Goal: Task Accomplishment & Management: Complete application form

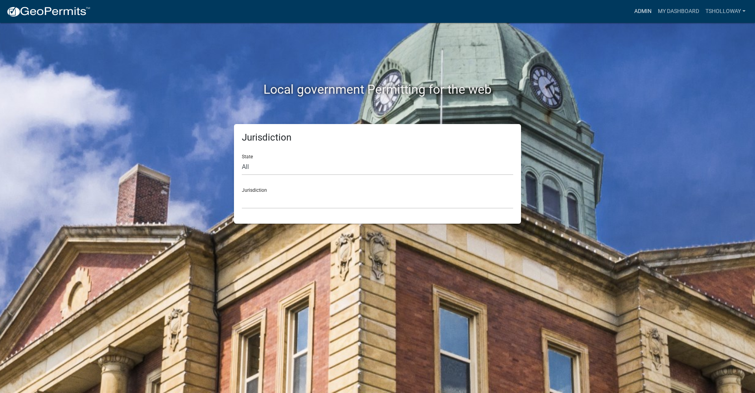
click at [640, 11] on link "Admin" at bounding box center [643, 11] width 24 height 15
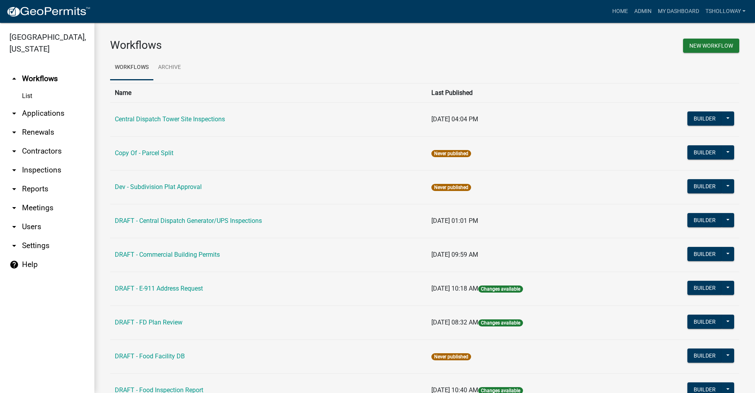
click at [45, 104] on link "arrow_drop_down Applications" at bounding box center [47, 113] width 94 height 19
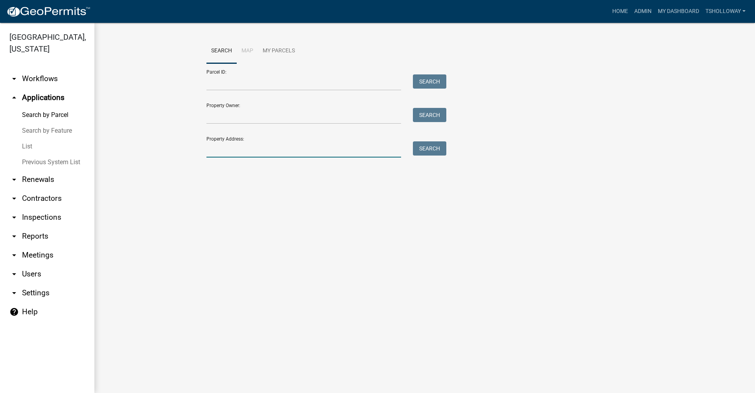
click at [217, 146] on input "Property Address:" at bounding box center [303, 149] width 195 height 16
drag, startPoint x: 251, startPoint y: 148, endPoint x: 226, endPoint y: 150, distance: 25.2
click at [224, 150] on input "1001 Wichitaw" at bounding box center [303, 149] width 195 height 16
type input "1001 Wichitaw"
click at [39, 208] on link "arrow_drop_down Inspections" at bounding box center [47, 217] width 94 height 19
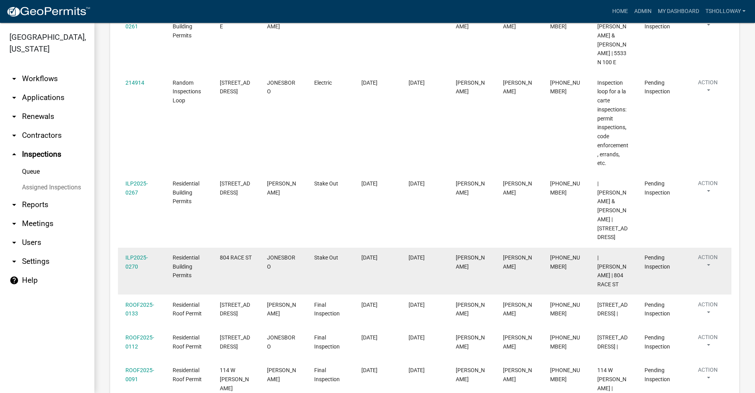
scroll to position [197, 0]
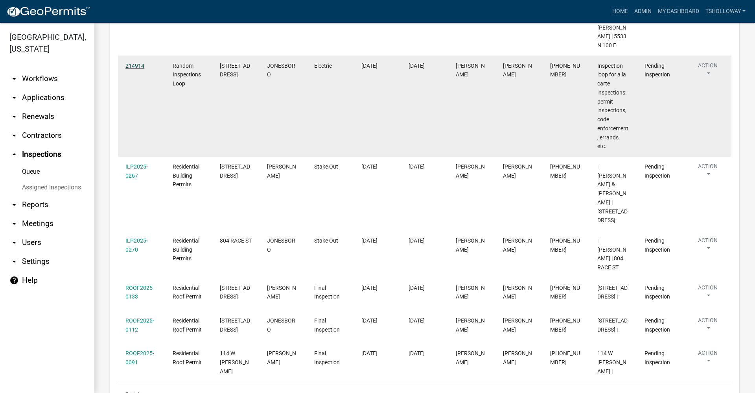
click at [133, 63] on link "214914" at bounding box center [134, 66] width 19 height 6
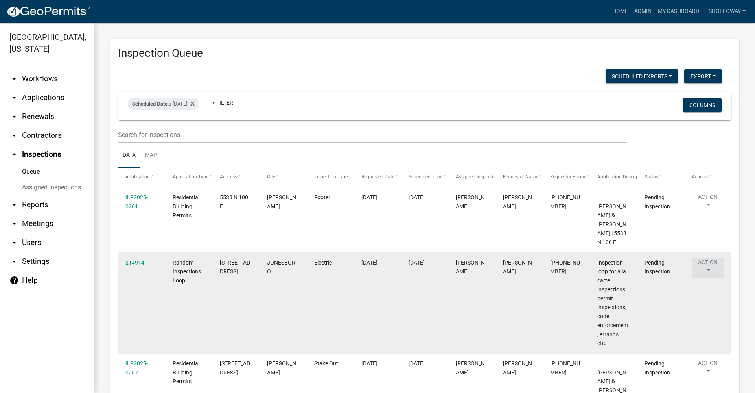
click at [708, 258] on button "Action" at bounding box center [708, 268] width 32 height 20
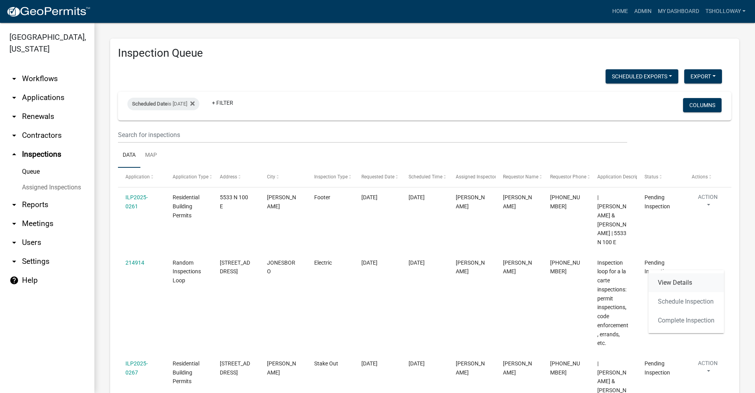
click at [678, 282] on link "View Details" at bounding box center [687, 282] width 76 height 19
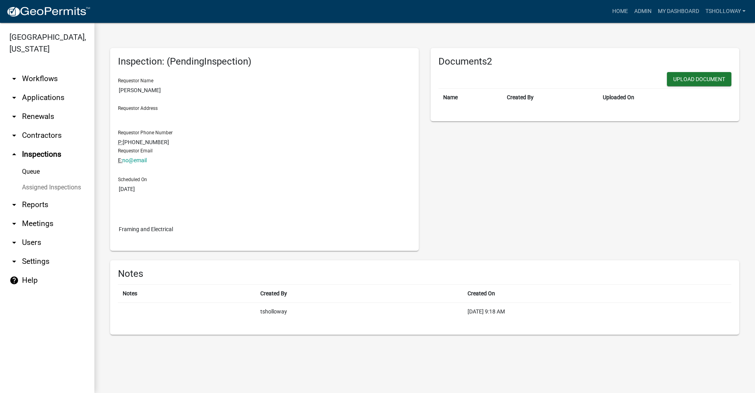
click at [37, 145] on link "arrow_drop_up Inspections" at bounding box center [47, 154] width 94 height 19
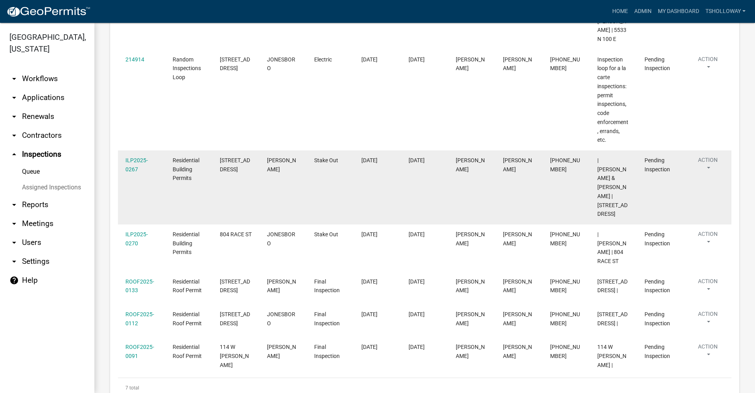
scroll to position [207, 0]
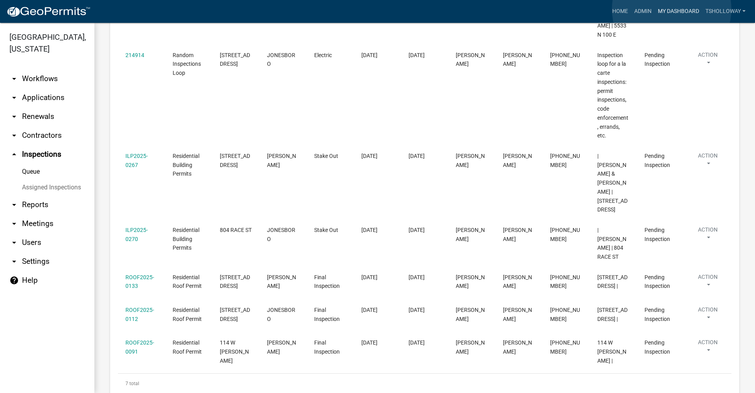
click at [672, 9] on link "My Dashboard" at bounding box center [679, 11] width 48 height 15
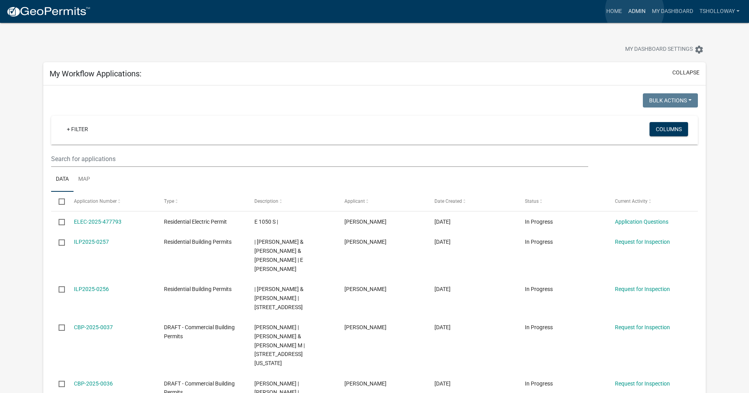
click at [635, 11] on link "Admin" at bounding box center [637, 11] width 24 height 15
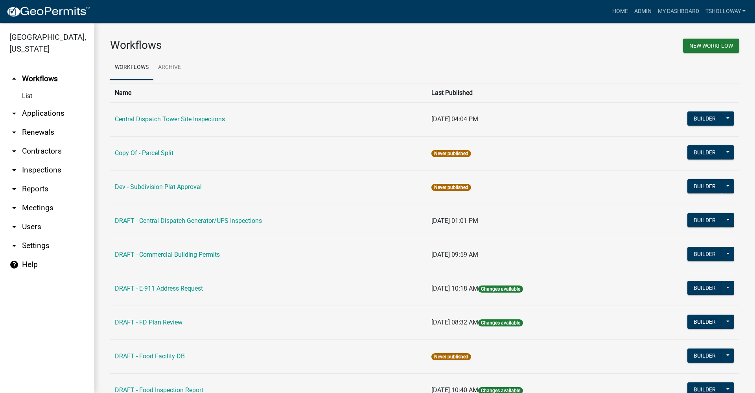
click at [42, 160] on link "arrow_drop_down Inspections" at bounding box center [47, 169] width 94 height 19
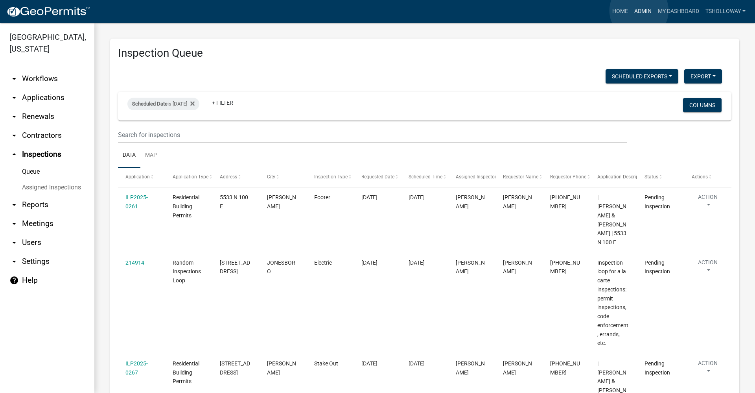
click at [639, 10] on link "Admin" at bounding box center [643, 11] width 24 height 15
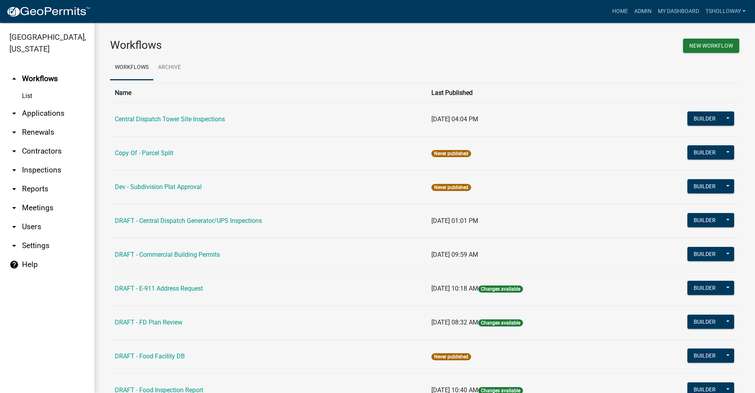
click at [41, 104] on link "arrow_drop_down Applications" at bounding box center [47, 113] width 94 height 19
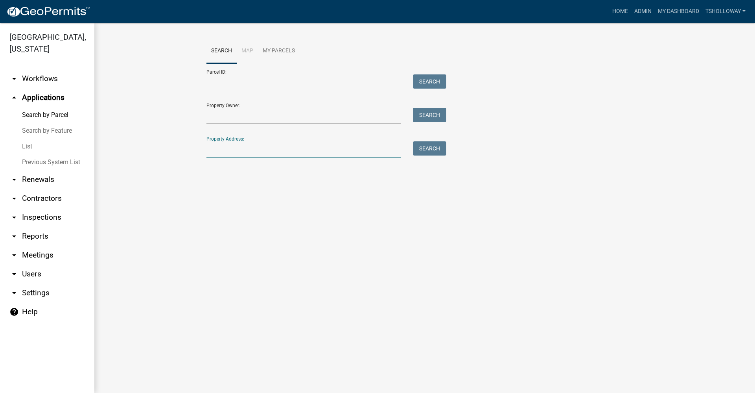
click at [229, 153] on input "Property Address:" at bounding box center [303, 149] width 195 height 16
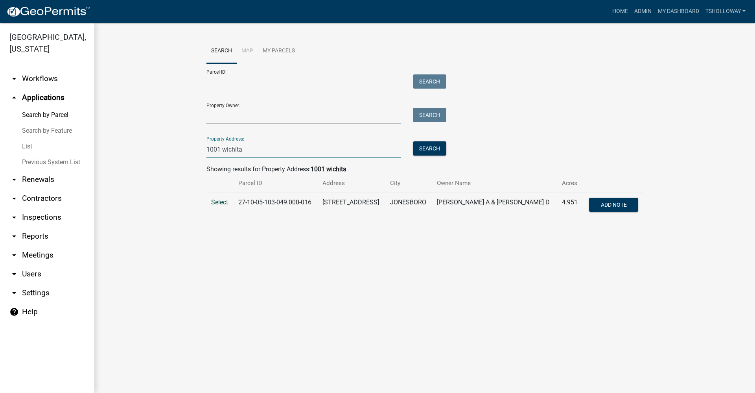
type input "1001 wichita"
click at [217, 203] on span "Select" at bounding box center [219, 201] width 17 height 7
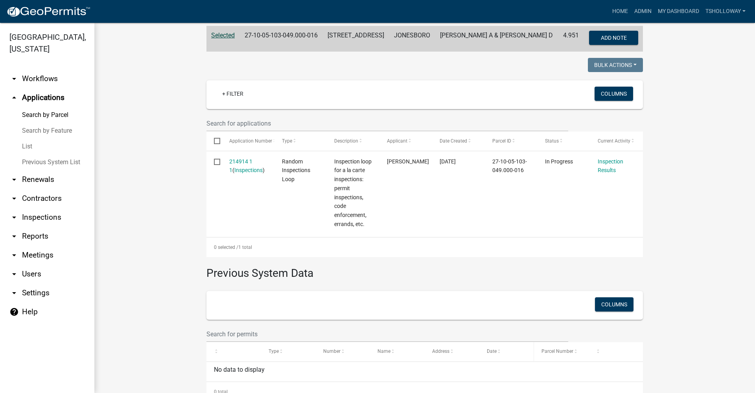
scroll to position [82, 0]
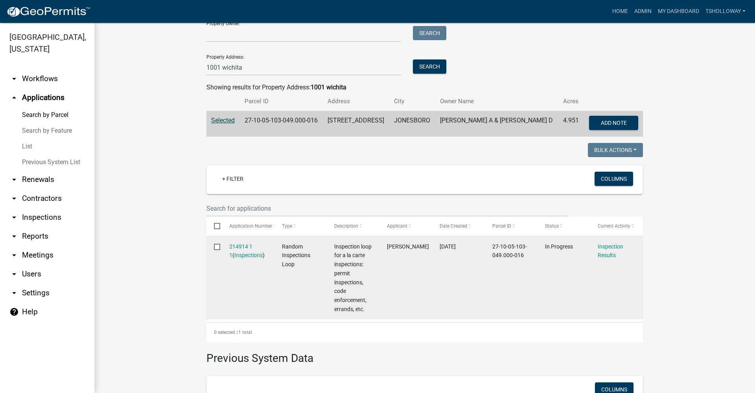
click at [240, 251] on div "214914 1 1 ( Inspections )" at bounding box center [248, 251] width 38 height 18
click at [240, 246] on link "214914 1 1" at bounding box center [240, 250] width 23 height 15
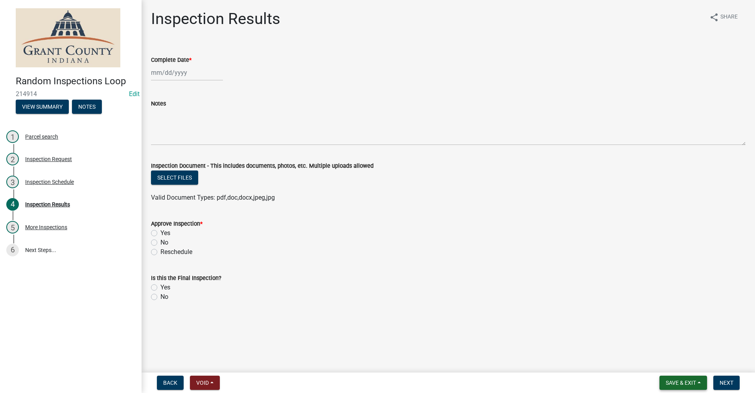
click at [688, 382] on span "Save & Exit" at bounding box center [681, 382] width 30 height 6
click at [658, 362] on button "Save & Exit" at bounding box center [675, 361] width 63 height 19
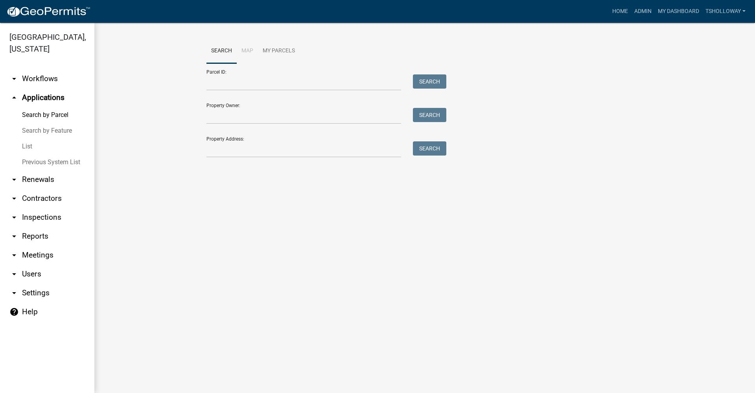
click at [48, 208] on link "arrow_drop_down Inspections" at bounding box center [47, 217] width 94 height 19
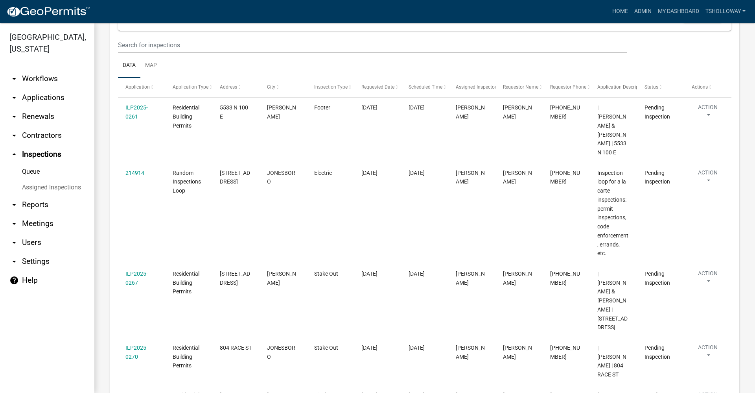
scroll to position [89, 0]
click at [644, 9] on link "Admin" at bounding box center [643, 11] width 24 height 15
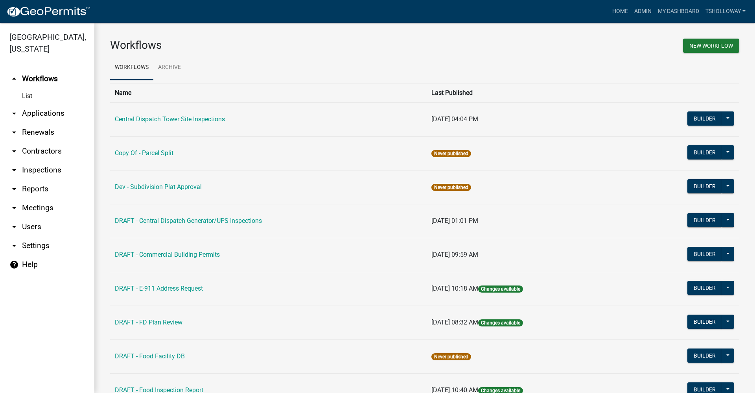
click at [44, 104] on link "arrow_drop_down Applications" at bounding box center [47, 113] width 94 height 19
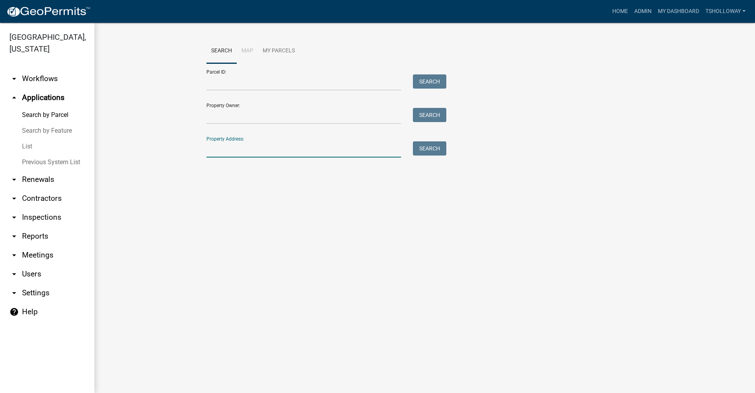
click at [237, 151] on input "Property Address:" at bounding box center [303, 149] width 195 height 16
type input "1508 e 34th"
click at [428, 151] on button "Search" at bounding box center [429, 148] width 33 height 14
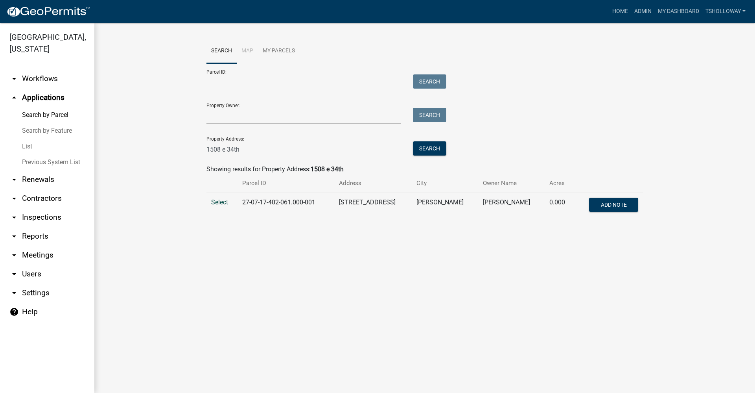
click at [217, 204] on span "Select" at bounding box center [219, 201] width 17 height 7
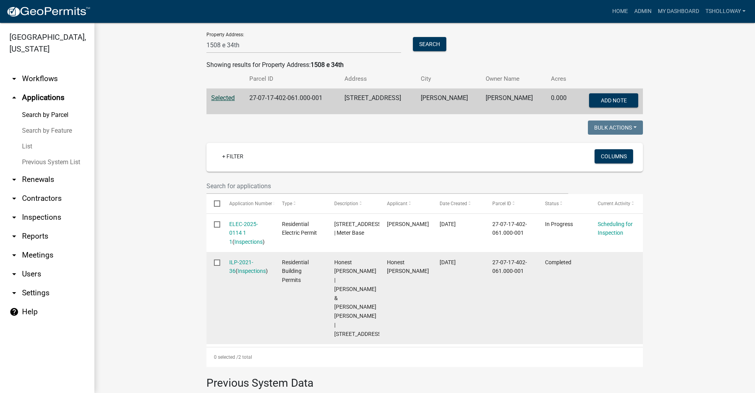
scroll to position [118, 0]
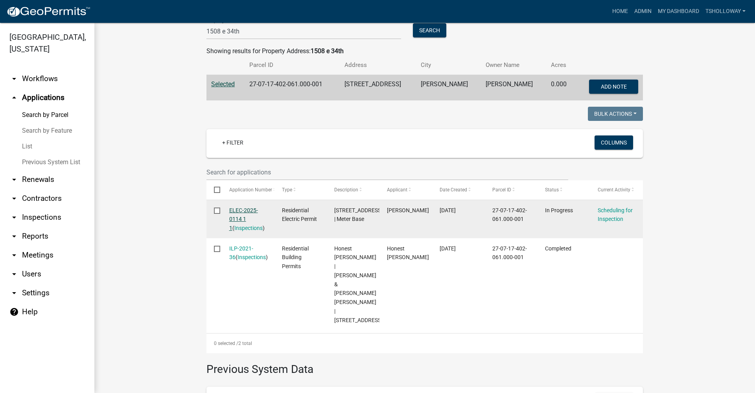
click at [240, 209] on link "ELEC-2025-0114 1 1" at bounding box center [243, 219] width 29 height 24
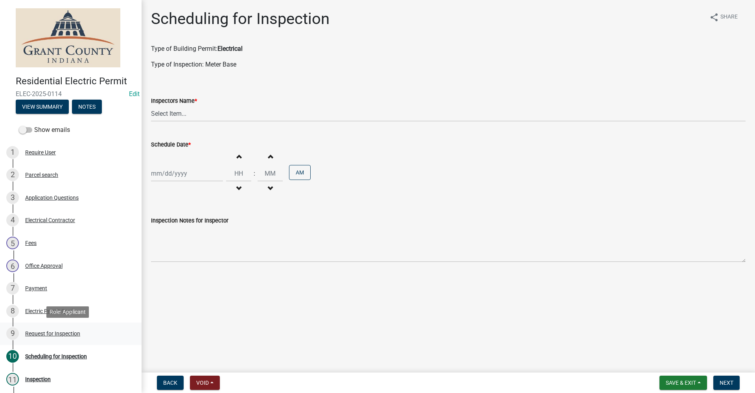
click at [57, 333] on div "Request for Inspection" at bounding box center [52, 333] width 55 height 6
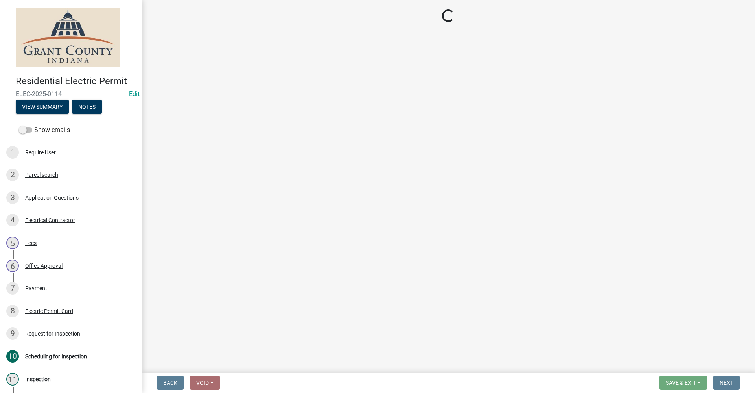
select select "49101b90-ec6f-4600-869b-82a4ca12f2b9"
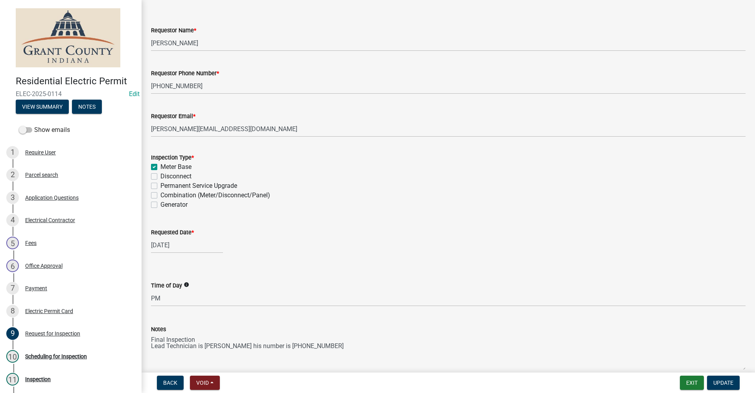
scroll to position [68, 0]
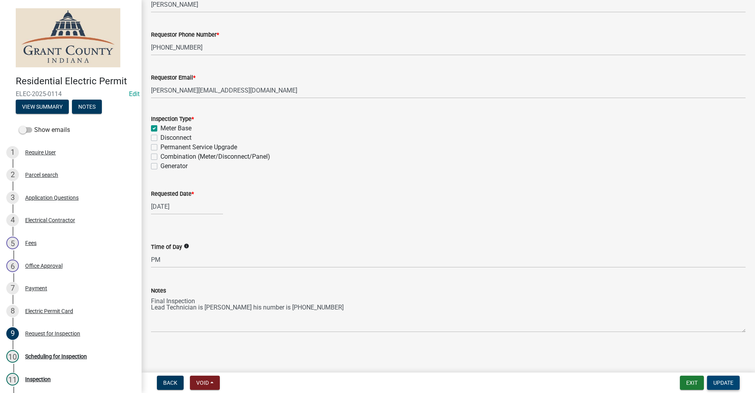
click at [717, 382] on span "Update" at bounding box center [723, 382] width 20 height 6
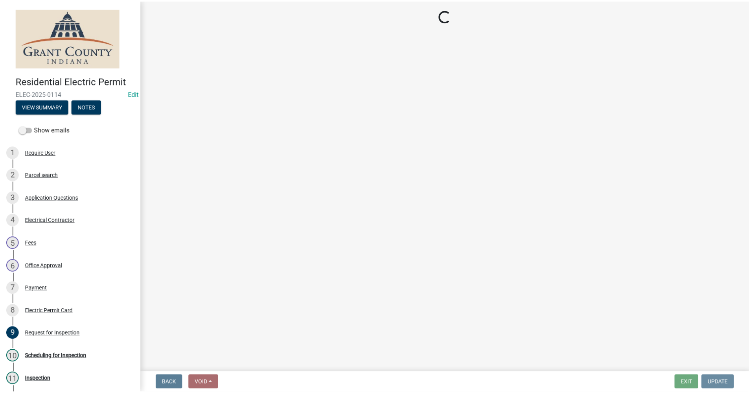
scroll to position [0, 0]
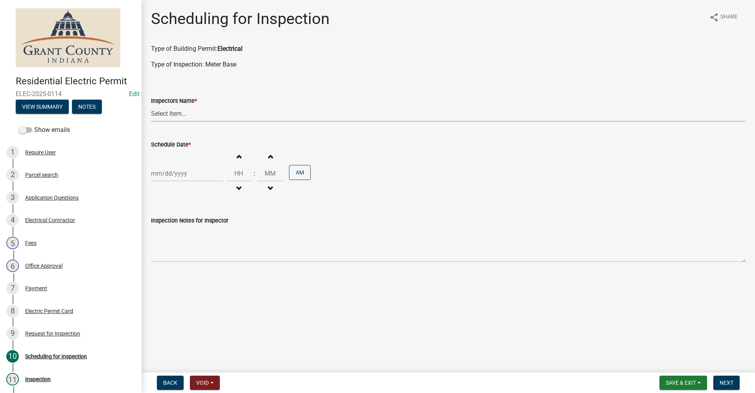
click at [190, 112] on select "Select Item... rberryhill ([PERSON_NAME]) [PERSON_NAME] ([PERSON_NAME]) BBenefi…" at bounding box center [448, 113] width 595 height 16
select select "d7f9a44a-d2ea-4d3c-83b3-1aa71c950bd5"
click at [151, 105] on select "Select Item... rberryhill ([PERSON_NAME]) [PERSON_NAME] ([PERSON_NAME]) BBenefi…" at bounding box center [448, 113] width 595 height 16
select select "9"
select select "2025"
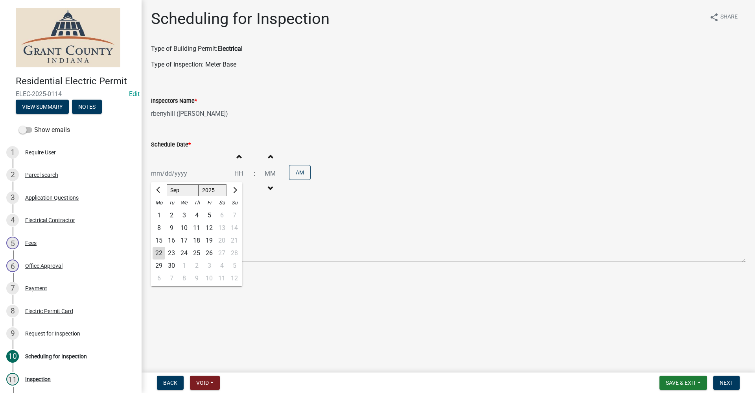
click at [164, 176] on div "Jan Feb Mar Apr May Jun Jul Aug Sep Oct Nov Dec 1525 1526 1527 1528 1529 1530 1…" at bounding box center [187, 173] width 72 height 16
click at [171, 264] on div "30" at bounding box center [171, 265] width 13 height 13
type input "09/30/2025"
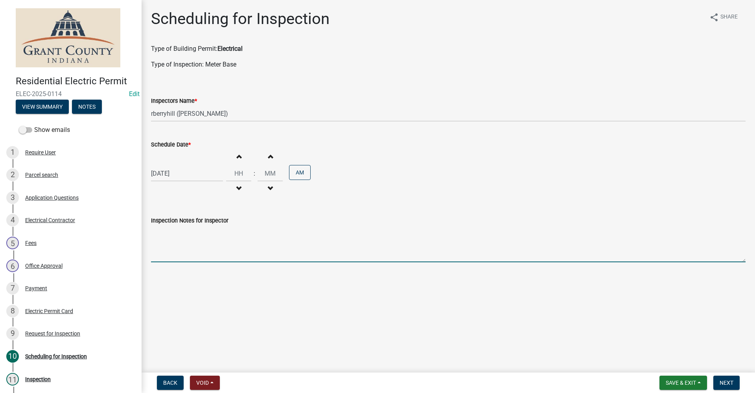
click at [166, 249] on textarea "Inspection Notes for Inspector" at bounding box center [448, 243] width 595 height 37
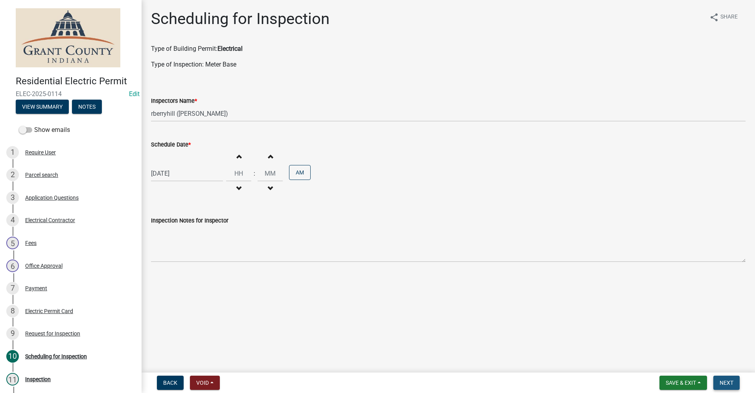
drag, startPoint x: 725, startPoint y: 383, endPoint x: 719, endPoint y: 382, distance: 5.9
click at [725, 382] on span "Next" at bounding box center [727, 382] width 14 height 6
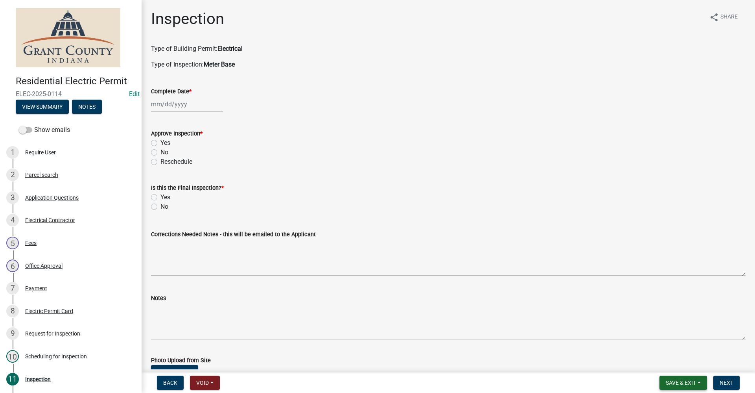
click at [684, 383] on span "Save & Exit" at bounding box center [681, 382] width 30 height 6
click at [675, 361] on button "Save & Exit" at bounding box center [675, 361] width 63 height 19
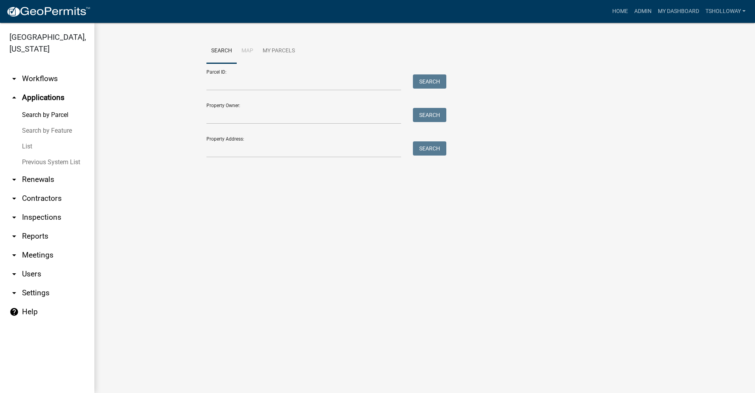
click at [43, 189] on link "arrow_drop_down Contractors" at bounding box center [47, 198] width 94 height 19
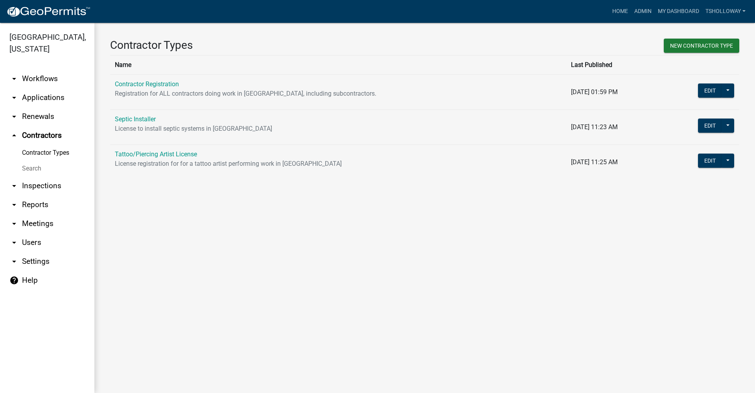
click at [130, 81] on link "Contractor Registration" at bounding box center [147, 83] width 64 height 7
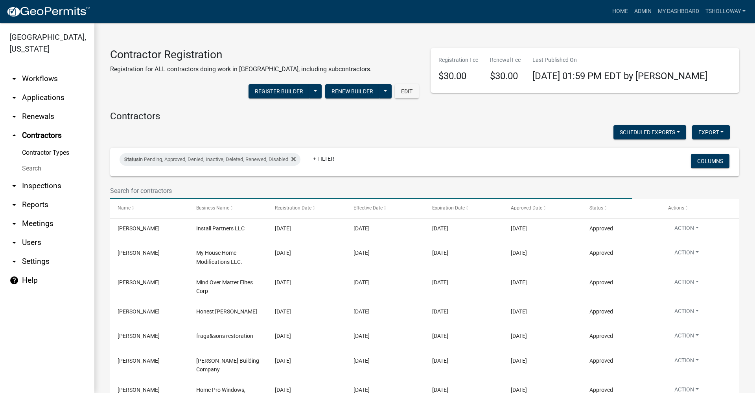
click at [146, 190] on input "text" at bounding box center [371, 190] width 522 height 16
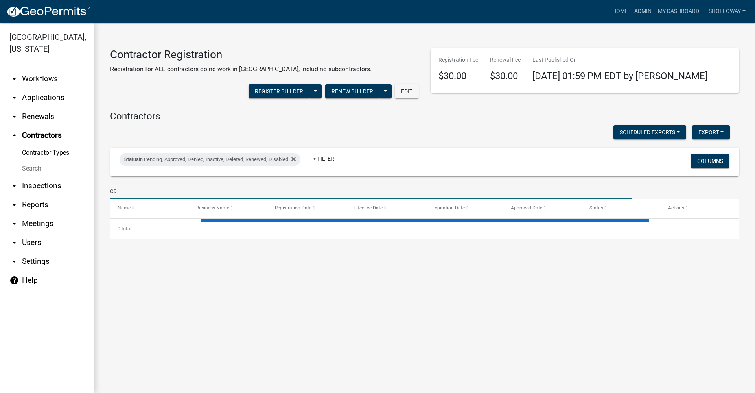
type input "c"
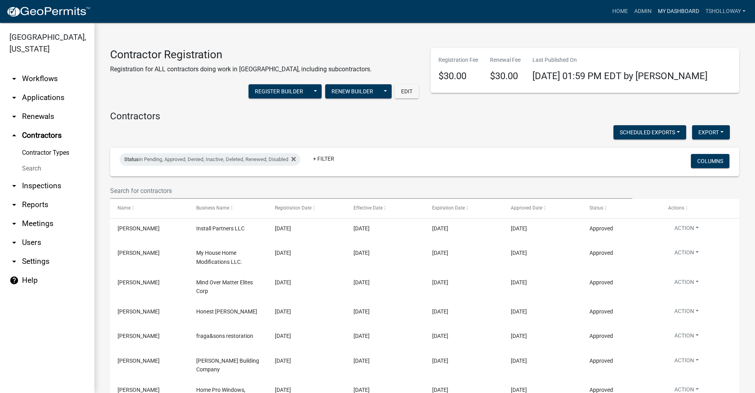
click at [671, 12] on link "My Dashboard" at bounding box center [679, 11] width 48 height 15
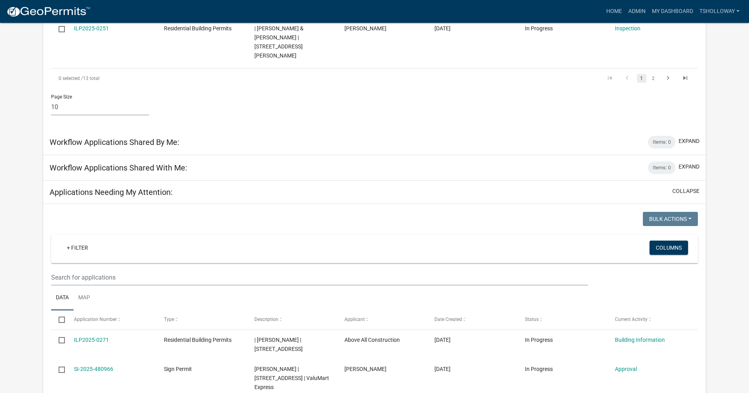
scroll to position [539, 0]
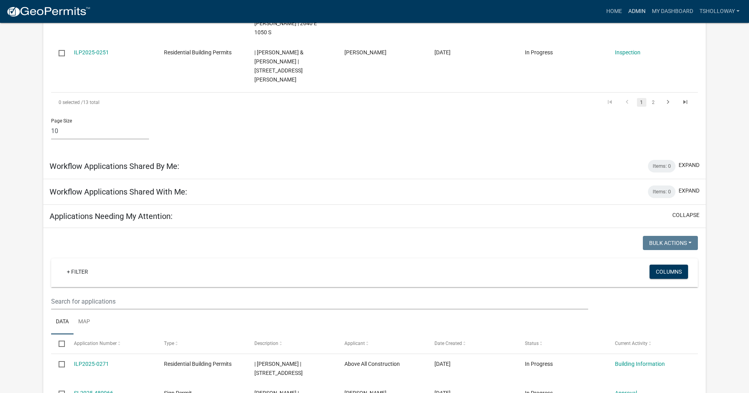
click at [630, 11] on link "Admin" at bounding box center [637, 11] width 24 height 15
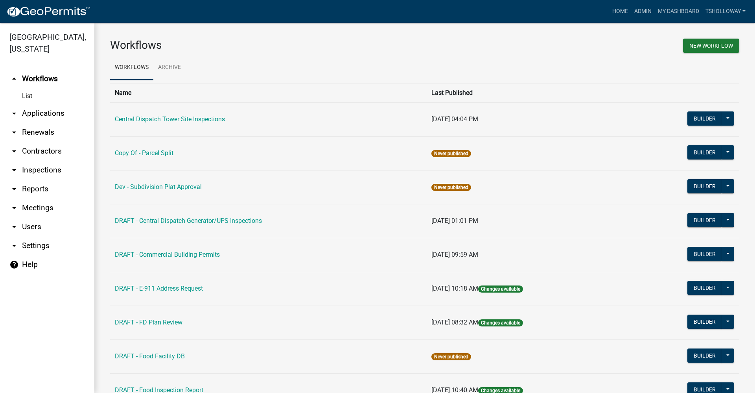
click at [46, 142] on link "arrow_drop_down Contractors" at bounding box center [47, 151] width 94 height 19
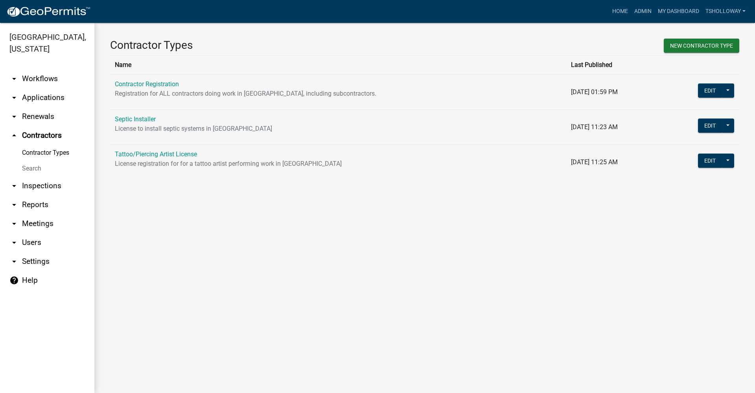
click at [39, 89] on link "arrow_drop_down Applications" at bounding box center [47, 97] width 94 height 19
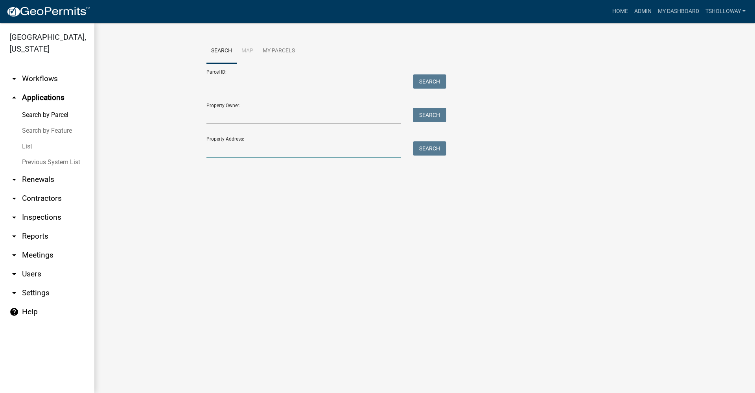
click at [231, 152] on input "Property Address:" at bounding box center [303, 149] width 195 height 16
type input "1358 s 900 e"
click at [428, 150] on button "Search" at bounding box center [429, 148] width 33 height 14
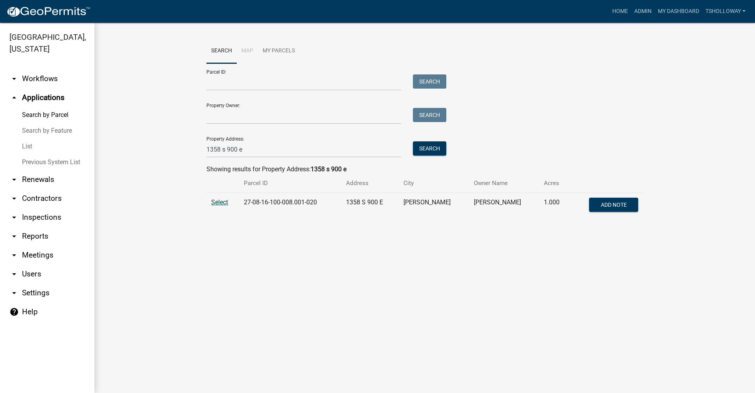
click at [221, 201] on span "Select" at bounding box center [219, 201] width 17 height 7
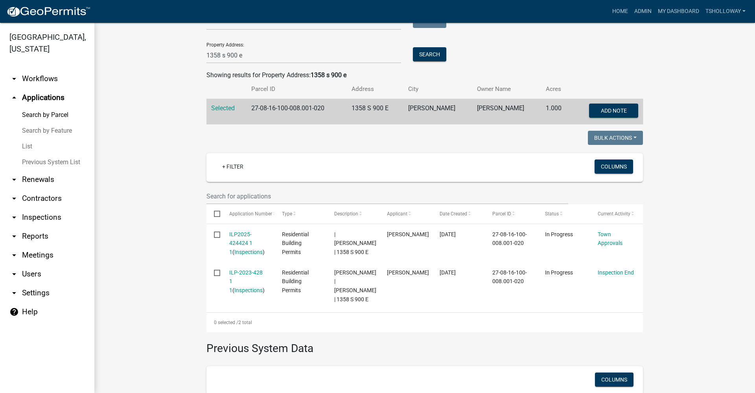
scroll to position [118, 0]
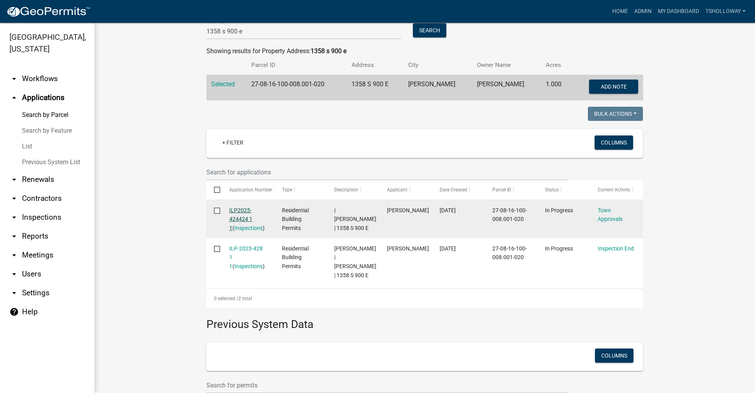
click at [238, 212] on link "ILP2025-424424 1 1" at bounding box center [240, 219] width 23 height 24
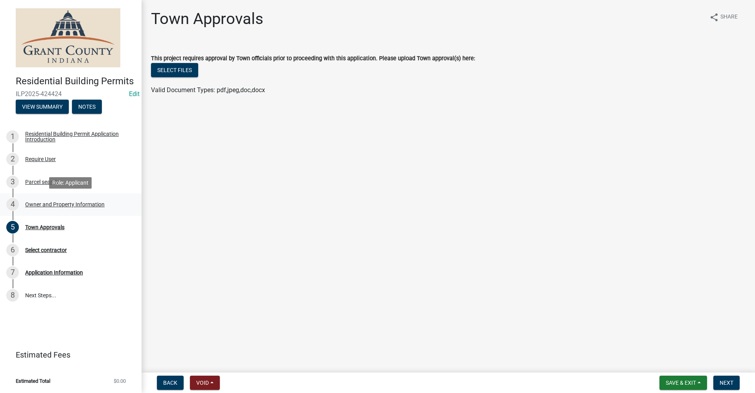
click at [61, 201] on div "Owner and Property Information" at bounding box center [64, 204] width 79 height 6
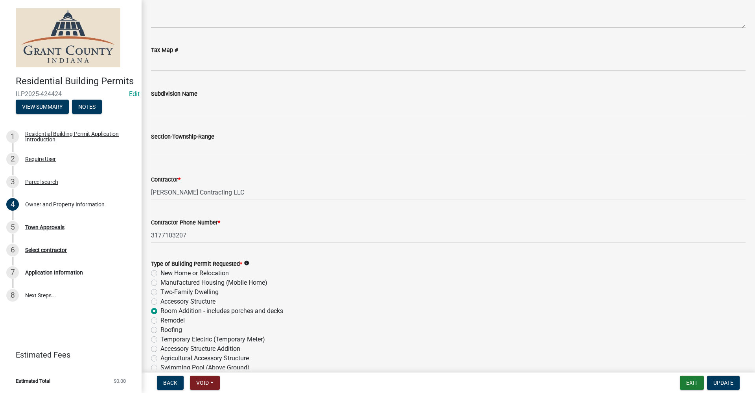
scroll to position [911, 0]
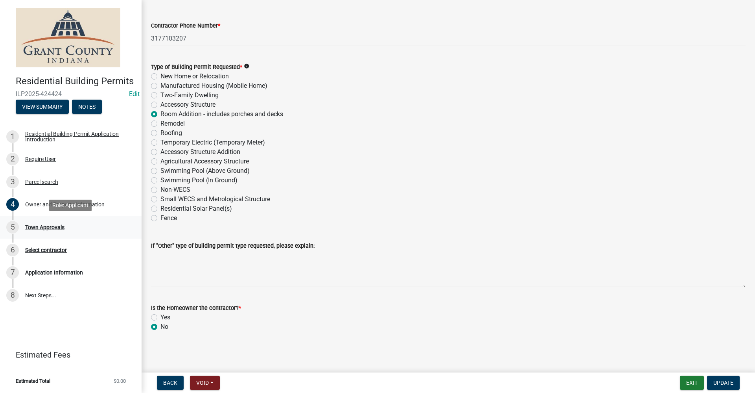
click at [50, 225] on div "Town Approvals" at bounding box center [44, 227] width 39 height 6
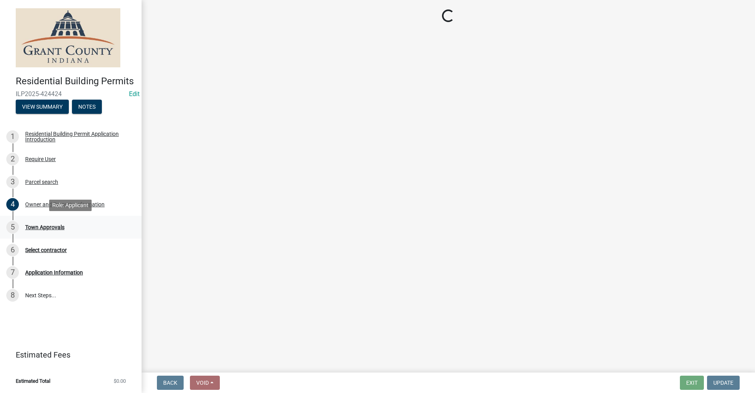
scroll to position [0, 0]
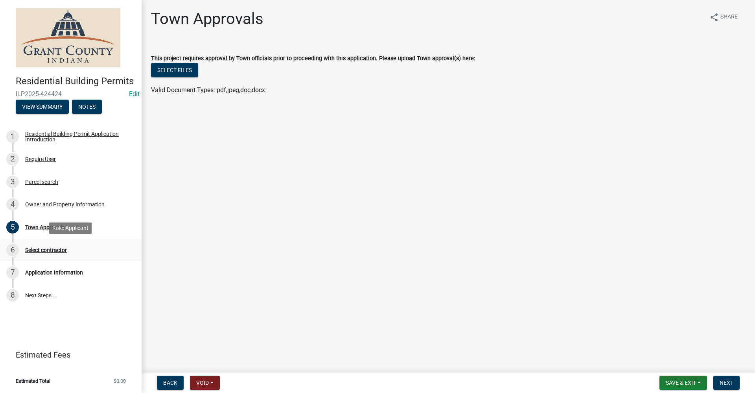
click at [49, 250] on div "Select contractor" at bounding box center [46, 250] width 42 height 6
click at [40, 203] on div "Owner and Property Information" at bounding box center [64, 204] width 79 height 6
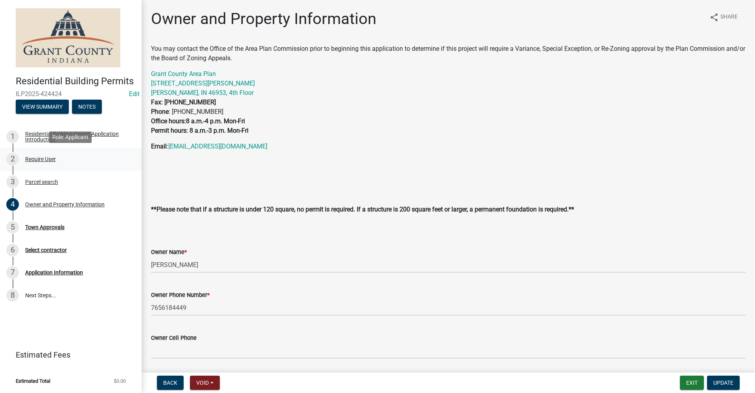
click at [35, 159] on div "Require User" at bounding box center [40, 159] width 31 height 6
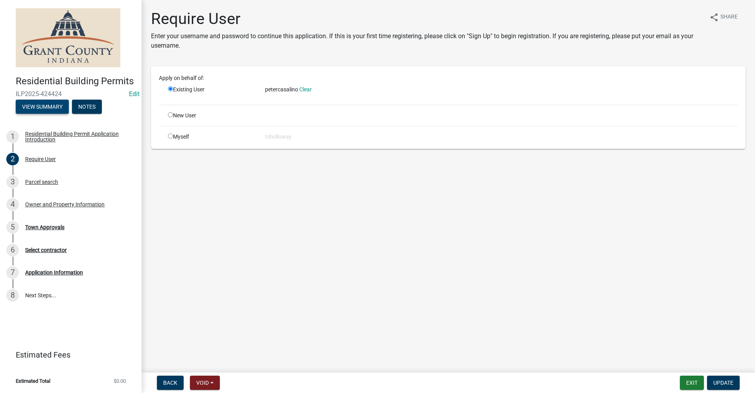
click at [42, 103] on button "View Summary" at bounding box center [42, 107] width 53 height 14
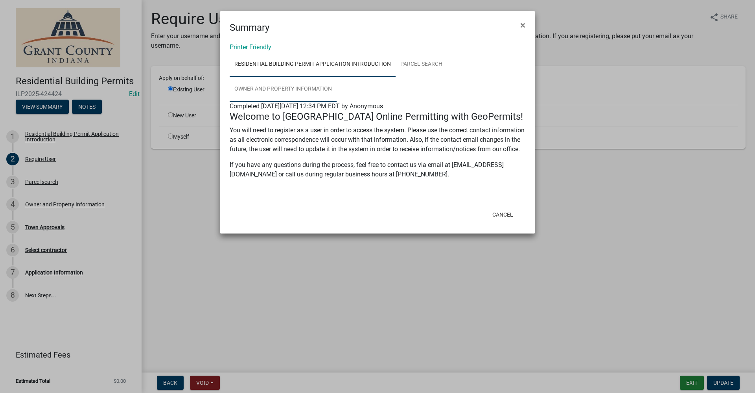
click at [258, 88] on link "Owner and Property Information" at bounding box center [283, 89] width 107 height 25
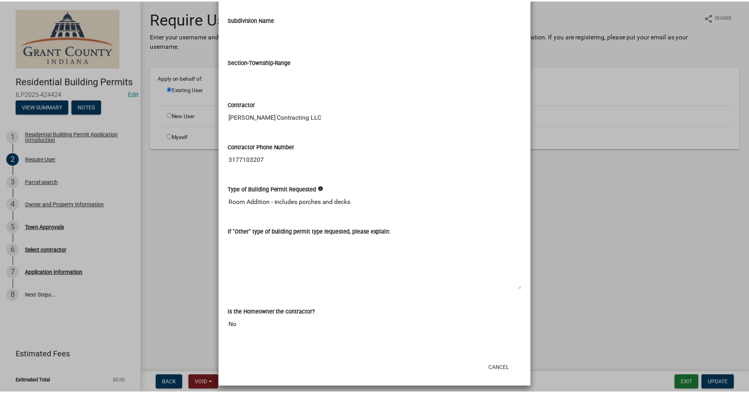
scroll to position [890, 0]
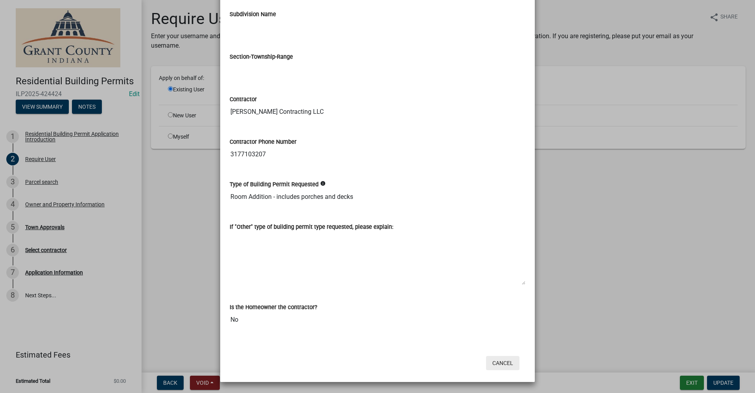
click at [500, 363] on button "Cancel" at bounding box center [502, 363] width 33 height 14
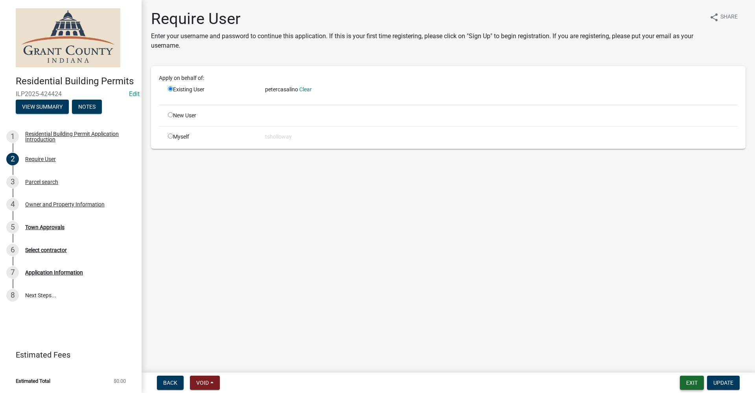
click at [693, 382] on button "Exit" at bounding box center [692, 382] width 24 height 14
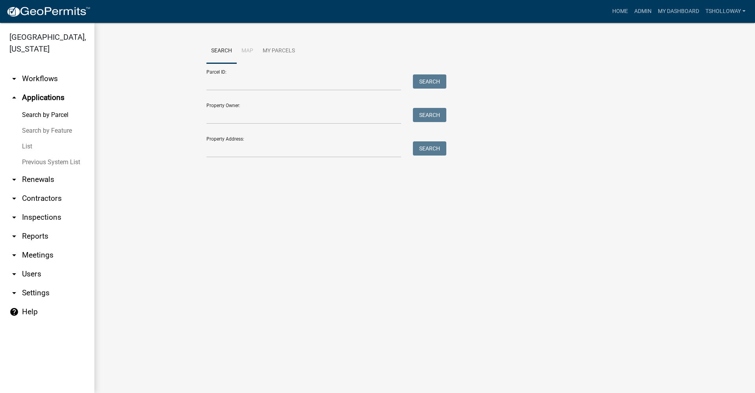
click at [39, 189] on link "arrow_drop_down Contractors" at bounding box center [47, 198] width 94 height 19
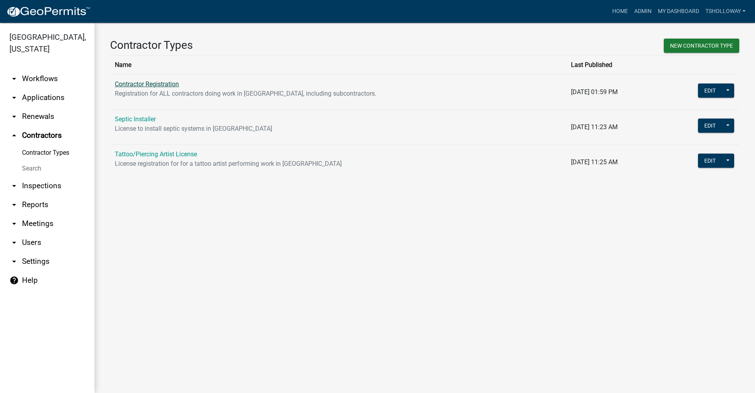
click at [149, 84] on link "Contractor Registration" at bounding box center [147, 83] width 64 height 7
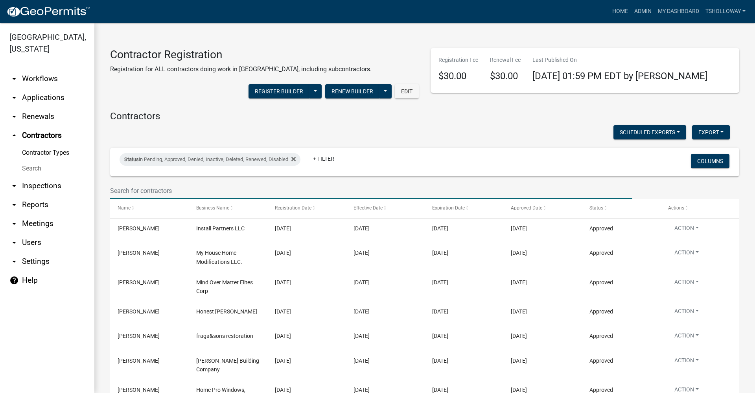
click at [130, 189] on input "text" at bounding box center [371, 190] width 522 height 16
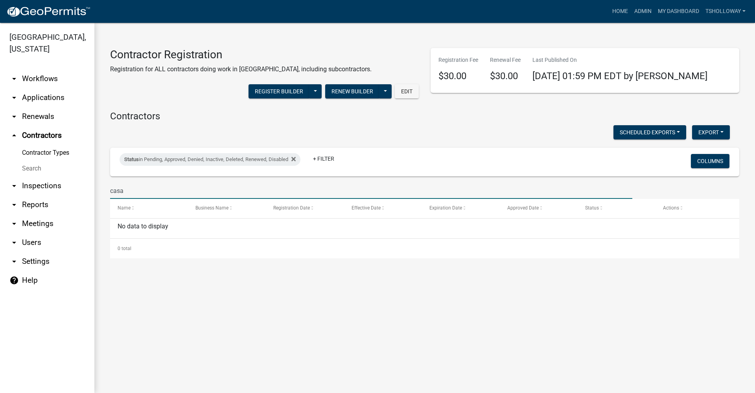
type input "casa"
drag, startPoint x: 32, startPoint y: 174, endPoint x: 39, endPoint y: 172, distance: 7.3
click at [32, 176] on link "arrow_drop_down Inspections" at bounding box center [47, 185] width 94 height 19
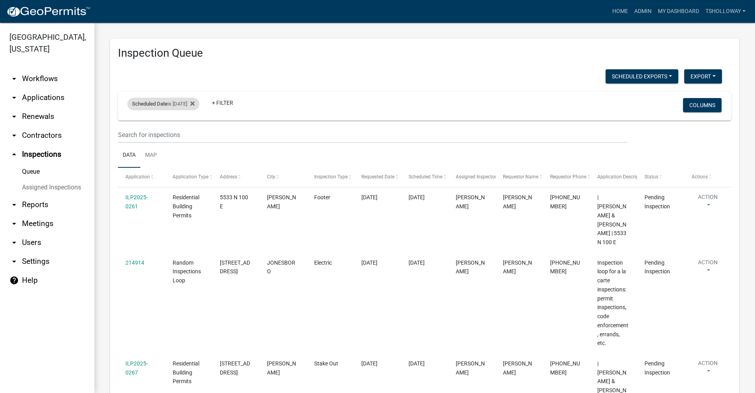
click at [187, 106] on div "Scheduled Date is 09/22/2025" at bounding box center [163, 104] width 72 height 13
click at [193, 135] on input "2025-09-22" at bounding box center [170, 133] width 55 height 16
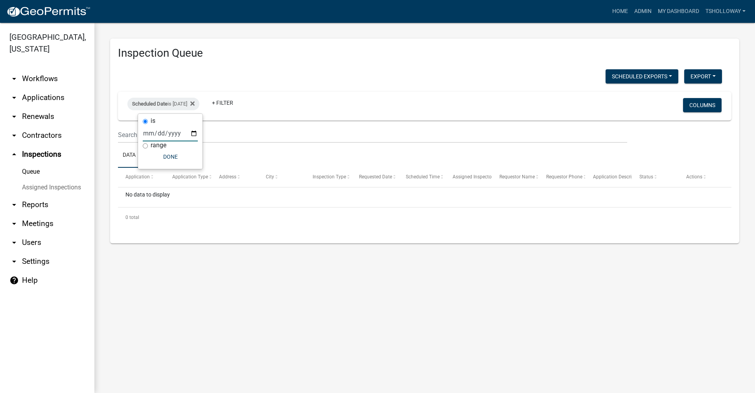
click at [193, 134] on input "2025-09-24" at bounding box center [170, 133] width 55 height 16
click at [194, 134] on input "2025-09-25" at bounding box center [170, 133] width 55 height 16
type input "2025-09-26"
click at [195, 103] on icon at bounding box center [192, 103] width 4 height 4
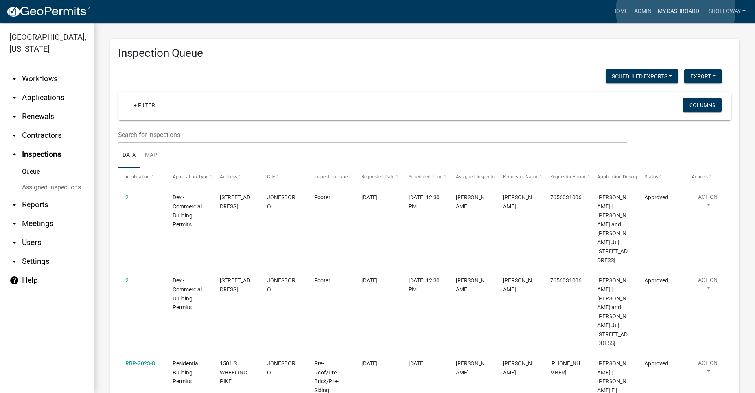
click at [676, 11] on link "My Dashboard" at bounding box center [679, 11] width 48 height 15
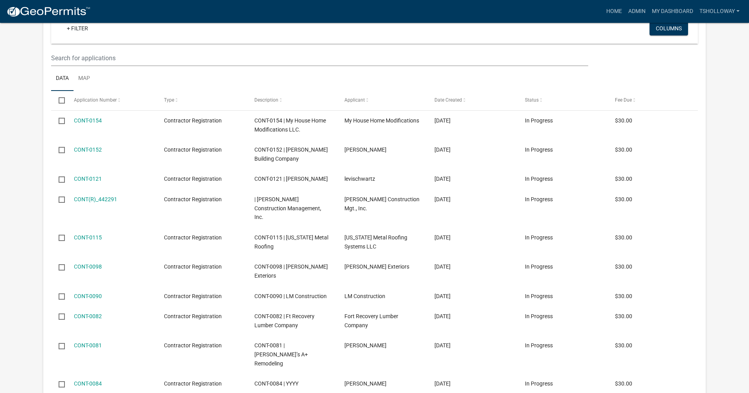
scroll to position [1434, 0]
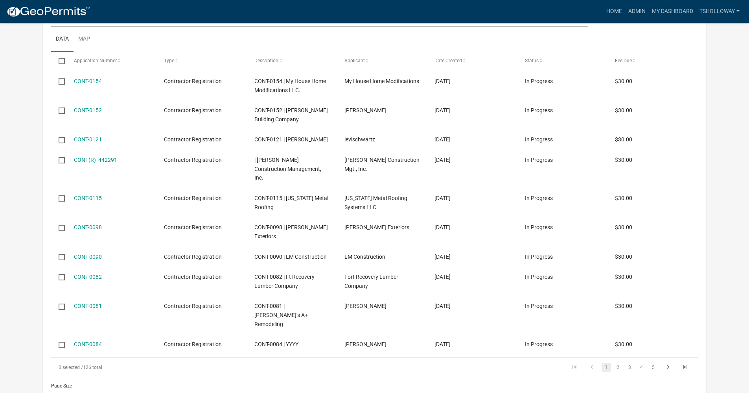
click at [73, 328] on li "Requested Date" at bounding box center [79, 331] width 72 height 18
click at [112, 282] on input "date" at bounding box center [87, 281] width 55 height 16
type input "2025-09-19"
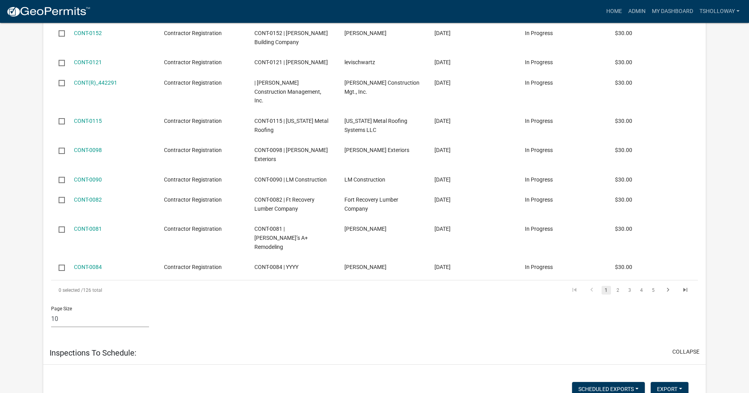
scroll to position [1513, 0]
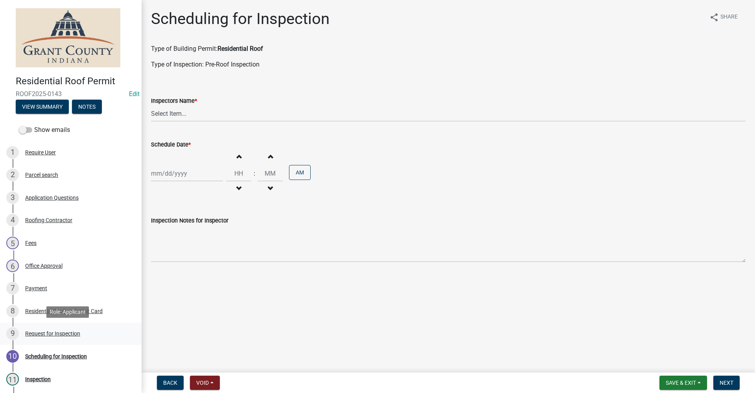
click at [66, 332] on div "Request for Inspection" at bounding box center [52, 333] width 55 height 6
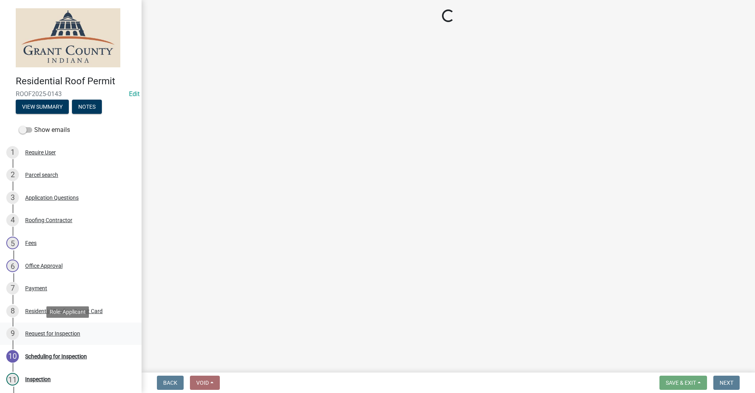
select select "b295104e-8323-4e41-b57e-5e62d3e6ae0f"
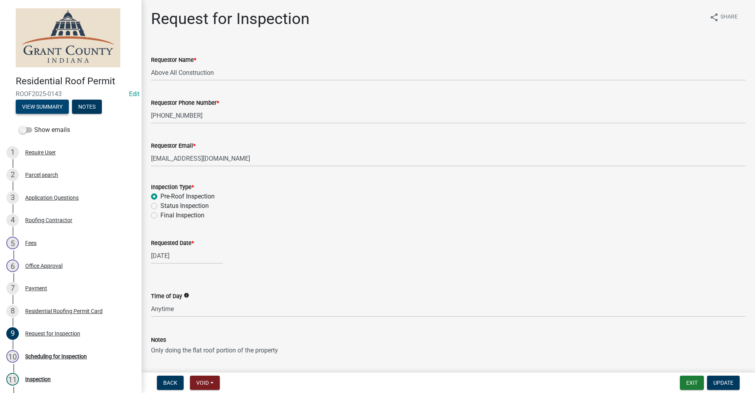
click at [37, 103] on button "View Summary" at bounding box center [42, 107] width 53 height 14
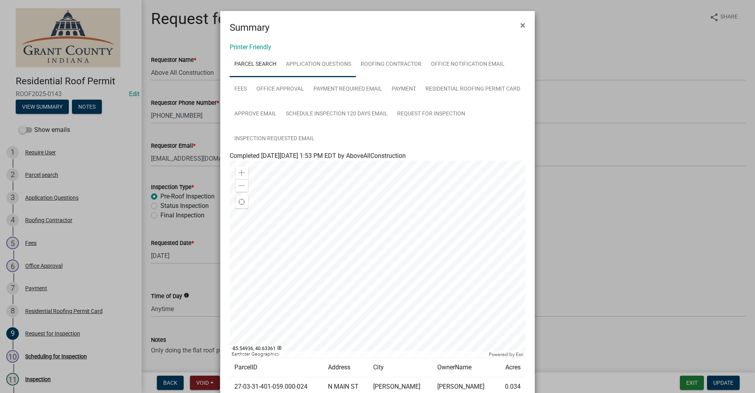
click at [323, 67] on link "Application Questions" at bounding box center [318, 64] width 75 height 25
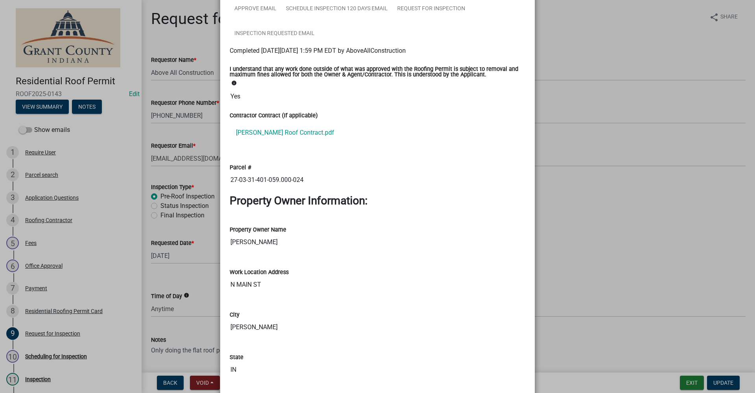
scroll to position [111, 0]
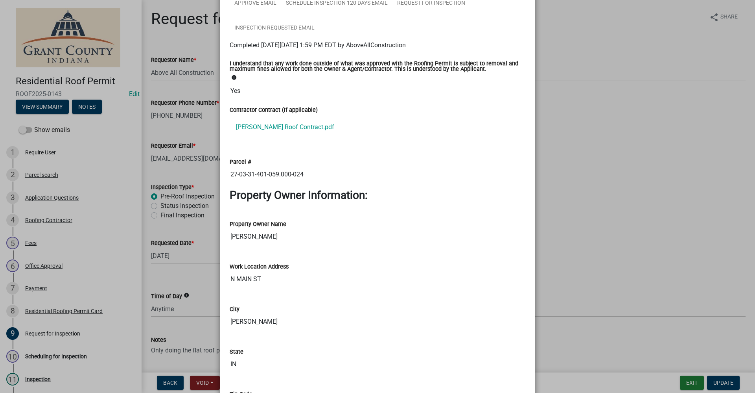
click at [605, 217] on ngb-modal-window "Summary × Printer Friendly Parcel search Application Questions Roofing Contract…" at bounding box center [377, 196] width 755 height 393
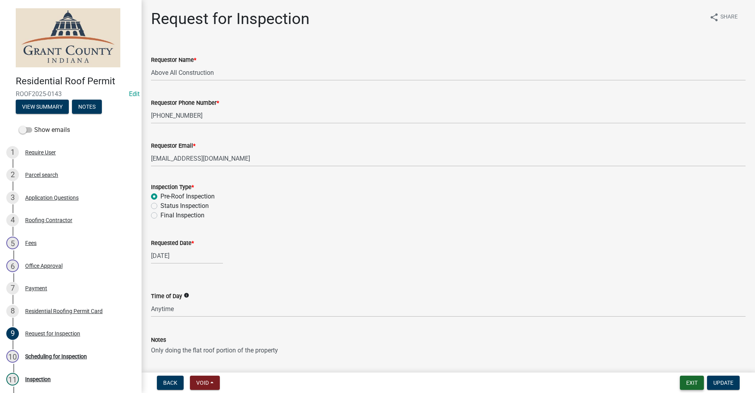
click at [691, 381] on button "Exit" at bounding box center [692, 382] width 24 height 14
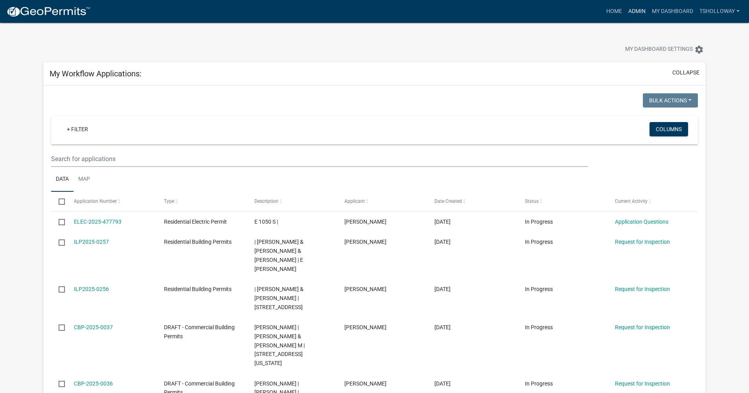
click at [632, 11] on link "Admin" at bounding box center [637, 11] width 24 height 15
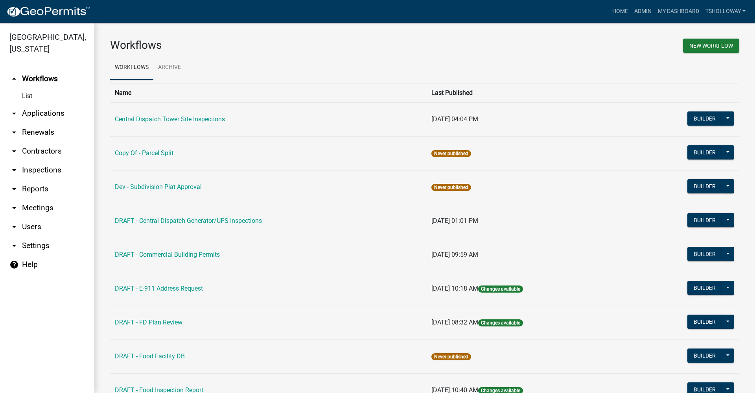
click at [36, 160] on link "arrow_drop_down Inspections" at bounding box center [47, 169] width 94 height 19
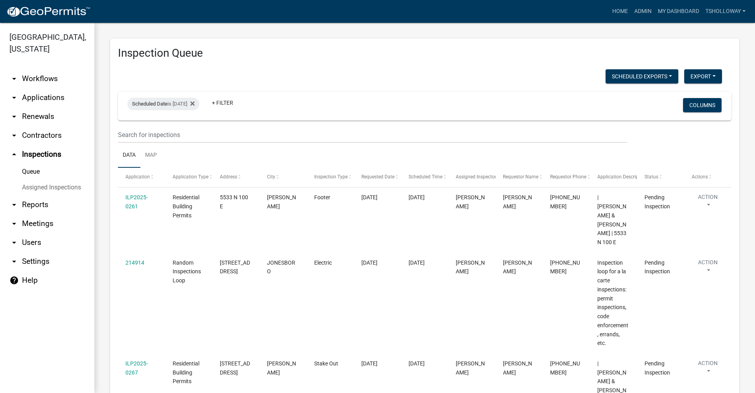
click at [28, 164] on link "Queue" at bounding box center [47, 172] width 94 height 16
click at [42, 126] on link "arrow_drop_down Contractors" at bounding box center [47, 135] width 94 height 19
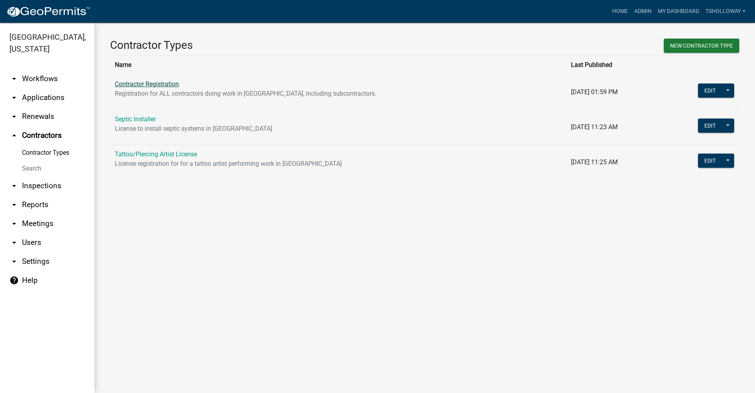
click at [138, 86] on link "Contractor Registration" at bounding box center [147, 83] width 64 height 7
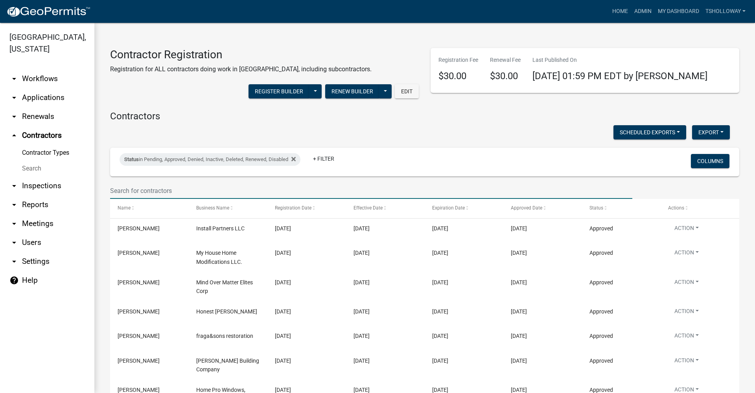
click at [139, 189] on input "text" at bounding box center [371, 190] width 522 height 16
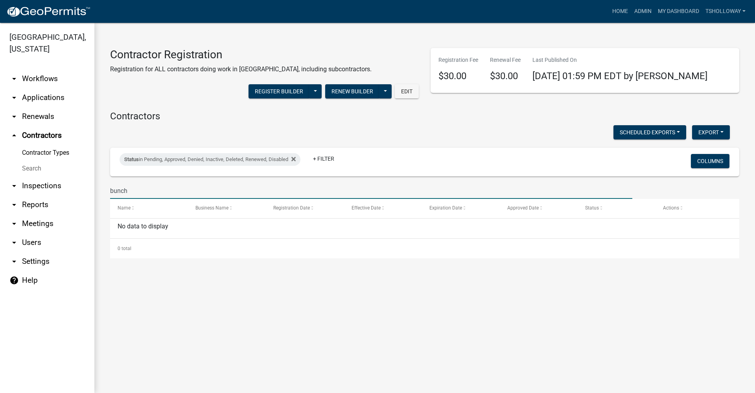
drag, startPoint x: 130, startPoint y: 190, endPoint x: 94, endPoint y: 192, distance: 36.6
click at [94, 192] on div "Grant County, Indiana arrow_drop_down Workflows List arrow_drop_down Applicatio…" at bounding box center [377, 208] width 755 height 370
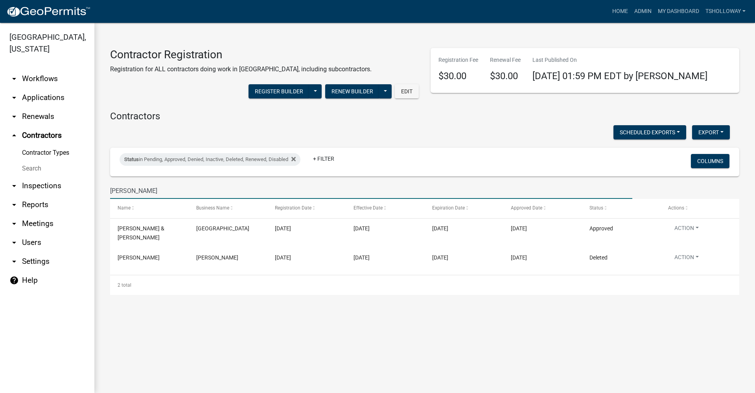
type input "johnson"
drag, startPoint x: 136, startPoint y: 191, endPoint x: -13, endPoint y: 179, distance: 149.2
click at [0, 179] on html "Internet Explorer does NOT work with GeoPermits. Get a new browser for more sec…" at bounding box center [377, 196] width 755 height 393
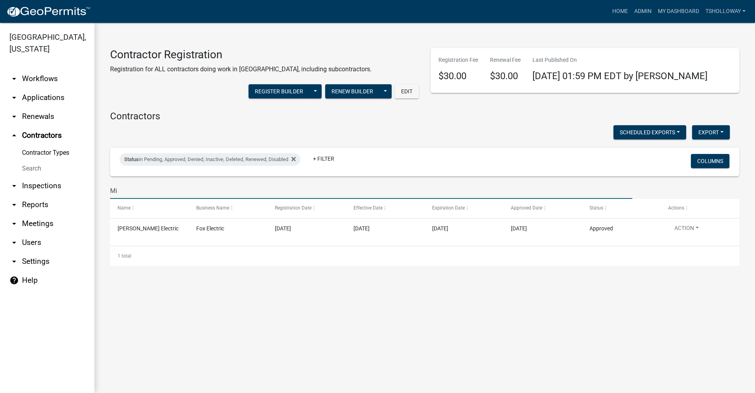
type input "M"
type input "m"
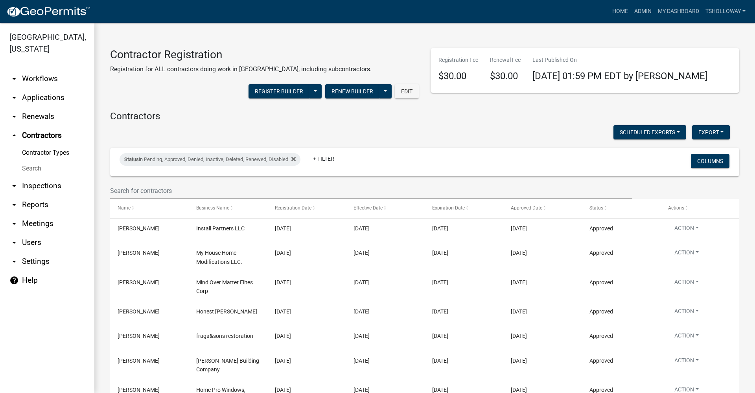
click at [56, 88] on link "arrow_drop_down Applications" at bounding box center [47, 97] width 94 height 19
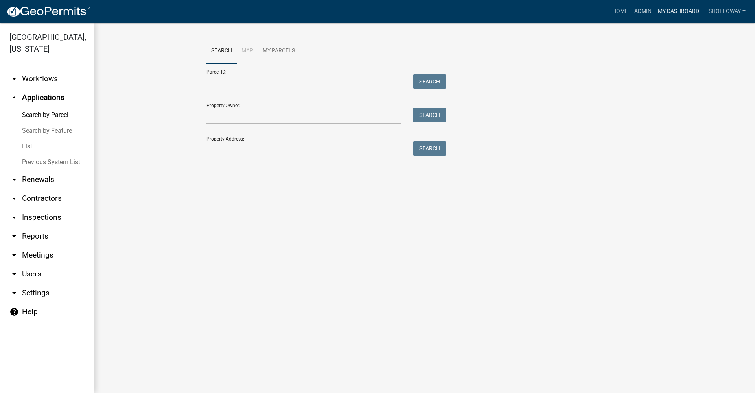
click at [678, 9] on link "My Dashboard" at bounding box center [679, 11] width 48 height 15
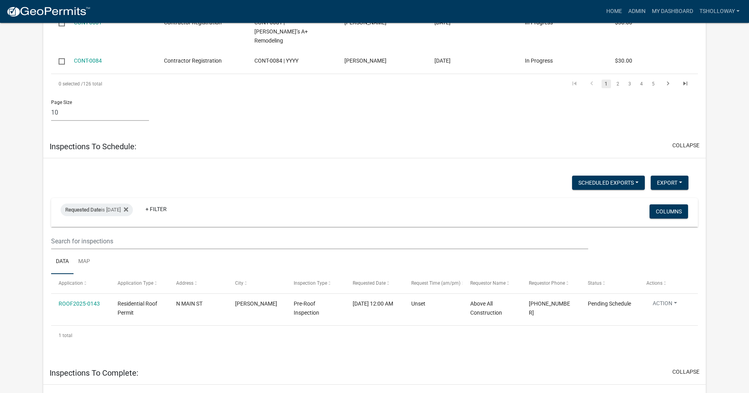
scroll to position [1583, 0]
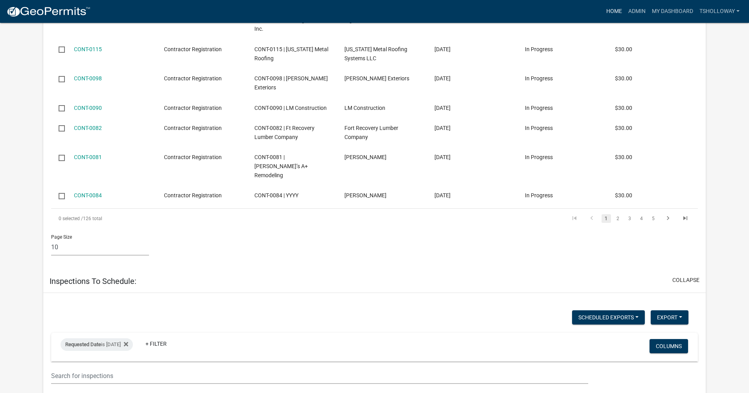
click at [612, 14] on link "Home" at bounding box center [614, 11] width 22 height 15
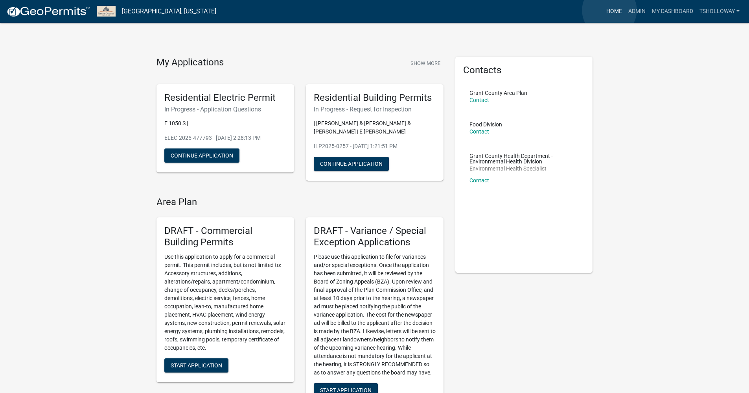
click at [610, 10] on link "Home" at bounding box center [614, 11] width 22 height 15
click at [634, 11] on link "Admin" at bounding box center [637, 11] width 24 height 15
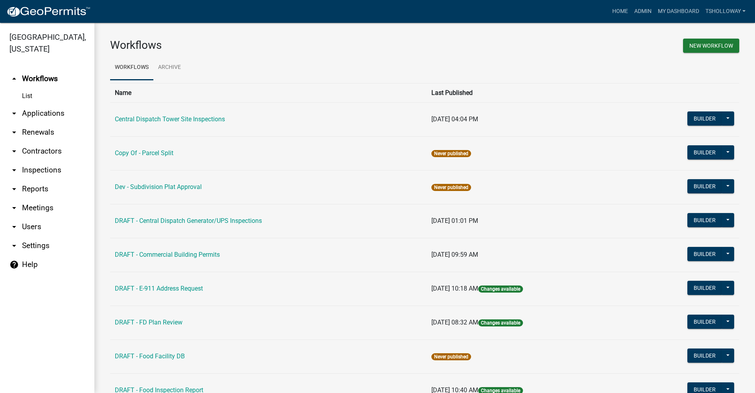
click at [46, 104] on link "arrow_drop_down Applications" at bounding box center [47, 113] width 94 height 19
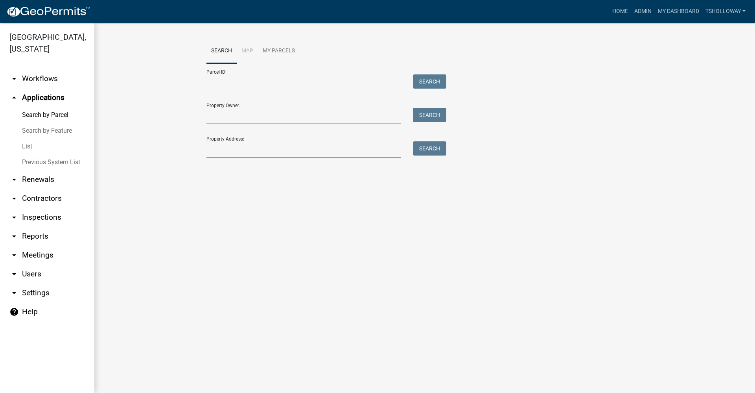
click at [220, 149] on input "Property Address:" at bounding box center [303, 149] width 195 height 16
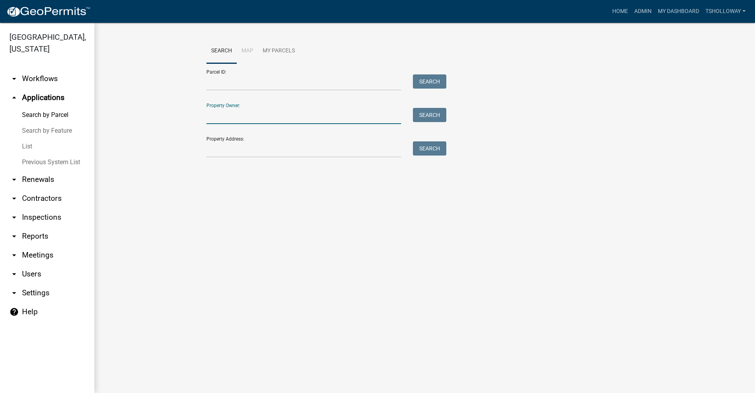
click at [212, 116] on input "Property Owner:" at bounding box center [303, 116] width 195 height 16
type input "karen Calhoun"
click at [432, 116] on button "Search" at bounding box center [429, 115] width 33 height 14
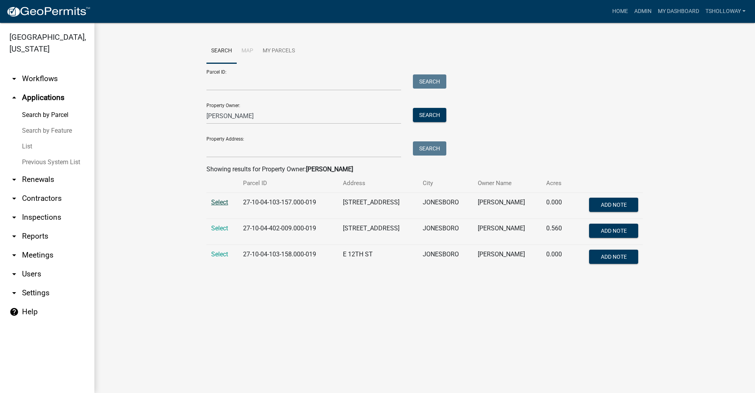
click at [227, 201] on span "Select" at bounding box center [219, 201] width 17 height 7
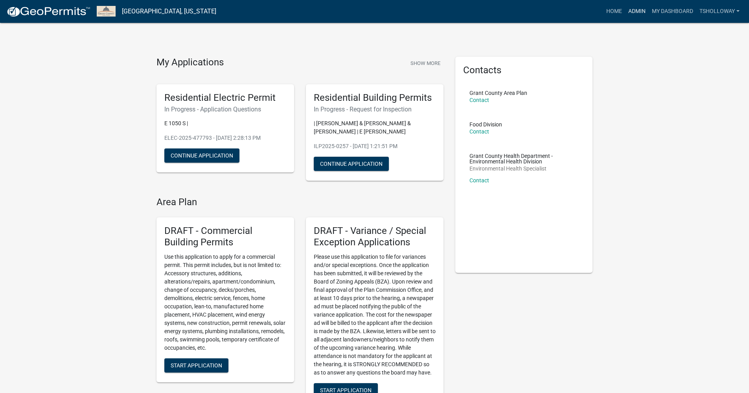
click at [641, 11] on link "Admin" at bounding box center [637, 11] width 24 height 15
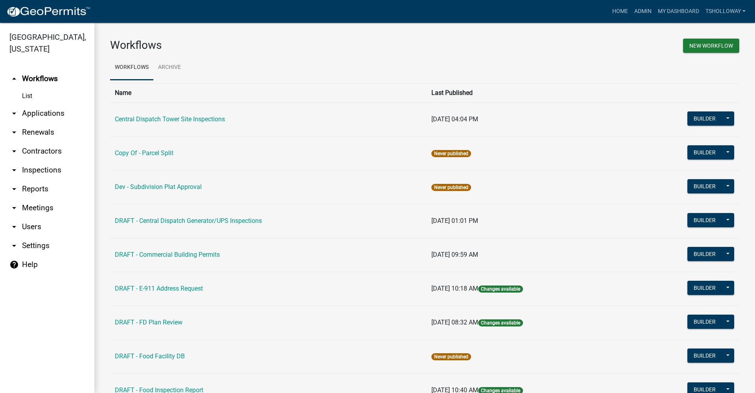
click at [52, 104] on link "arrow_drop_down Applications" at bounding box center [47, 113] width 94 height 19
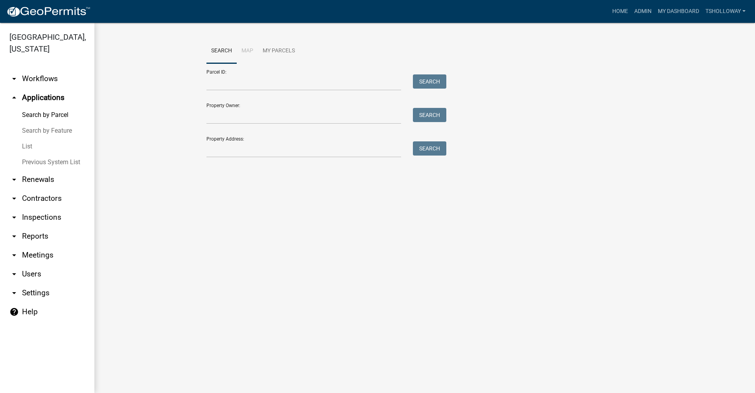
click at [35, 170] on link "arrow_drop_down Renewals" at bounding box center [47, 179] width 94 height 19
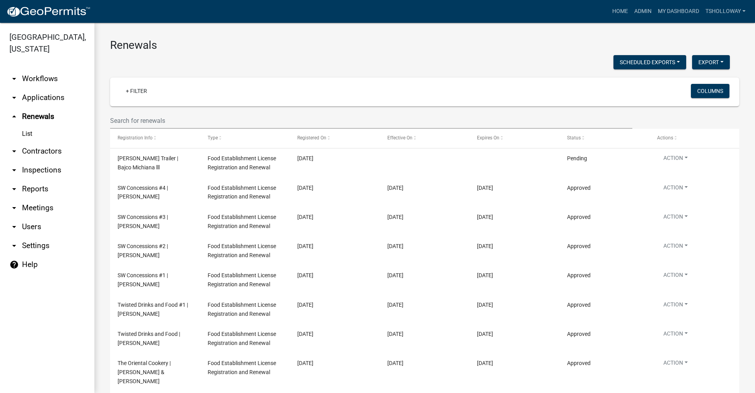
click at [47, 88] on link "arrow_drop_down Applications" at bounding box center [47, 97] width 94 height 19
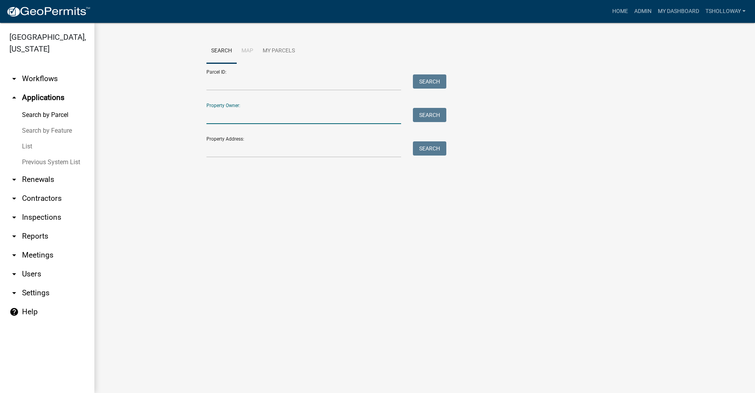
click at [232, 112] on input "Property Owner:" at bounding box center [303, 116] width 195 height 16
type input "karen Calhoun"
click at [424, 117] on button "Search" at bounding box center [429, 115] width 33 height 14
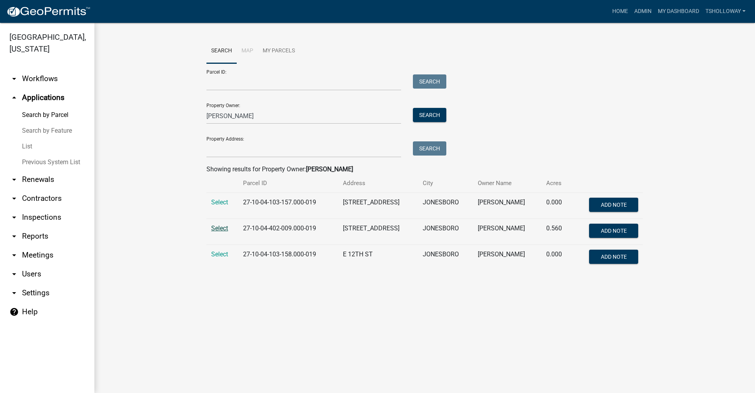
click at [219, 228] on span "Select" at bounding box center [219, 227] width 17 height 7
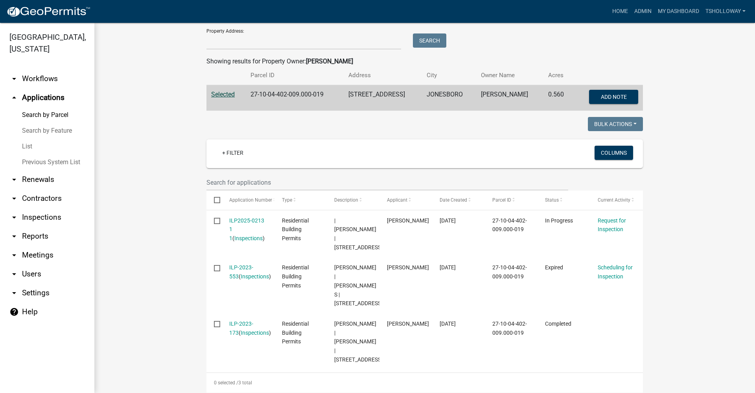
scroll to position [118, 0]
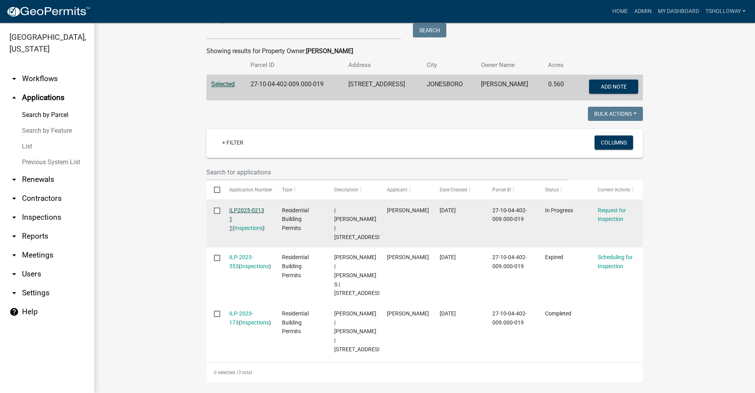
click at [237, 208] on link "ILP2025-0213 1 1" at bounding box center [246, 219] width 35 height 24
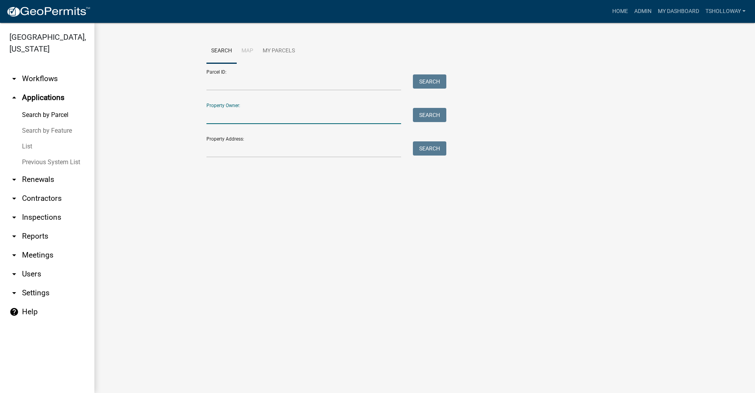
click at [225, 120] on input "Property Owner:" at bounding box center [303, 116] width 195 height 16
type input "karen Calhoun"
click at [425, 116] on button "Search" at bounding box center [429, 115] width 33 height 14
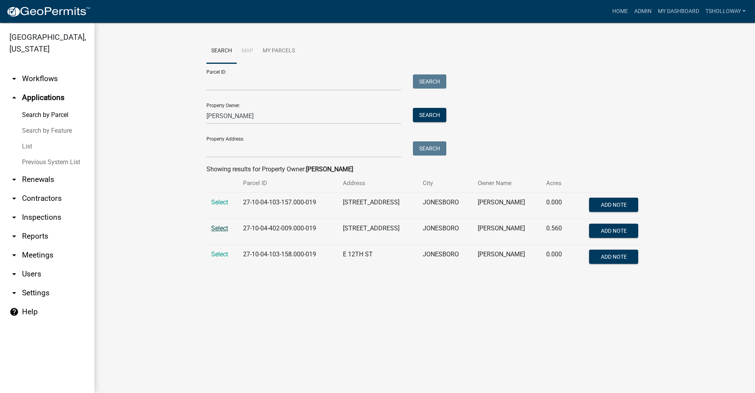
click at [224, 229] on span "Select" at bounding box center [219, 227] width 17 height 7
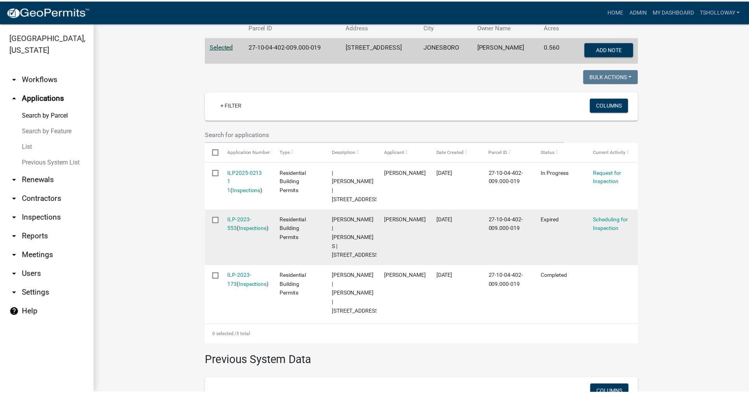
scroll to position [157, 0]
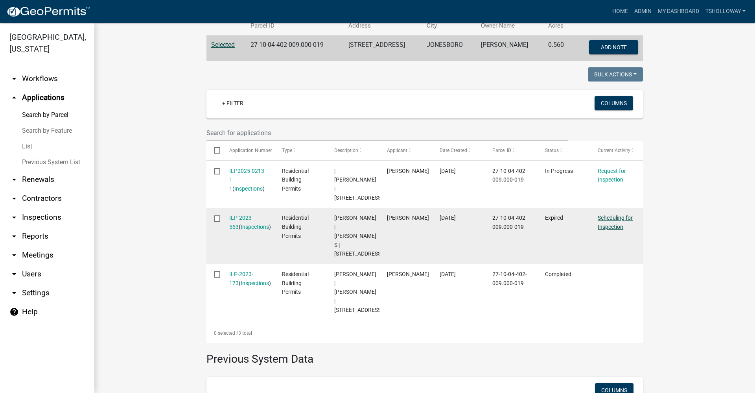
click at [602, 217] on link "Scheduling for Inspection" at bounding box center [615, 221] width 35 height 15
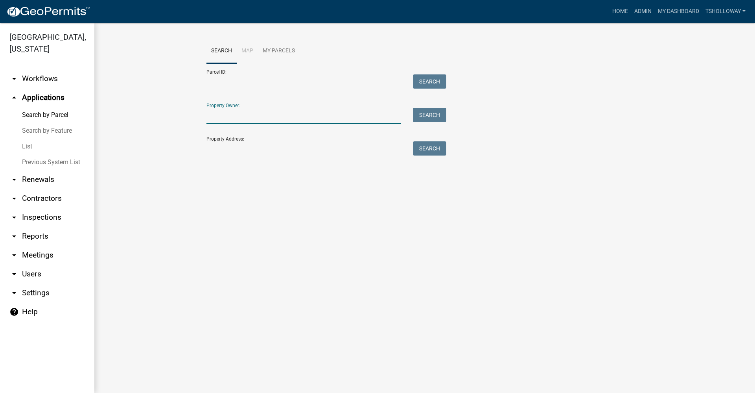
click at [234, 114] on input "Property Owner:" at bounding box center [303, 116] width 195 height 16
type input "karen Calhoun"
click at [418, 116] on button "Search" at bounding box center [429, 115] width 33 height 14
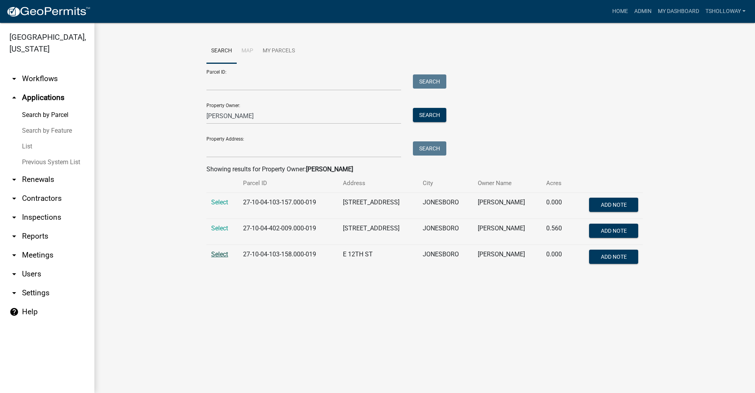
click at [226, 255] on span "Select" at bounding box center [219, 253] width 17 height 7
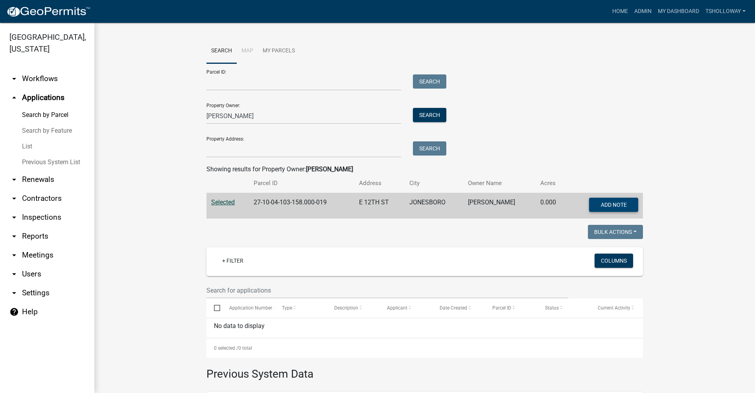
click at [601, 204] on span "Add Note" at bounding box center [614, 204] width 26 height 6
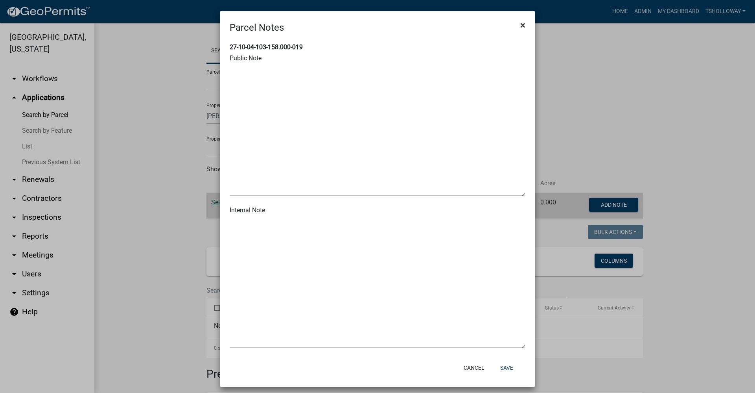
click at [520, 26] on span "×" at bounding box center [522, 25] width 5 height 11
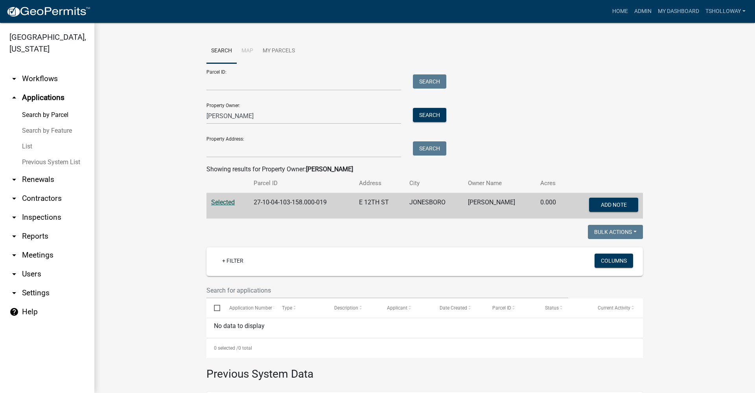
click at [229, 203] on span "Selected" at bounding box center [223, 201] width 24 height 7
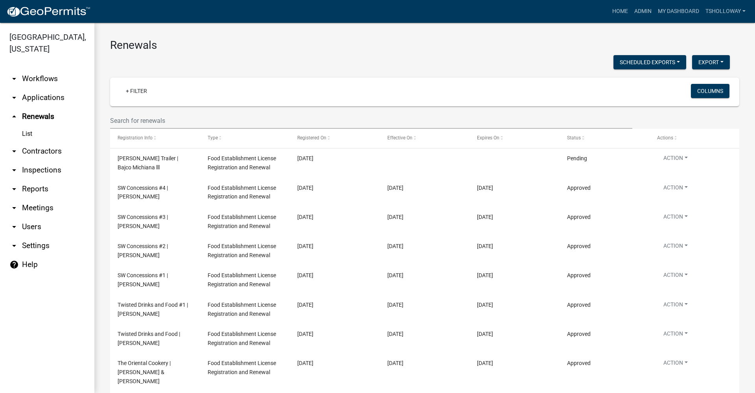
click at [37, 88] on link "arrow_drop_down Applications" at bounding box center [47, 97] width 94 height 19
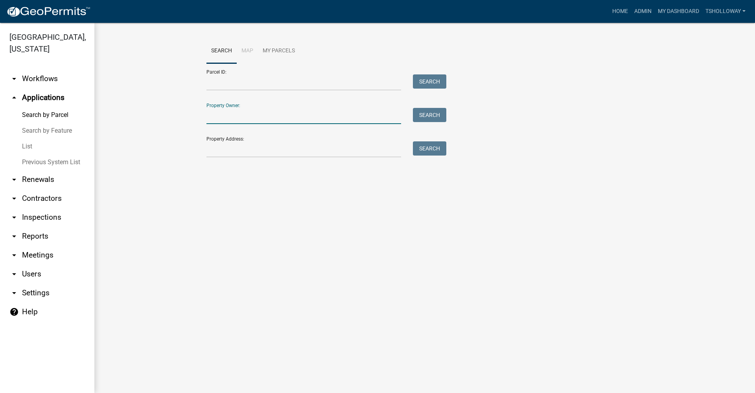
click at [269, 118] on input "Property Owner:" at bounding box center [303, 116] width 195 height 16
type input "karen Calhoun"
click at [429, 117] on button "Search" at bounding box center [429, 115] width 33 height 14
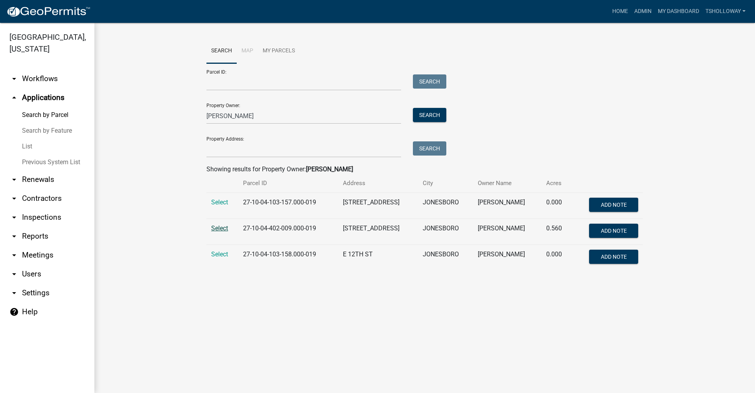
click at [219, 228] on span "Select" at bounding box center [219, 227] width 17 height 7
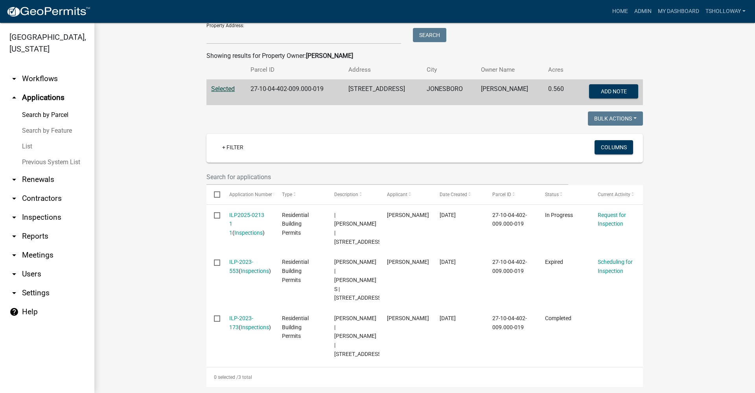
scroll to position [118, 0]
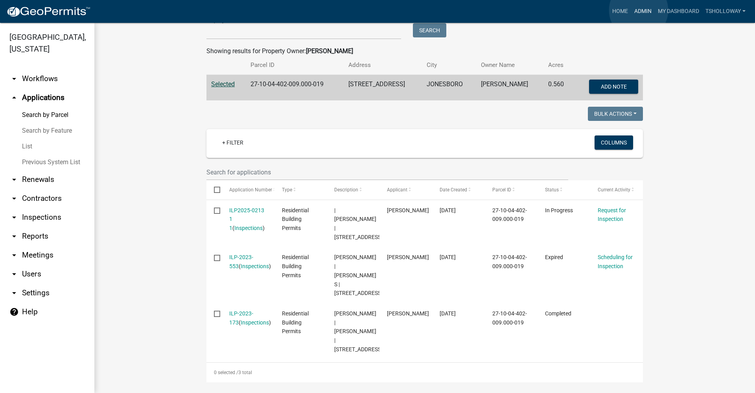
click at [639, 10] on link "Admin" at bounding box center [643, 11] width 24 height 15
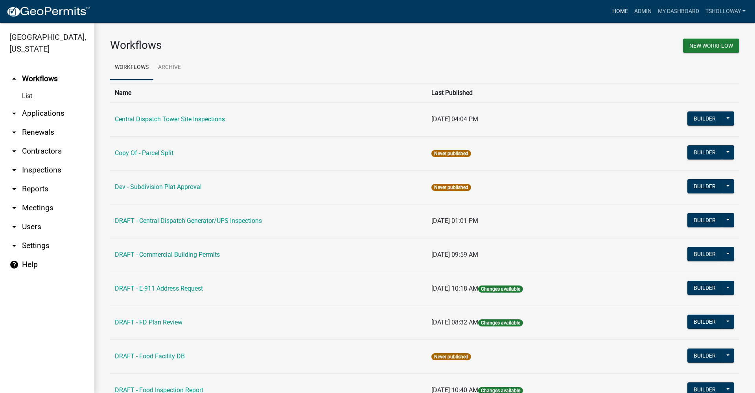
click at [619, 12] on link "Home" at bounding box center [620, 11] width 22 height 15
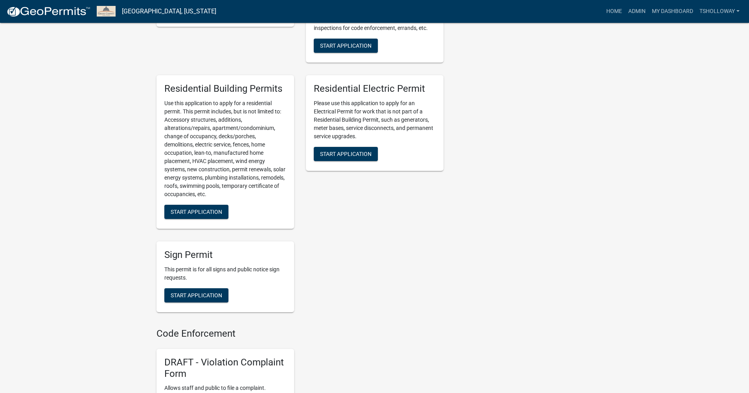
scroll to position [315, 0]
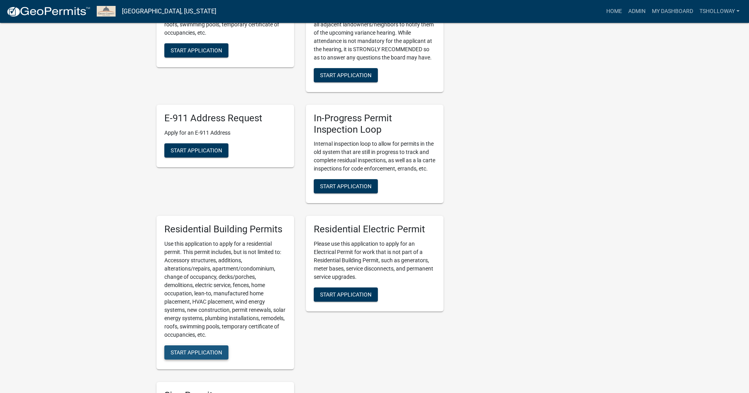
click at [203, 355] on span "Start Application" at bounding box center [197, 352] width 52 height 6
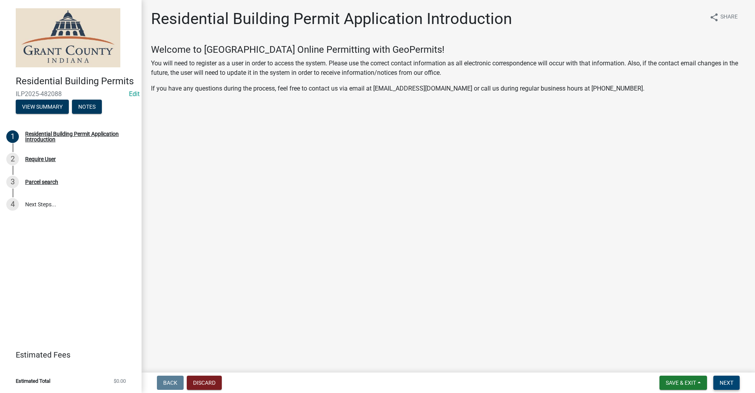
click at [724, 380] on span "Next" at bounding box center [727, 382] width 14 height 6
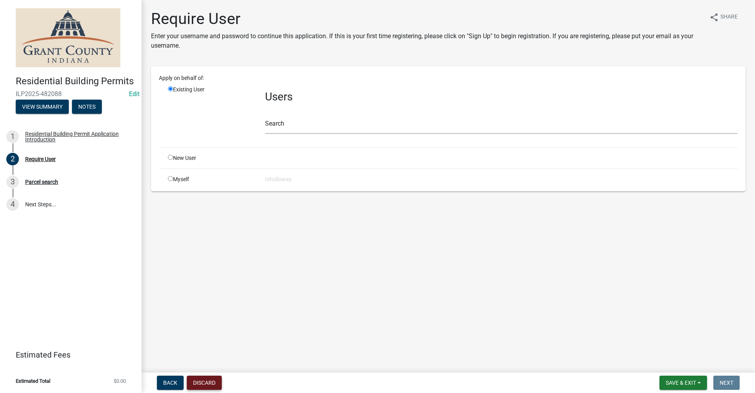
click at [205, 383] on button "Discard" at bounding box center [204, 382] width 35 height 14
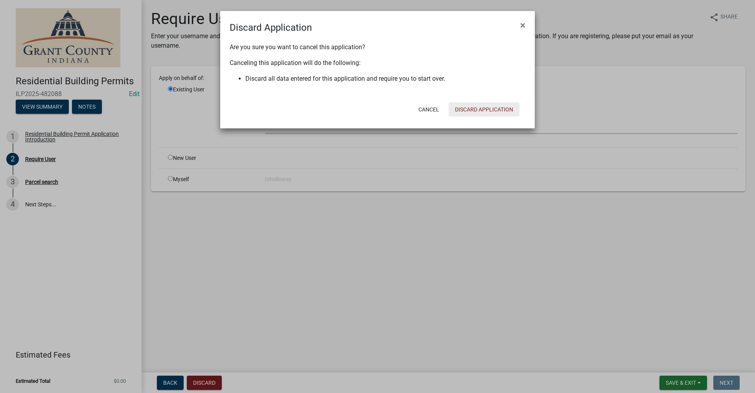
click at [465, 109] on button "Discard Application" at bounding box center [484, 109] width 71 height 14
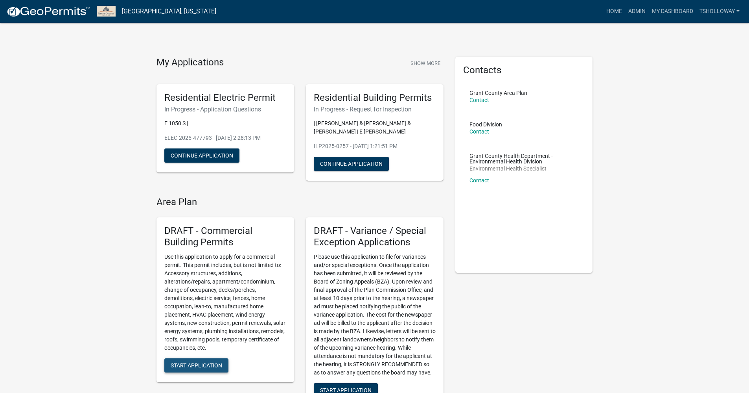
click at [195, 364] on span "Start Application" at bounding box center [197, 364] width 52 height 6
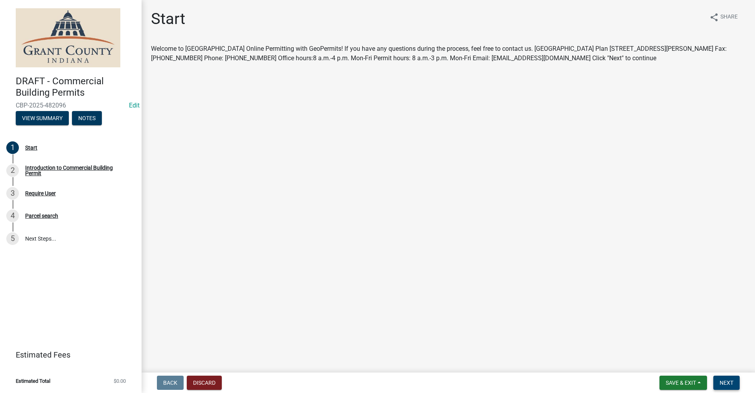
click at [727, 379] on span "Next" at bounding box center [727, 382] width 14 height 6
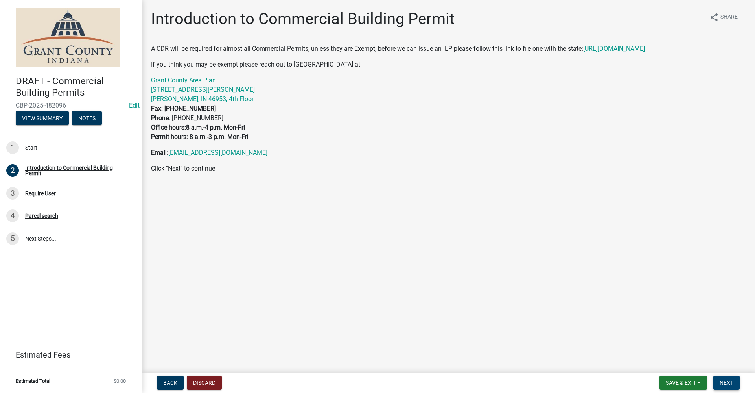
click at [724, 383] on span "Next" at bounding box center [727, 382] width 14 height 6
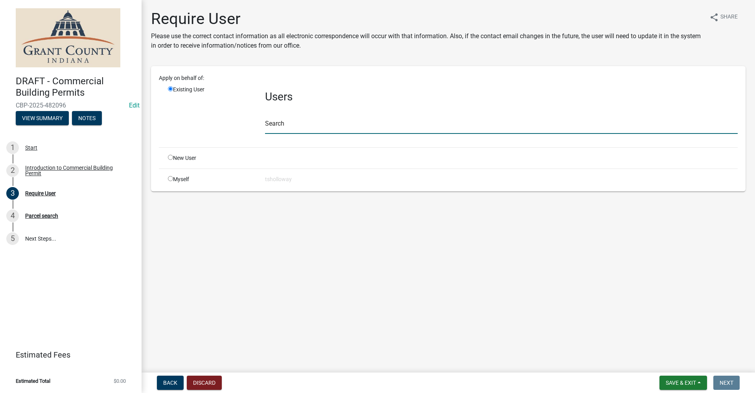
click at [282, 127] on input "text" at bounding box center [501, 126] width 473 height 16
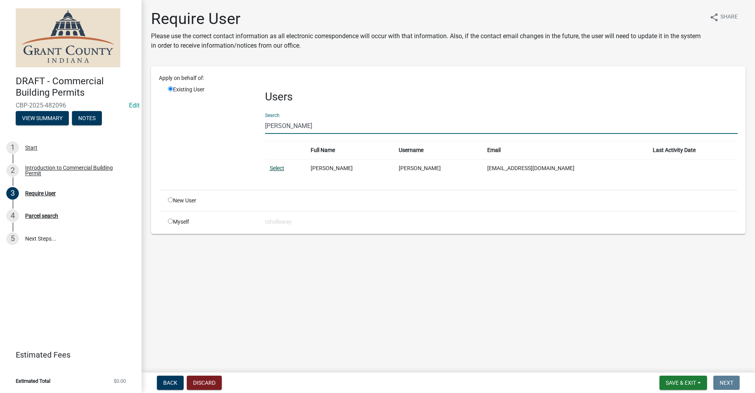
type input "antonio cooper"
click at [277, 167] on link "Select" at bounding box center [277, 168] width 15 height 6
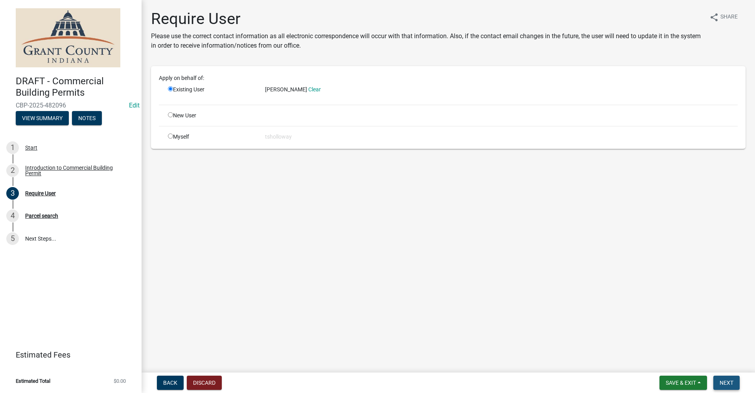
click at [728, 382] on span "Next" at bounding box center [727, 382] width 14 height 6
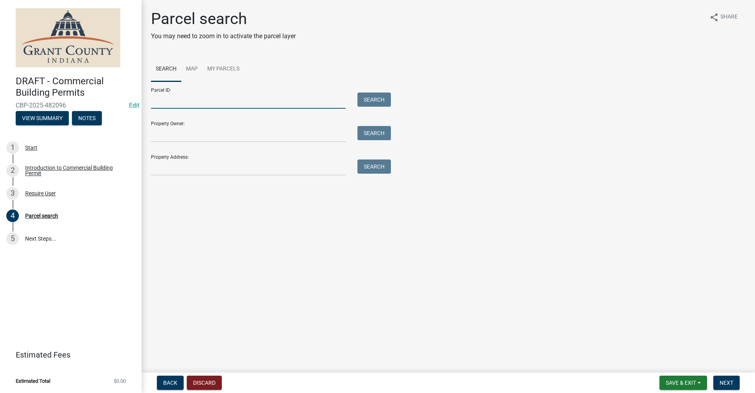
click at [171, 92] on input "Parcel ID:" at bounding box center [248, 100] width 195 height 16
type input "27-10-04-402-009.000-019"
click at [385, 101] on button "Search" at bounding box center [374, 99] width 33 height 14
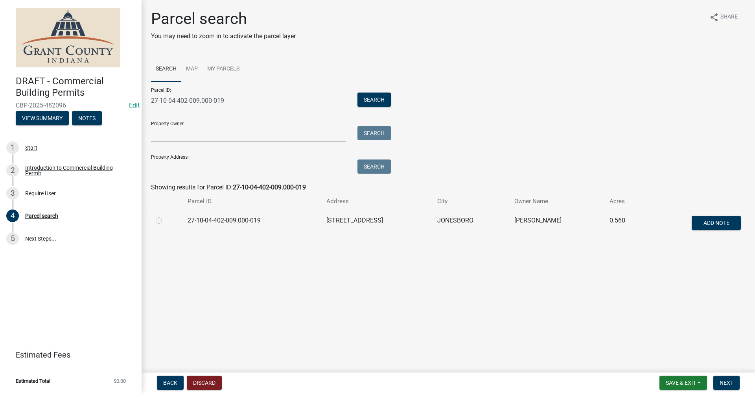
click at [158, 224] on div at bounding box center [167, 220] width 22 height 9
click at [165, 216] on label at bounding box center [165, 216] width 0 height 0
click at [165, 220] on input "radio" at bounding box center [167, 218] width 5 height 5
radio input "true"
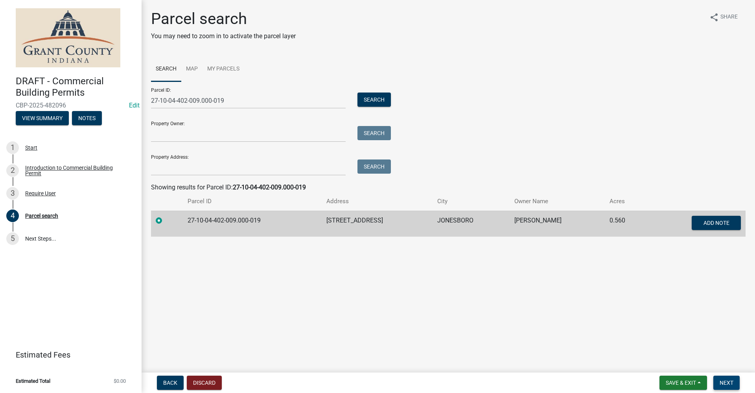
click at [727, 381] on span "Next" at bounding box center [727, 382] width 14 height 6
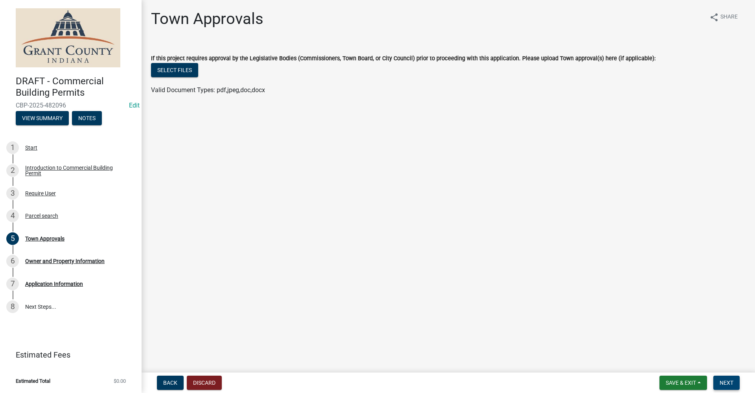
click at [727, 382] on span "Next" at bounding box center [727, 382] width 14 height 6
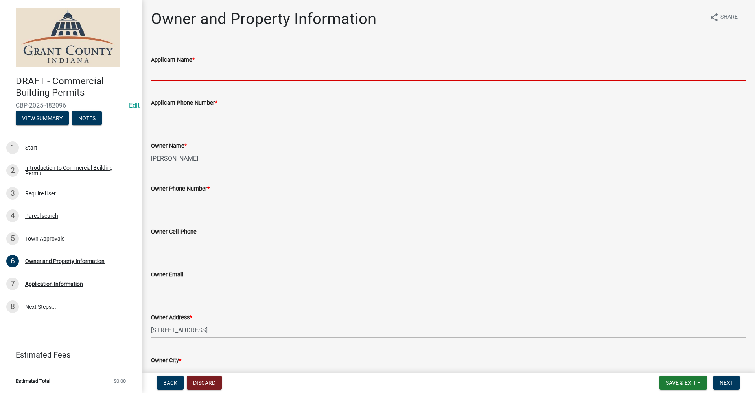
click at [166, 73] on input "Applicant Name *" at bounding box center [448, 73] width 595 height 16
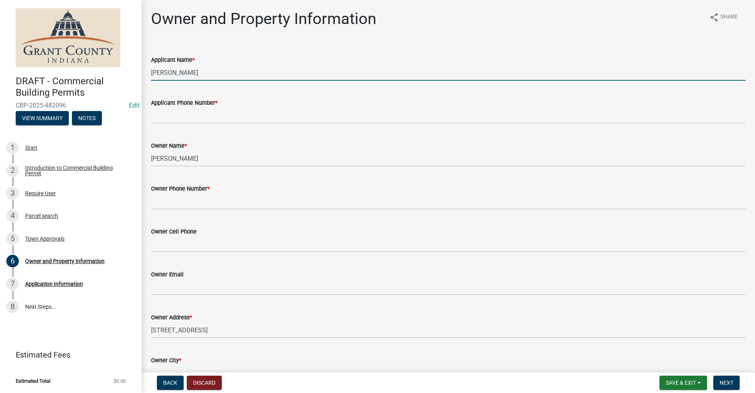
type input "Karen Calhoun"
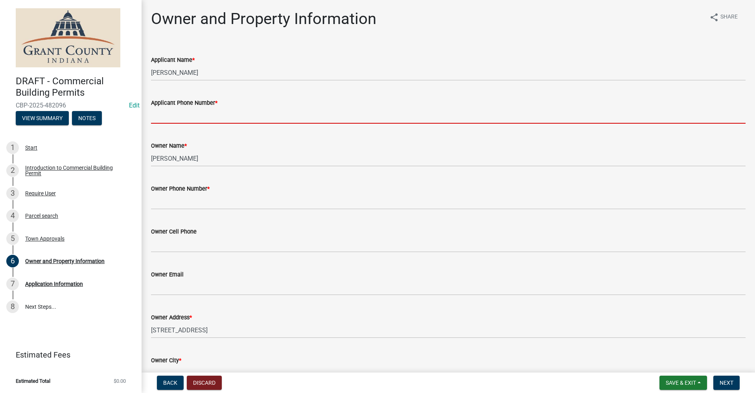
click at [159, 116] on input "Applicant Phone Number *" at bounding box center [448, 115] width 595 height 16
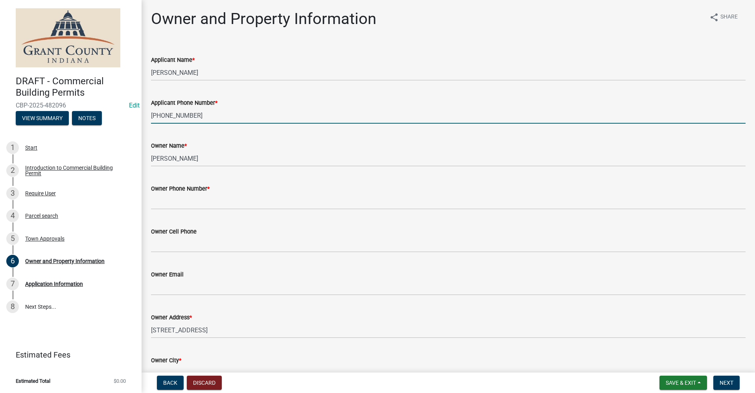
type input "765-618-0399"
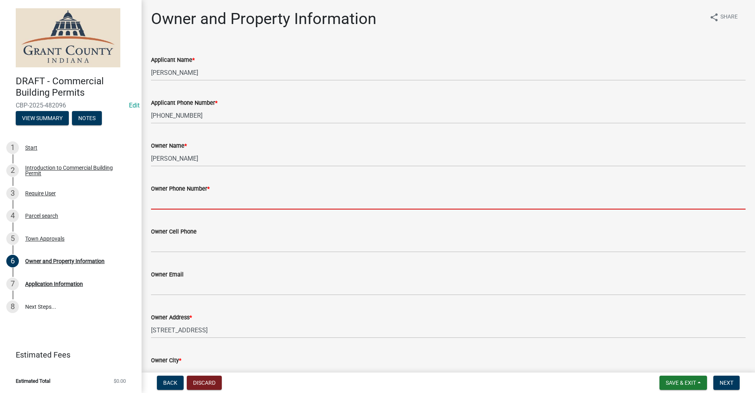
click at [196, 199] on input "Owner Phone Number *" at bounding box center [448, 201] width 595 height 16
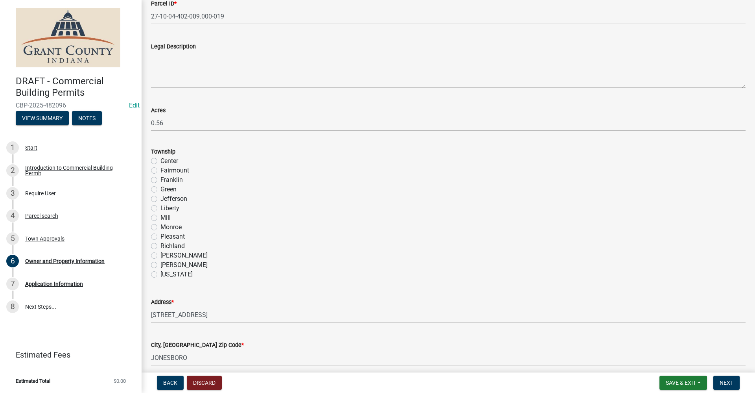
scroll to position [433, 0]
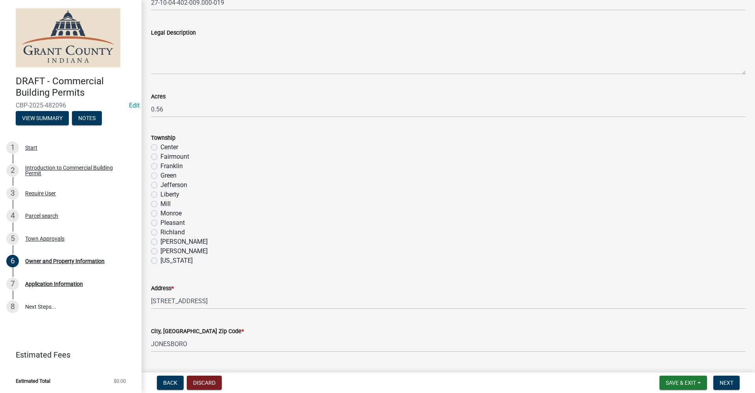
type input "765-618-0399"
click at [160, 204] on label "Mill" at bounding box center [165, 203] width 10 height 9
click at [160, 204] on input "Mill" at bounding box center [162, 201] width 5 height 5
radio input "true"
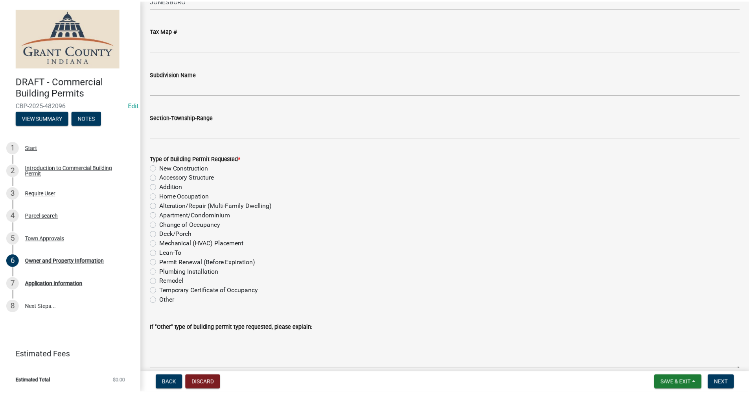
scroll to position [787, 0]
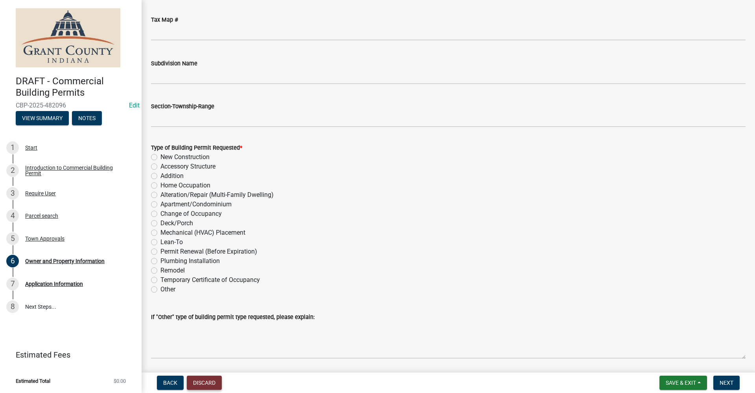
click at [203, 385] on button "Discard" at bounding box center [204, 382] width 35 height 14
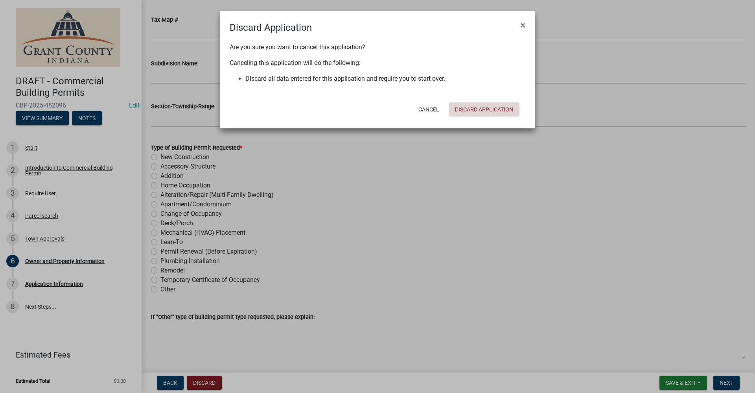
click at [473, 109] on button "Discard Application" at bounding box center [484, 109] width 71 height 14
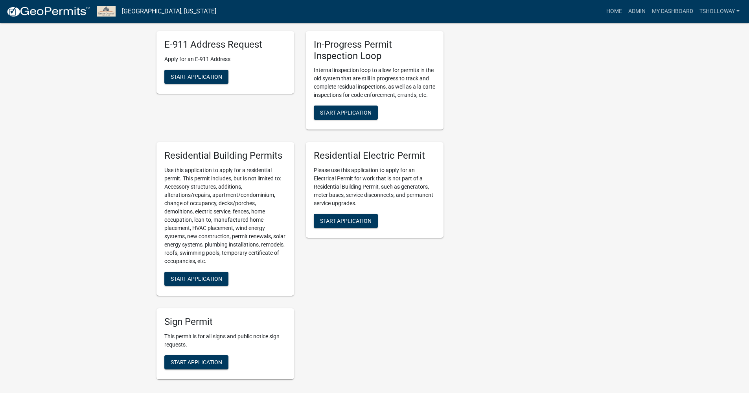
scroll to position [433, 0]
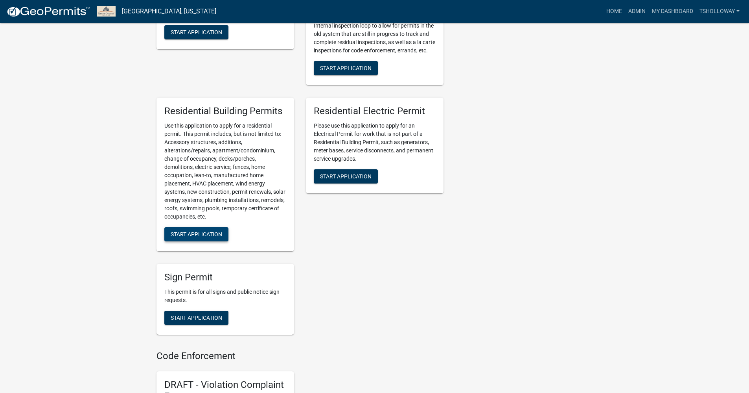
click at [192, 237] on span "Start Application" at bounding box center [197, 234] width 52 height 6
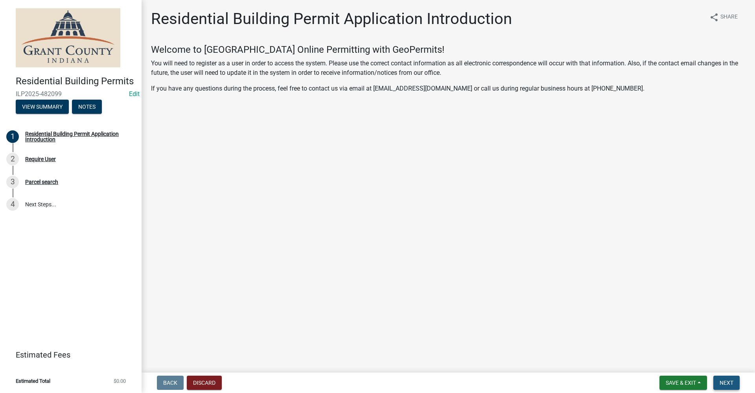
click at [727, 382] on span "Next" at bounding box center [727, 382] width 14 height 6
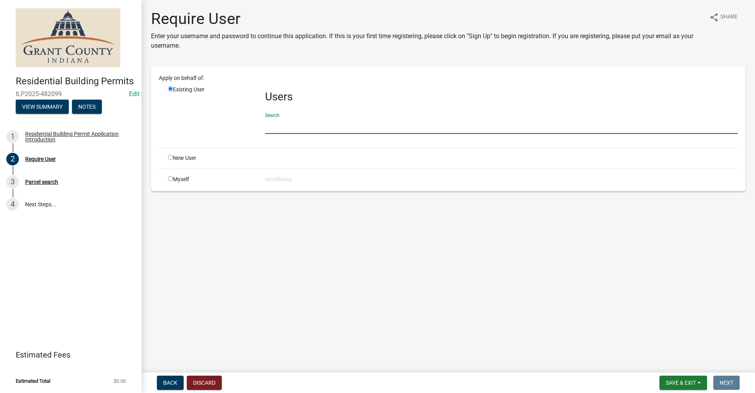
click at [275, 126] on input "text" at bounding box center [501, 126] width 473 height 16
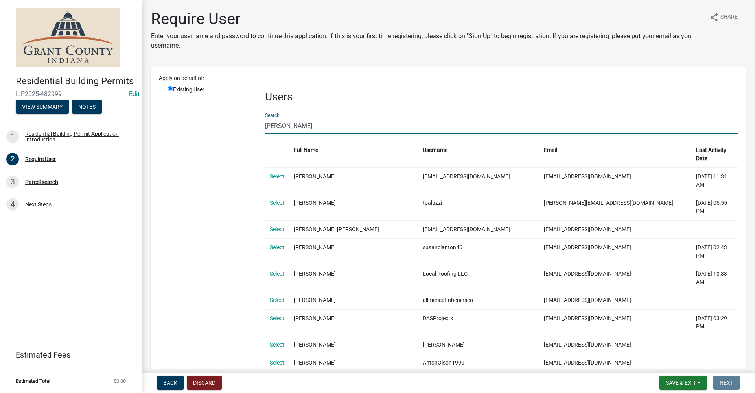
type input "antonio cooper"
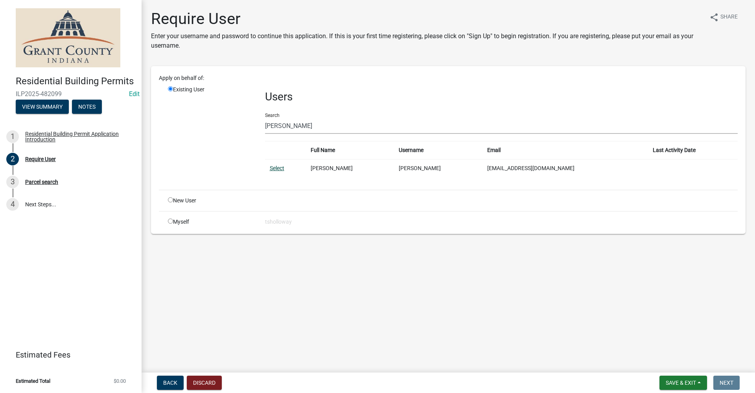
click at [276, 168] on link "Select" at bounding box center [277, 168] width 15 height 6
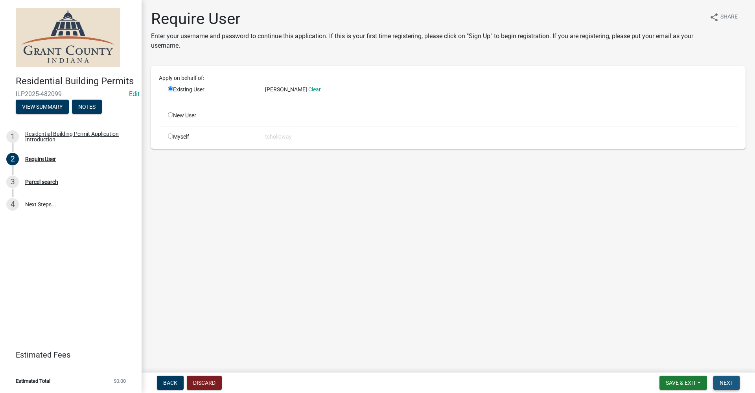
click at [731, 385] on span "Next" at bounding box center [727, 382] width 14 height 6
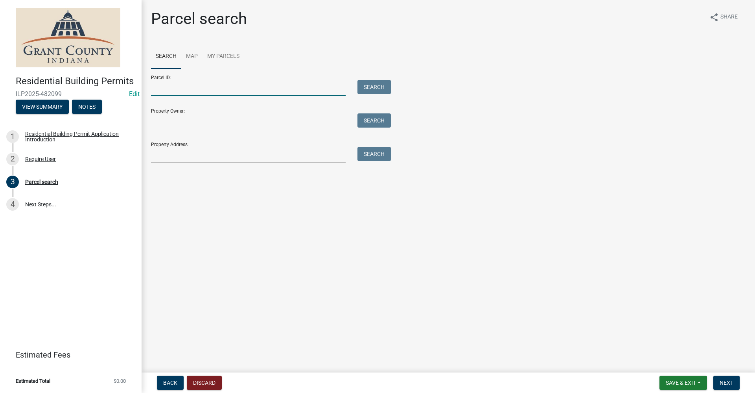
click at [170, 86] on input "Parcel ID:" at bounding box center [248, 88] width 195 height 16
click at [158, 157] on input "Property Address:" at bounding box center [248, 155] width 195 height 16
type input "317 e 12th"
click at [372, 157] on button "Search" at bounding box center [374, 154] width 33 height 14
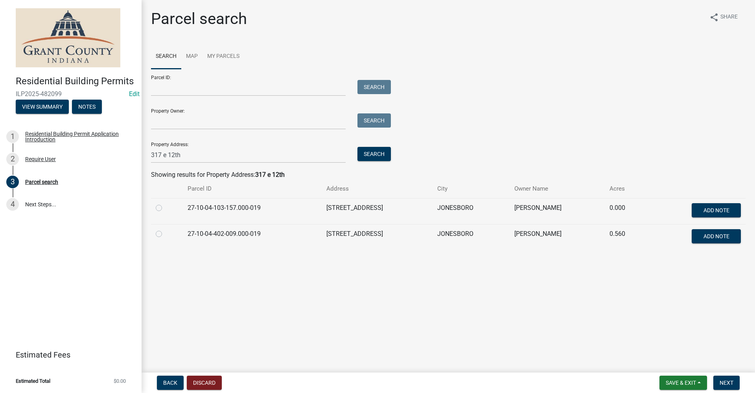
click at [165, 229] on label at bounding box center [165, 229] width 0 height 0
click at [165, 234] on input "radio" at bounding box center [167, 231] width 5 height 5
radio input "true"
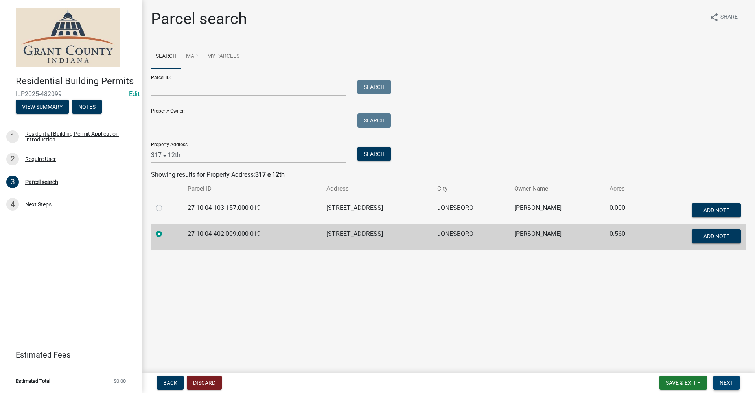
click at [724, 384] on span "Next" at bounding box center [727, 382] width 14 height 6
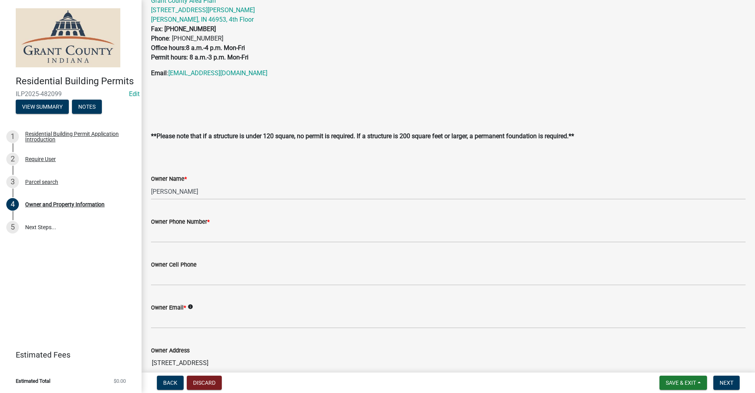
scroll to position [79, 0]
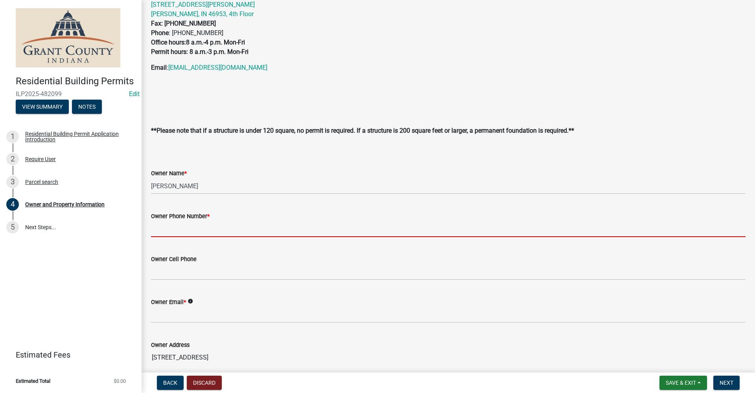
click at [174, 227] on input "Owner Phone Number *" at bounding box center [448, 229] width 595 height 16
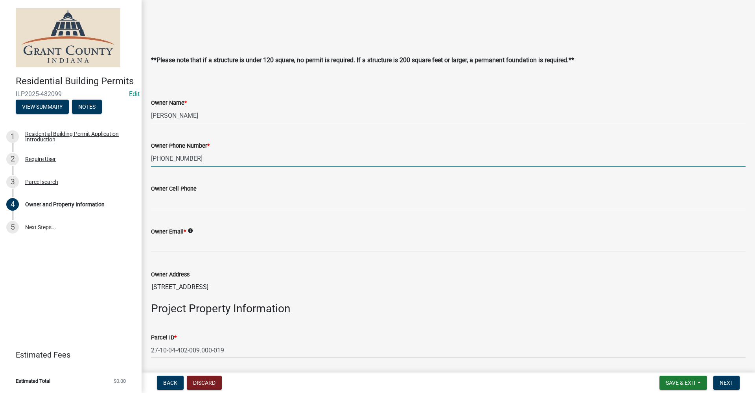
scroll to position [157, 0]
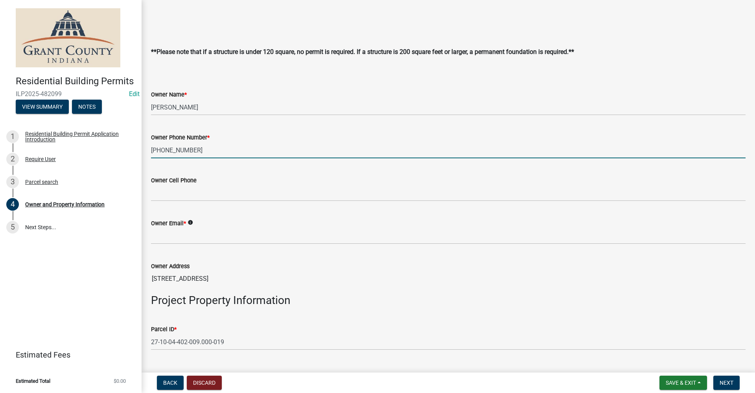
type input "765-618-0399"
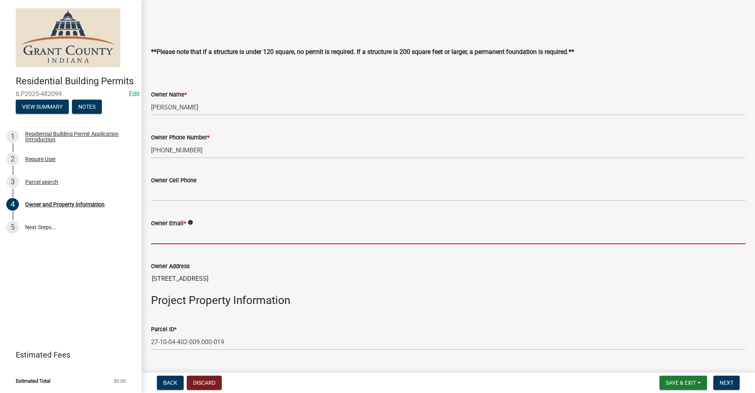
click at [187, 238] on input "Owner Email *" at bounding box center [448, 236] width 595 height 16
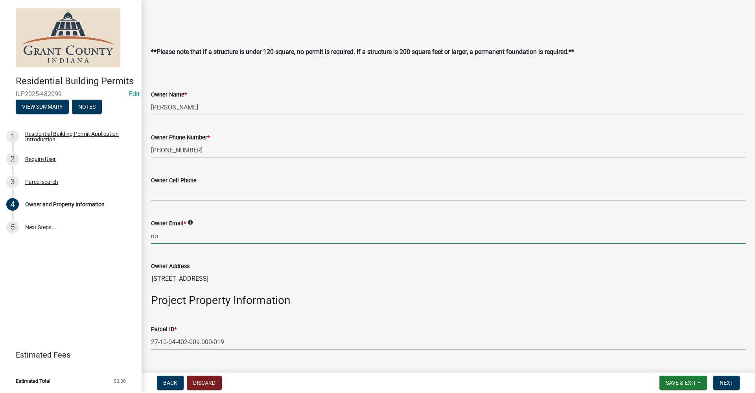
type input "no@email"
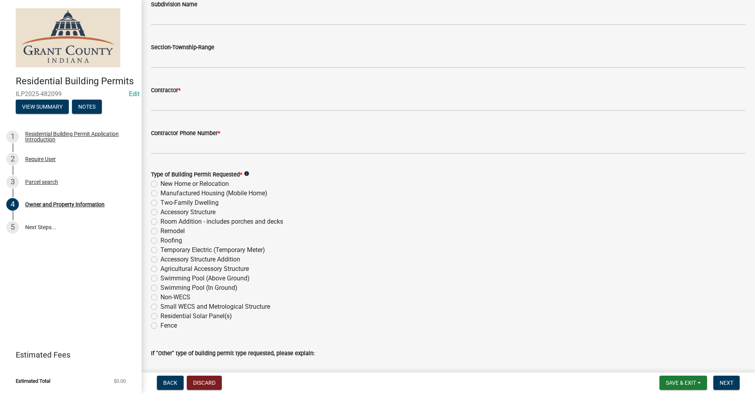
scroll to position [826, 0]
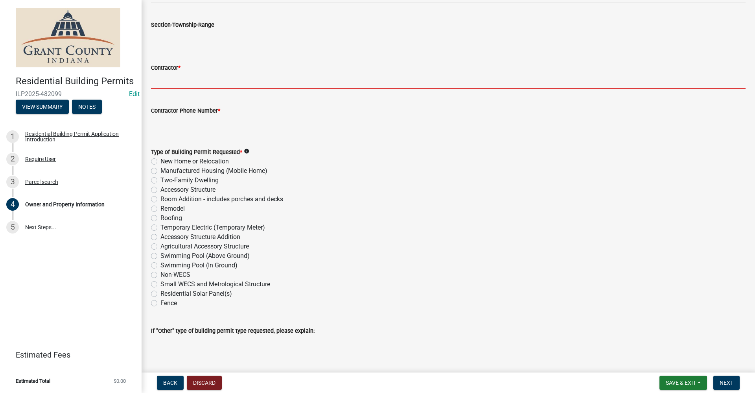
click at [168, 77] on input "Contractor *" at bounding box center [448, 80] width 595 height 16
type input "Self"
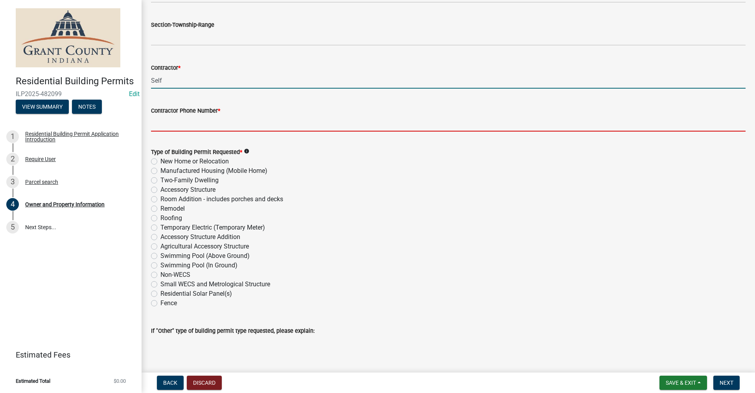
click at [175, 125] on input "Contractor Phone Number *" at bounding box center [448, 123] width 595 height 16
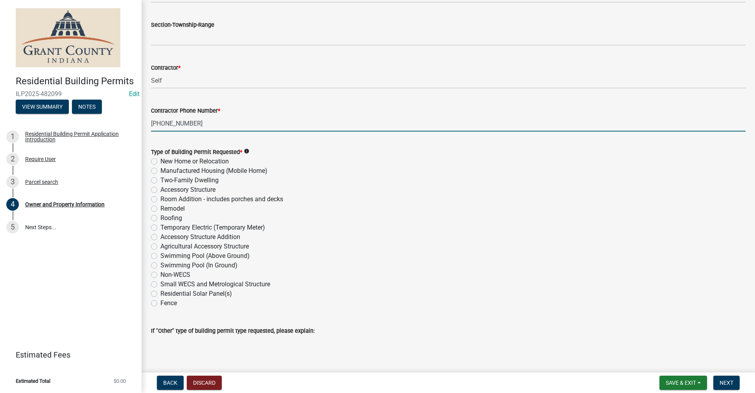
type input "765-618-0399"
click at [160, 301] on label "Fence" at bounding box center [168, 302] width 17 height 9
click at [160, 301] on input "Fence" at bounding box center [162, 300] width 5 height 5
radio input "true"
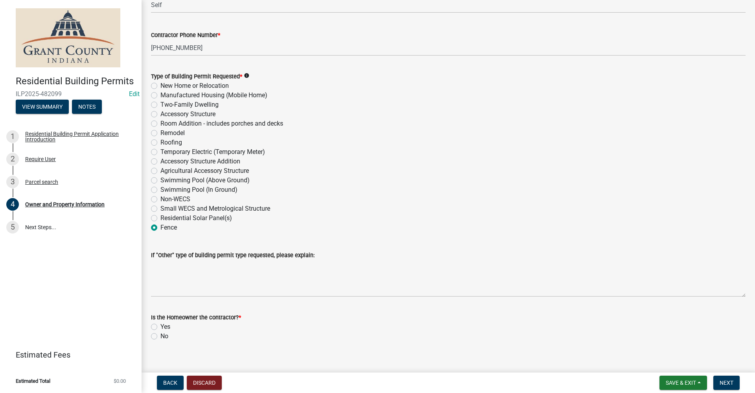
scroll to position [911, 0]
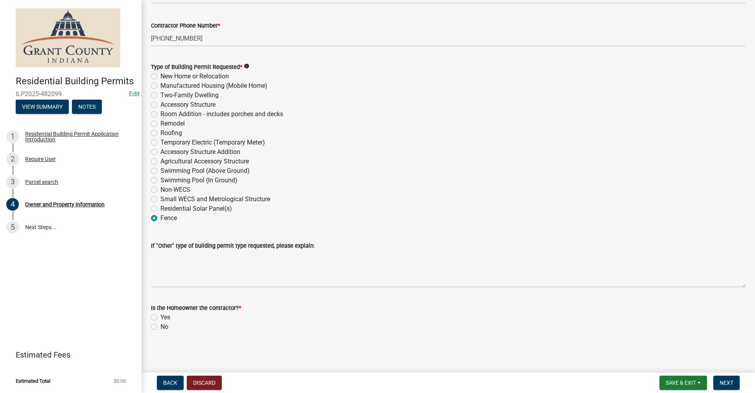
click at [158, 313] on div "Yes" at bounding box center [448, 316] width 595 height 9
click at [160, 317] on label "Yes" at bounding box center [165, 316] width 10 height 9
click at [160, 317] on input "Yes" at bounding box center [162, 314] width 5 height 5
radio input "true"
click at [727, 382] on span "Next" at bounding box center [727, 382] width 14 height 6
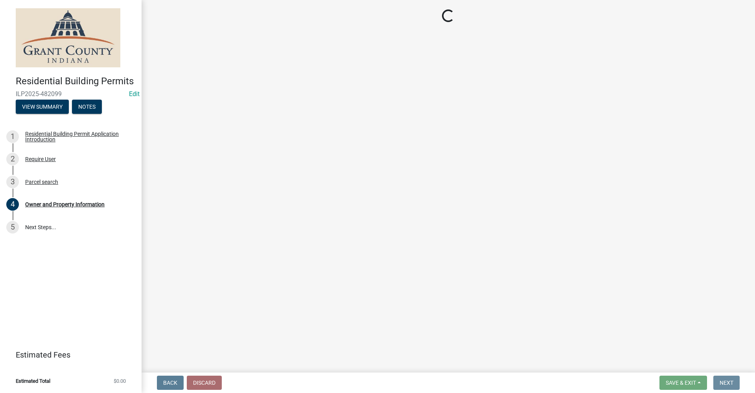
scroll to position [0, 0]
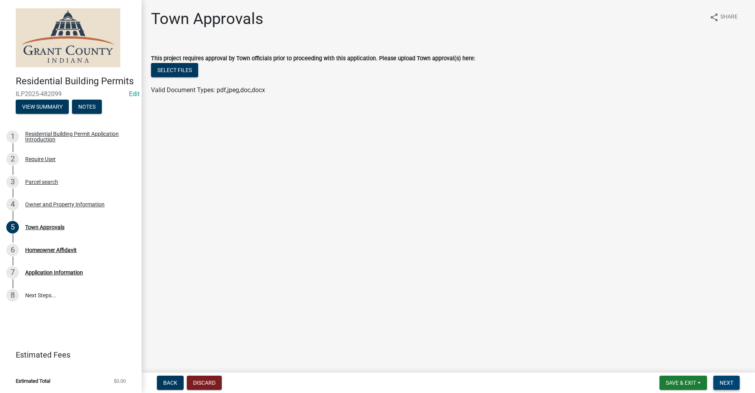
click at [728, 381] on span "Next" at bounding box center [727, 382] width 14 height 6
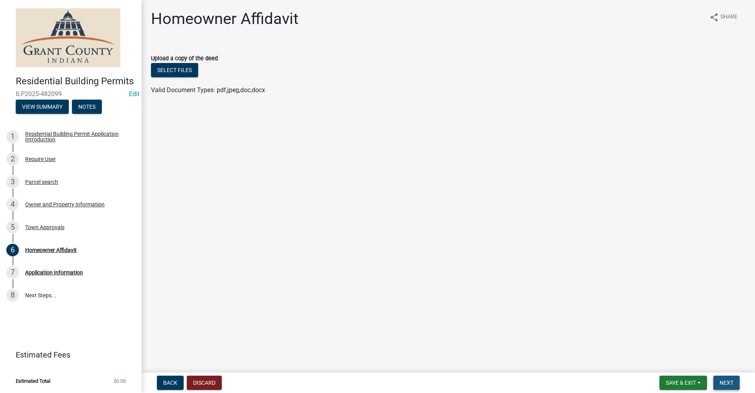
click at [729, 380] on span "Next" at bounding box center [727, 382] width 14 height 6
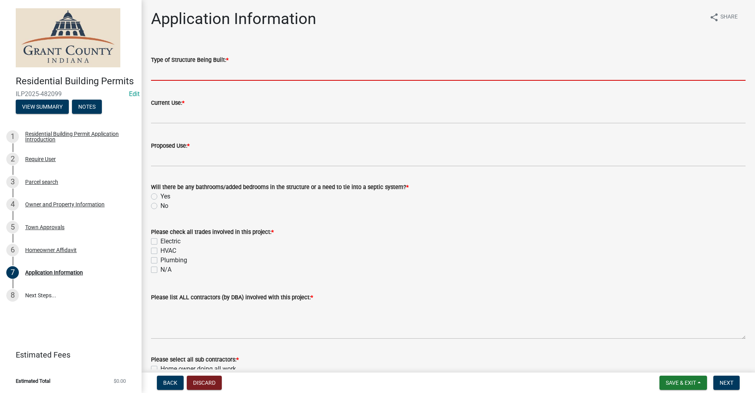
click at [179, 77] on input "Type of Structure Being Built: *" at bounding box center [448, 73] width 595 height 16
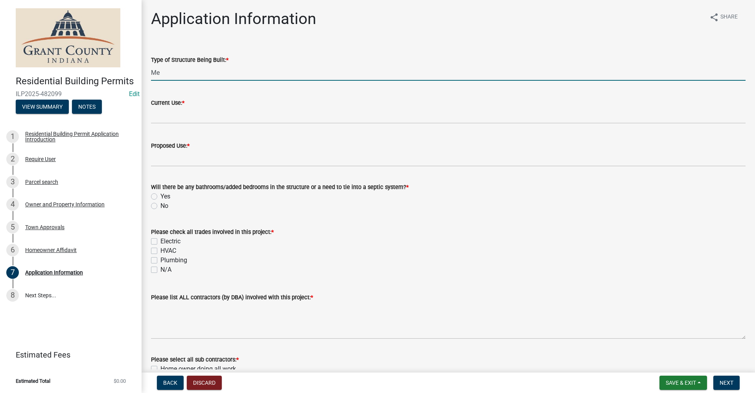
type input "M"
type input "Wood Fence"
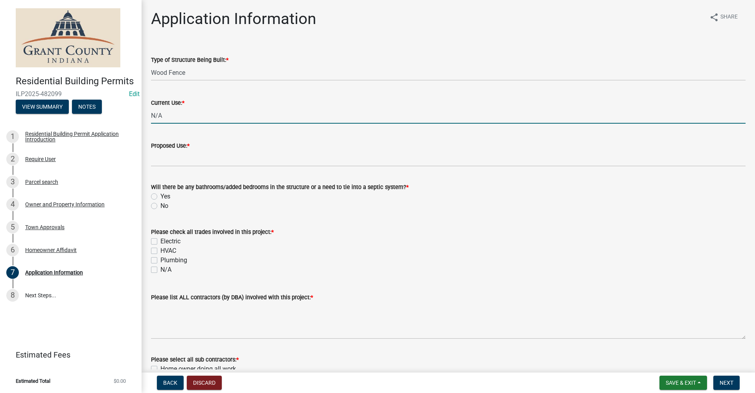
type input "N/A"
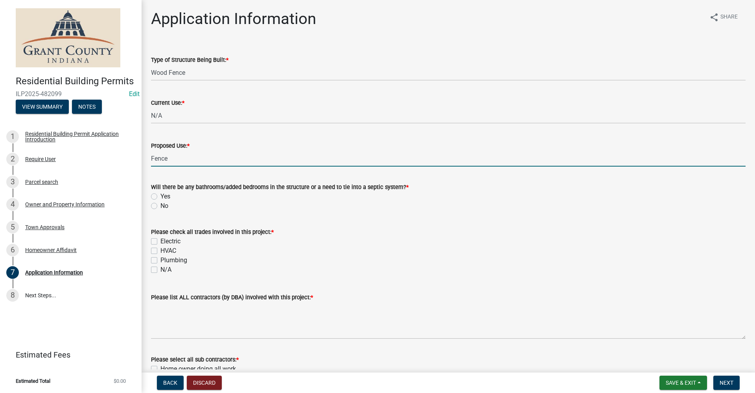
type input "Fence"
click at [160, 207] on label "No" at bounding box center [164, 205] width 8 height 9
click at [160, 206] on input "No" at bounding box center [162, 203] width 5 height 5
radio input "true"
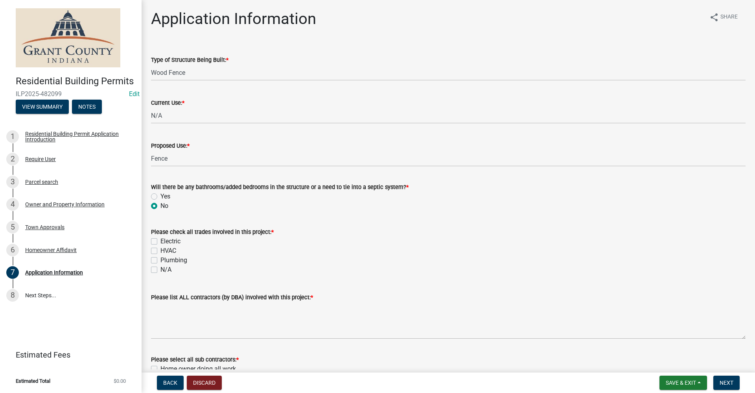
click at [160, 270] on label "N/A" at bounding box center [165, 269] width 11 height 9
click at [160, 270] on input "N/A" at bounding box center [162, 267] width 5 height 5
checkbox input "true"
checkbox input "false"
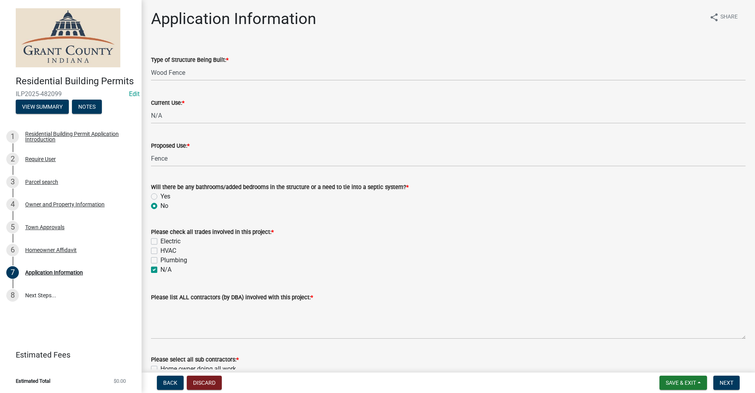
checkbox input "false"
checkbox input "true"
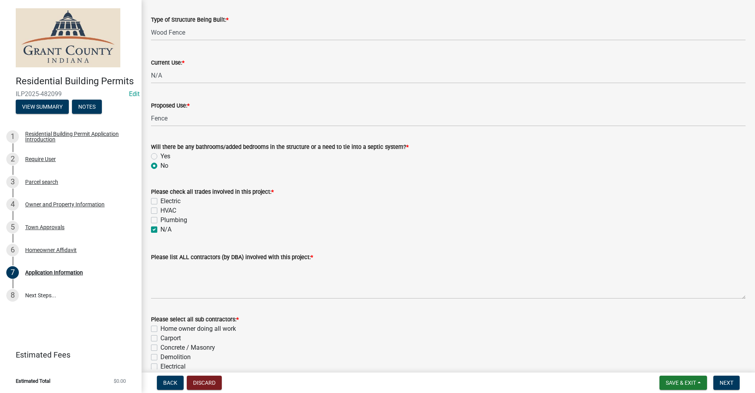
scroll to position [79, 0]
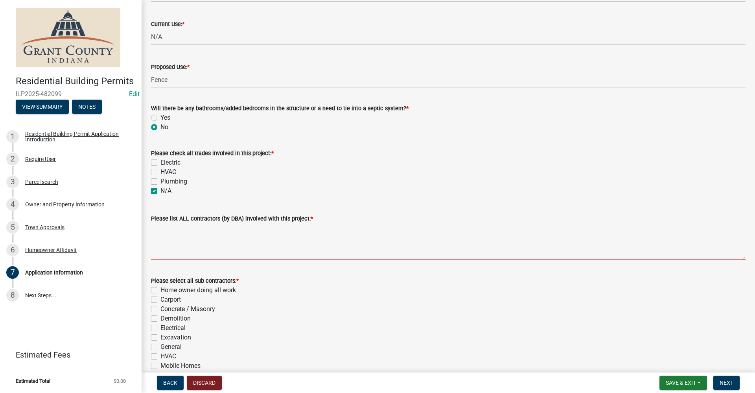
click at [158, 245] on textarea "Please list ALL contractors (by DBA) involved with this project: *" at bounding box center [448, 241] width 595 height 37
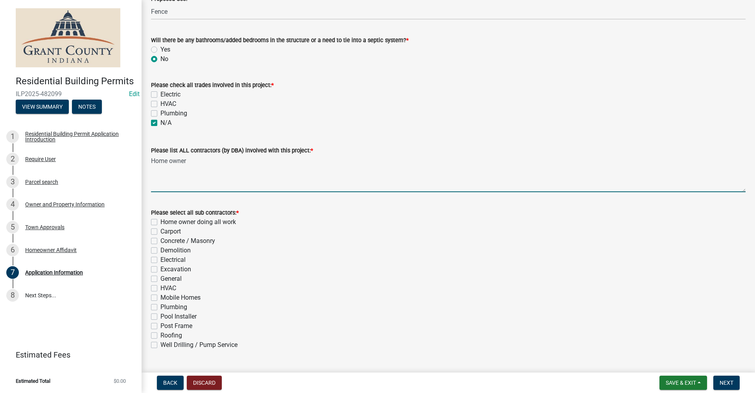
scroll to position [157, 0]
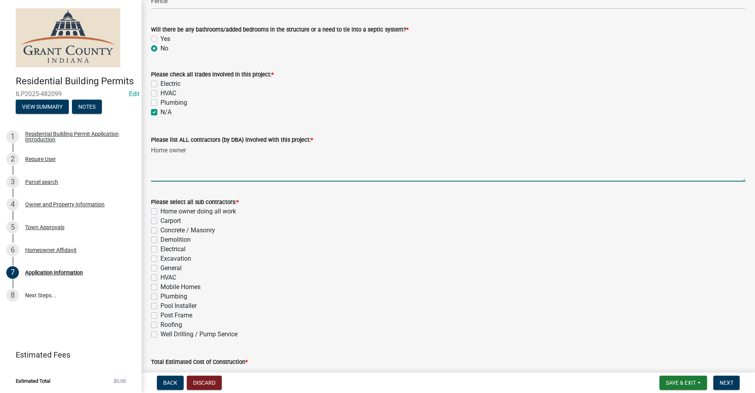
type textarea "Home owner"
click at [160, 211] on label "Home owner doing all work" at bounding box center [198, 210] width 76 height 9
click at [160, 211] on input "Home owner doing all work" at bounding box center [162, 208] width 5 height 5
checkbox input "true"
checkbox input "false"
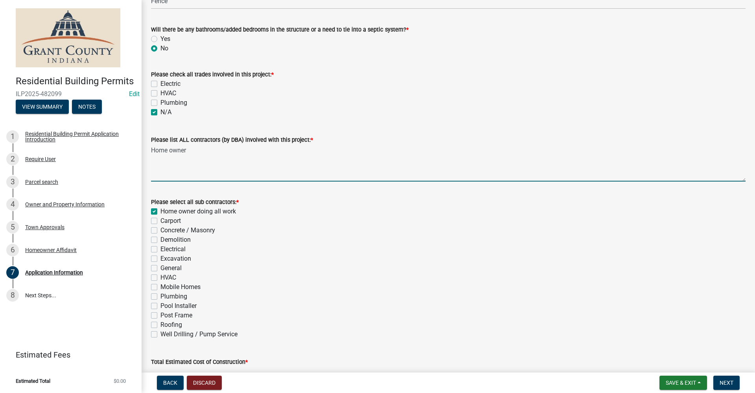
checkbox input "false"
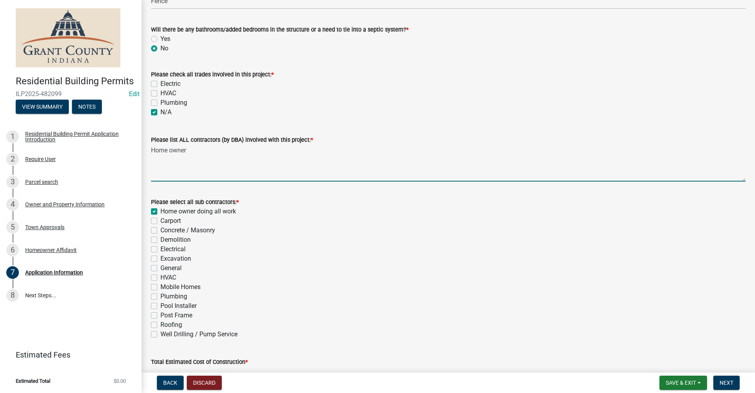
checkbox input "false"
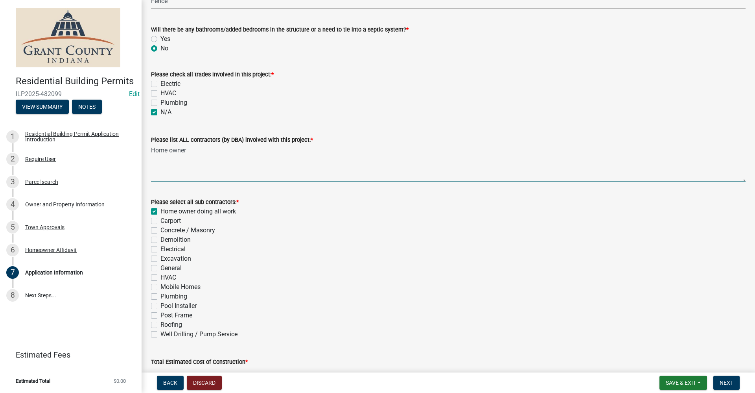
checkbox input "false"
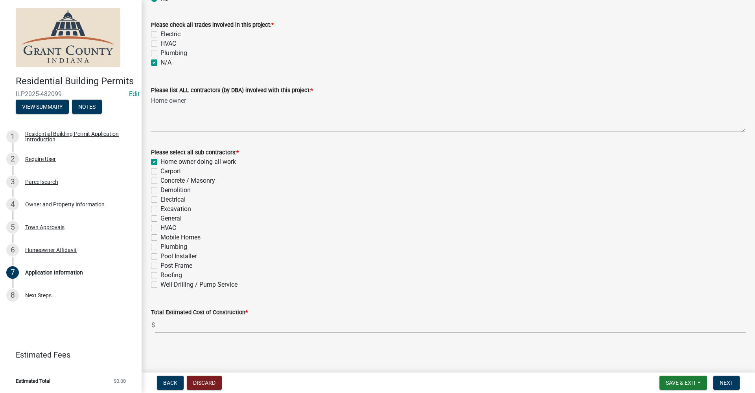
scroll to position [208, 0]
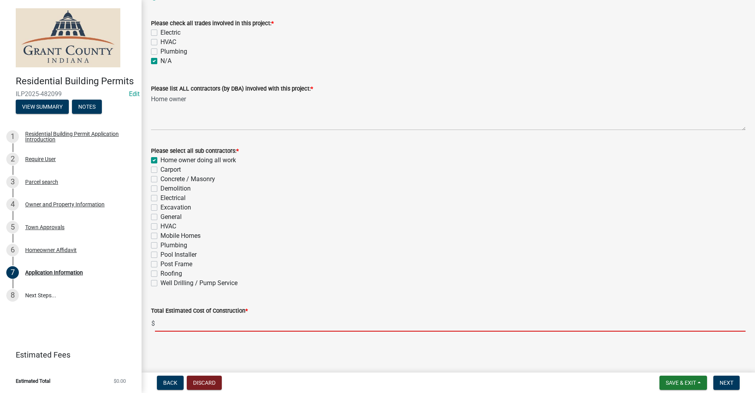
click at [171, 326] on input "text" at bounding box center [450, 323] width 591 height 16
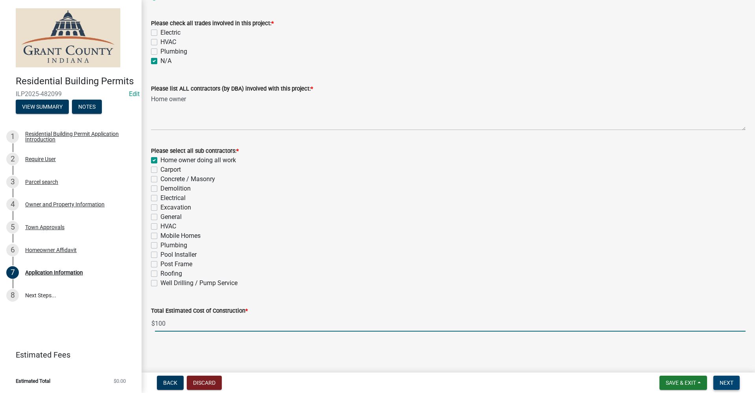
type input "100"
click at [724, 386] on button "Next" at bounding box center [726, 382] width 26 height 14
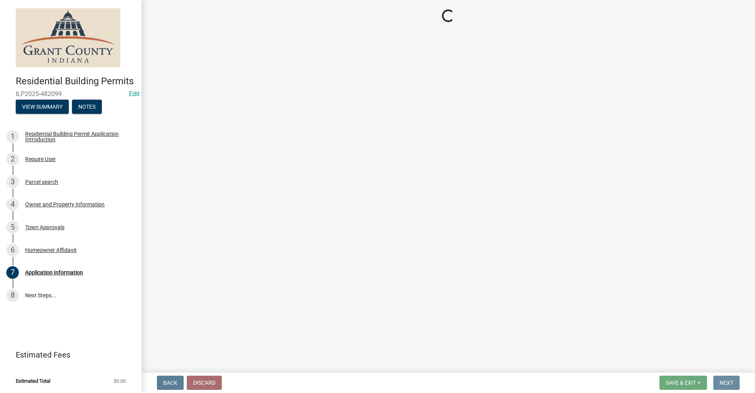
scroll to position [0, 0]
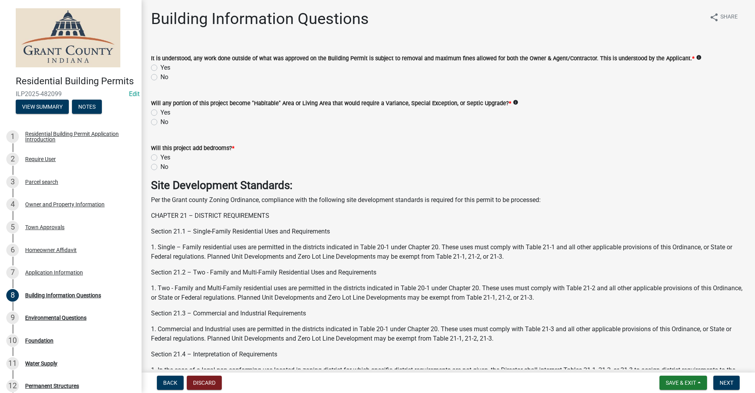
click at [160, 67] on label "Yes" at bounding box center [165, 67] width 10 height 9
click at [160, 67] on input "Yes" at bounding box center [162, 65] width 5 height 5
radio input "true"
click at [160, 123] on label "No" at bounding box center [164, 121] width 8 height 9
click at [160, 122] on input "No" at bounding box center [162, 119] width 5 height 5
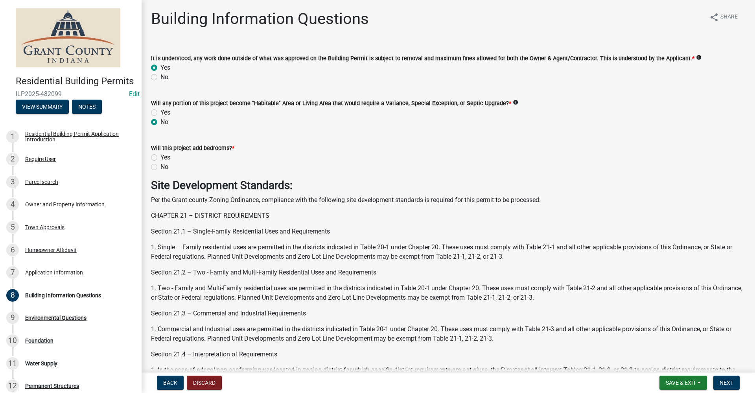
radio input "true"
click at [160, 167] on label "No" at bounding box center [164, 166] width 8 height 9
click at [160, 167] on input "No" at bounding box center [162, 164] width 5 height 5
radio input "true"
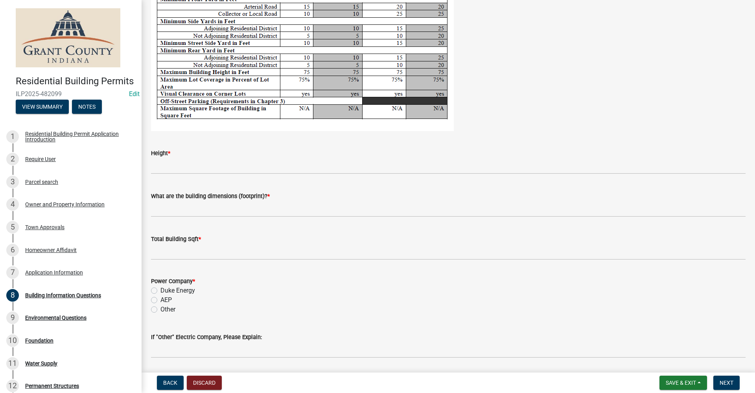
scroll to position [1455, 0]
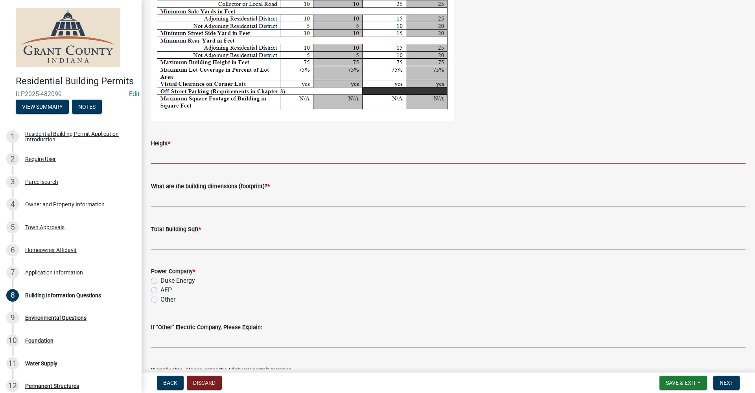
click at [177, 155] on input "Height *" at bounding box center [448, 156] width 595 height 16
type input "8 ft"
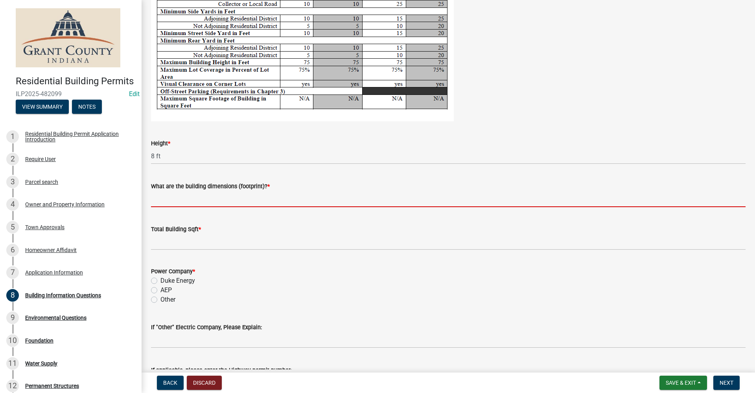
click at [232, 197] on input "What are the building dimensions (footprint)? *" at bounding box center [448, 199] width 595 height 16
type input "N/A"
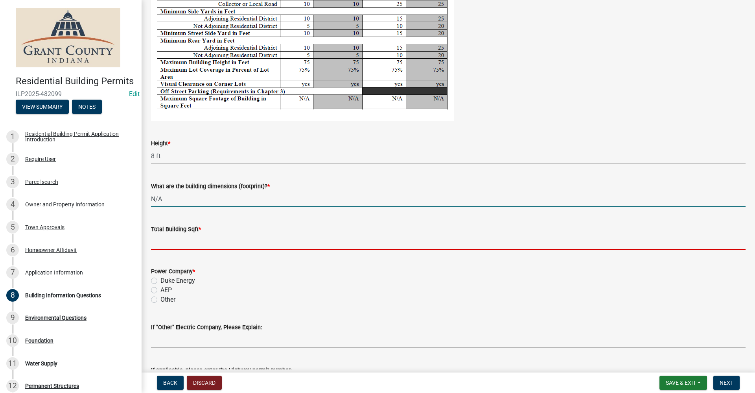
click at [175, 244] on input "text" at bounding box center [448, 242] width 595 height 16
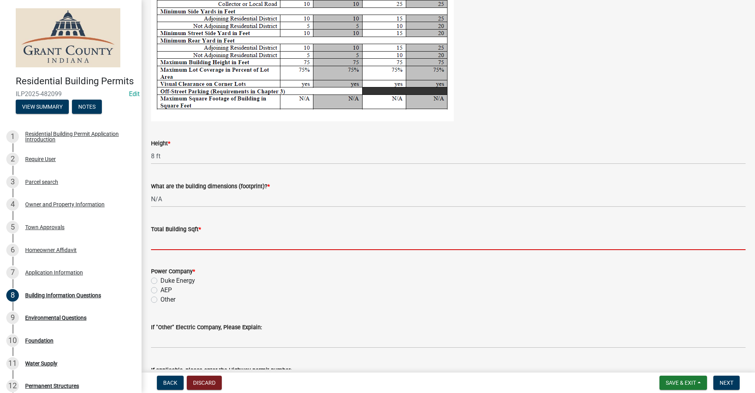
type input "0"
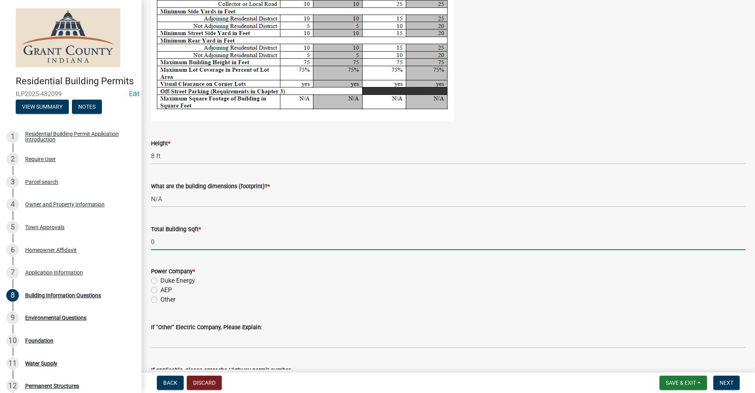
click at [160, 289] on label "AEP" at bounding box center [165, 289] width 11 height 9
click at [160, 289] on input "AEP" at bounding box center [162, 287] width 5 height 5
radio input "true"
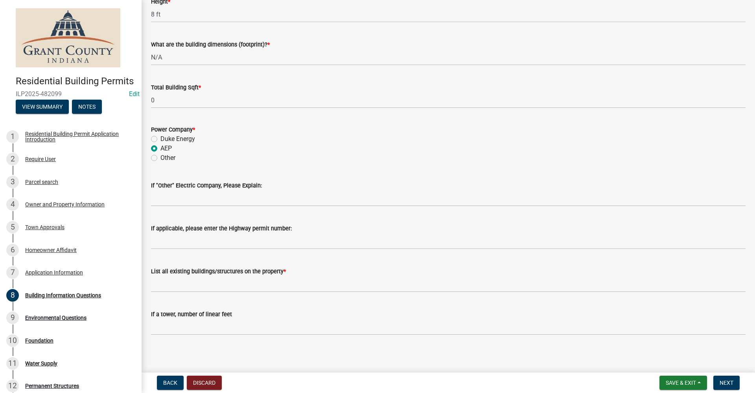
scroll to position [1600, 0]
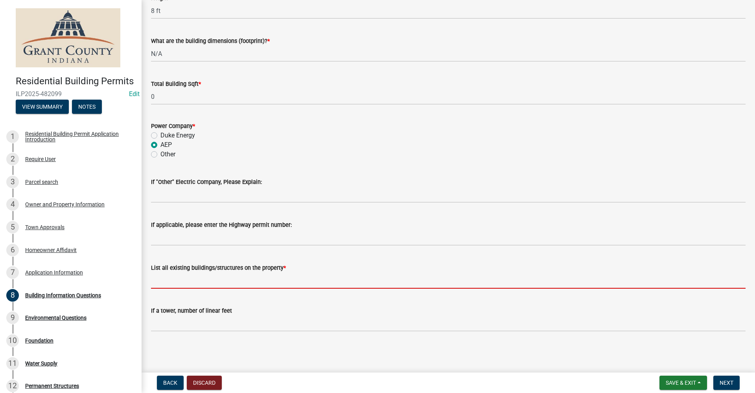
click at [162, 279] on input "List all existing buildings/structures on the property *" at bounding box center [448, 280] width 595 height 16
type input "H"
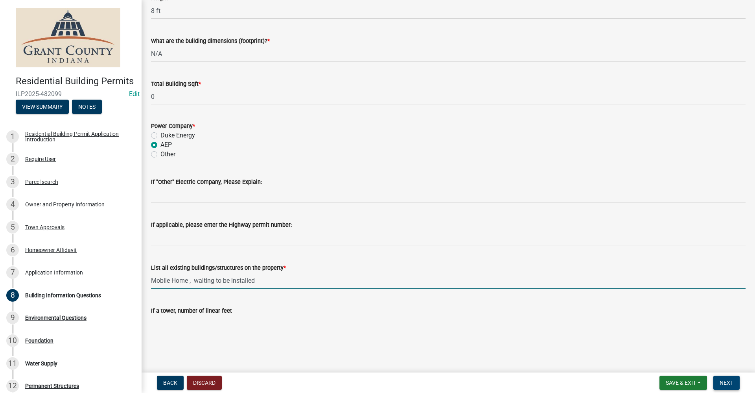
type input "Mobile Home , waiting to be installed"
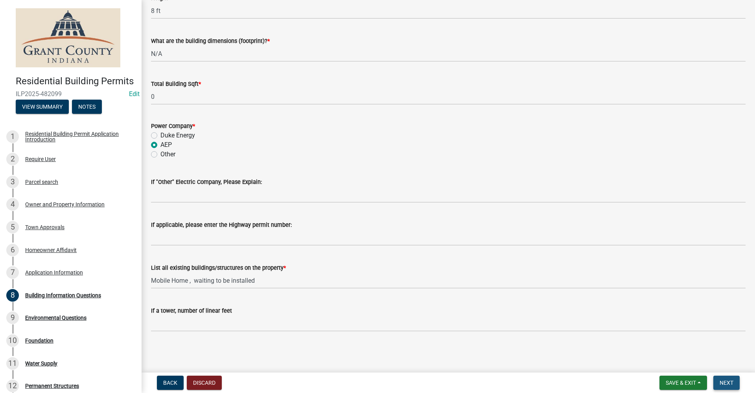
click at [728, 382] on span "Next" at bounding box center [727, 382] width 14 height 6
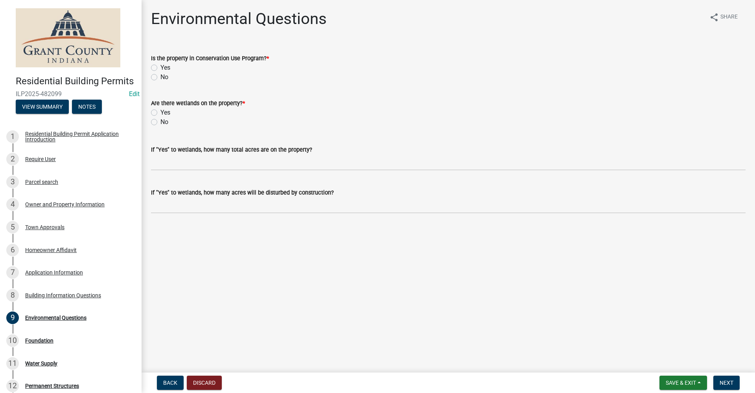
click at [160, 76] on label "No" at bounding box center [164, 76] width 8 height 9
click at [160, 76] on input "No" at bounding box center [162, 74] width 5 height 5
radio input "true"
click at [160, 120] on label "No" at bounding box center [164, 121] width 8 height 9
click at [160, 120] on input "No" at bounding box center [162, 119] width 5 height 5
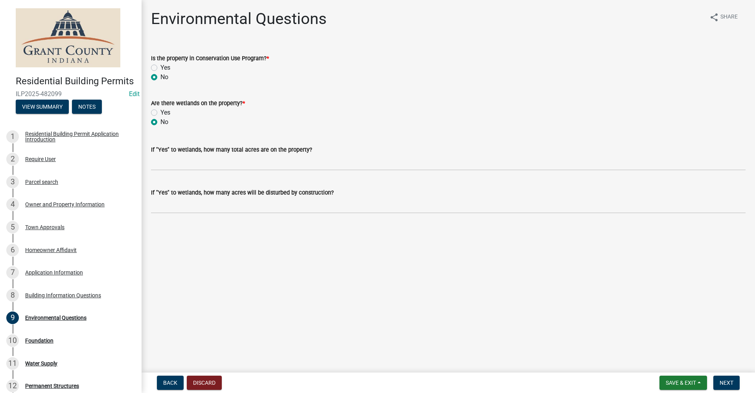
radio input "true"
click at [726, 383] on span "Next" at bounding box center [727, 382] width 14 height 6
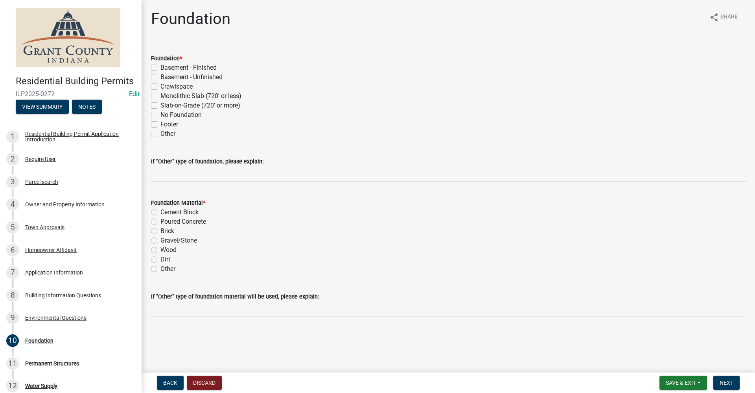
click at [160, 114] on label "No Foundation" at bounding box center [180, 114] width 41 height 9
click at [160, 114] on input "No Foundation" at bounding box center [162, 112] width 5 height 5
checkbox input "true"
checkbox input "false"
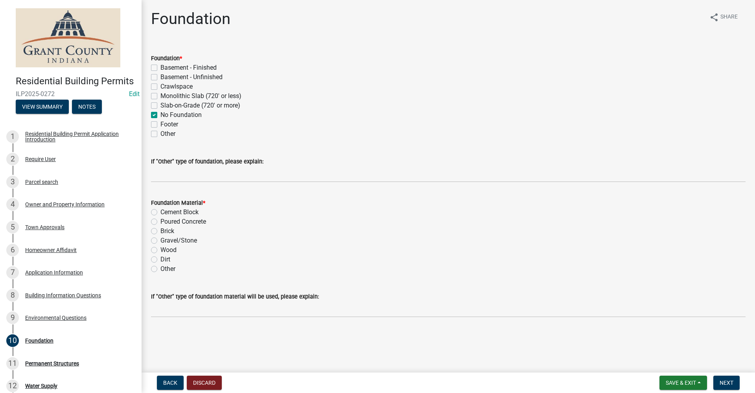
checkbox input "false"
checkbox input "true"
checkbox input "false"
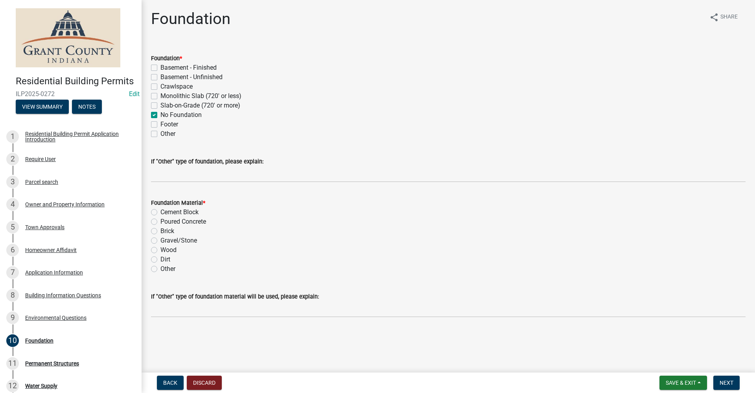
checkbox input "false"
click at [160, 212] on label "Cement Block" at bounding box center [179, 211] width 38 height 9
click at [160, 212] on input "Cement Block" at bounding box center [162, 209] width 5 height 5
radio input "true"
click at [725, 383] on span "Next" at bounding box center [727, 382] width 14 height 6
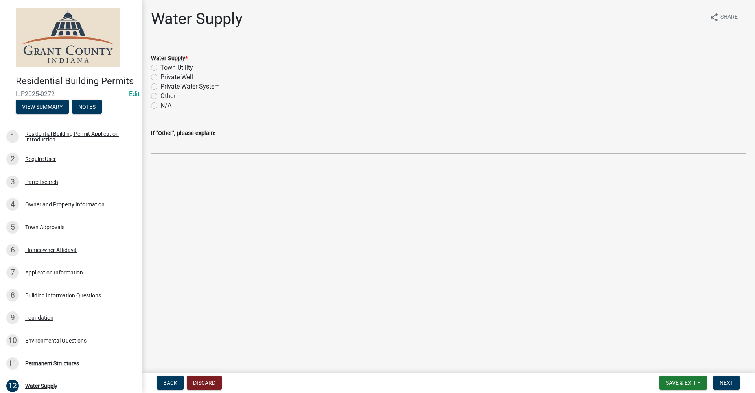
click at [160, 67] on label "Town Utility" at bounding box center [176, 67] width 33 height 9
click at [160, 67] on input "Town Utility" at bounding box center [162, 65] width 5 height 5
radio input "true"
click at [724, 386] on button "Next" at bounding box center [726, 382] width 26 height 14
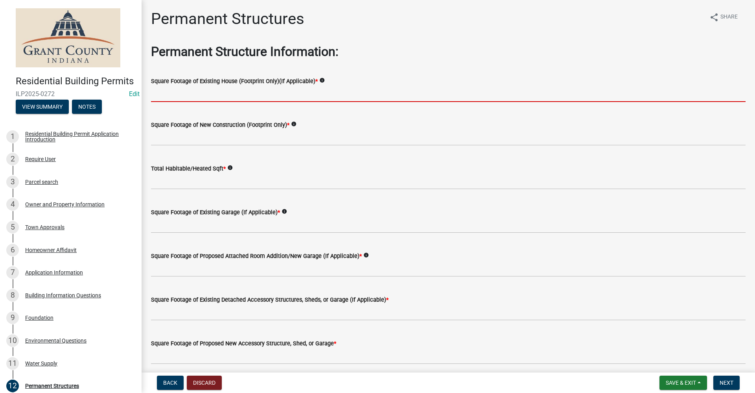
click at [170, 94] on input "text" at bounding box center [448, 94] width 595 height 16
type input "0"
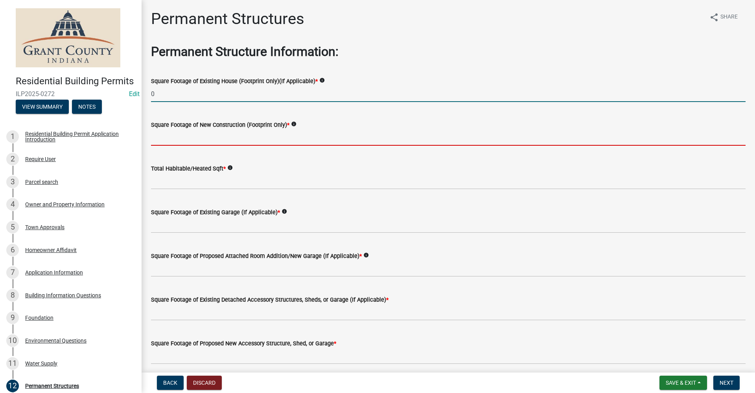
click at [186, 140] on input "text" at bounding box center [448, 137] width 595 height 16
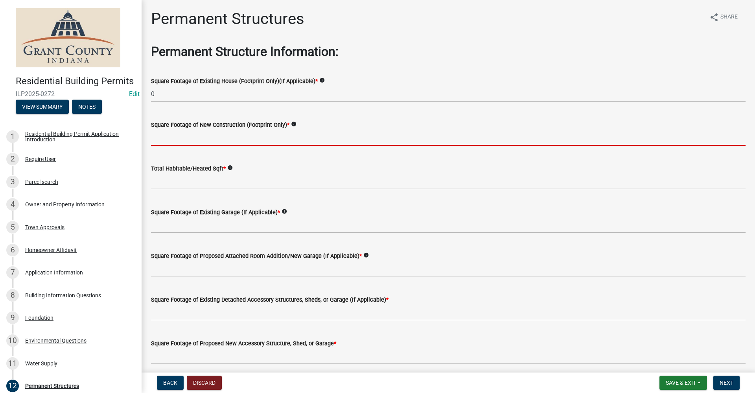
type input "0"
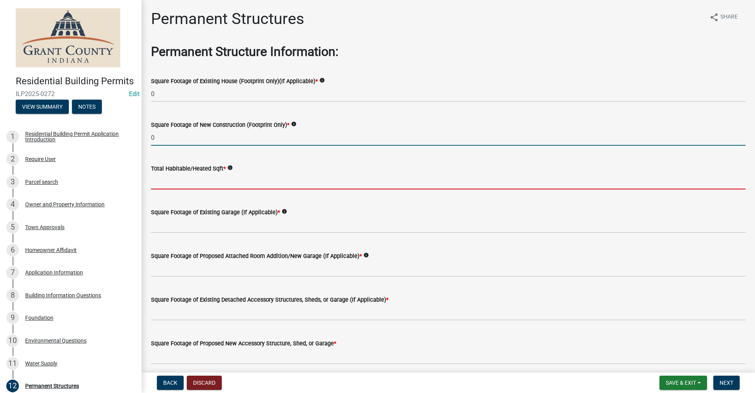
click at [175, 185] on input "text" at bounding box center [448, 181] width 595 height 16
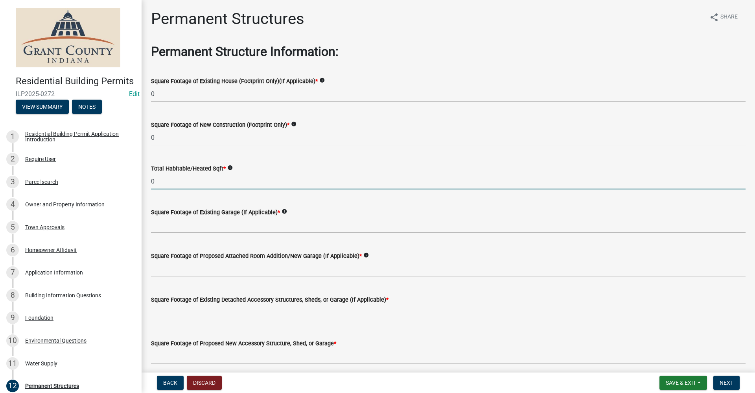
type input "0"
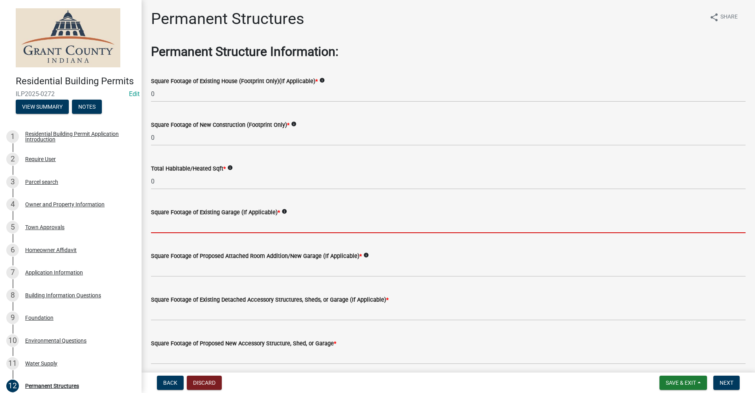
click at [163, 224] on input "text" at bounding box center [448, 225] width 595 height 16
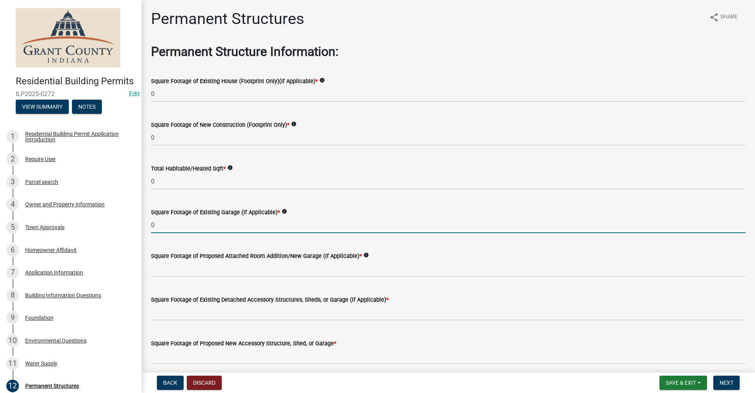
type input "0"
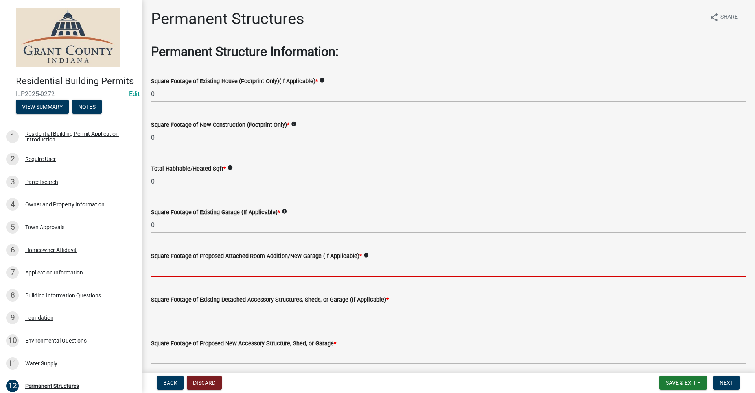
click at [158, 273] on input "text" at bounding box center [448, 268] width 595 height 16
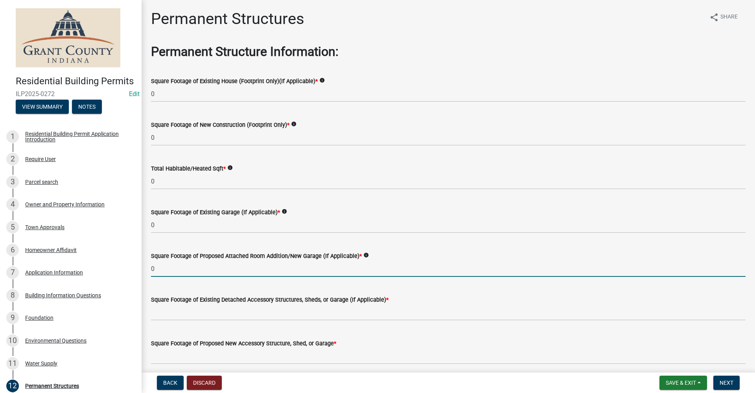
type input "0"
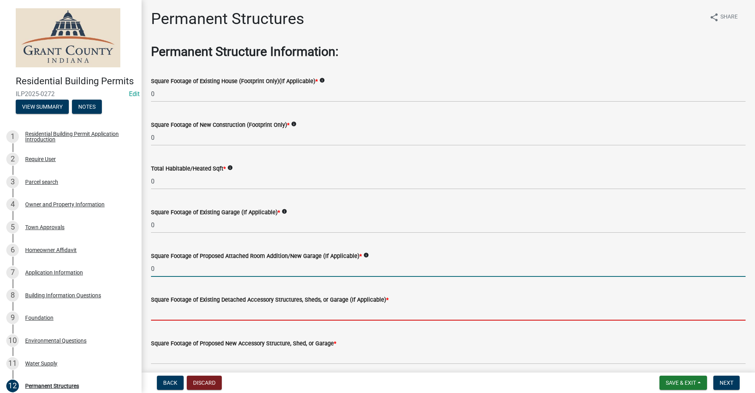
click at [160, 315] on input "text" at bounding box center [448, 312] width 595 height 16
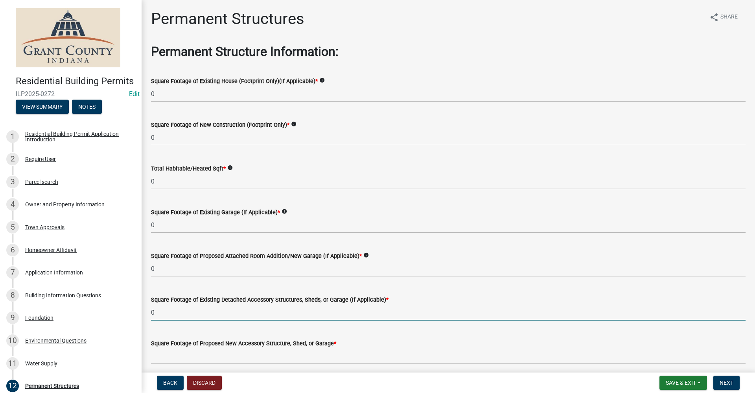
type input "0"
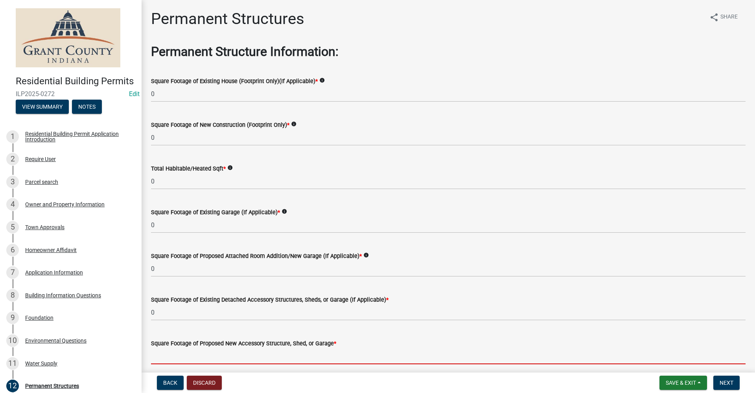
click at [163, 353] on input "text" at bounding box center [448, 356] width 595 height 16
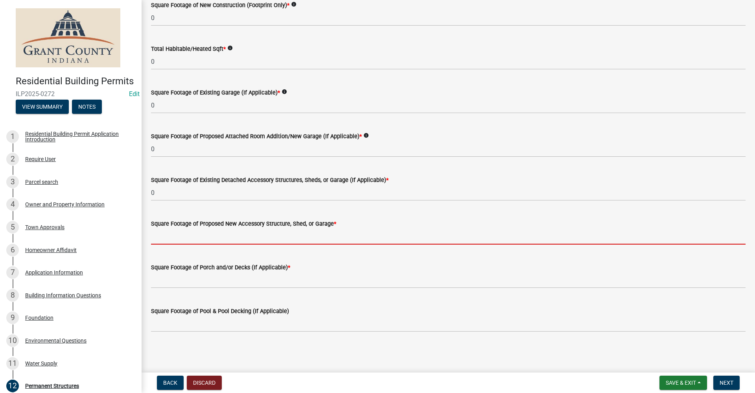
scroll to position [120, 0]
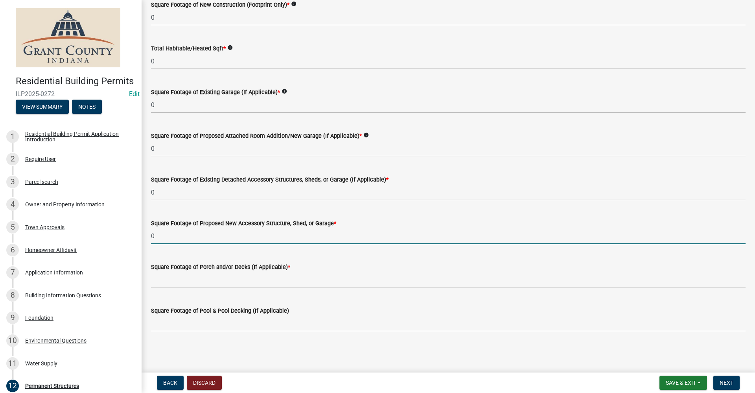
type input "0"
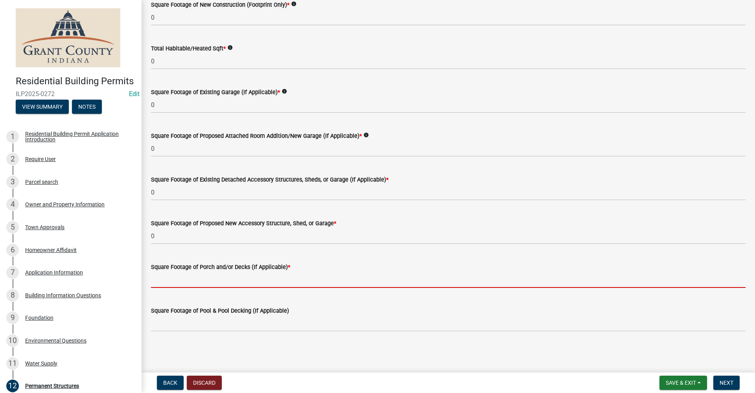
click at [179, 280] on input "text" at bounding box center [448, 279] width 595 height 16
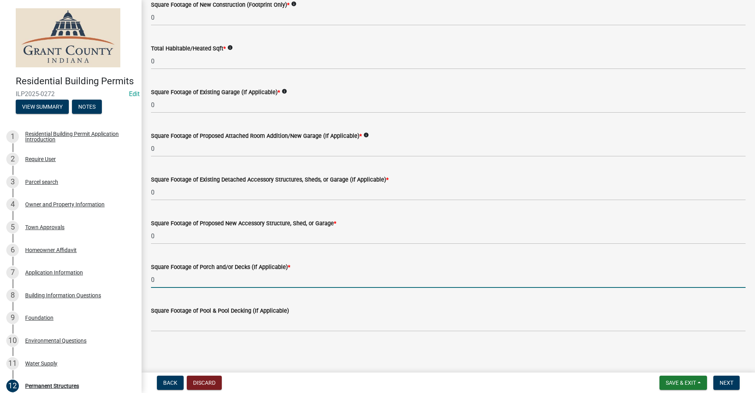
type input "0"
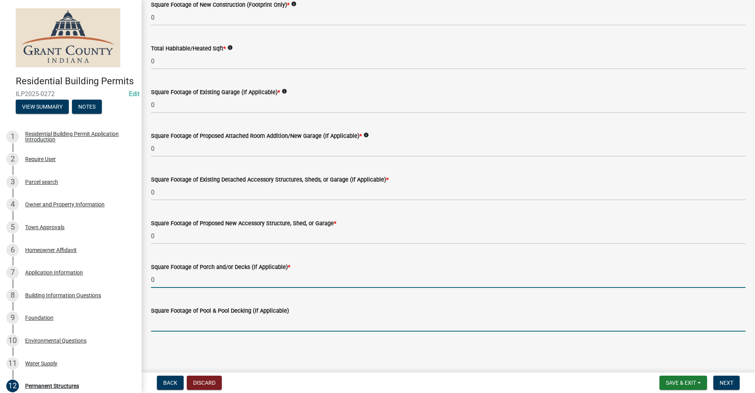
click at [159, 321] on input "text" at bounding box center [448, 323] width 595 height 16
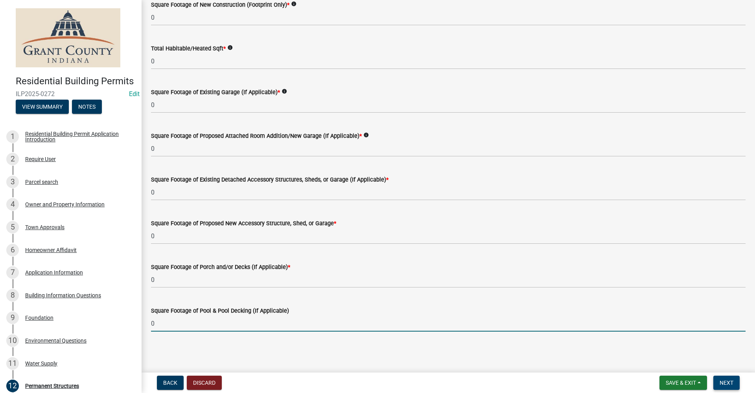
type input "0"
click at [726, 385] on span "Next" at bounding box center [727, 382] width 14 height 6
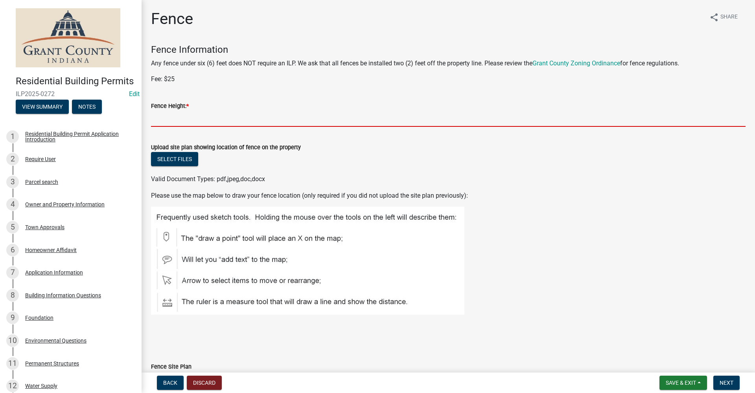
click at [169, 122] on input "Fence Height: *" at bounding box center [448, 119] width 595 height 16
type input "*"
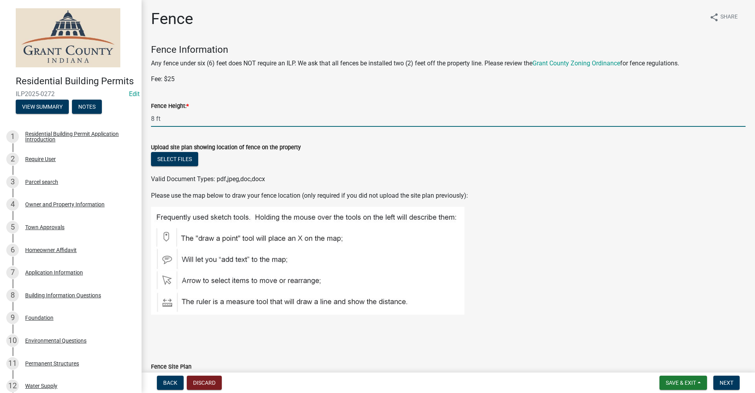
type input "8 ft"
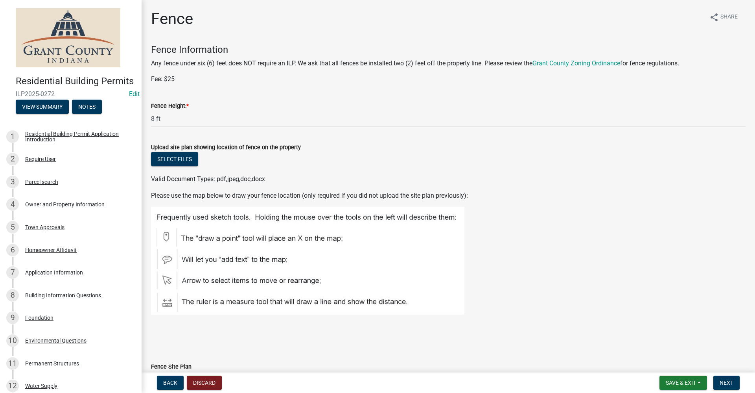
click at [452, 163] on div "Select files" at bounding box center [448, 160] width 595 height 16
click at [181, 160] on button "Select files" at bounding box center [174, 159] width 47 height 14
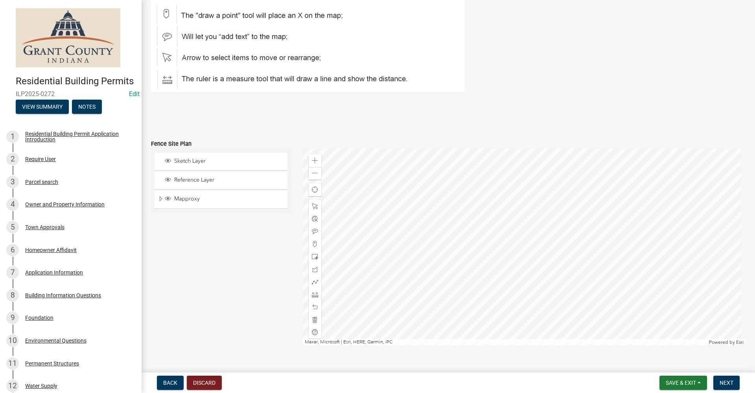
scroll to position [265, 0]
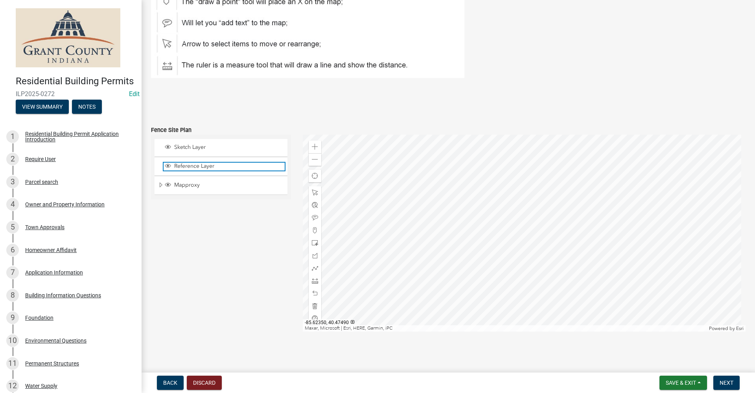
click at [167, 167] on span "Layer List" at bounding box center [168, 165] width 6 height 6
click at [168, 186] on span "Layer List" at bounding box center [168, 184] width 6 height 6
click at [515, 244] on div at bounding box center [524, 233] width 443 height 197
click at [496, 209] on div at bounding box center [524, 233] width 443 height 197
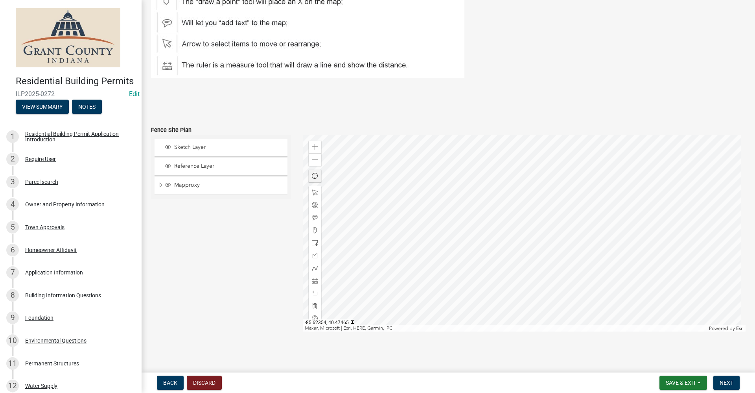
click at [313, 179] on div "Find my location" at bounding box center [315, 176] width 13 height 13
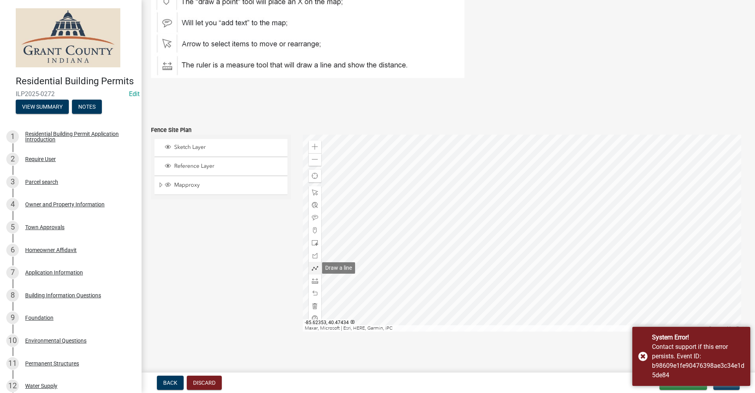
click at [315, 269] on span at bounding box center [315, 268] width 6 height 6
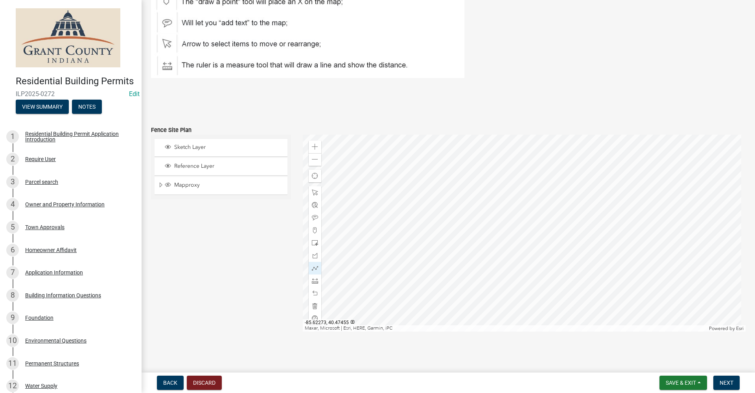
click at [490, 211] on div at bounding box center [524, 233] width 443 height 197
click at [501, 211] on div at bounding box center [524, 233] width 443 height 197
click at [501, 232] on div at bounding box center [524, 233] width 443 height 197
click at [575, 232] on div at bounding box center [524, 233] width 443 height 197
click at [576, 232] on div at bounding box center [524, 233] width 443 height 197
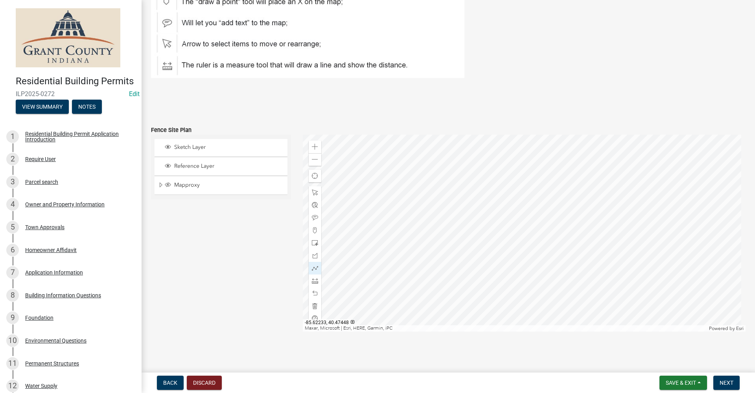
click at [576, 232] on div at bounding box center [524, 233] width 443 height 197
click at [728, 385] on span "Next" at bounding box center [727, 382] width 14 height 6
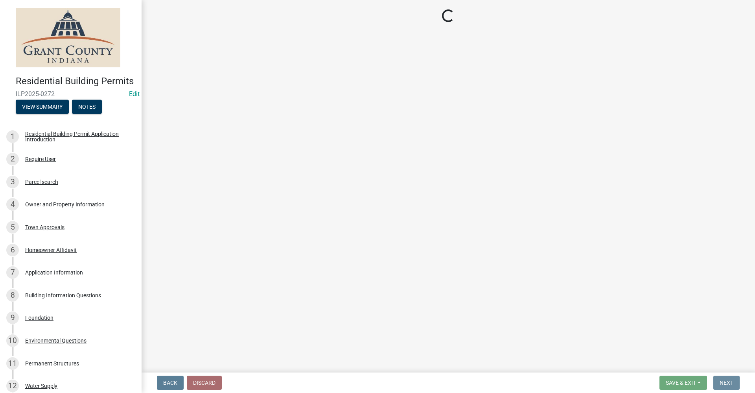
scroll to position [0, 0]
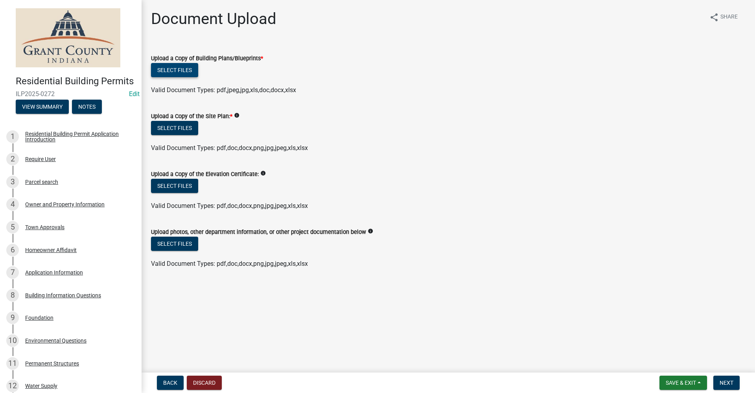
click at [175, 72] on button "Select files" at bounding box center [174, 70] width 47 height 14
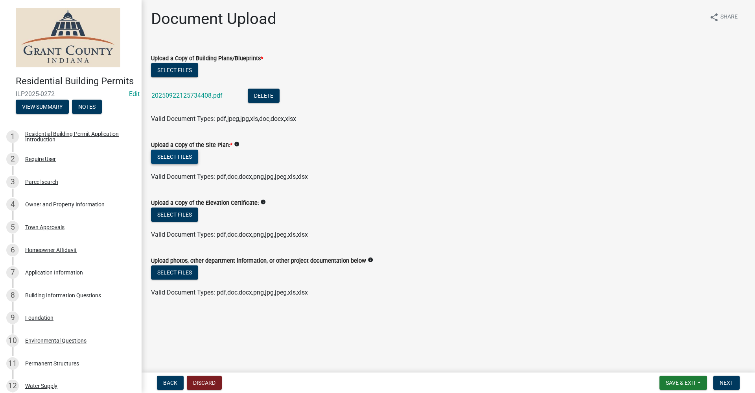
click at [174, 159] on button "Select files" at bounding box center [174, 156] width 47 height 14
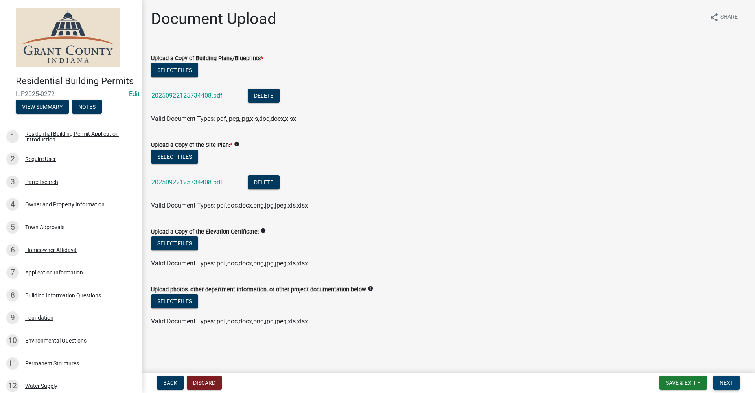
click at [722, 383] on span "Next" at bounding box center [727, 382] width 14 height 6
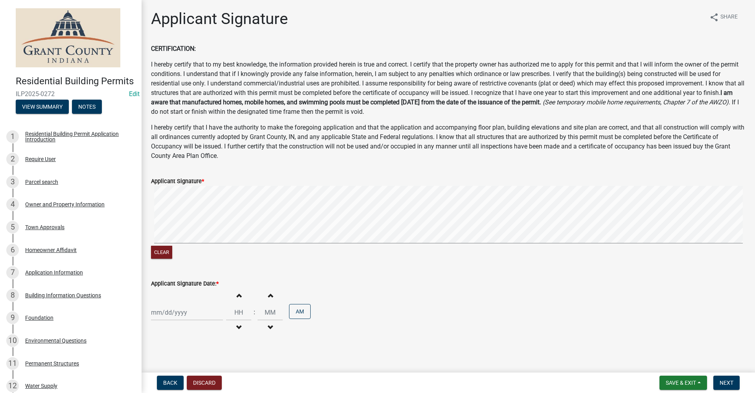
click at [163, 314] on div at bounding box center [187, 312] width 72 height 16
select select "9"
select select "2025"
click at [157, 274] on div "22" at bounding box center [159, 270] width 13 height 13
type input "[DATE]"
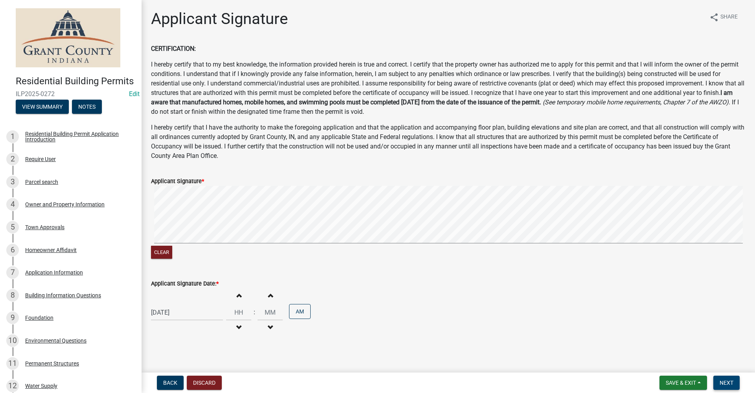
click at [725, 383] on span "Next" at bounding box center [727, 382] width 14 height 6
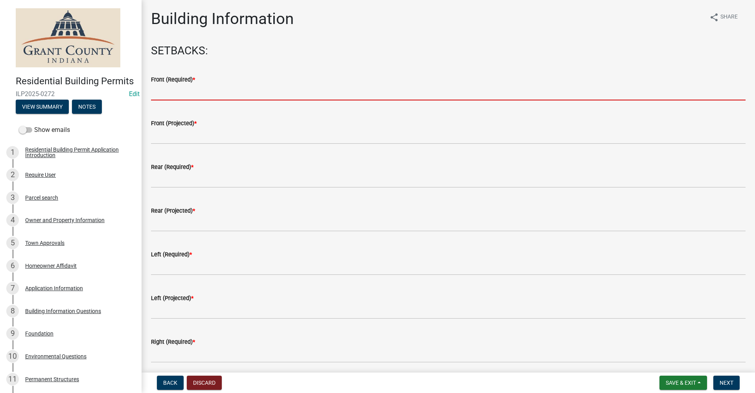
click at [163, 94] on input "text" at bounding box center [448, 92] width 595 height 16
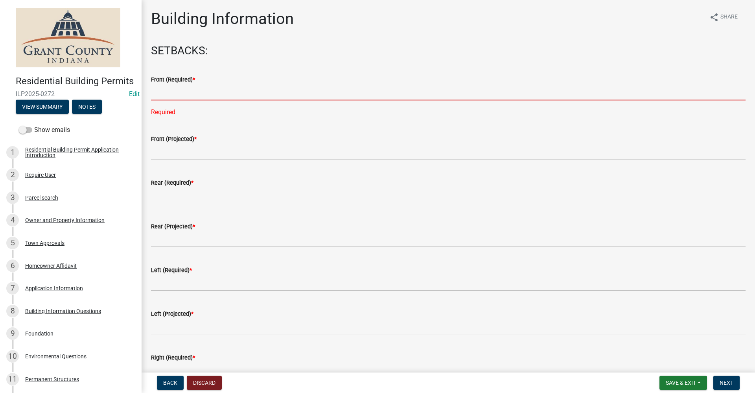
click at [166, 94] on input "text" at bounding box center [448, 92] width 595 height 16
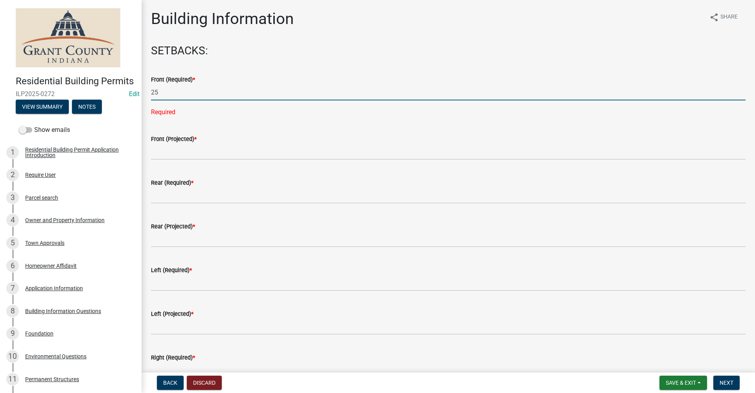
type input "25"
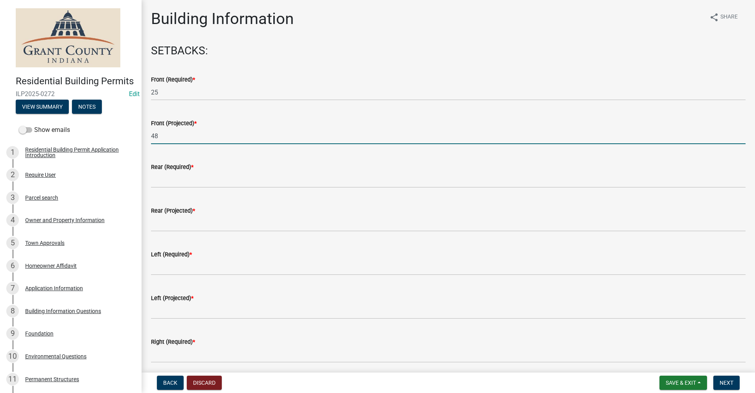
type input "48"
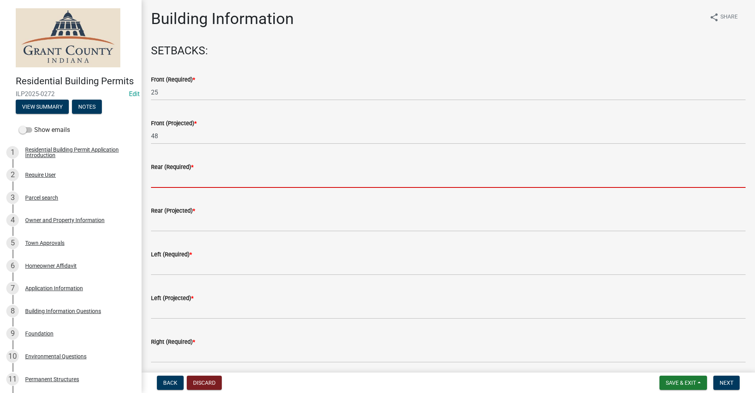
click at [161, 182] on input "text" at bounding box center [448, 179] width 595 height 16
type input "5"
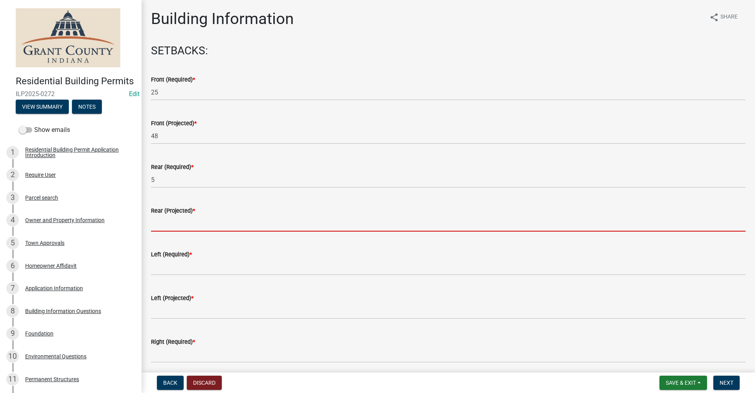
click at [161, 227] on input "text" at bounding box center [448, 223] width 595 height 16
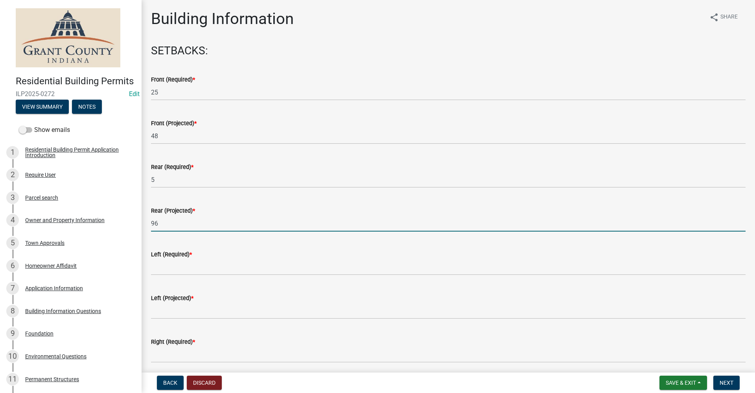
type input "96"
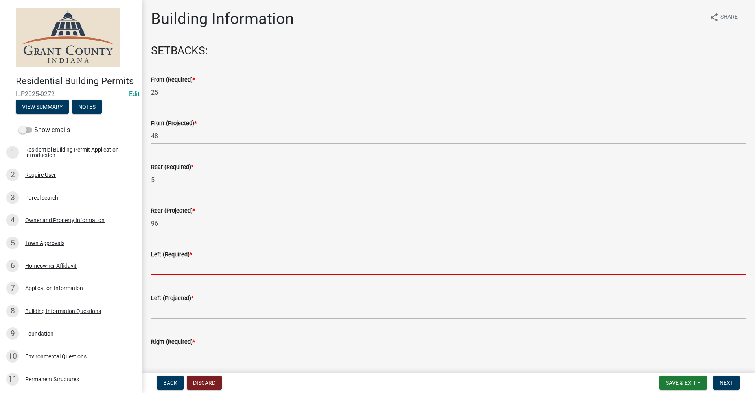
click at [155, 270] on input "text" at bounding box center [448, 267] width 595 height 16
click at [160, 265] on input "text" at bounding box center [448, 267] width 595 height 16
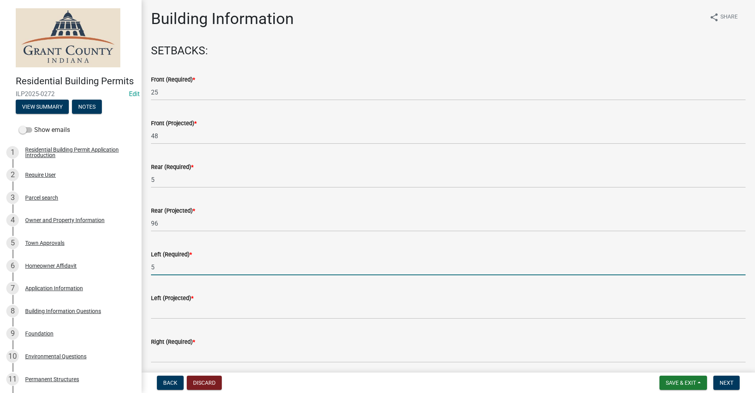
type input "5"
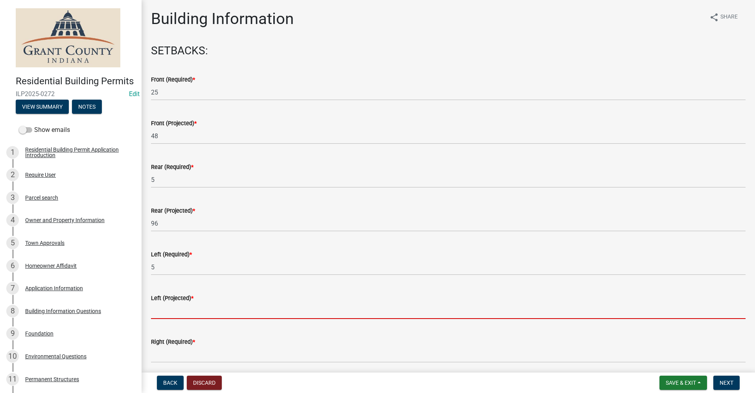
click at [166, 312] on input "text" at bounding box center [448, 310] width 595 height 16
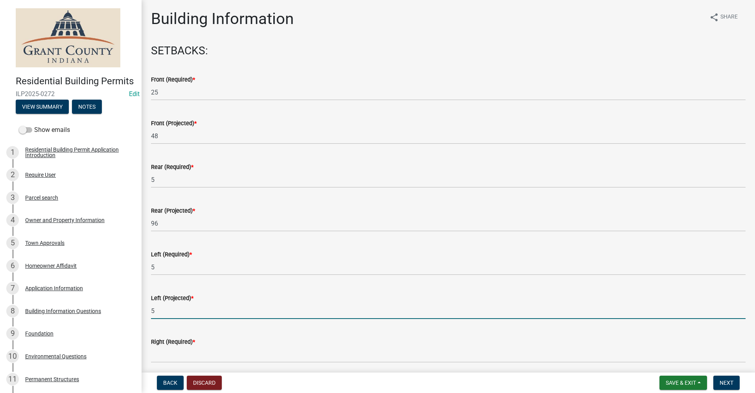
scroll to position [79, 0]
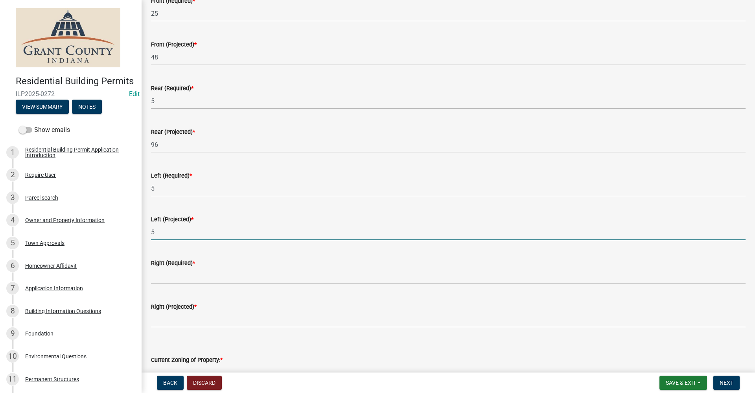
type input "5"
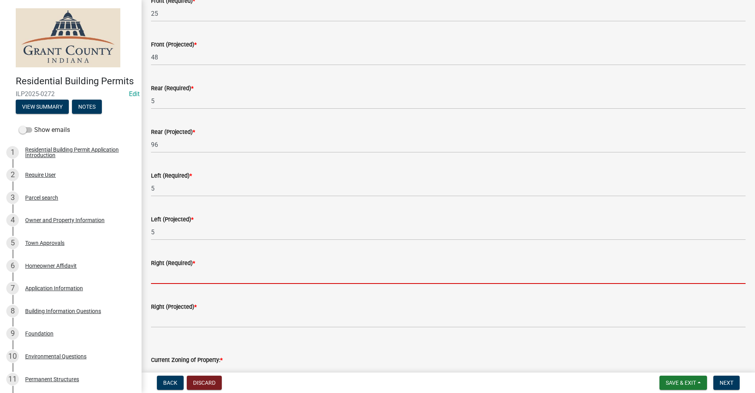
drag, startPoint x: 168, startPoint y: 276, endPoint x: 175, endPoint y: 275, distance: 6.9
click at [168, 276] on input "text" at bounding box center [448, 275] width 595 height 16
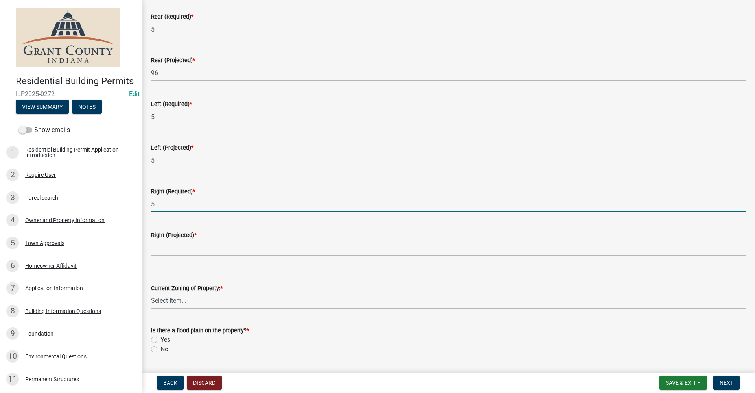
scroll to position [157, 0]
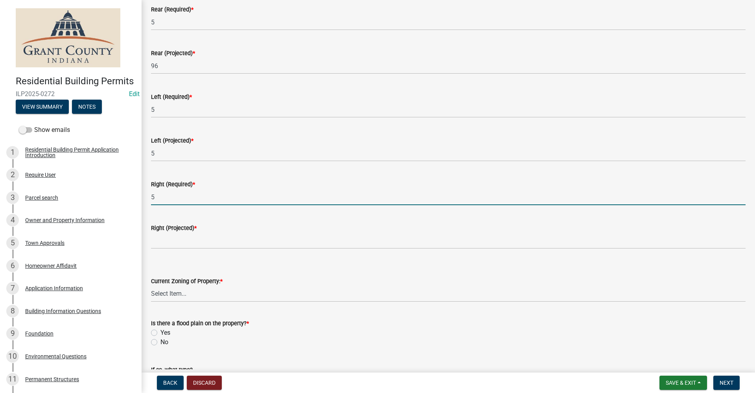
type input "5"
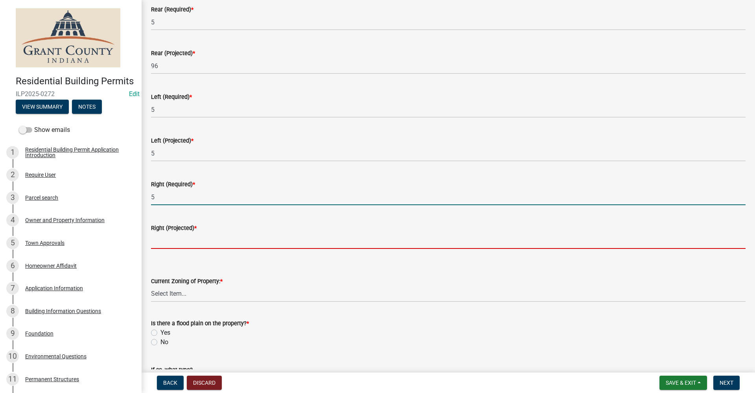
click at [163, 241] on input "text" at bounding box center [448, 240] width 595 height 16
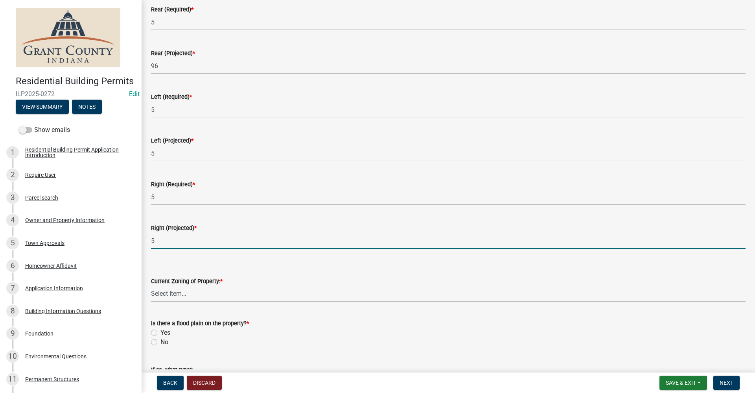
type input "5"
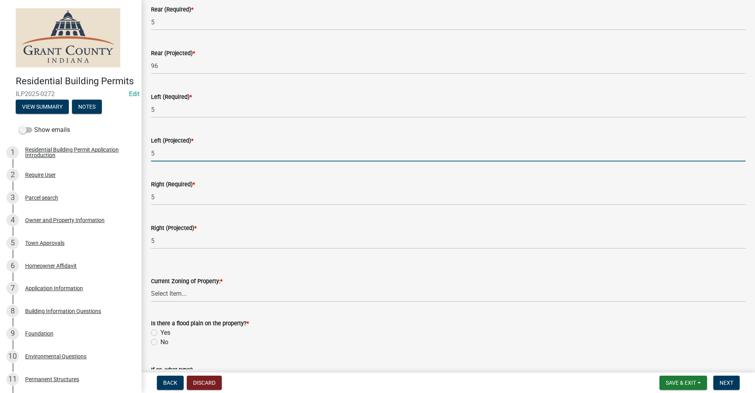
drag, startPoint x: 157, startPoint y: 153, endPoint x: 140, endPoint y: 158, distance: 17.6
click at [140, 158] on div "Residential Building Permits ILP2025-0272 Edit View Summary Notes Show emails 1…" at bounding box center [377, 196] width 755 height 393
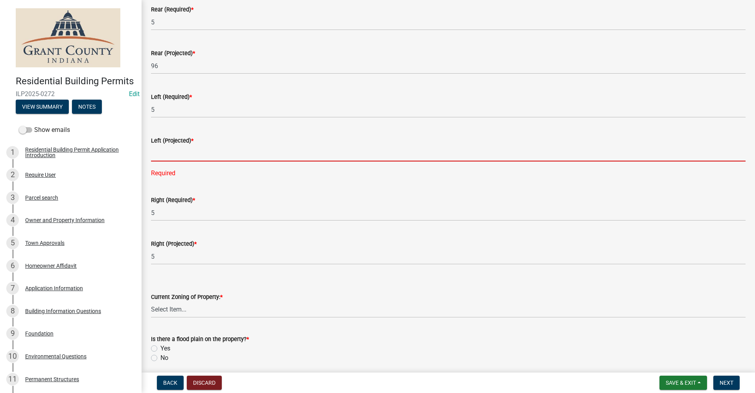
click at [169, 155] on input "text" at bounding box center [448, 153] width 595 height 16
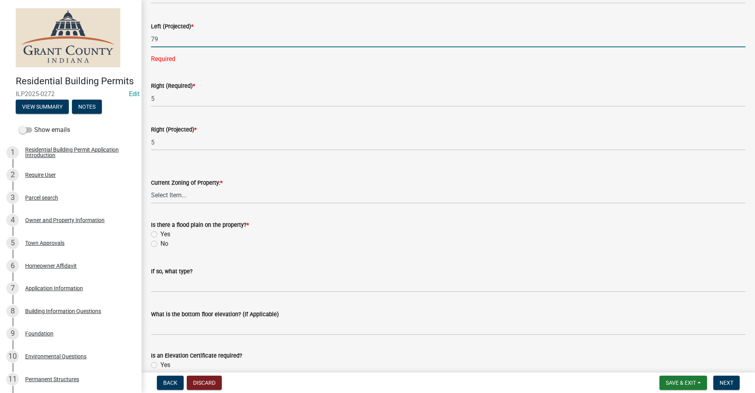
scroll to position [275, 0]
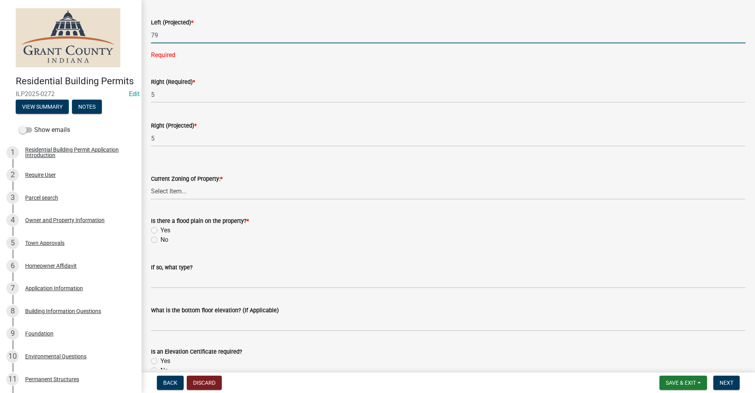
type input "79"
click at [168, 193] on wm-data-entity-input-list "SETBACKS: Front (Required) * 25 Front (Projected) * 48 Rear (Required) * 5 Rear…" at bounding box center [448, 178] width 595 height 819
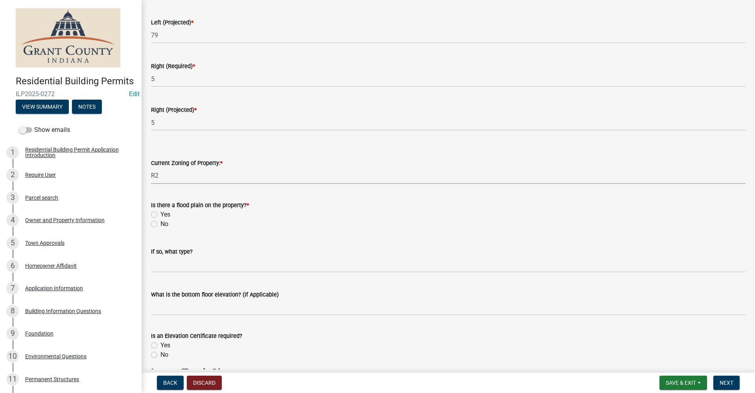
click at [151, 168] on select "Select Item... AG RS R1 R2 R3 R4 R5 PB NC LB CC GB I1 I2 I3 MH" at bounding box center [448, 176] width 595 height 16
select select "0f178c9a-52fc-4b63-a1ac-4a36a7dfb39e"
click at [160, 225] on label "No" at bounding box center [164, 223] width 8 height 9
click at [160, 224] on input "No" at bounding box center [162, 221] width 5 height 5
radio input "true"
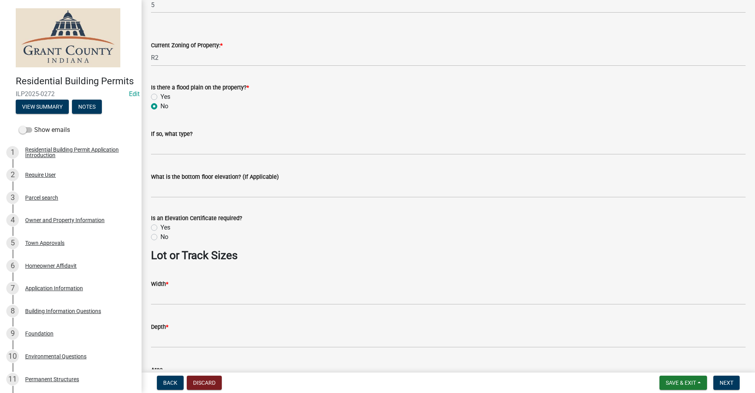
scroll to position [393, 0]
click at [160, 238] on label "No" at bounding box center [164, 236] width 8 height 9
click at [160, 237] on input "No" at bounding box center [162, 234] width 5 height 5
radio input "true"
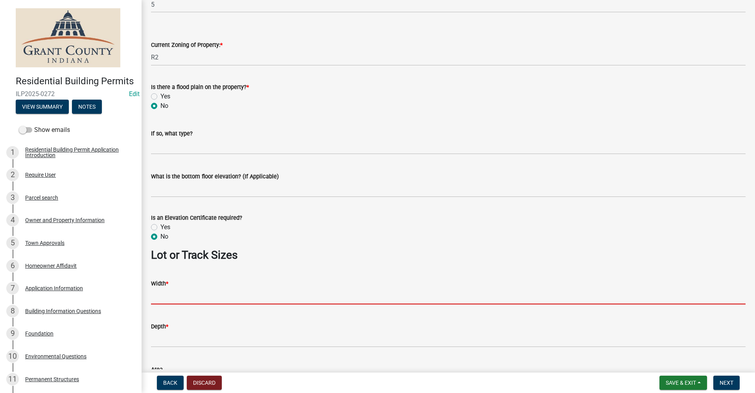
click at [172, 294] on input "Width *" at bounding box center [448, 296] width 595 height 16
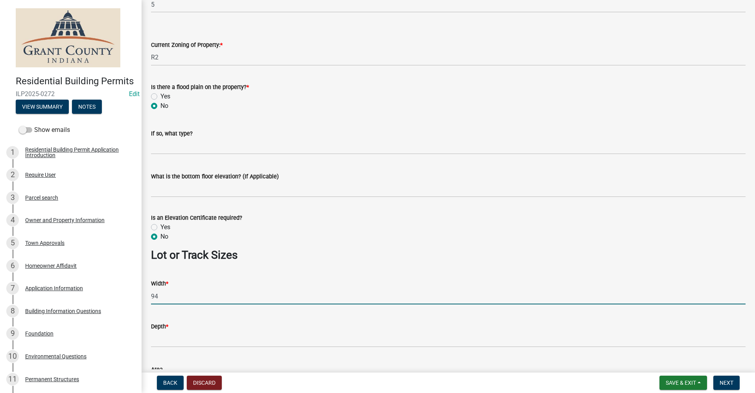
type input "94"
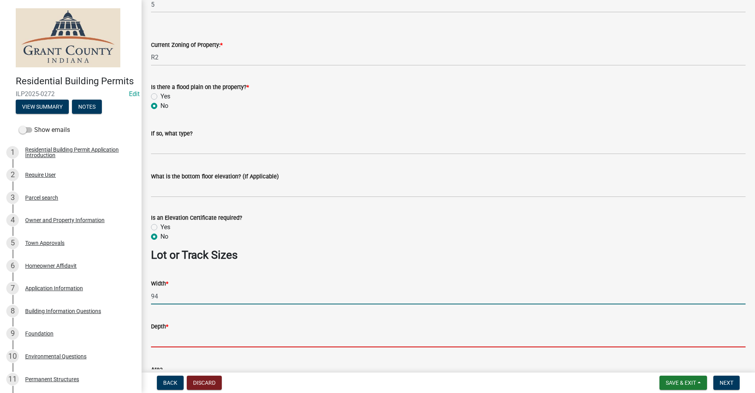
click at [155, 339] on input "Depth *" at bounding box center [448, 339] width 595 height 16
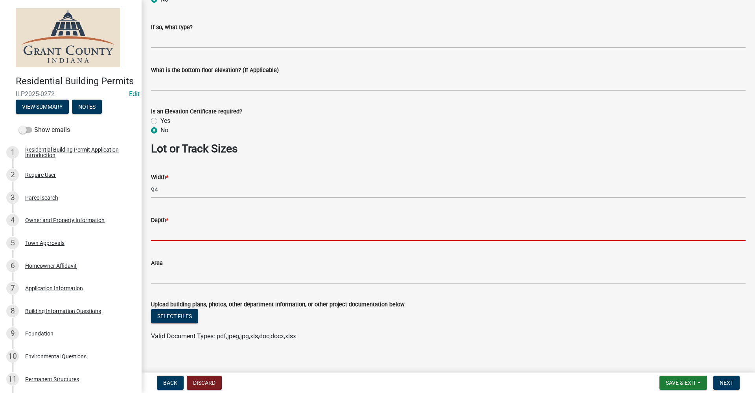
scroll to position [509, 0]
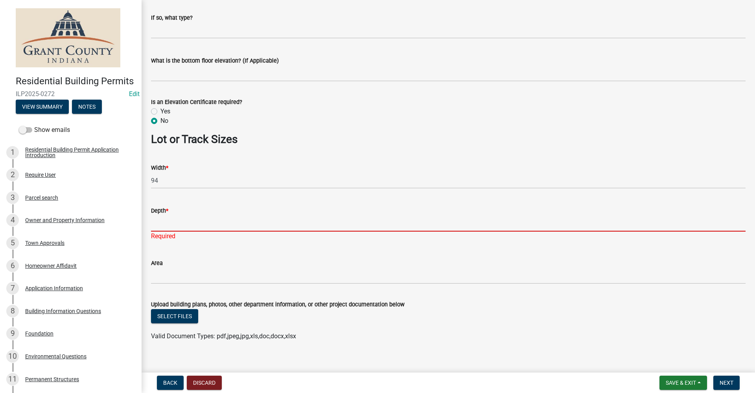
drag, startPoint x: 157, startPoint y: 225, endPoint x: 161, endPoint y: 227, distance: 4.8
click at [157, 225] on input "Depth *" at bounding box center [448, 223] width 595 height 16
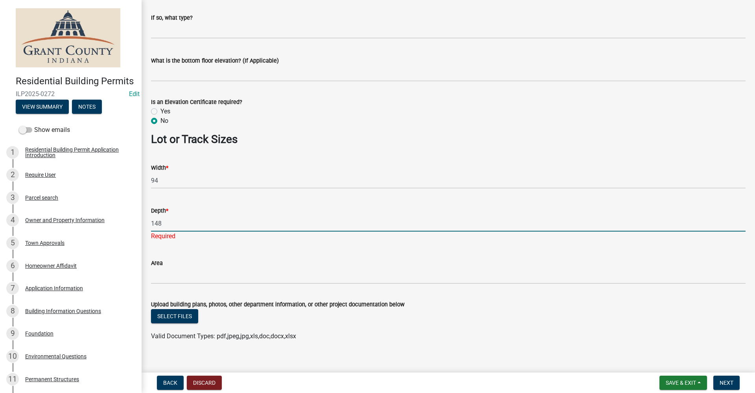
type input "148"
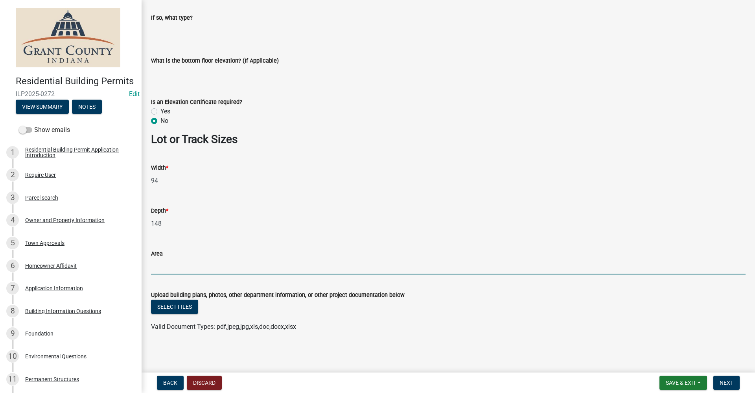
click at [208, 260] on form "Area" at bounding box center [448, 262] width 595 height 26
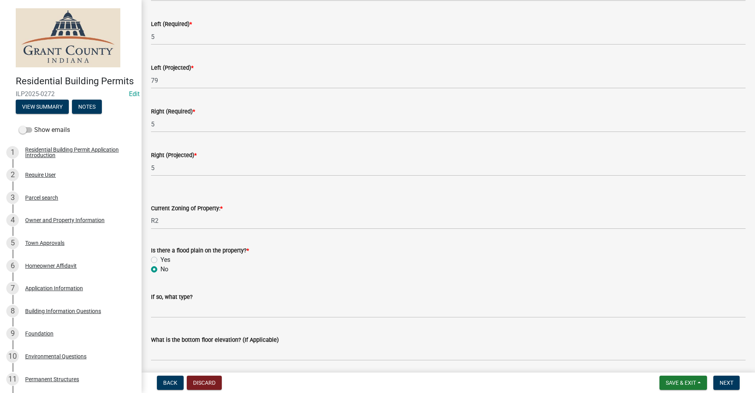
scroll to position [352, 0]
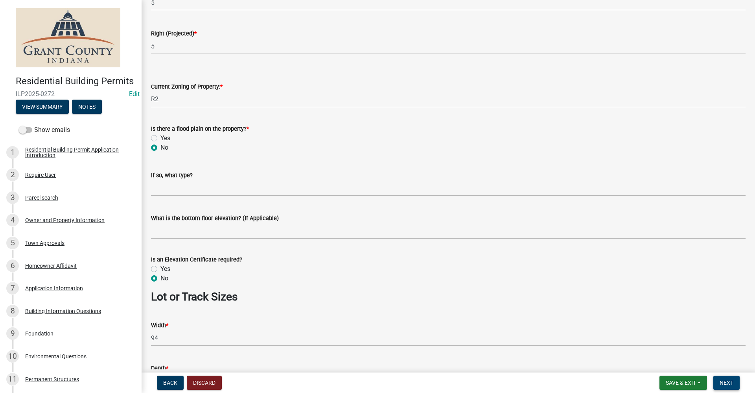
click at [728, 383] on span "Next" at bounding box center [727, 382] width 14 height 6
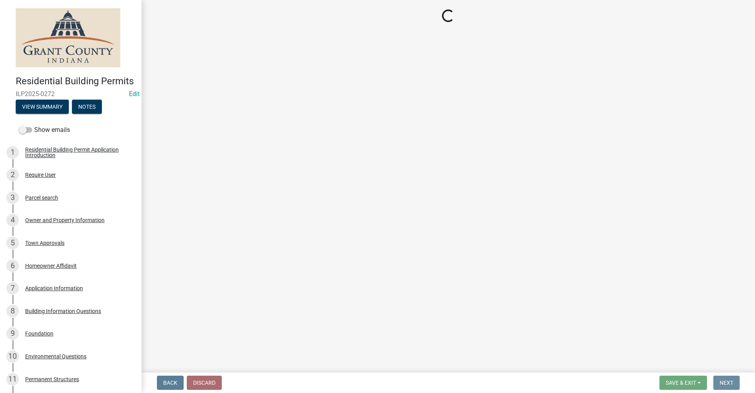
scroll to position [0, 0]
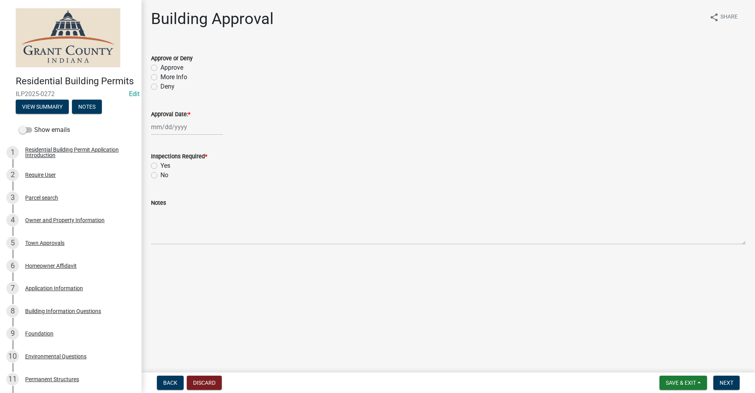
click at [160, 68] on label "Approve" at bounding box center [171, 67] width 23 height 9
click at [160, 68] on input "Approve" at bounding box center [162, 65] width 5 height 5
radio input "true"
click at [163, 128] on div at bounding box center [187, 127] width 72 height 16
select select "9"
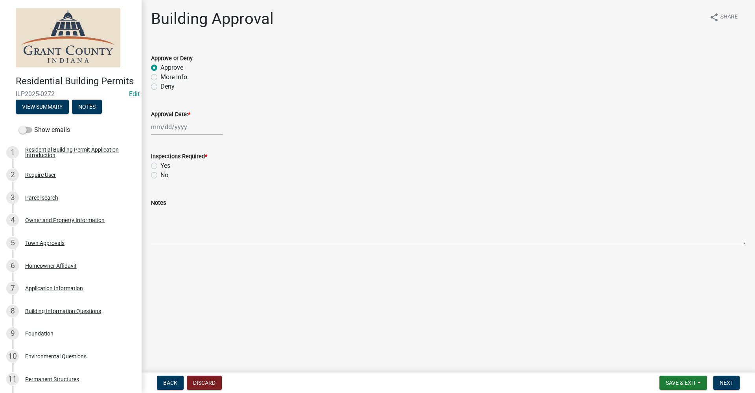
select select "2025"
click at [158, 206] on div "22" at bounding box center [159, 206] width 13 height 13
type input "[DATE]"
click at [160, 166] on label "Yes" at bounding box center [165, 165] width 10 height 9
click at [160, 166] on input "Yes" at bounding box center [162, 163] width 5 height 5
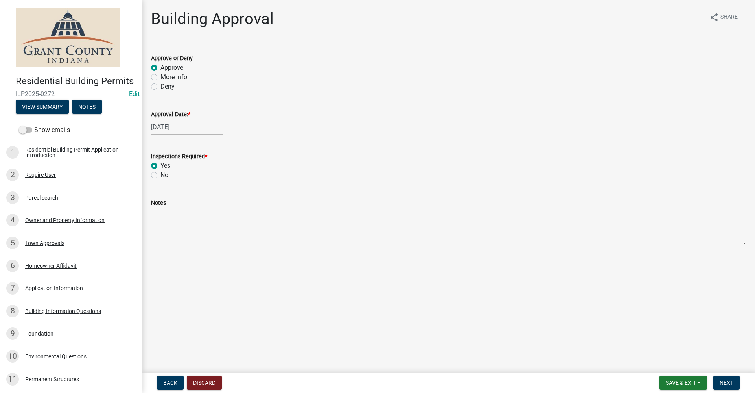
radio input "true"
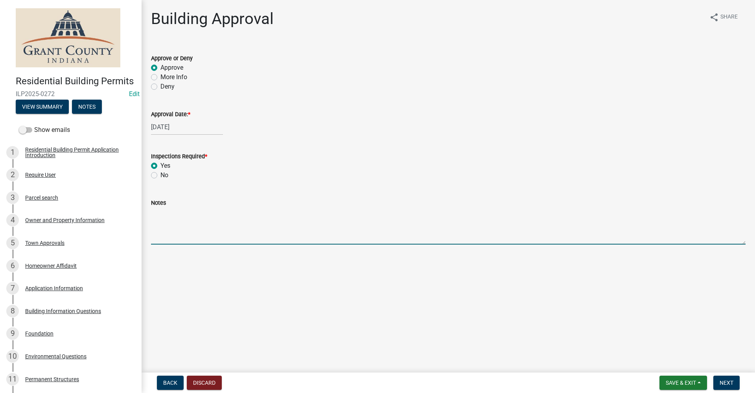
drag, startPoint x: 168, startPoint y: 230, endPoint x: 171, endPoint y: 227, distance: 4.8
click at [169, 227] on textarea "Notes" at bounding box center [448, 225] width 595 height 37
type textarea "wood fence, homeowner thinks will be 8 ft but willing to cut it down to 6ft"
click at [728, 382] on span "Next" at bounding box center [727, 382] width 14 height 6
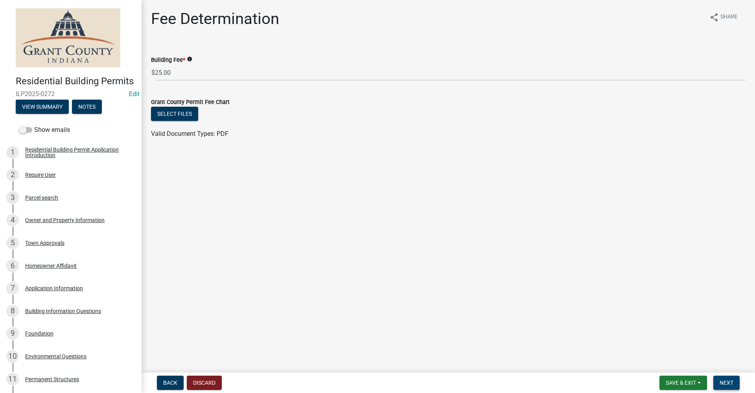
click at [724, 382] on span "Next" at bounding box center [727, 382] width 14 height 6
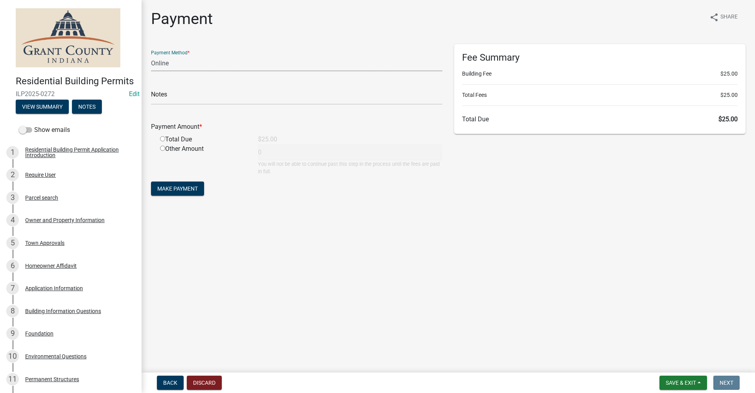
click at [165, 63] on select "Credit Card POS Check Cash Online" at bounding box center [296, 63] width 291 height 16
select select "2: 1"
click at [151, 55] on select "Credit Card POS Check Cash Online" at bounding box center [296, 63] width 291 height 16
click at [164, 139] on input "radio" at bounding box center [162, 138] width 5 height 5
radio input "true"
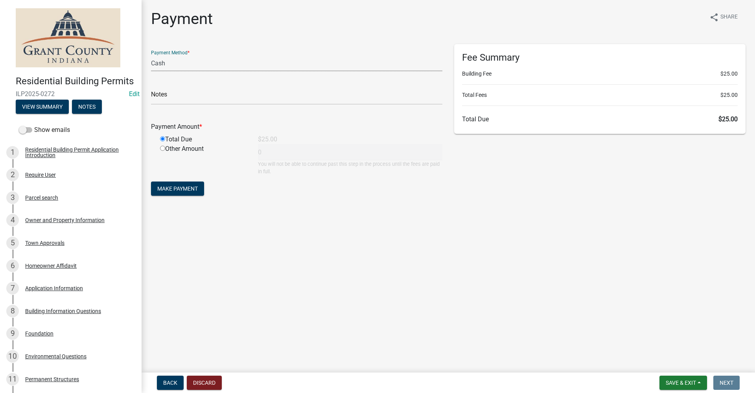
type input "25"
click at [181, 190] on span "Make Payment" at bounding box center [177, 188] width 41 height 6
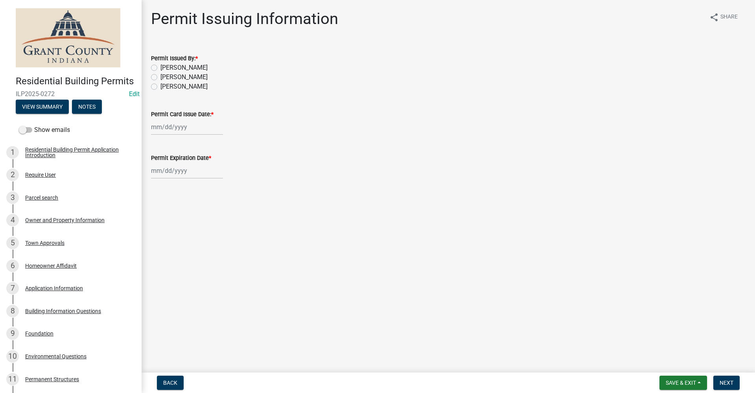
click at [160, 77] on label "[PERSON_NAME]" at bounding box center [183, 76] width 47 height 9
click at [160, 77] on input "[PERSON_NAME]" at bounding box center [162, 74] width 5 height 5
radio input "true"
click at [160, 127] on div at bounding box center [187, 127] width 72 height 16
select select "9"
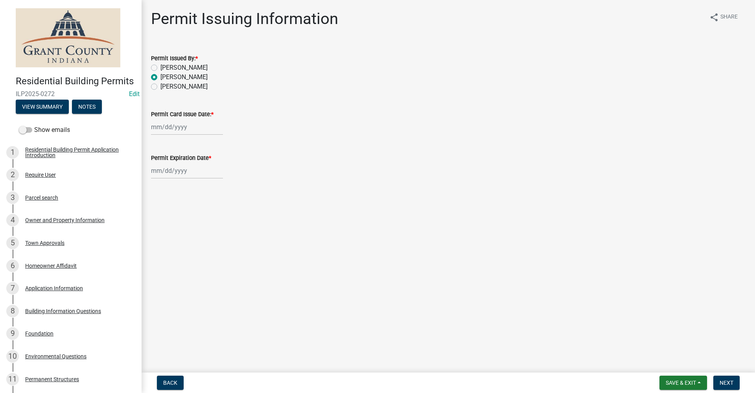
select select "2025"
click at [159, 205] on div "22" at bounding box center [159, 206] width 13 height 13
type input "[DATE]"
select select "9"
select select "2025"
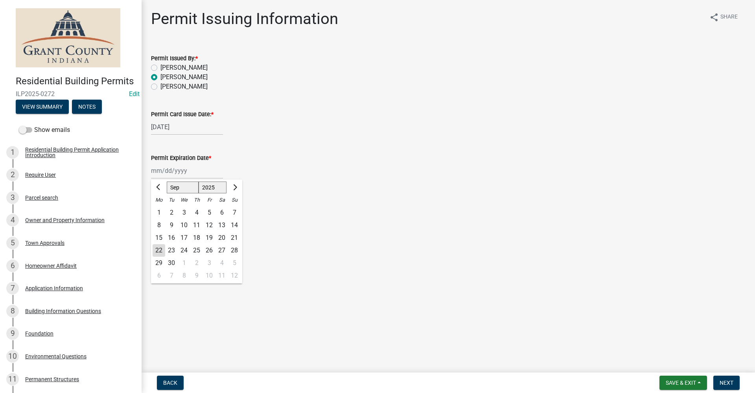
click at [166, 173] on div "Jan Feb Mar Apr May Jun Jul Aug Sep Oct Nov Dec 1525 1526 1527 1528 1529 1530 1…" at bounding box center [187, 170] width 72 height 16
click at [181, 189] on select "Jan Feb Mar Apr May Jun [DATE] Aug Sep Oct Nov Dec" at bounding box center [183, 187] width 32 height 12
select select "3"
click at [167, 181] on select "Jan Feb Mar Apr May Jun [DATE] Aug Sep Oct Nov Dec" at bounding box center [183, 187] width 32 height 12
click at [212, 186] on select "1525 1526 1527 1528 1529 1530 1531 1532 1533 1534 1535 1536 1537 1538 1539 1540…" at bounding box center [213, 187] width 28 height 12
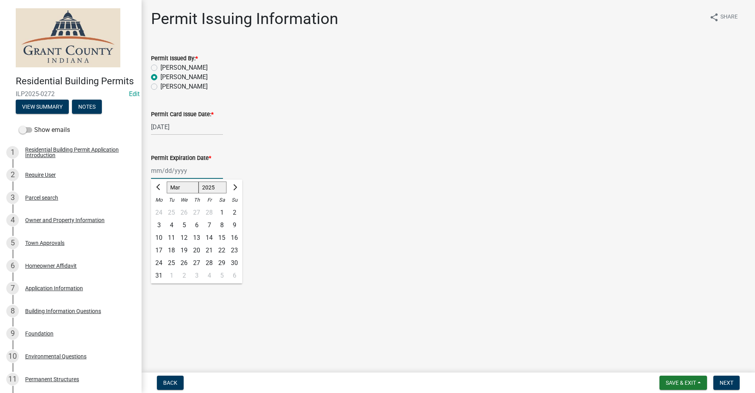
select select "2026"
click at [199, 181] on select "1525 1526 1527 1528 1529 1530 1531 1532 1533 1534 1535 1536 1537 1538 1539 1540…" at bounding box center [213, 187] width 28 height 12
click at [236, 250] on div "22" at bounding box center [234, 250] width 13 height 13
type input "[DATE]"
click at [732, 382] on span "Next" at bounding box center [727, 382] width 14 height 6
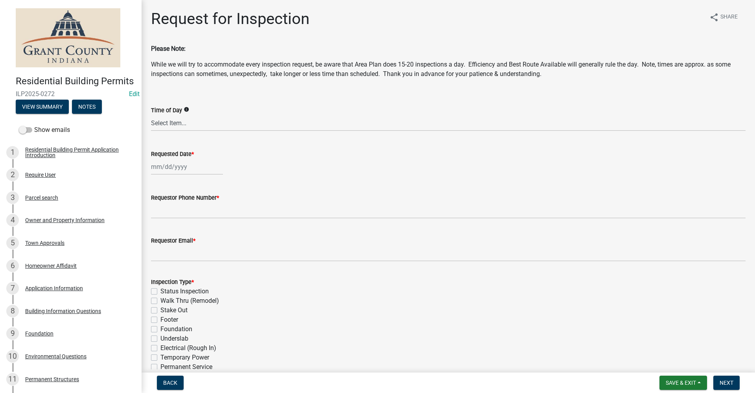
select select "9"
select select "2025"
click at [167, 167] on div "Jan Feb Mar Apr May Jun Jul Aug Sep Oct Nov Dec 1525 1526 1527 1528 1529 1530 1…" at bounding box center [187, 167] width 72 height 16
click at [173, 247] on div "23" at bounding box center [171, 246] width 13 height 13
type input "[DATE]"
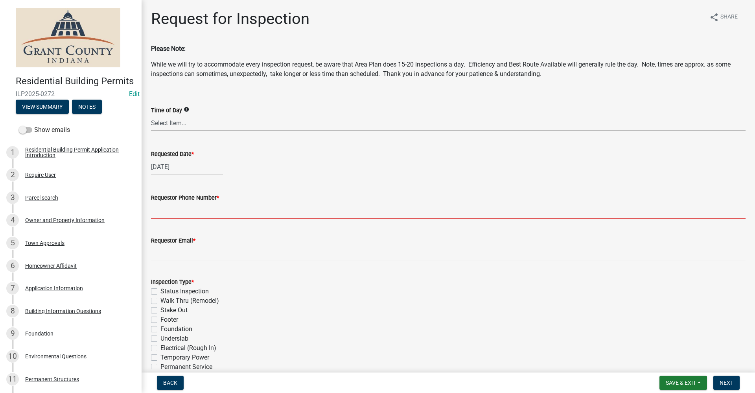
click at [182, 213] on input "Requestor Phone Number *" at bounding box center [448, 210] width 595 height 16
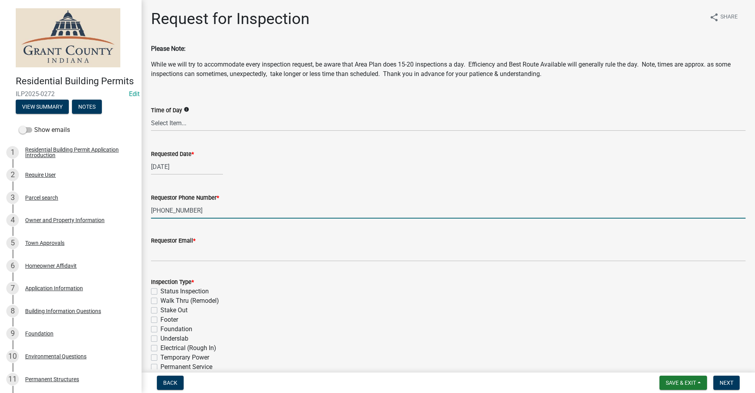
type input "765-618-0399"
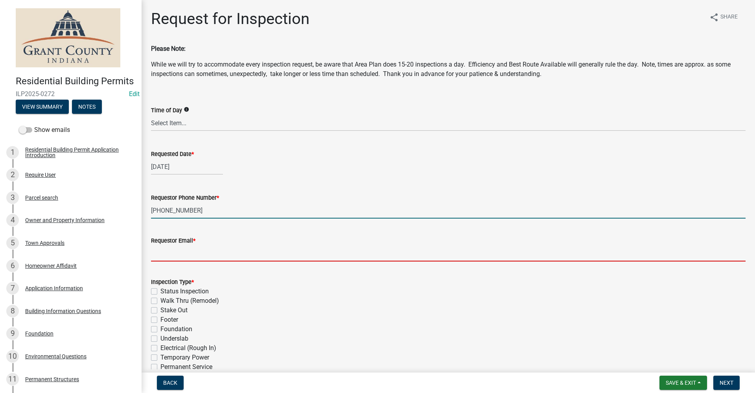
click at [157, 251] on input "Requestor Email *" at bounding box center [448, 253] width 595 height 16
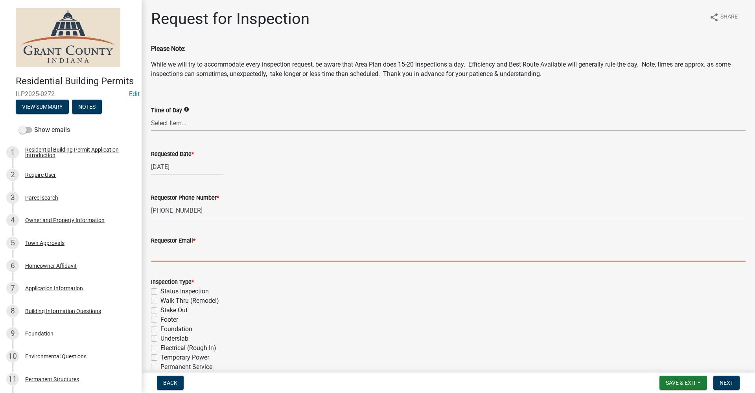
type input "no@email"
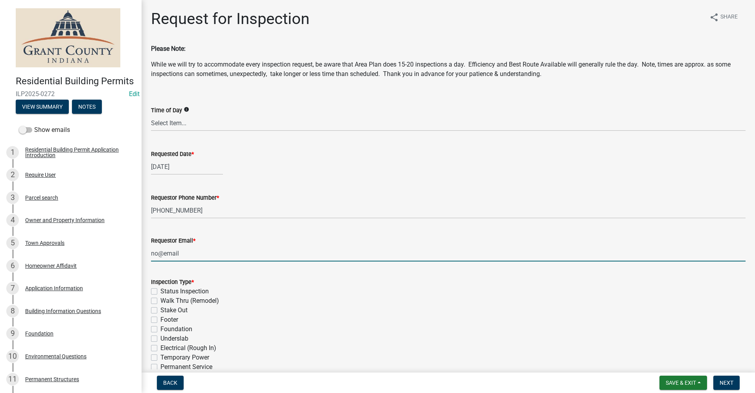
click at [160, 310] on label "Stake Out" at bounding box center [173, 309] width 27 height 9
click at [160, 310] on input "Stake Out" at bounding box center [162, 307] width 5 height 5
checkbox input "true"
checkbox input "false"
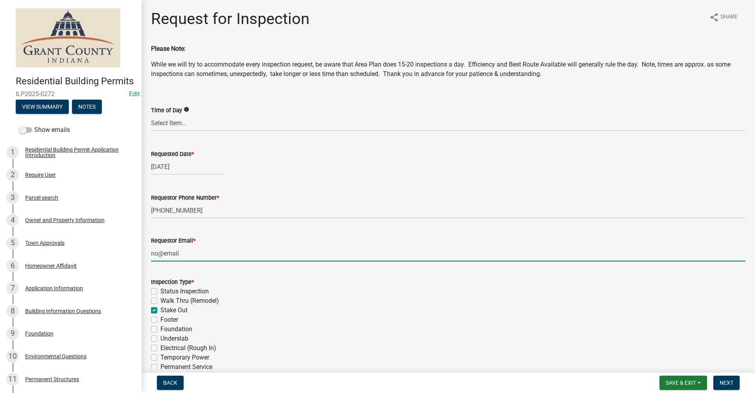
checkbox input "true"
checkbox input "false"
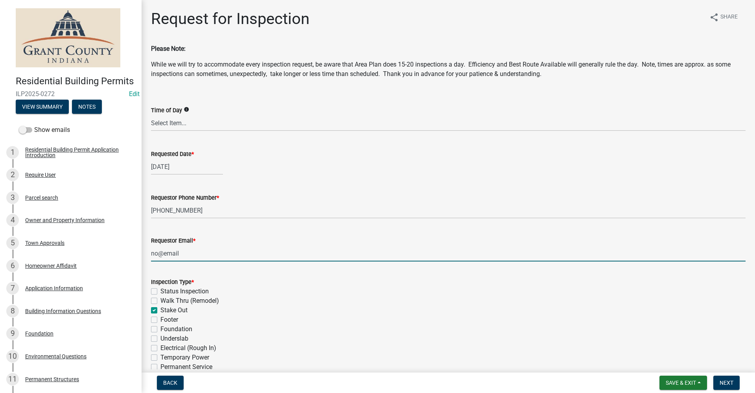
checkbox input "false"
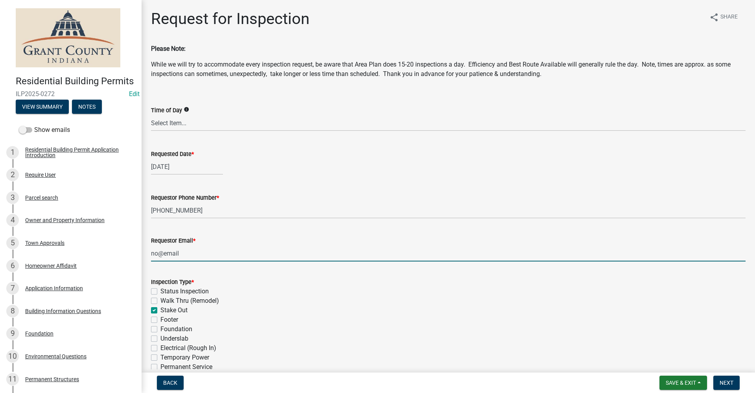
checkbox input "false"
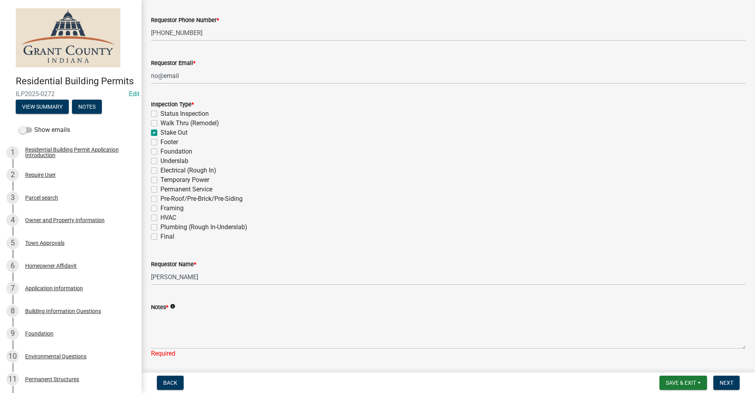
scroll to position [197, 0]
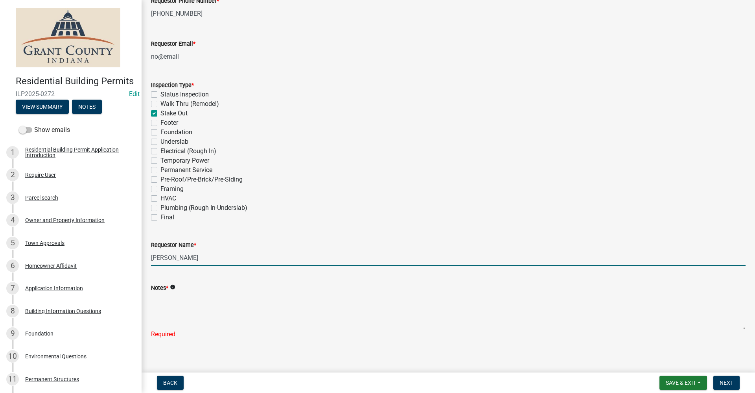
drag, startPoint x: 202, startPoint y: 256, endPoint x: -3, endPoint y: 263, distance: 205.0
click at [0, 263] on html "Internet Explorer does NOT work with GeoPermits. Get a new browser for more sec…" at bounding box center [377, 196] width 755 height 393
type input "Antonio Cooper"
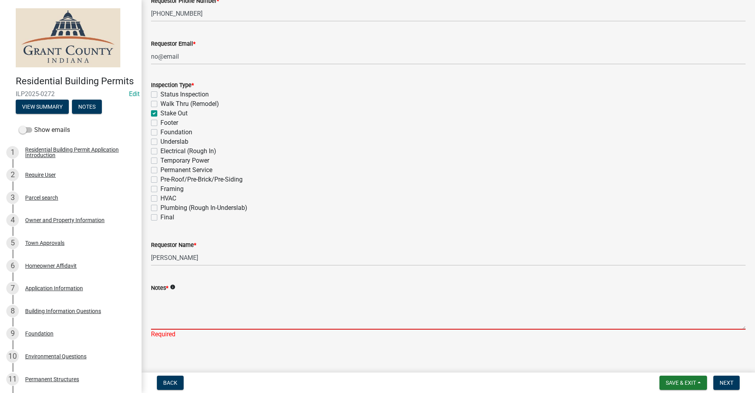
click at [156, 310] on textarea "Notes *" at bounding box center [448, 310] width 595 height 37
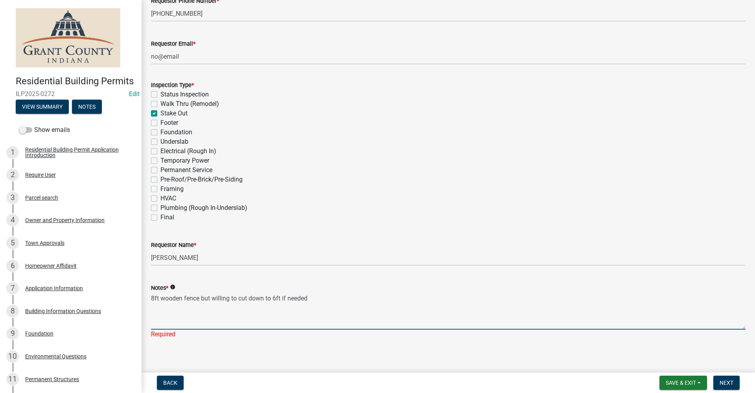
type textarea "8ft wooden fence but willing to cut down to 6ft if needed"
click at [489, 347] on main "Request for Inspection share Share Please Note: While we will try to accommodat…" at bounding box center [449, 184] width 614 height 369
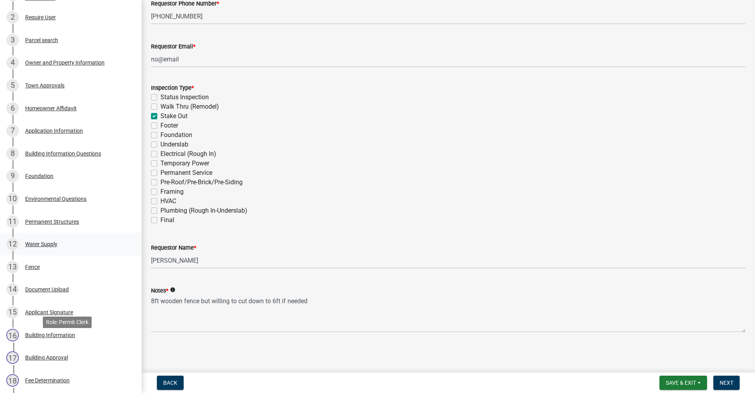
scroll to position [275, 0]
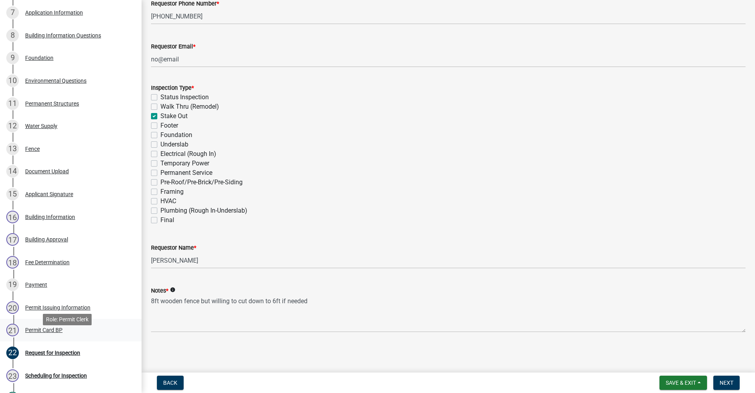
click at [41, 335] on link "21 Permit Card BP" at bounding box center [71, 330] width 142 height 23
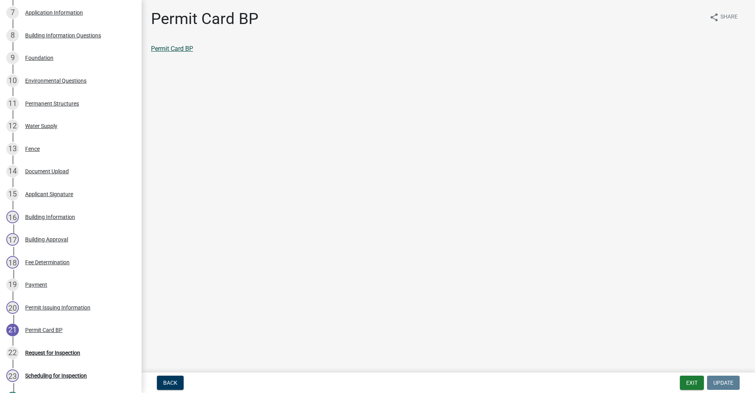
click at [173, 48] on link "Permit Card BP" at bounding box center [172, 48] width 42 height 7
click at [52, 355] on div "Request for Inspection" at bounding box center [52, 353] width 55 height 6
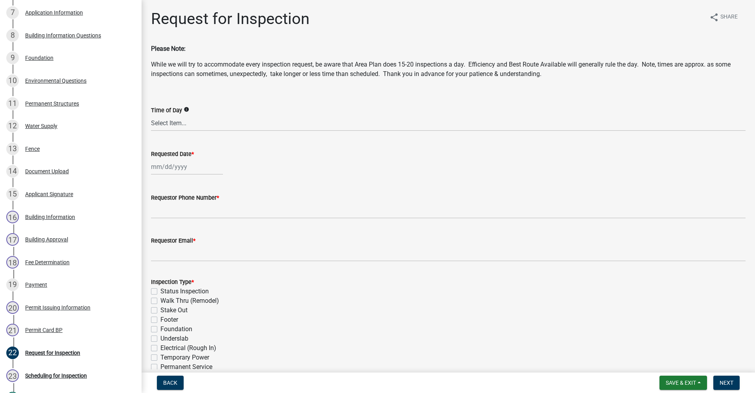
click at [160, 170] on div at bounding box center [187, 167] width 72 height 16
select select "9"
select select "2025"
click at [172, 247] on div "23" at bounding box center [171, 246] width 13 height 13
type input "[DATE]"
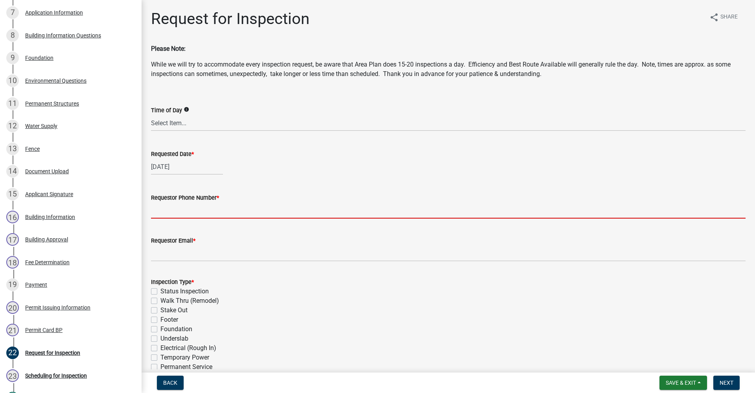
click at [155, 215] on input "Requestor Phone Number *" at bounding box center [448, 210] width 595 height 16
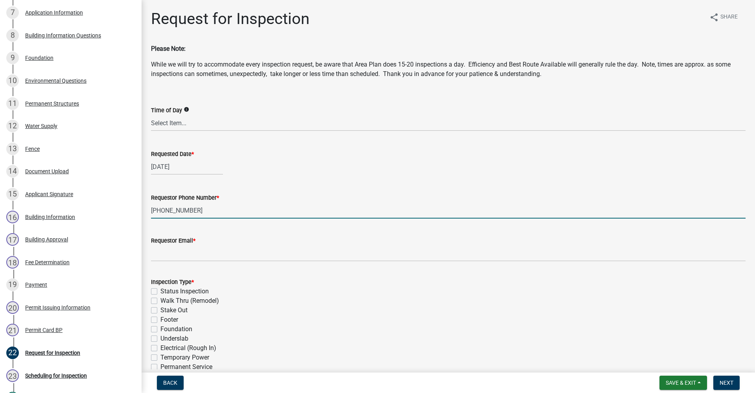
type input "765-618-0399"
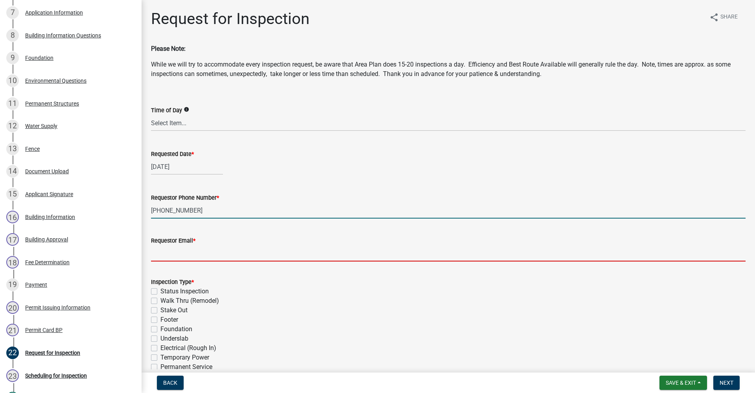
click at [155, 256] on input "Requestor Email *" at bounding box center [448, 253] width 595 height 16
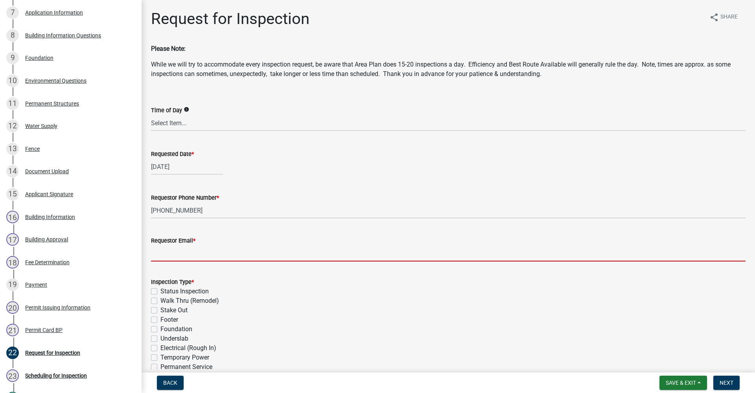
type input "no@email"
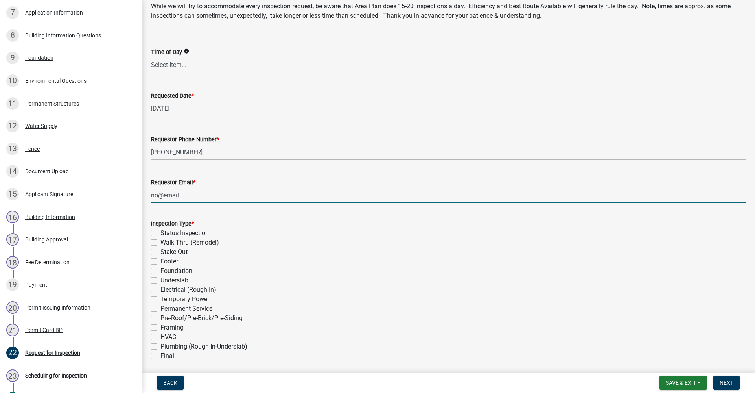
scroll to position [118, 0]
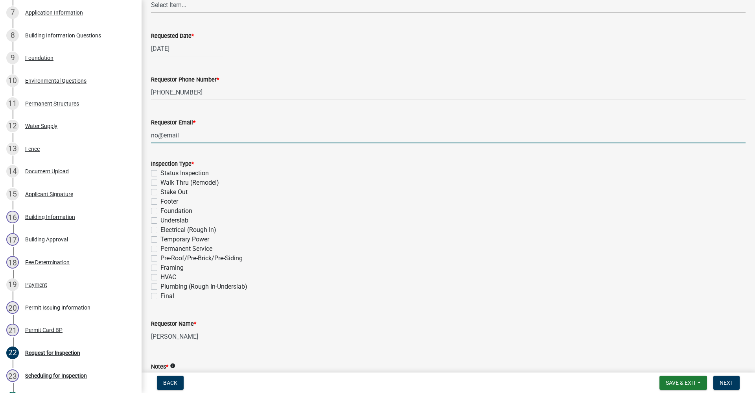
click at [160, 192] on label "Stake Out" at bounding box center [173, 191] width 27 height 9
click at [160, 192] on input "Stake Out" at bounding box center [162, 189] width 5 height 5
checkbox input "true"
checkbox input "false"
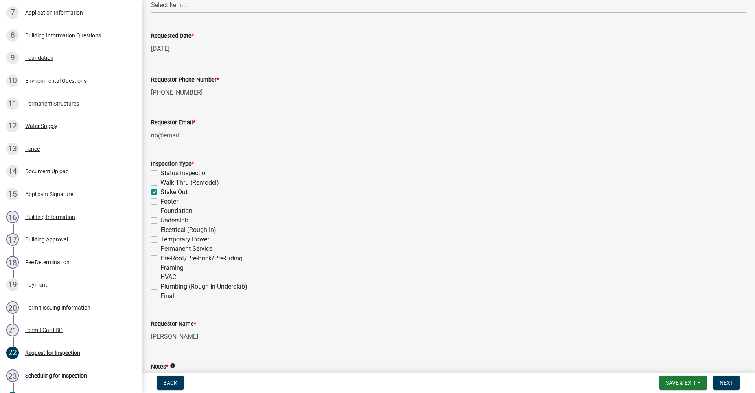
checkbox input "true"
checkbox input "false"
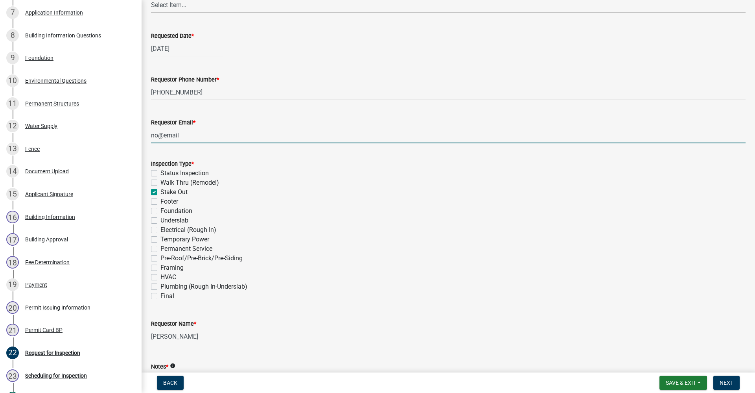
checkbox input "false"
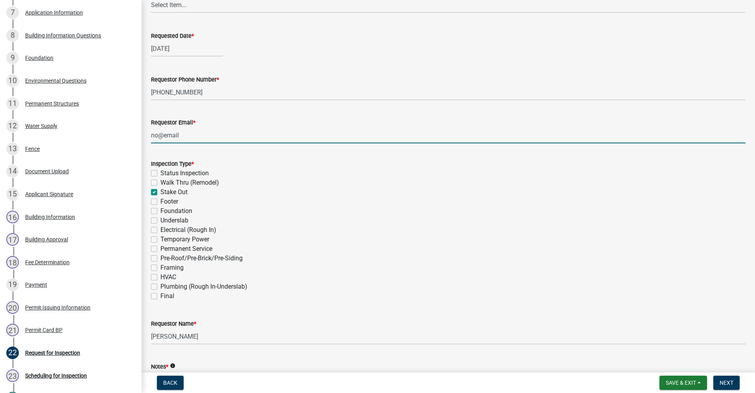
checkbox input "false"
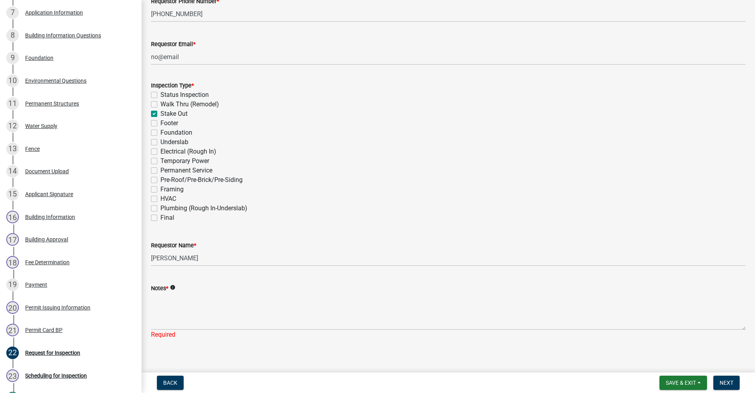
scroll to position [197, 0]
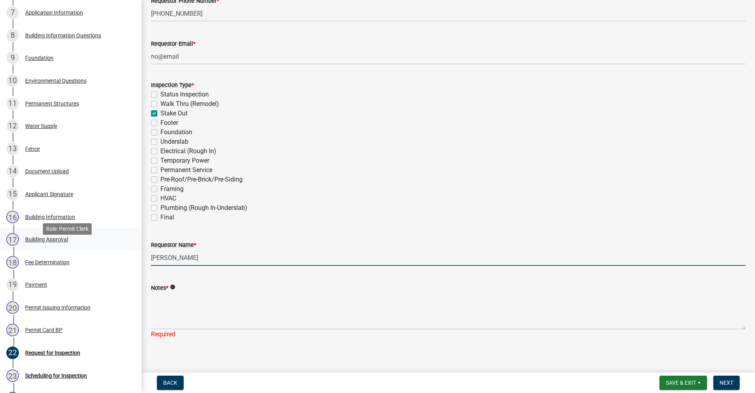
drag, startPoint x: 197, startPoint y: 258, endPoint x: 129, endPoint y: 258, distance: 68.8
click at [129, 258] on div "Residential Building Permits ILP2025-0272 Edit View Summary Notes Show emails 1…" at bounding box center [377, 196] width 755 height 393
type input "Antonio Cooper"
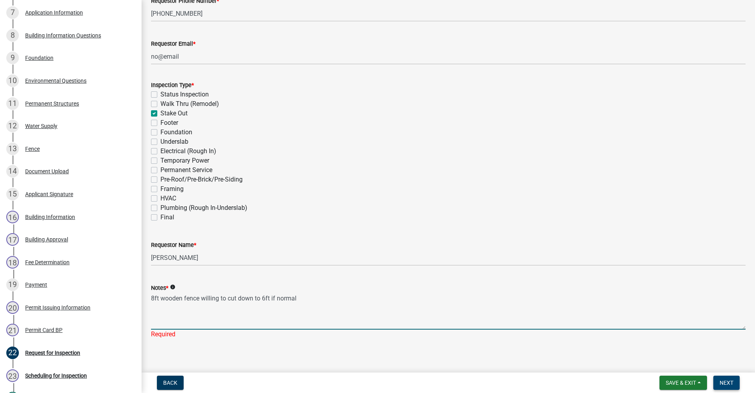
type textarea "8ft wooden fence willing to cut down to 6ft if normal"
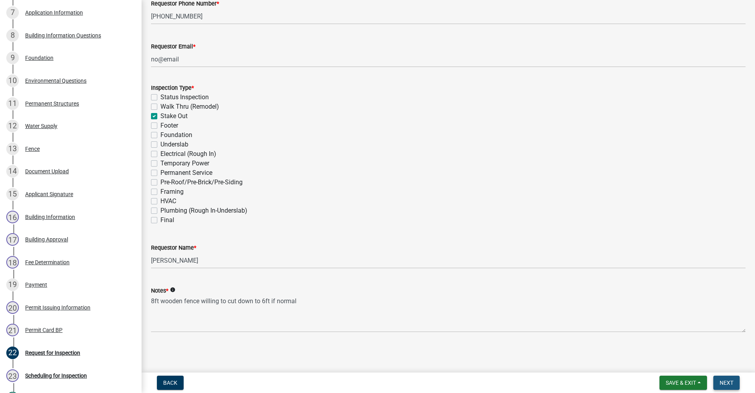
click at [729, 386] on button "Next" at bounding box center [726, 382] width 26 height 14
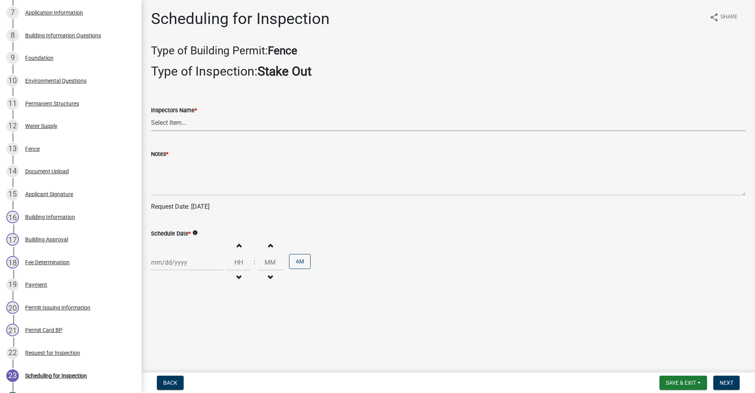
click at [173, 123] on select "Select Item... rberryhill ([PERSON_NAME]) [PERSON_NAME] ([PERSON_NAME]) BBenefi…" at bounding box center [448, 123] width 595 height 16
select select "d7f9a44a-d2ea-4d3c-83b3-1aa71c950bd5"
click at [151, 115] on select "Select Item... rberryhill ([PERSON_NAME]) [PERSON_NAME] ([PERSON_NAME]) BBenefi…" at bounding box center [448, 123] width 595 height 16
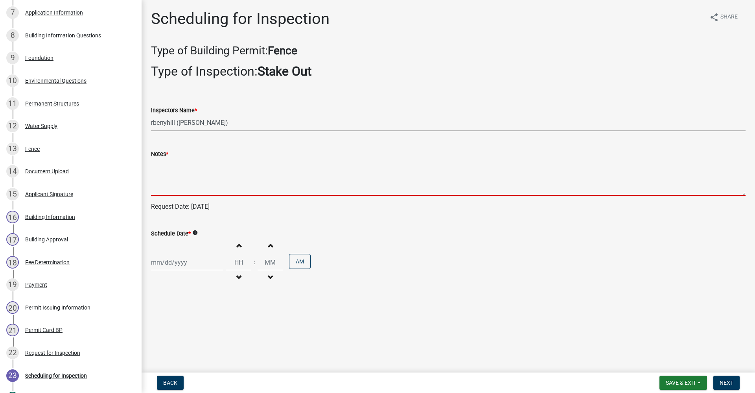
click at [162, 186] on textarea "Notes *" at bounding box center [448, 177] width 595 height 37
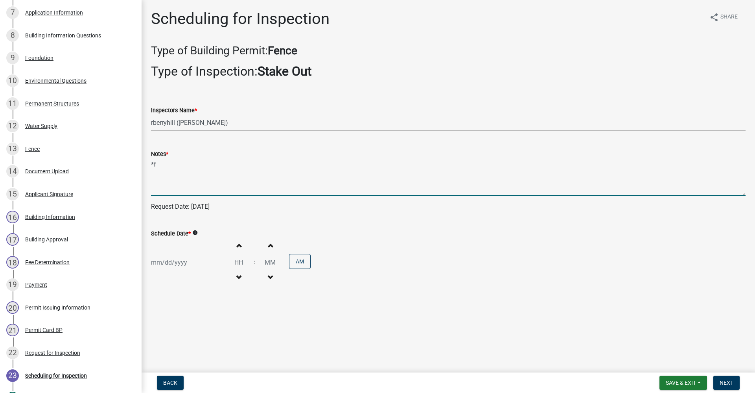
type textarea "*"
type textarea "8ft wooden fence, willing to cut down to 6ft."
click at [173, 266] on div at bounding box center [187, 262] width 72 height 16
select select "9"
select select "2025"
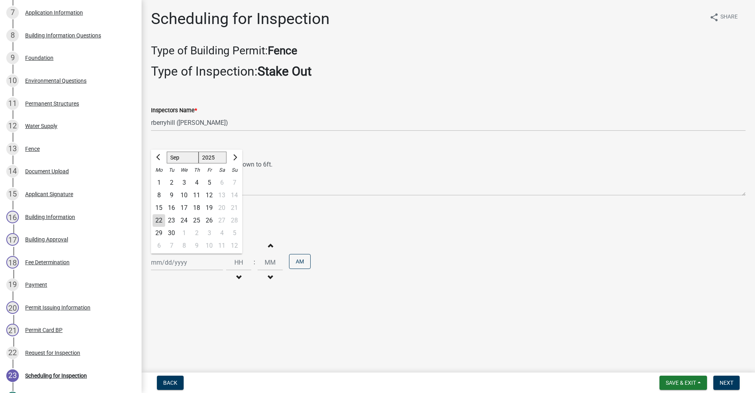
click at [170, 220] on div "23" at bounding box center [171, 220] width 13 height 13
type input "[DATE]"
click at [728, 382] on span "Next" at bounding box center [727, 382] width 14 height 6
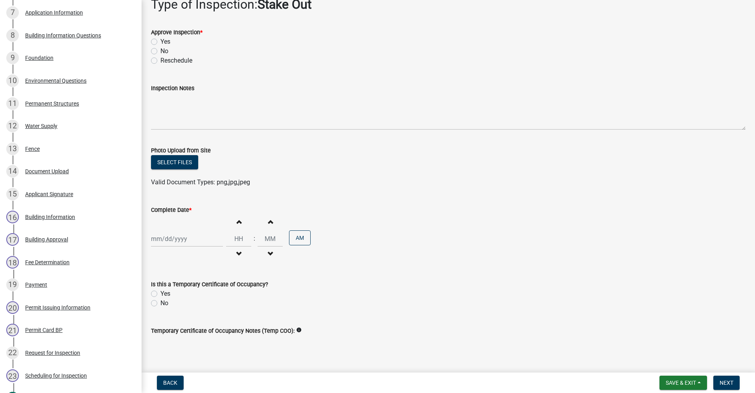
scroll to position [107, 0]
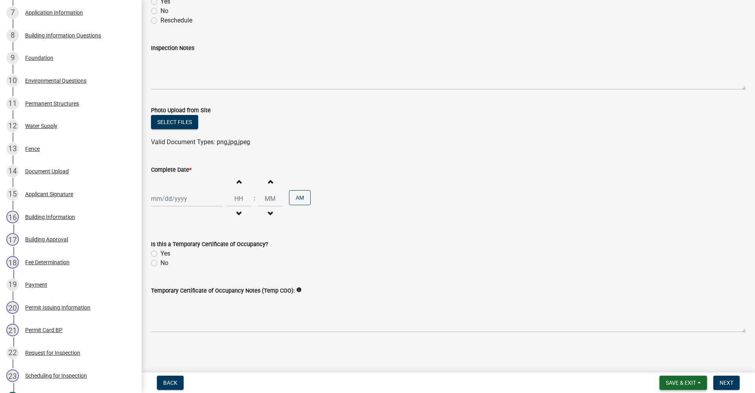
click at [697, 381] on button "Save & Exit" at bounding box center [684, 382] width 48 height 14
click at [655, 363] on button "Save & Exit" at bounding box center [675, 361] width 63 height 19
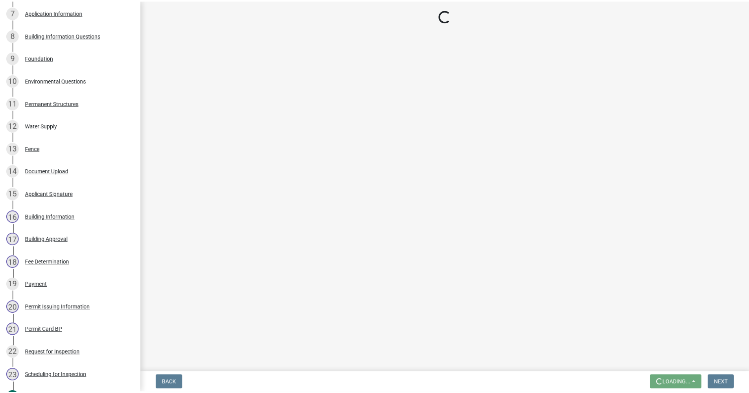
scroll to position [0, 0]
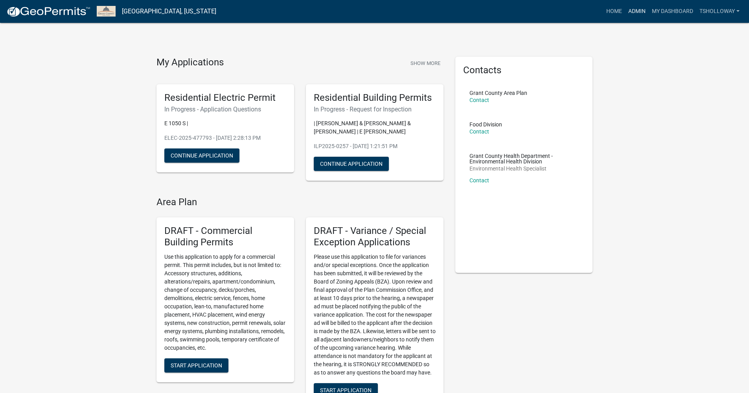
click at [633, 13] on link "Admin" at bounding box center [637, 11] width 24 height 15
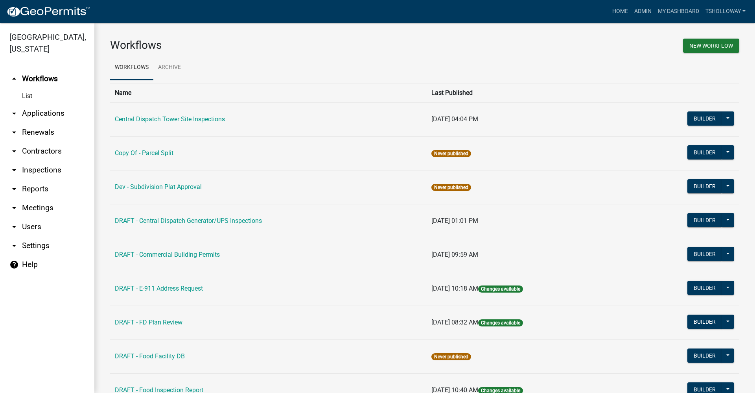
click at [41, 160] on link "arrow_drop_down Inspections" at bounding box center [47, 169] width 94 height 19
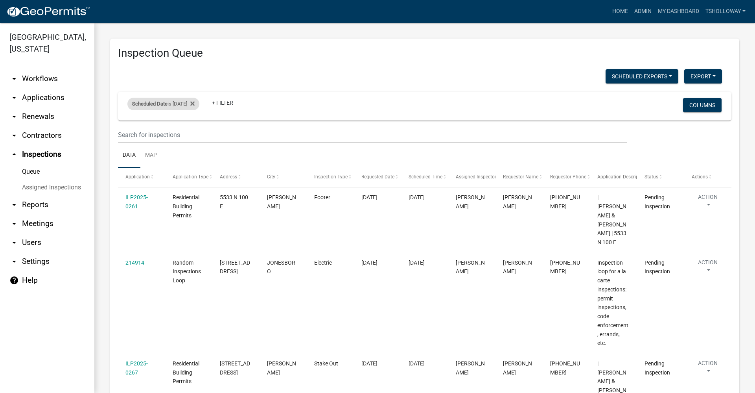
click at [174, 102] on div "Scheduled Date is 09/22/2025" at bounding box center [163, 104] width 72 height 13
click at [193, 135] on input "2025-09-22" at bounding box center [170, 133] width 55 height 16
type input "2025-09-23"
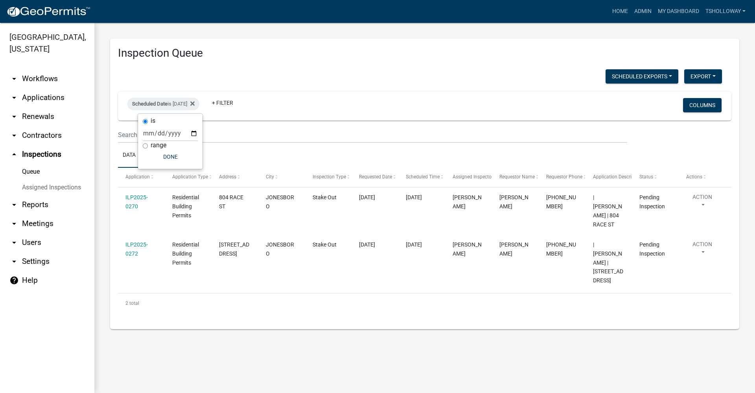
click at [42, 145] on link "arrow_drop_up Inspections" at bounding box center [47, 154] width 94 height 19
click at [34, 214] on link "arrow_drop_down Meetings" at bounding box center [47, 223] width 94 height 19
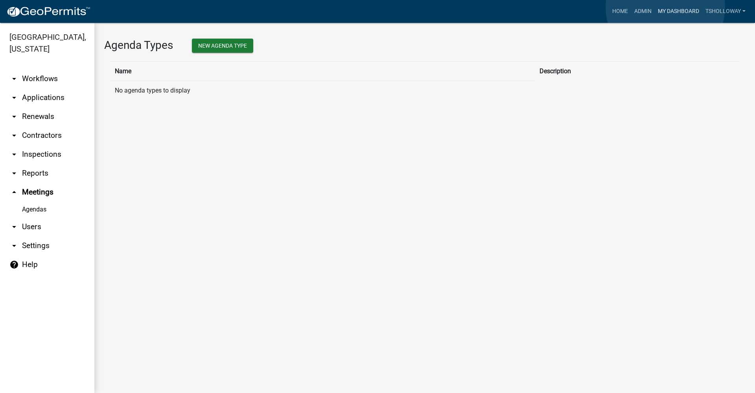
click at [665, 7] on link "My Dashboard" at bounding box center [679, 11] width 48 height 15
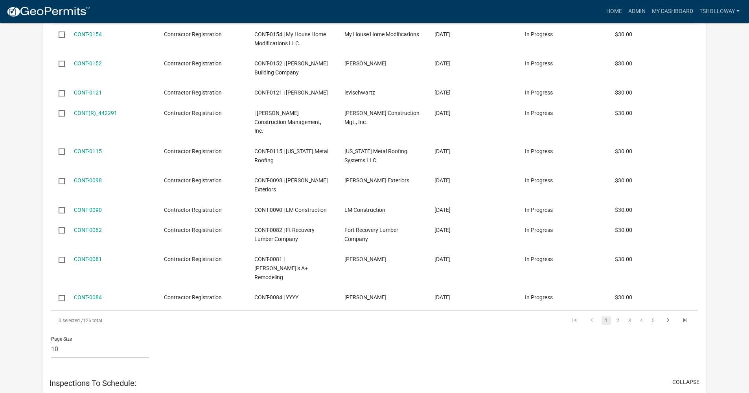
scroll to position [1520, 0]
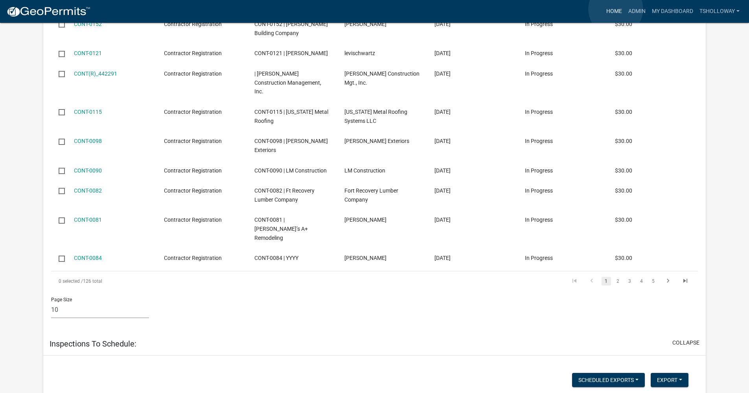
click at [616, 9] on link "Home" at bounding box center [614, 11] width 22 height 15
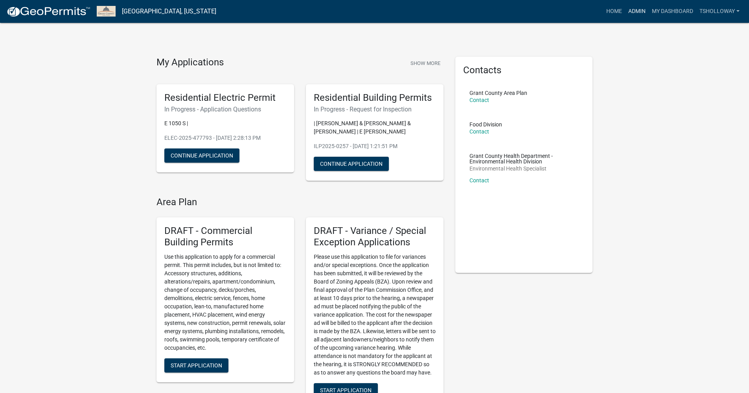
click at [632, 10] on link "Admin" at bounding box center [637, 11] width 24 height 15
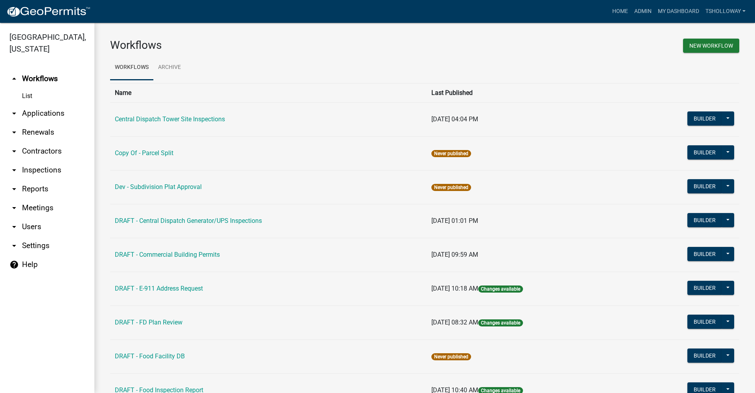
click at [47, 104] on link "arrow_drop_down Applications" at bounding box center [47, 113] width 94 height 19
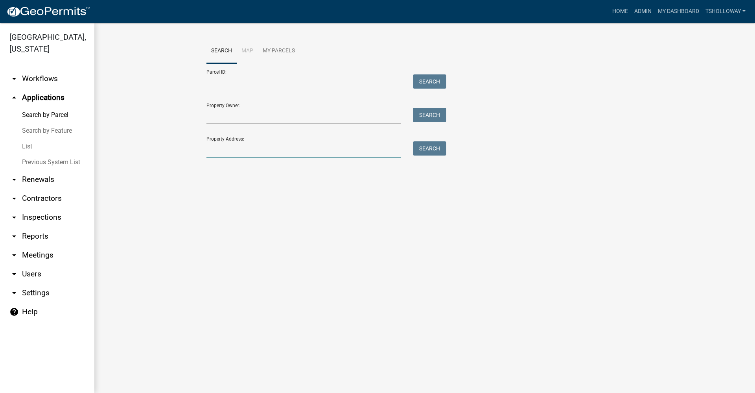
click at [218, 149] on input "Property Address:" at bounding box center [303, 149] width 195 height 16
click at [28, 138] on link "List" at bounding box center [47, 146] width 94 height 16
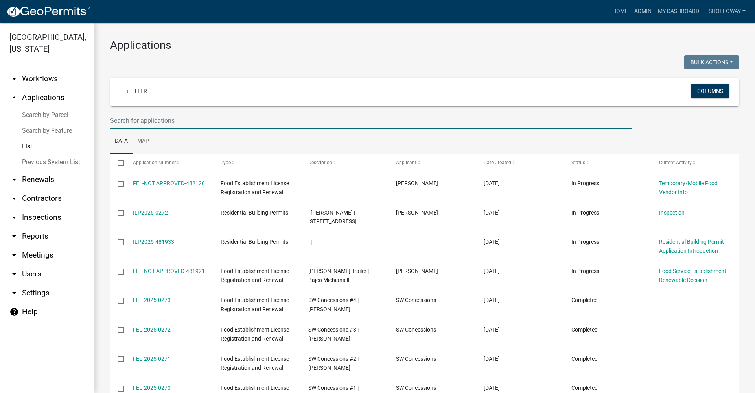
click at [119, 122] on input "text" at bounding box center [371, 120] width 522 height 16
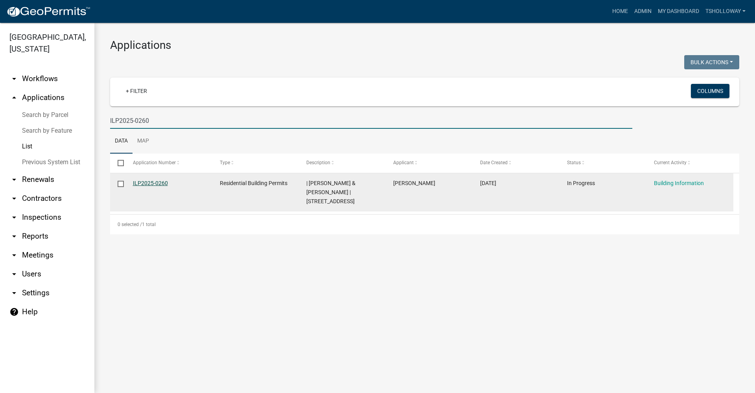
type input "ILP2025-0260"
click at [147, 184] on link "ILP2025-0260" at bounding box center [150, 183] width 35 height 6
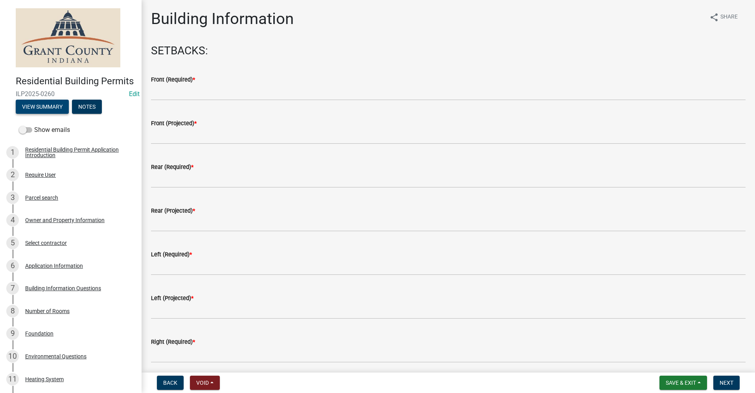
click at [42, 114] on button "View Summary" at bounding box center [42, 107] width 53 height 14
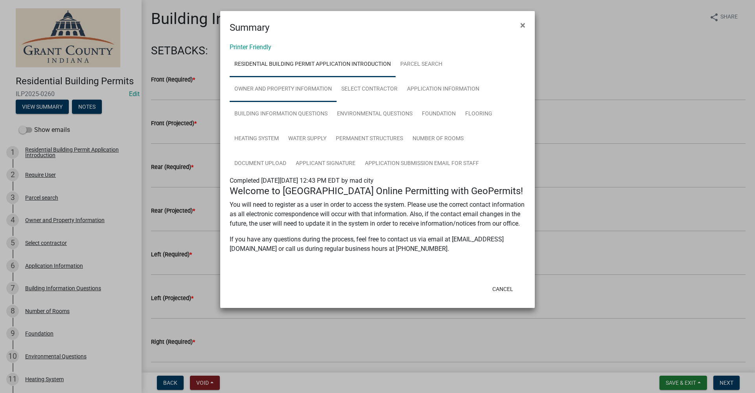
click at [265, 93] on link "Owner and Property Information" at bounding box center [283, 89] width 107 height 25
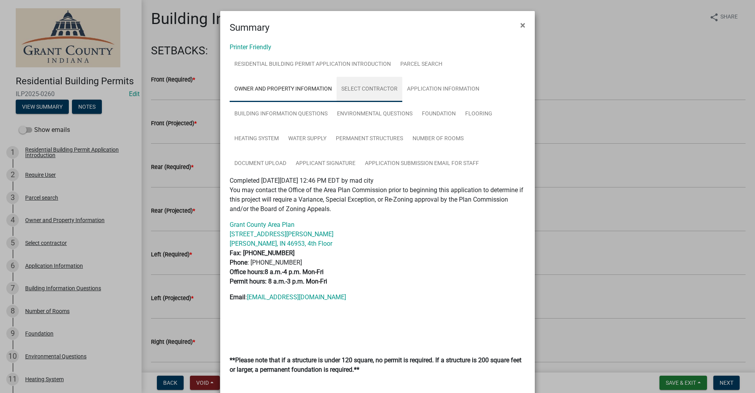
click at [363, 88] on link "Select contractor" at bounding box center [370, 89] width 66 height 25
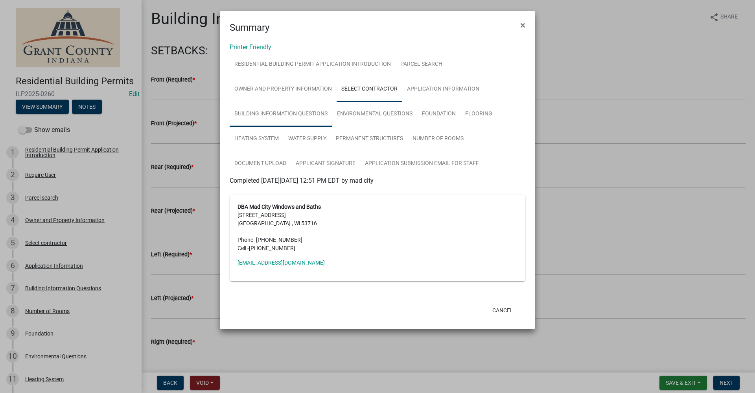
click at [291, 111] on link "Building Information Questions" at bounding box center [281, 113] width 103 height 25
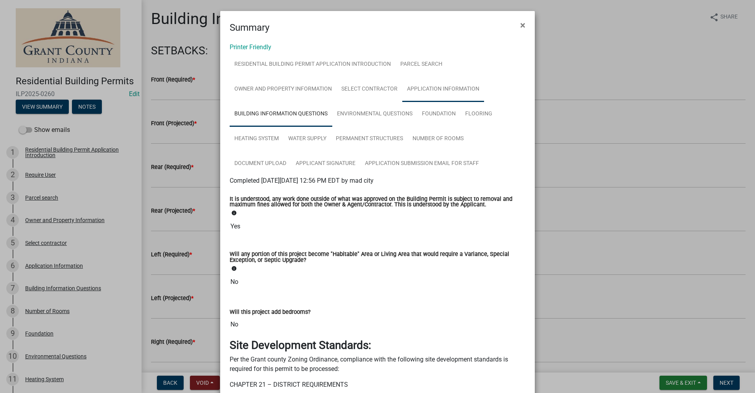
click at [422, 87] on link "Application Information" at bounding box center [443, 89] width 82 height 25
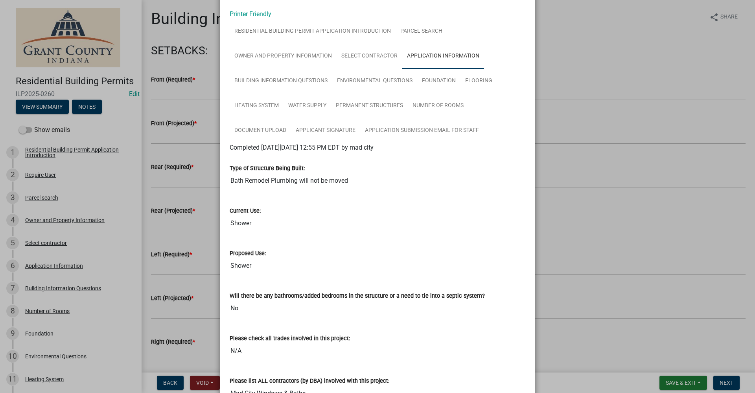
scroll to position [33, 0]
click at [606, 330] on ngb-modal-window "Summary × Printer Friendly Residential Building Permit Application Introduction…" at bounding box center [377, 196] width 755 height 393
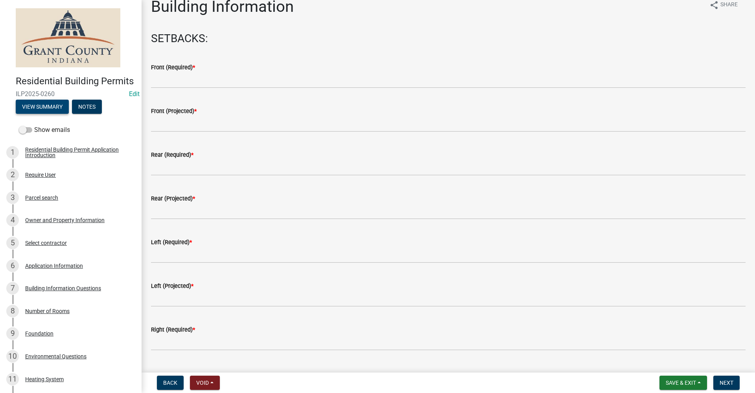
scroll to position [0, 0]
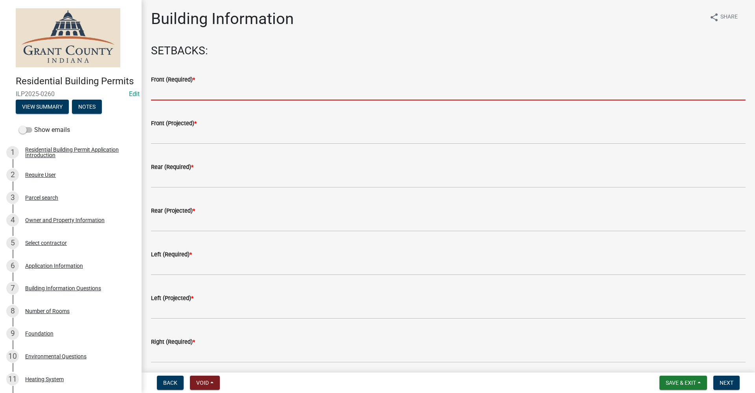
click at [204, 93] on input "text" at bounding box center [448, 92] width 595 height 16
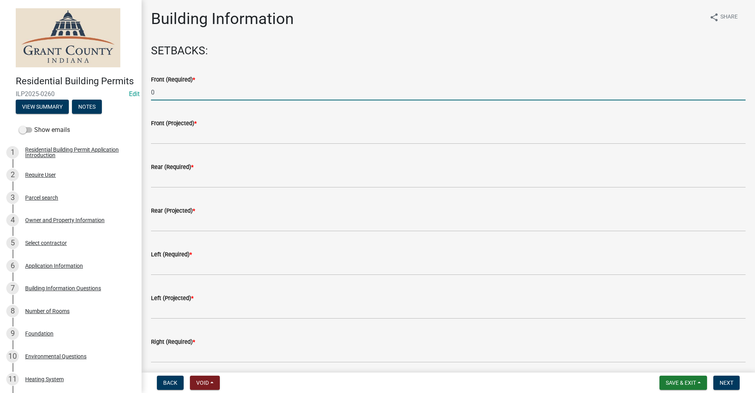
type input "0"
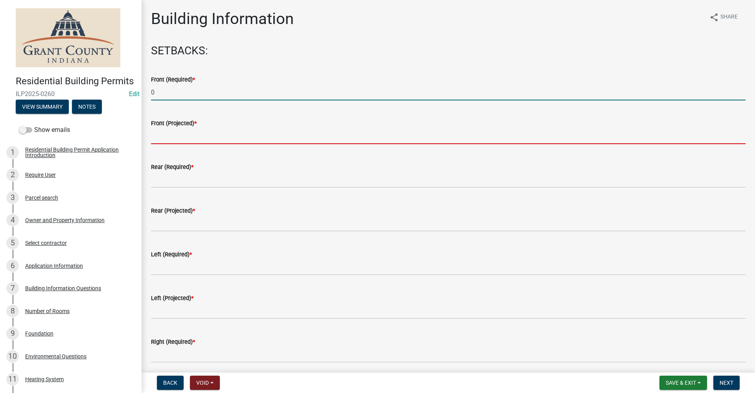
click at [168, 140] on input "text" at bounding box center [448, 136] width 595 height 16
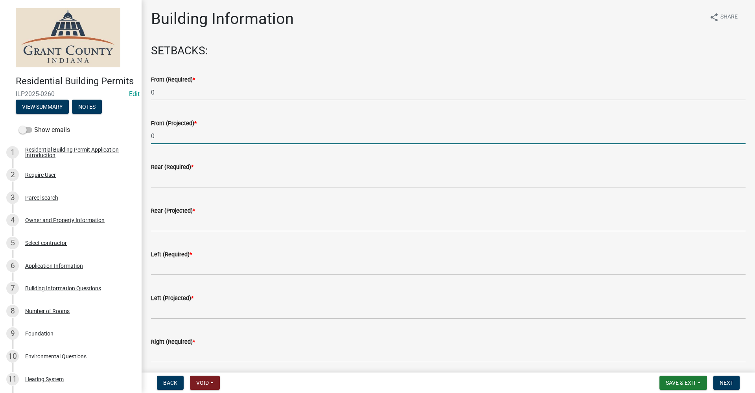
type input "0"
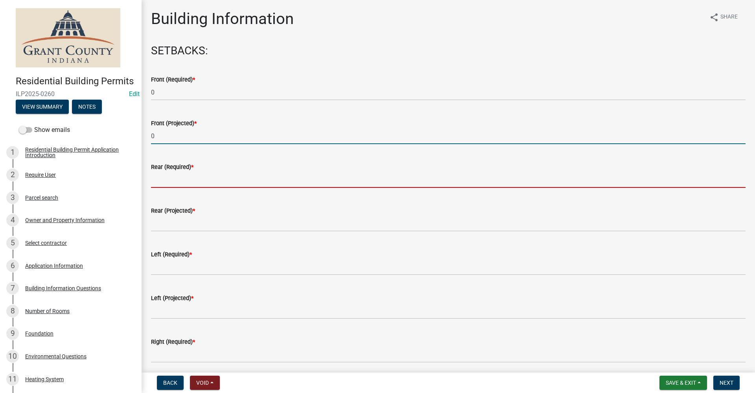
click at [164, 180] on input "text" at bounding box center [448, 179] width 595 height 16
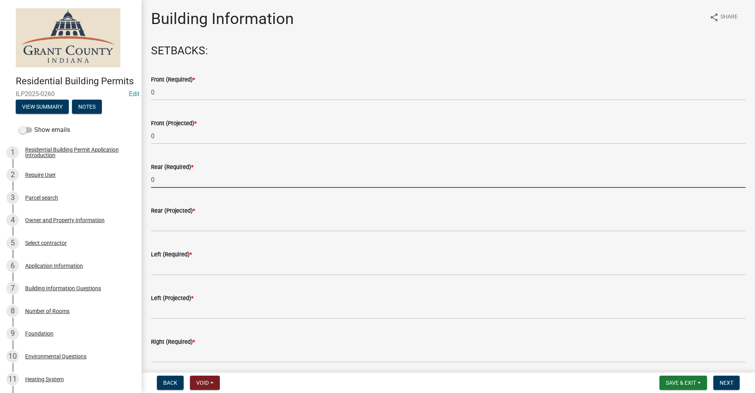
type input "0"
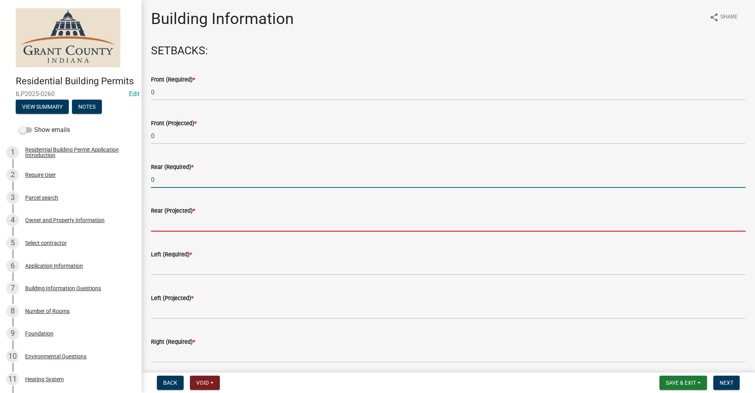
click at [169, 224] on input "text" at bounding box center [448, 223] width 595 height 16
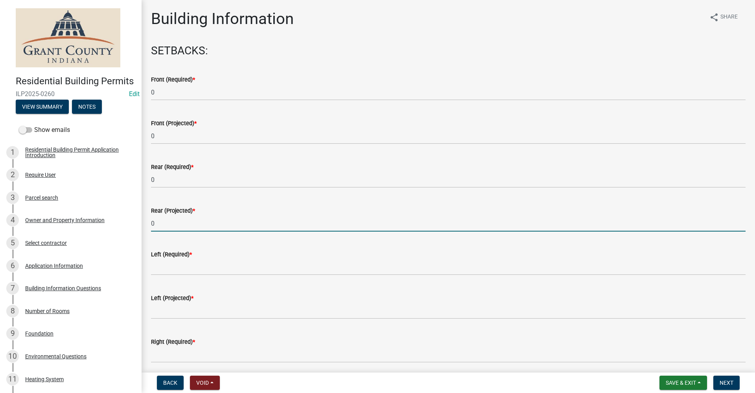
type input "0"
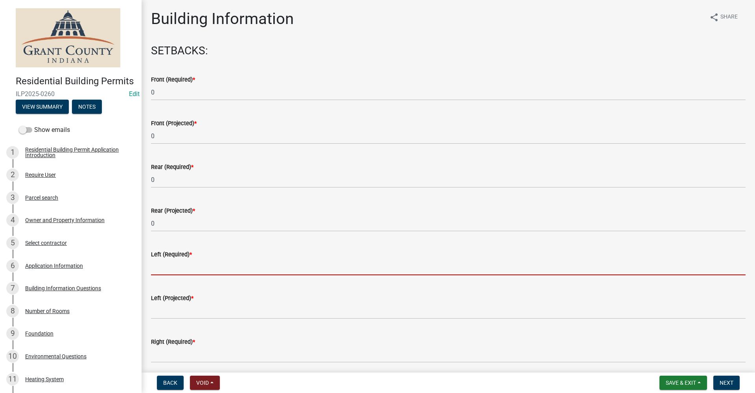
click at [158, 269] on input "text" at bounding box center [448, 267] width 595 height 16
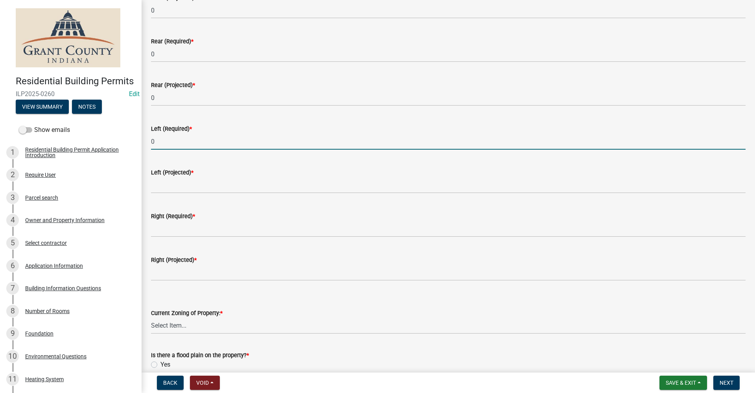
scroll to position [157, 0]
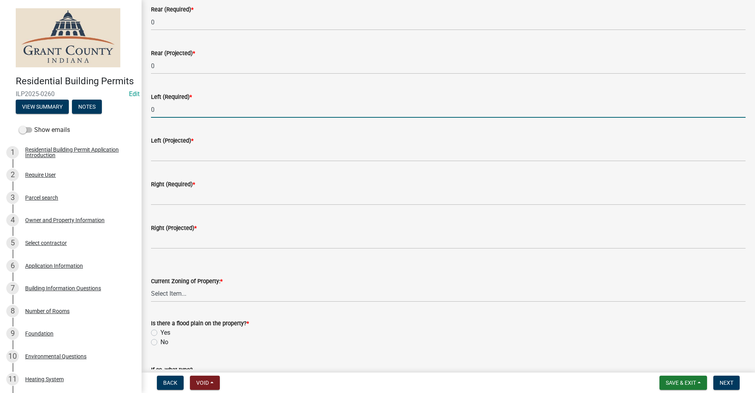
type input "0"
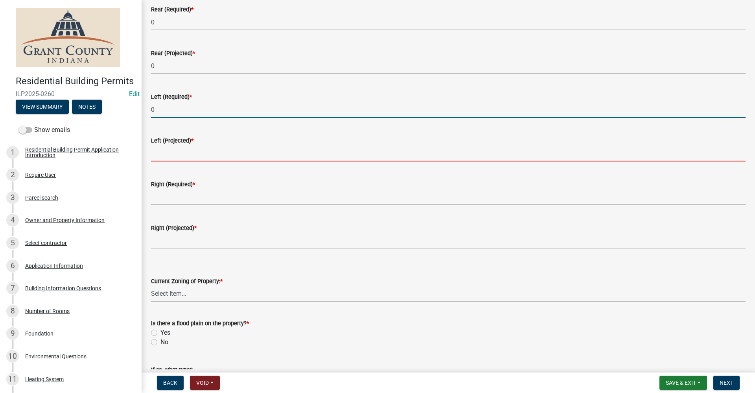
click at [157, 154] on input "text" at bounding box center [448, 153] width 595 height 16
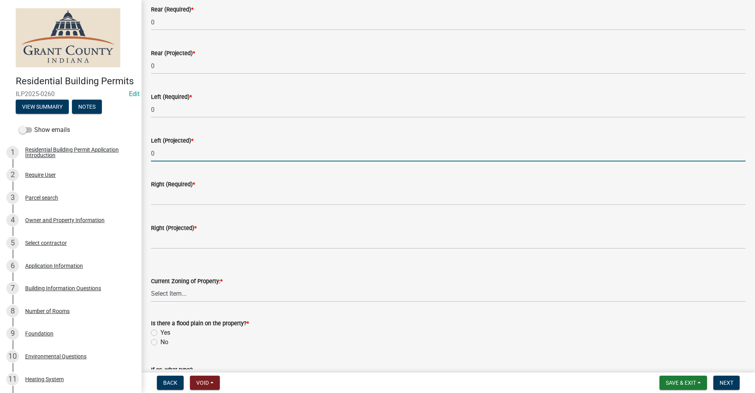
type input "0"
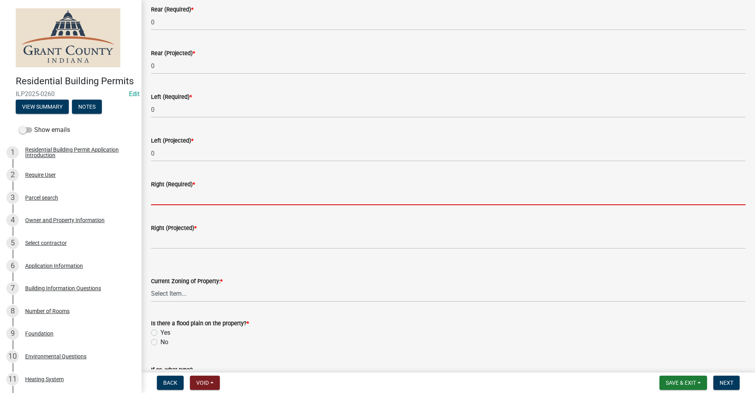
click at [163, 196] on input "text" at bounding box center [448, 197] width 595 height 16
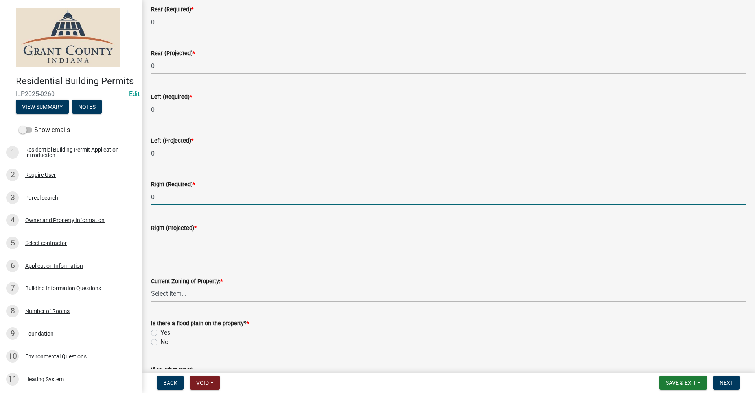
type input "0"
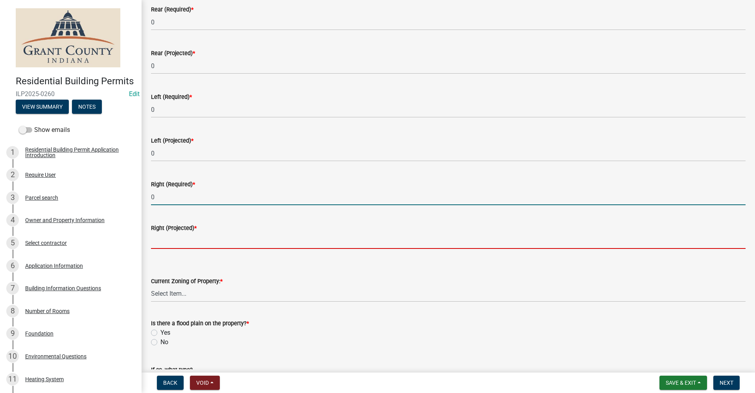
click at [160, 243] on input "text" at bounding box center [448, 240] width 595 height 16
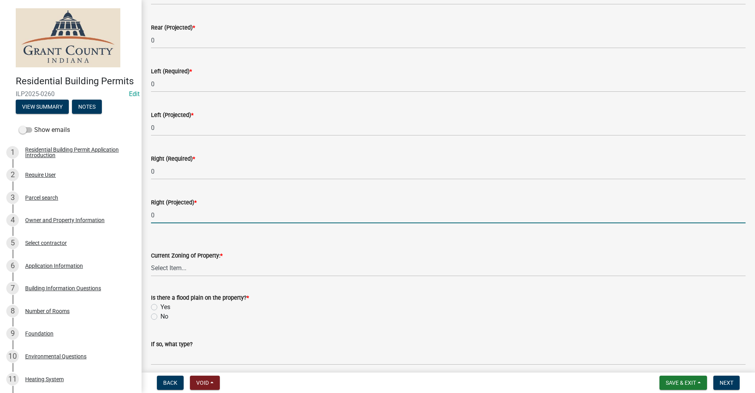
scroll to position [197, 0]
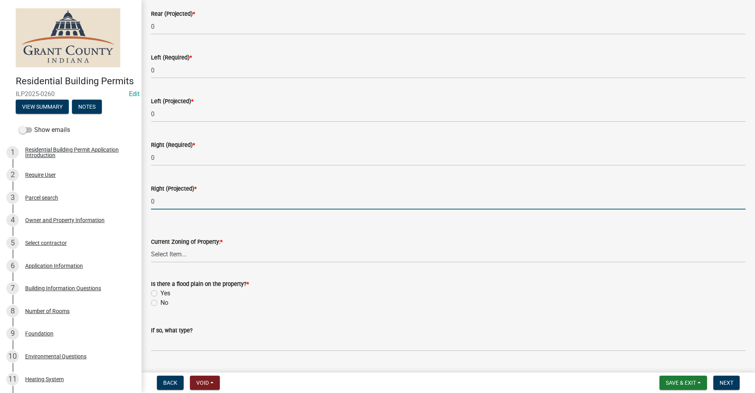
type input "0"
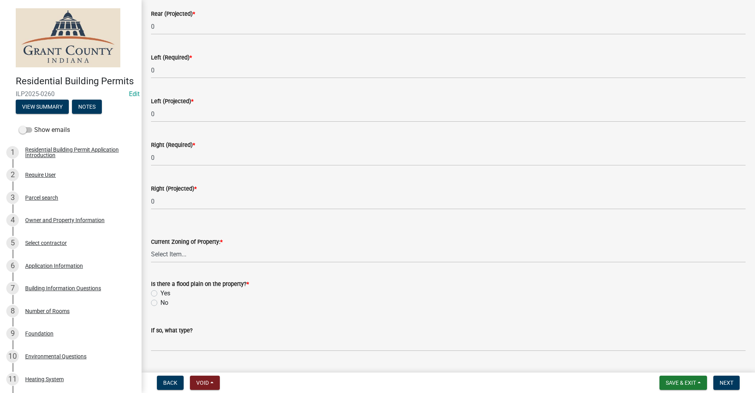
click at [160, 303] on label "No" at bounding box center [164, 302] width 8 height 9
click at [160, 303] on input "No" at bounding box center [162, 300] width 5 height 5
radio input "true"
click at [44, 114] on button "View Summary" at bounding box center [42, 107] width 53 height 14
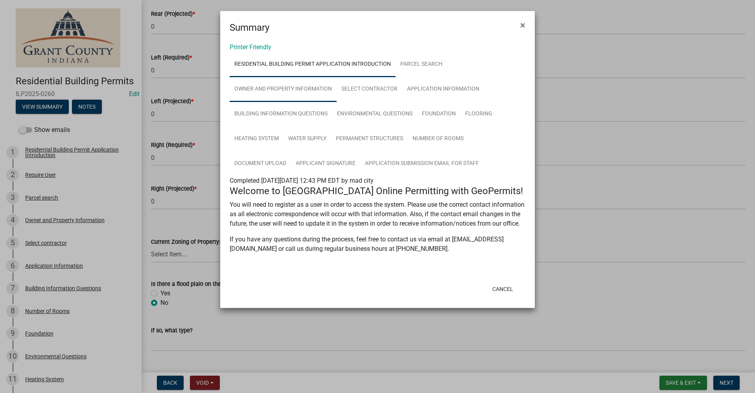
click at [287, 89] on link "Owner and Property Information" at bounding box center [283, 89] width 107 height 25
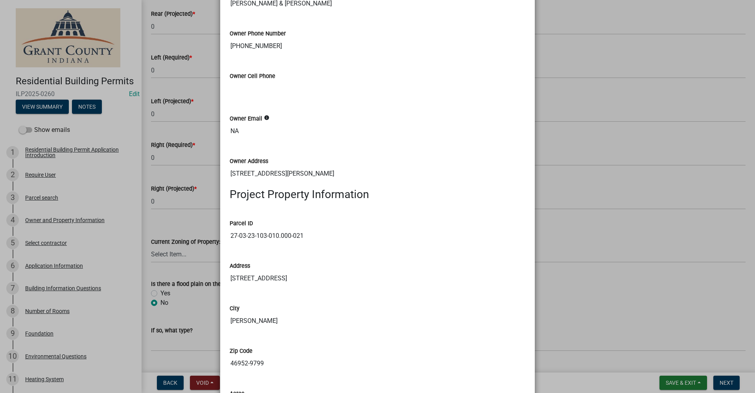
scroll to position [433, 0]
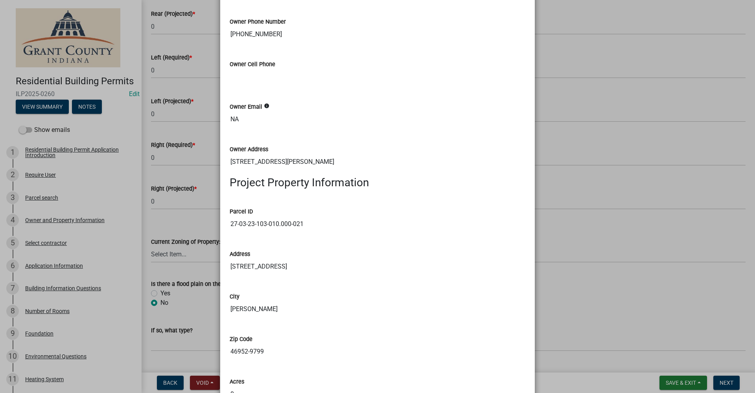
click at [174, 250] on ngb-modal-window "Summary × Printer Friendly Residential Building Permit Application Introduction…" at bounding box center [377, 196] width 755 height 393
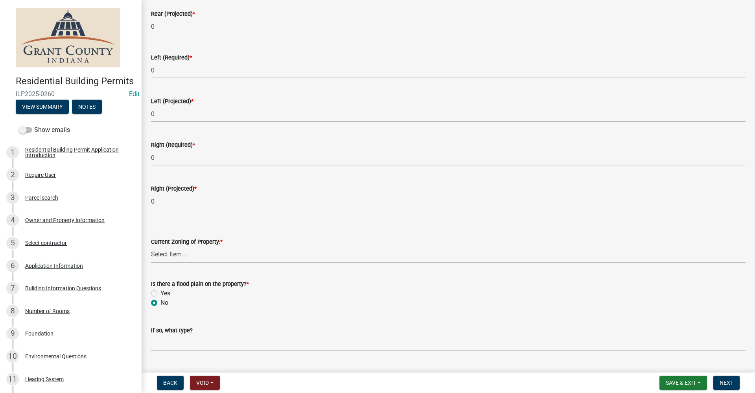
click at [177, 253] on select "Select Item... AG RS R1 R2 R3 R4 R5 PB NC LB CC GB I1 I2 I3 MH" at bounding box center [448, 254] width 595 height 16
click at [151, 246] on select "Select Item... AG RS R1 R2 R3 R4 R5 PB NC LB CC GB I1 I2 I3 MH" at bounding box center [448, 254] width 595 height 16
select select "86216643-6ab7-441b-bb31-49cf75250aca"
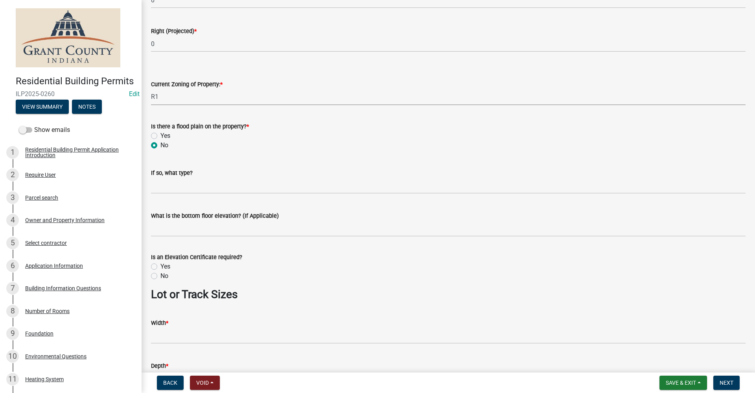
scroll to position [393, 0]
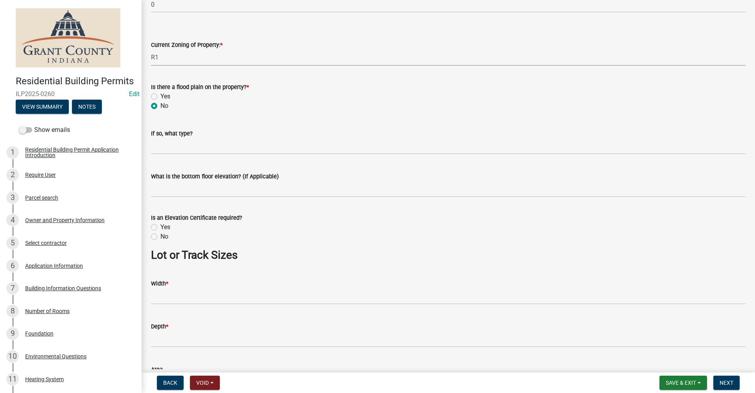
click at [160, 238] on label "No" at bounding box center [164, 236] width 8 height 9
click at [160, 237] on input "No" at bounding box center [162, 234] width 5 height 5
radio input "true"
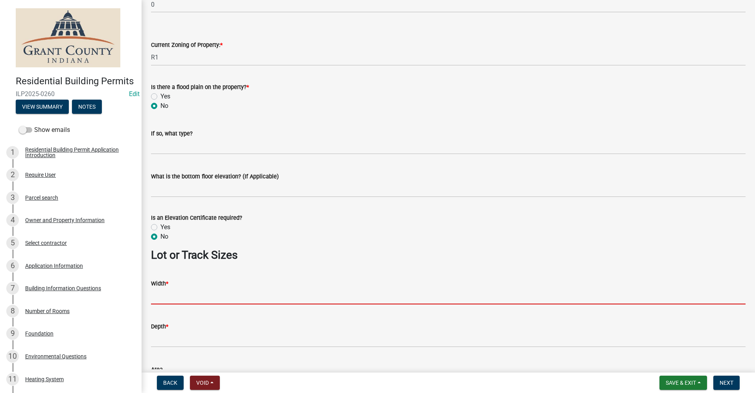
click at [161, 299] on input "Width *" at bounding box center [448, 296] width 595 height 16
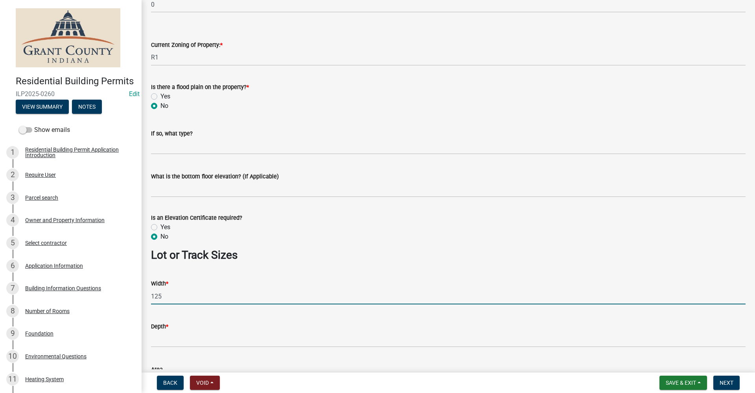
type input "125"
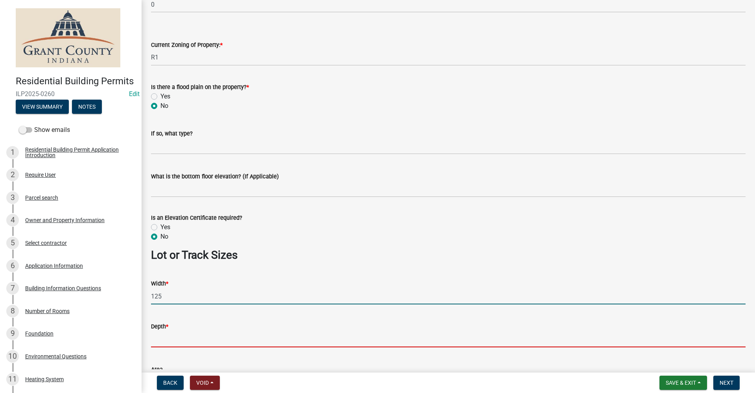
click at [164, 343] on input "Depth *" at bounding box center [448, 339] width 595 height 16
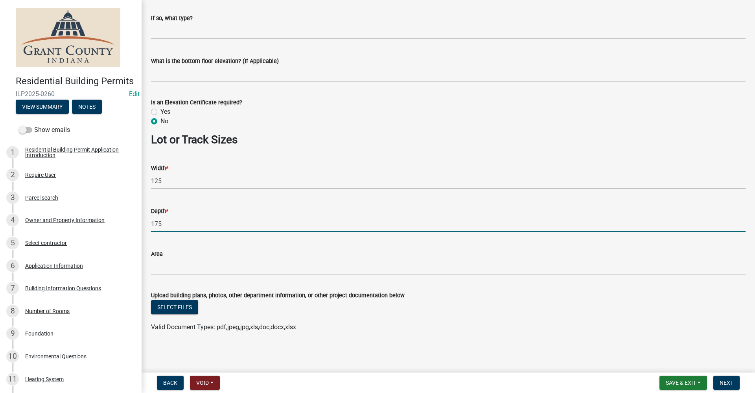
scroll to position [509, 0]
click at [726, 385] on span "Next" at bounding box center [727, 382] width 14 height 6
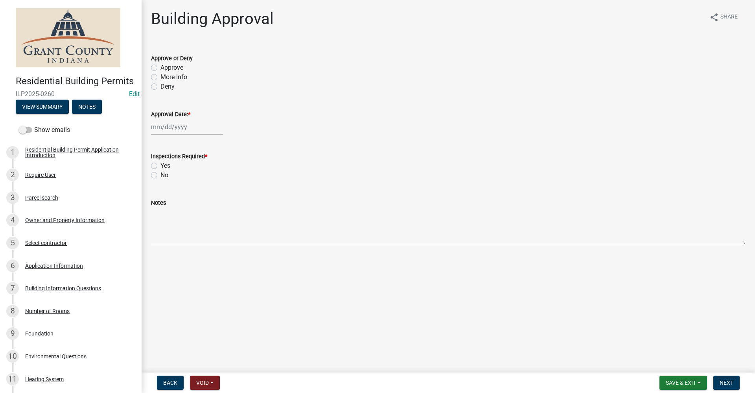
click at [160, 68] on label "Approve" at bounding box center [171, 67] width 23 height 9
click at [160, 68] on input "Approve" at bounding box center [162, 65] width 5 height 5
click at [170, 129] on div "Jan Feb Mar Apr May Jun Jul Aug Sep Oct Nov Dec 1525 1526 1527 1528 1529 1530 1…" at bounding box center [187, 127] width 72 height 16
click at [157, 209] on div "22" at bounding box center [159, 206] width 13 height 13
click at [160, 166] on label "Yes" at bounding box center [165, 165] width 10 height 9
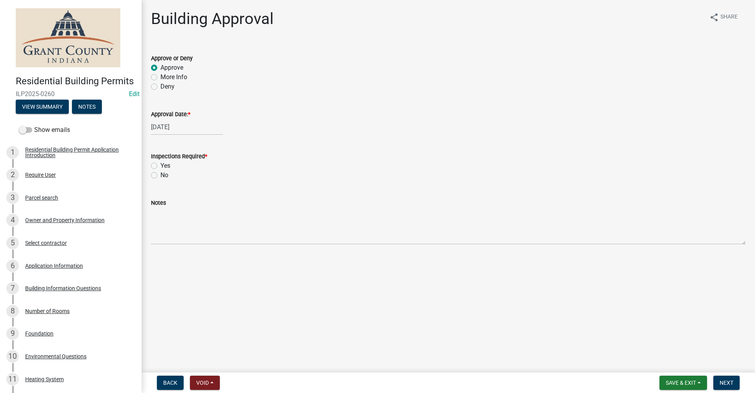
click at [160, 166] on input "Yes" at bounding box center [162, 163] width 5 height 5
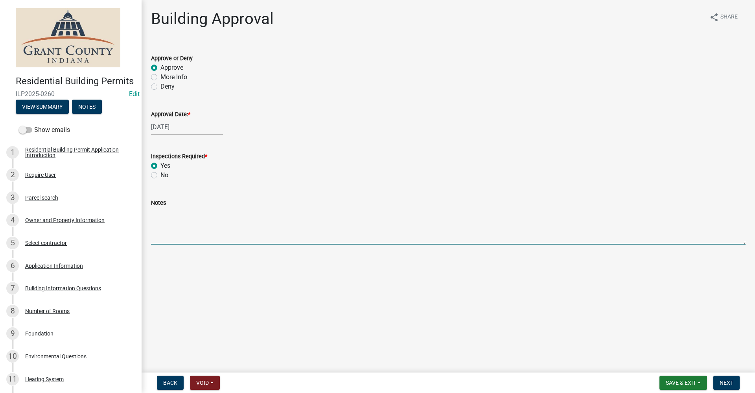
click at [163, 228] on textarea "Notes" at bounding box center [448, 225] width 595 height 37
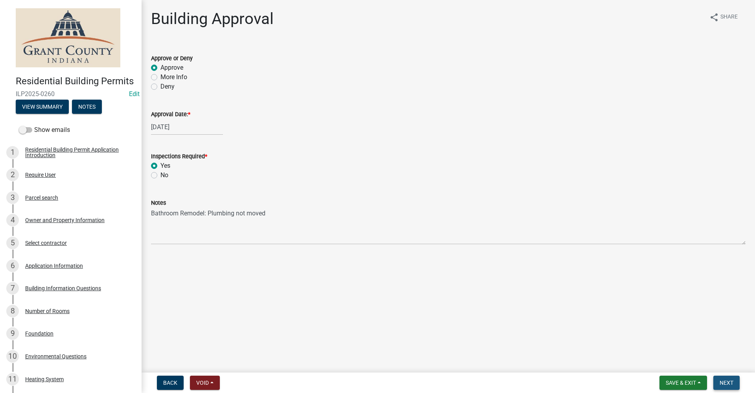
click at [728, 382] on span "Next" at bounding box center [727, 382] width 14 height 6
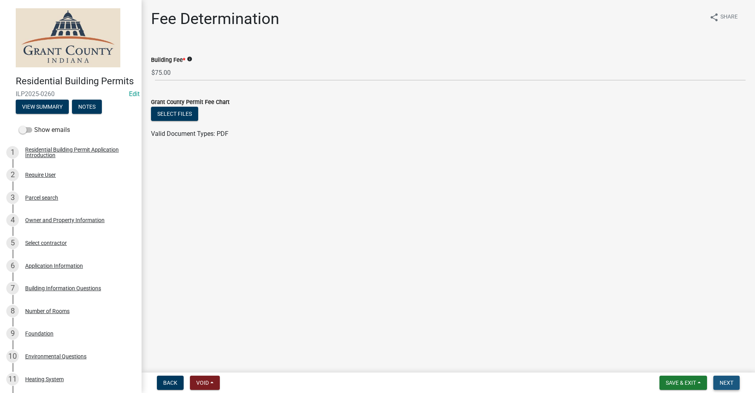
click at [725, 384] on span "Next" at bounding box center [727, 382] width 14 height 6
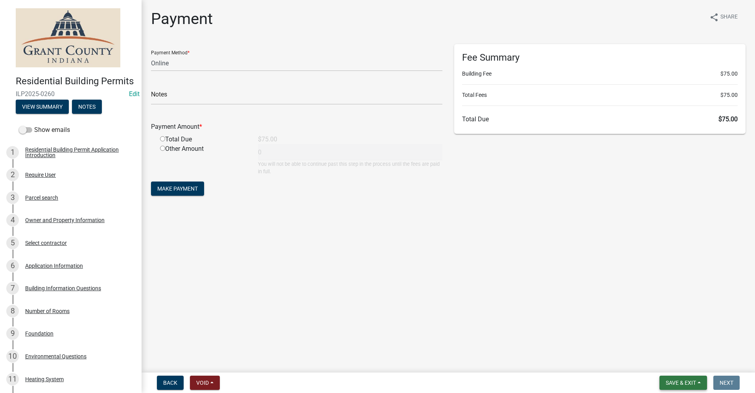
click at [675, 382] on span "Save & Exit" at bounding box center [681, 382] width 30 height 6
click at [672, 362] on button "Save & Exit" at bounding box center [675, 361] width 63 height 19
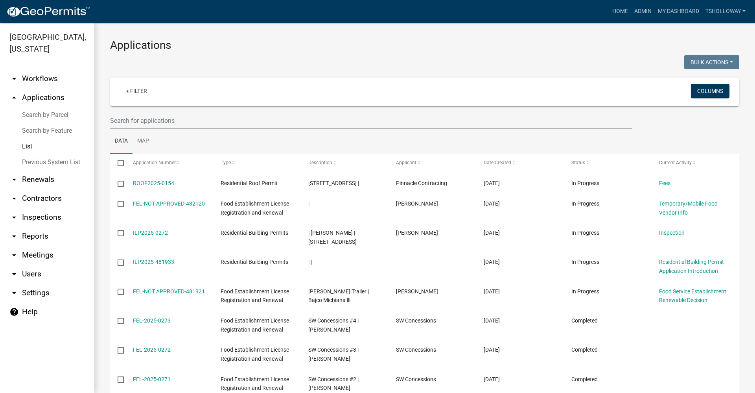
click at [38, 208] on link "arrow_drop_down Inspections" at bounding box center [47, 217] width 94 height 19
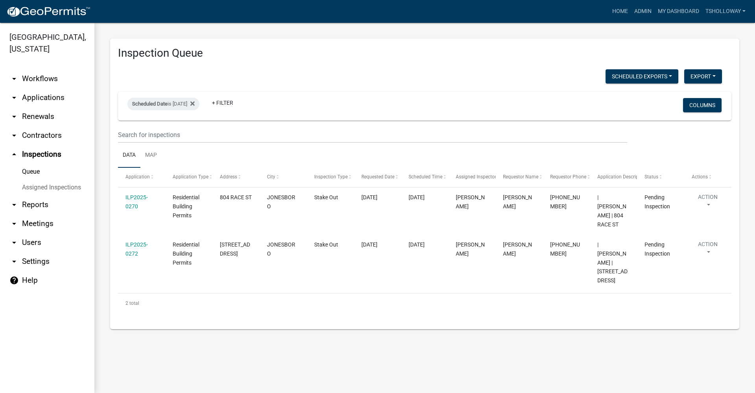
click at [40, 145] on link "arrow_drop_up Inspections" at bounding box center [47, 154] width 94 height 19
click at [37, 107] on link "arrow_drop_down Renewals" at bounding box center [47, 116] width 94 height 19
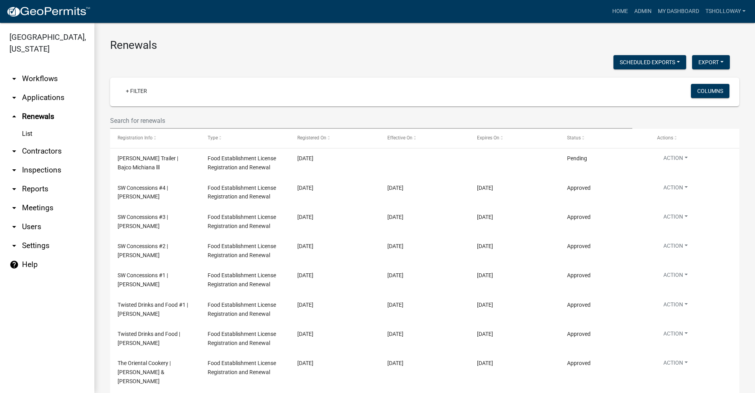
click at [37, 160] on link "arrow_drop_down Inspections" at bounding box center [47, 169] width 94 height 19
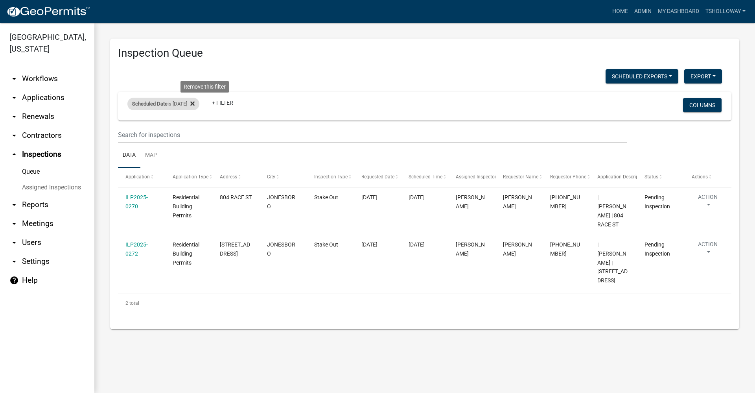
click at [195, 105] on fa-icon at bounding box center [190, 104] width 7 height 13
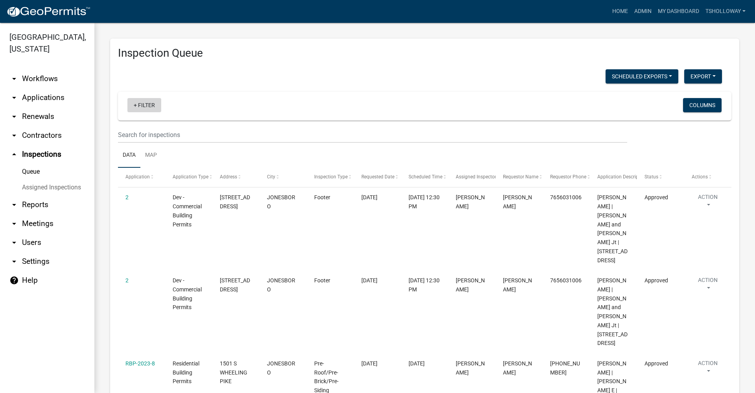
click at [134, 107] on link "+ Filter" at bounding box center [144, 105] width 34 height 14
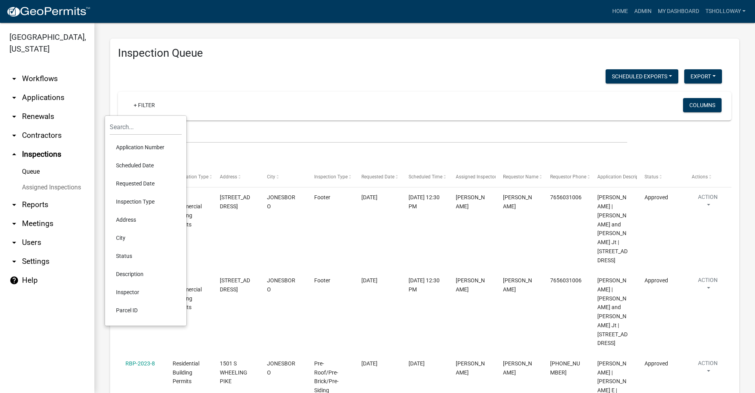
click at [154, 164] on li "Scheduled Date" at bounding box center [146, 165] width 72 height 18
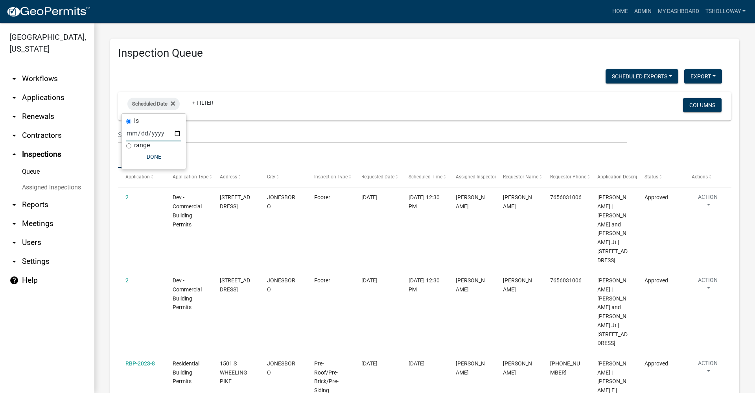
click at [177, 135] on input "date" at bounding box center [153, 133] width 55 height 16
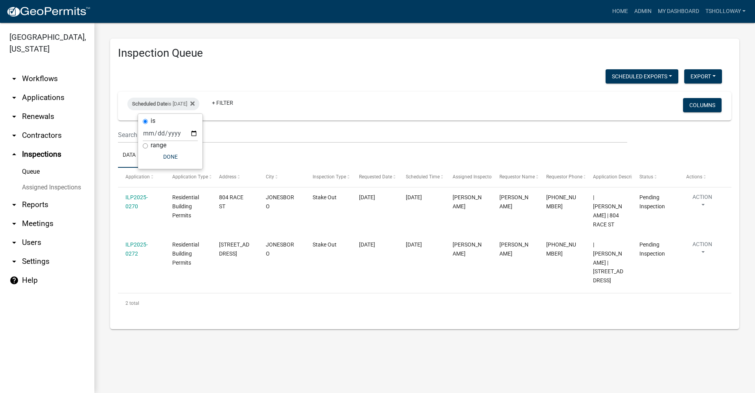
click at [35, 107] on link "arrow_drop_down Renewals" at bounding box center [47, 116] width 94 height 19
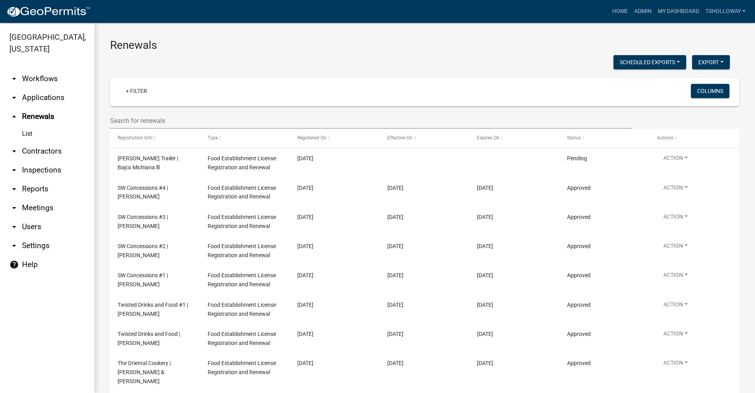
click at [33, 160] on link "arrow_drop_down Inspections" at bounding box center [47, 169] width 94 height 19
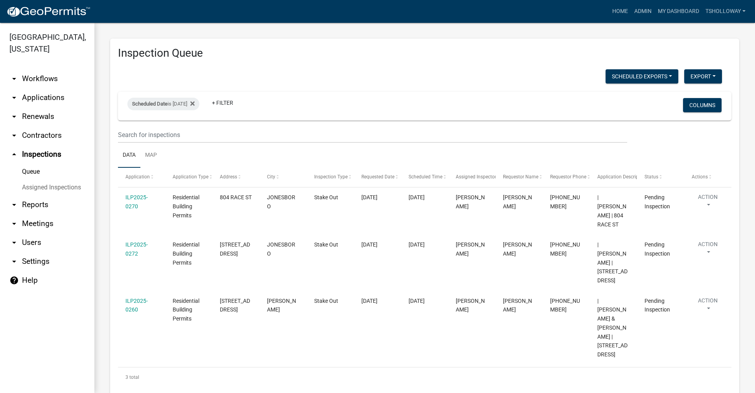
click at [39, 88] on link "arrow_drop_down Applications" at bounding box center [47, 97] width 94 height 19
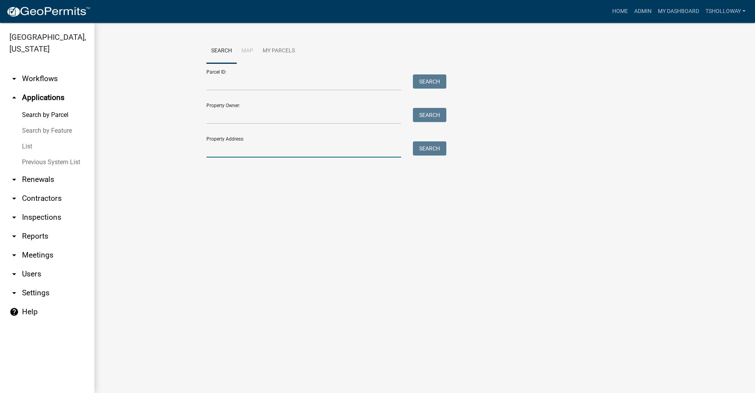
click at [229, 151] on input "Property Address:" at bounding box center [303, 149] width 195 height 16
click at [436, 149] on button "Search" at bounding box center [429, 148] width 33 height 14
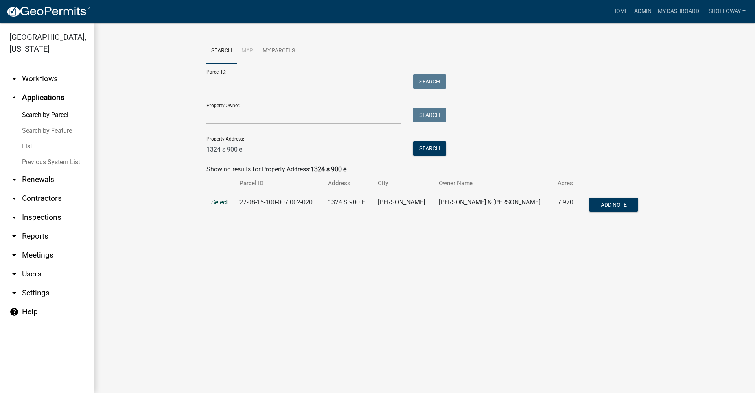
click at [218, 201] on span "Select" at bounding box center [219, 201] width 17 height 7
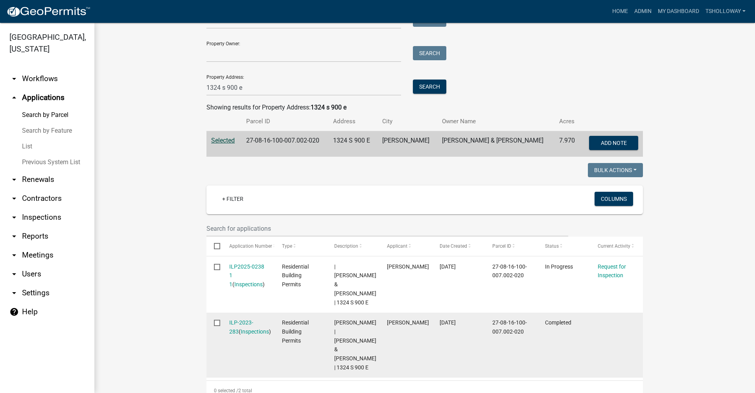
scroll to position [157, 0]
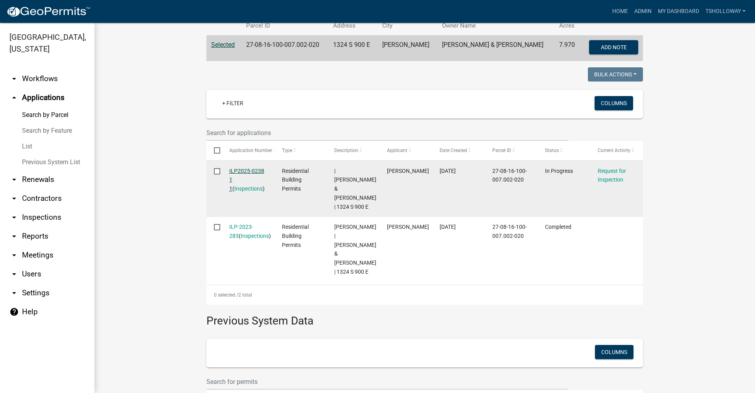
click at [240, 169] on link "ILP2025-0238 1 1" at bounding box center [246, 180] width 35 height 24
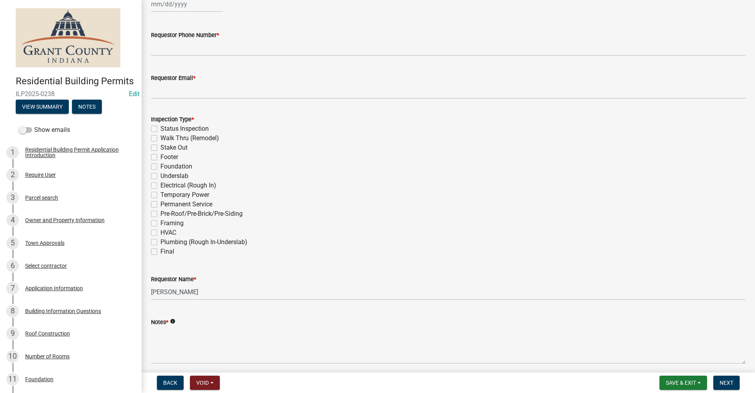
scroll to position [194, 0]
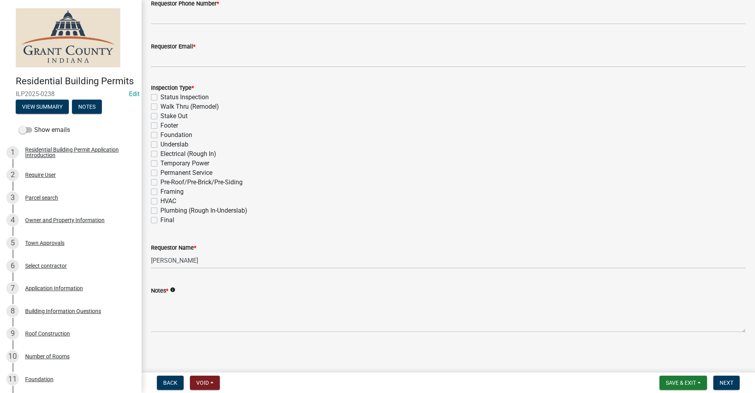
click at [160, 135] on label "Foundation" at bounding box center [176, 134] width 32 height 9
click at [160, 135] on input "Foundation" at bounding box center [162, 132] width 5 height 5
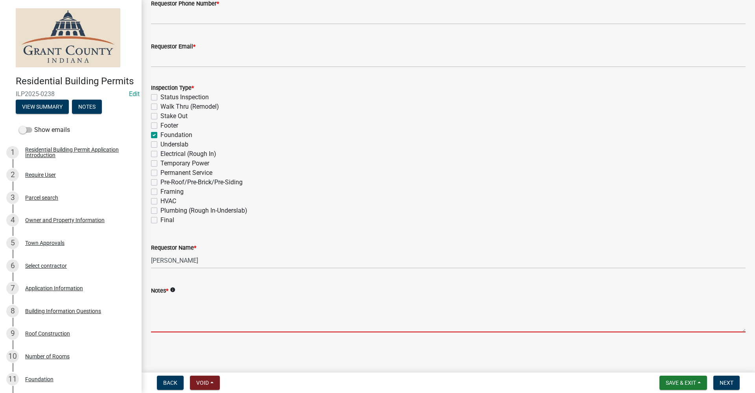
click at [171, 311] on textarea "Notes *" at bounding box center [448, 313] width 595 height 37
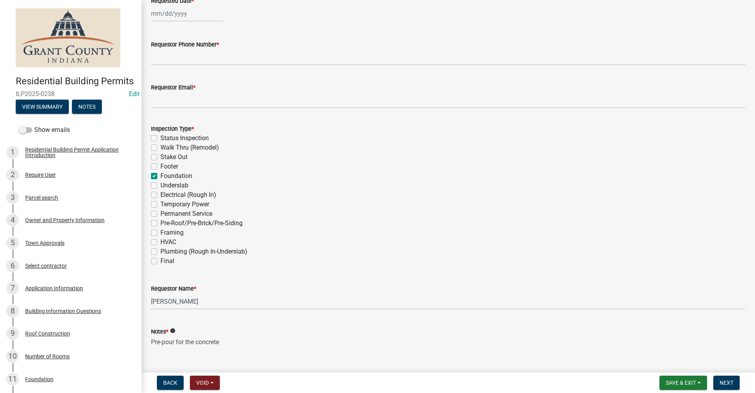
scroll to position [76, 0]
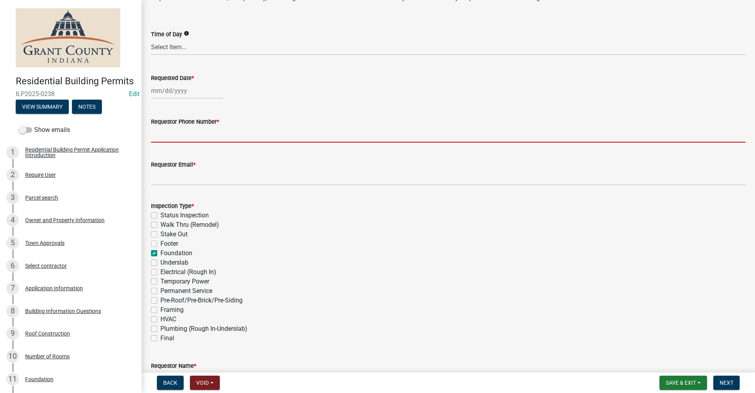
click at [169, 131] on input "Requestor Phone Number *" at bounding box center [448, 134] width 595 height 16
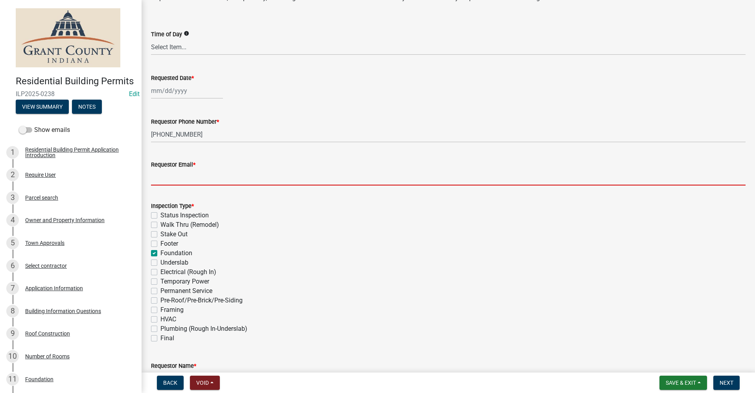
click at [170, 175] on input "Requestor Email *" at bounding box center [448, 177] width 595 height 16
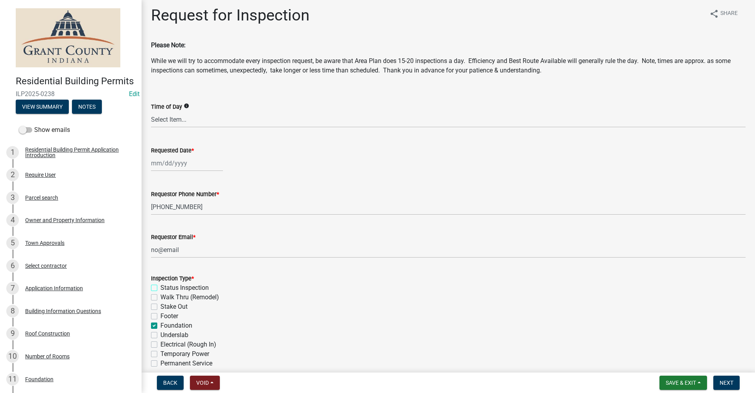
scroll to position [0, 0]
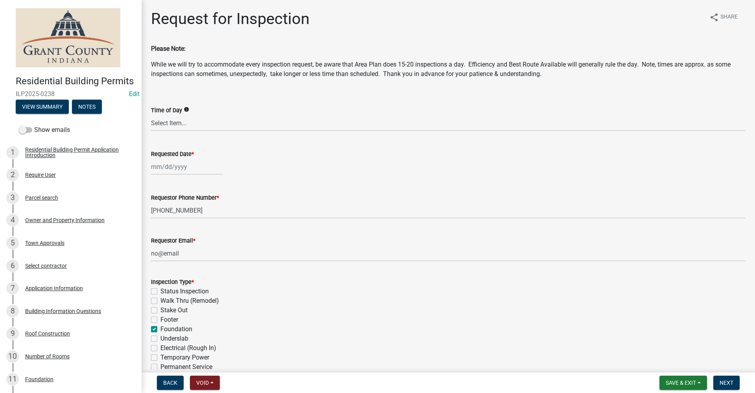
click at [157, 165] on div at bounding box center [187, 167] width 72 height 16
click at [171, 247] on div "23" at bounding box center [171, 246] width 13 height 13
click at [362, 285] on div "Inspection Type *" at bounding box center [448, 281] width 595 height 9
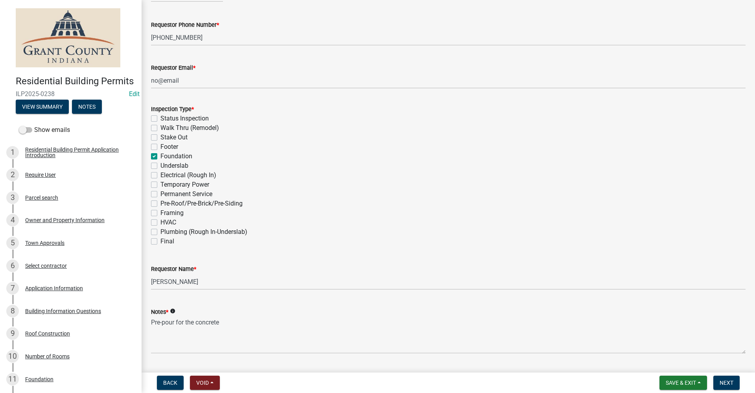
scroll to position [194, 0]
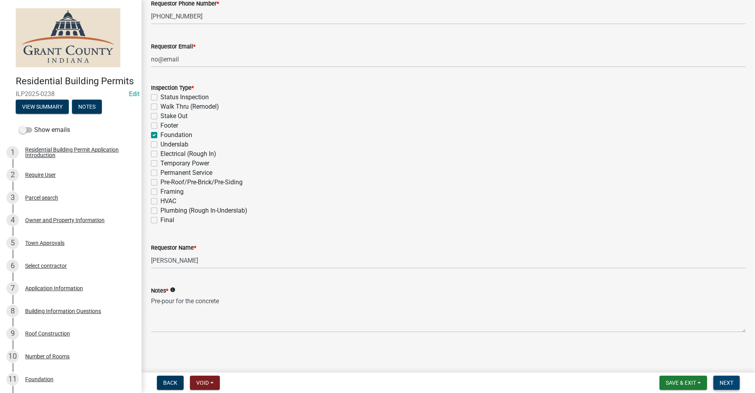
click at [727, 382] on span "Next" at bounding box center [727, 382] width 14 height 6
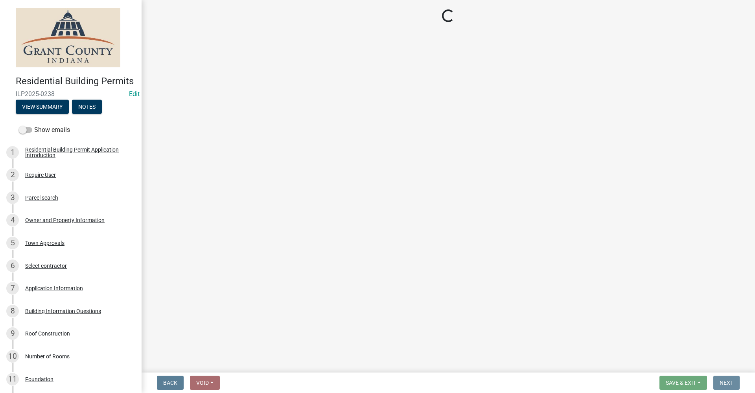
scroll to position [0, 0]
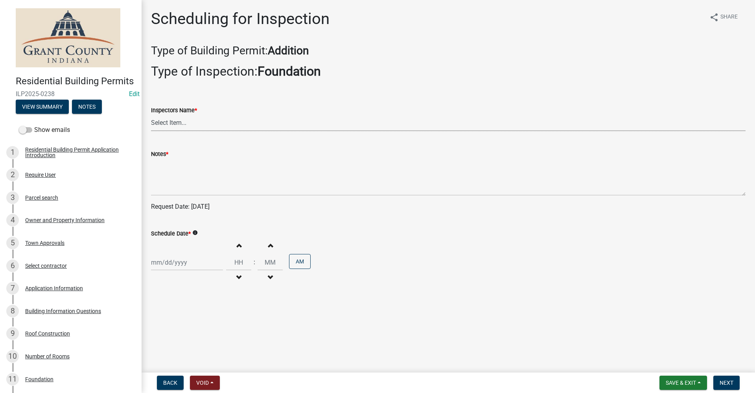
click at [167, 122] on select "Select Item... rberryhill ([PERSON_NAME]) [PERSON_NAME] ([PERSON_NAME]) BBenefi…" at bounding box center [448, 123] width 595 height 16
click at [151, 115] on select "Select Item... rberryhill ([PERSON_NAME]) [PERSON_NAME] ([PERSON_NAME]) BBenefi…" at bounding box center [448, 123] width 595 height 16
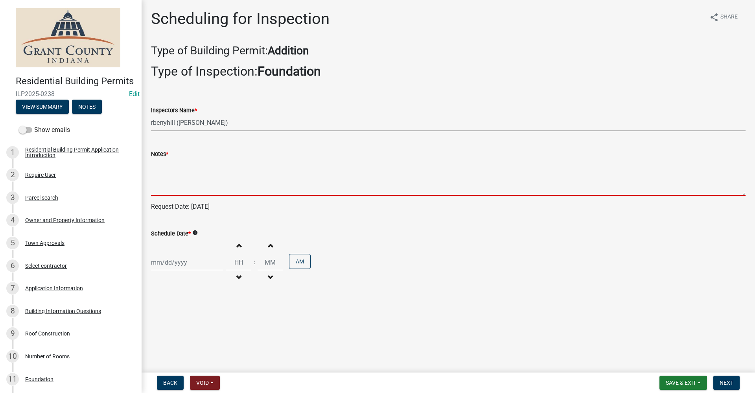
click at [164, 186] on textarea "Notes *" at bounding box center [448, 177] width 595 height 37
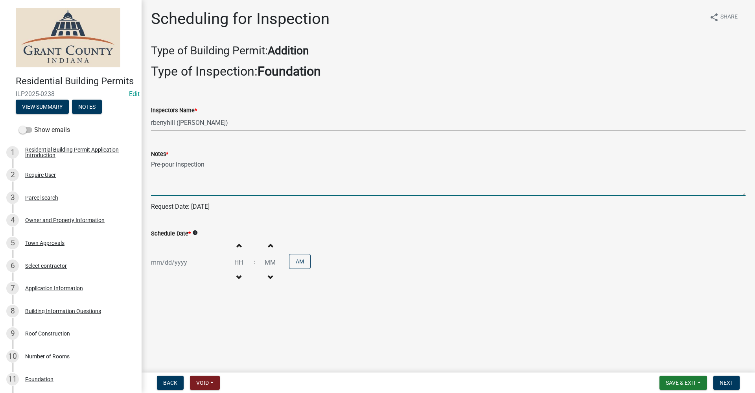
click at [166, 263] on div at bounding box center [187, 262] width 72 height 16
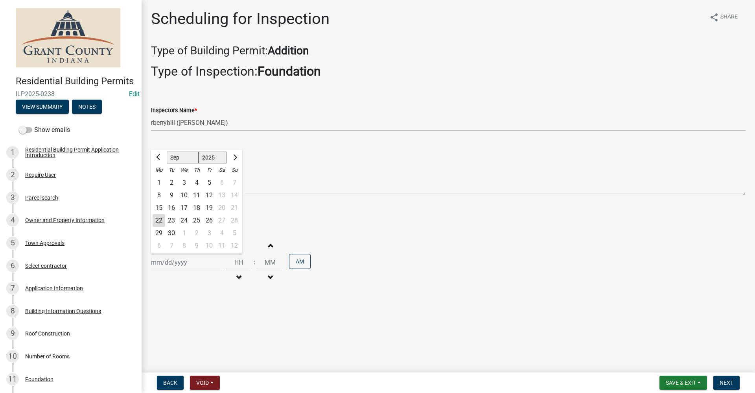
click at [171, 221] on div "23" at bounding box center [171, 220] width 13 height 13
click at [723, 384] on span "Next" at bounding box center [727, 382] width 14 height 6
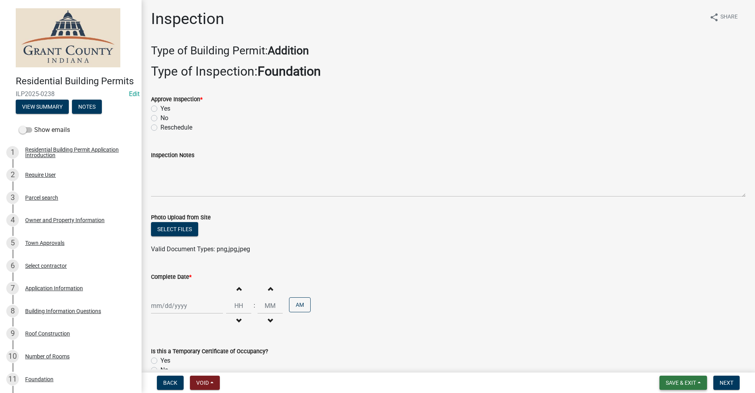
click at [679, 382] on span "Save & Exit" at bounding box center [681, 382] width 30 height 6
click at [668, 363] on button "Save & Exit" at bounding box center [675, 361] width 63 height 19
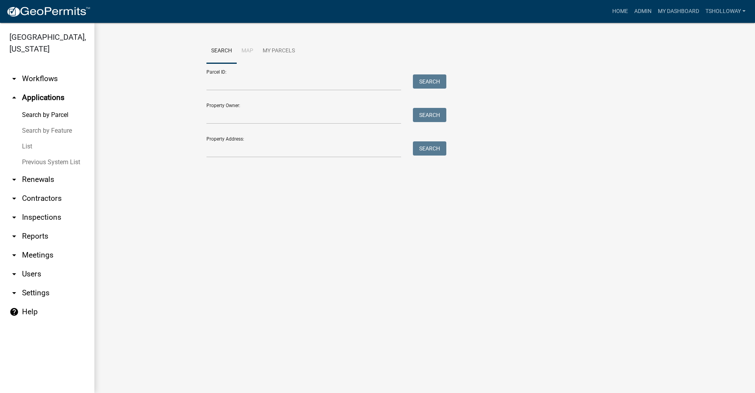
click at [41, 208] on link "arrow_drop_down Inspections" at bounding box center [47, 217] width 94 height 19
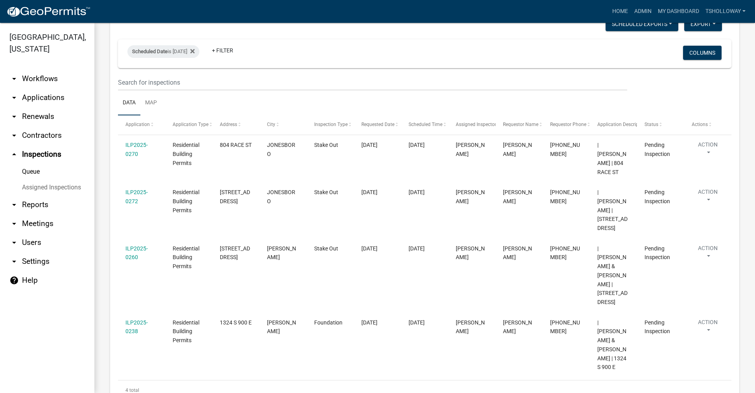
scroll to position [55, 0]
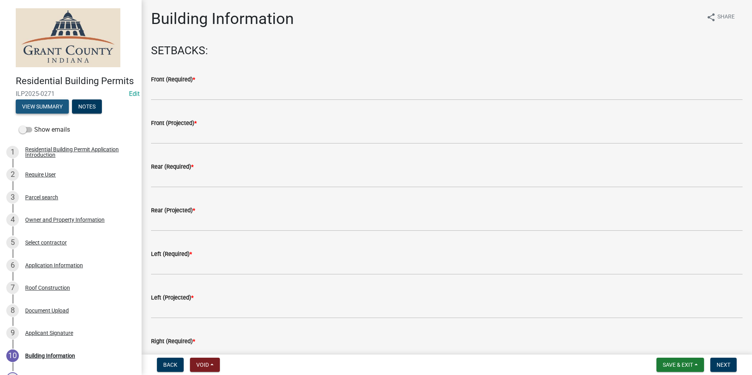
click at [37, 114] on button "View Summary" at bounding box center [42, 107] width 53 height 14
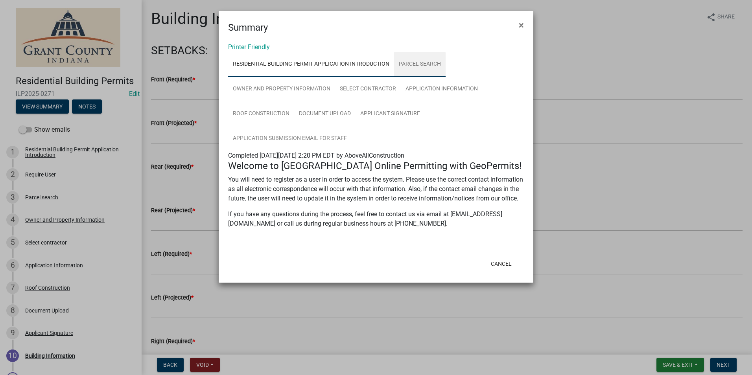
click at [410, 67] on link "Parcel search" at bounding box center [420, 64] width 52 height 25
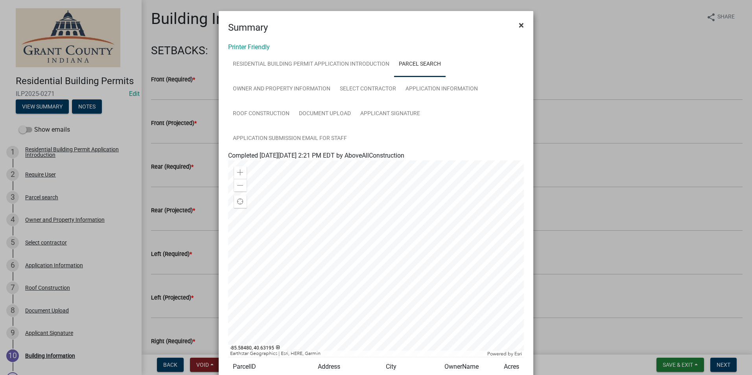
click at [520, 26] on span "×" at bounding box center [521, 25] width 5 height 11
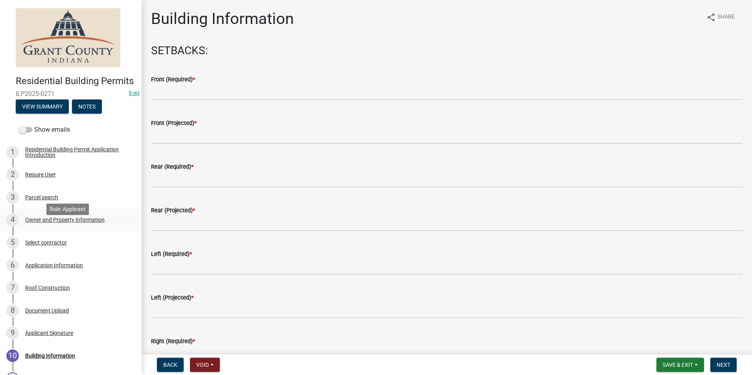
click at [79, 223] on div "Owner and Property Information" at bounding box center [64, 220] width 79 height 6
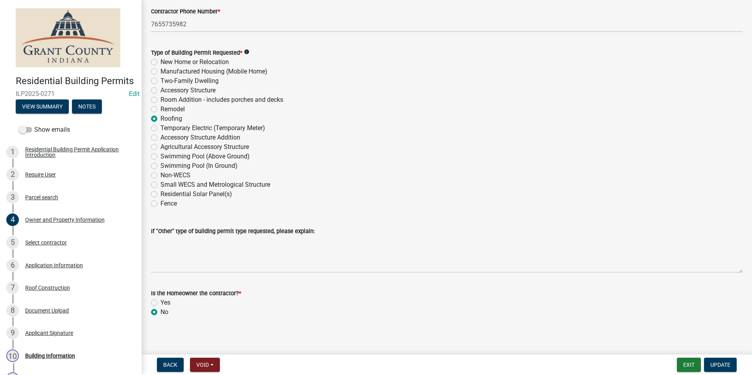
scroll to position [928, 0]
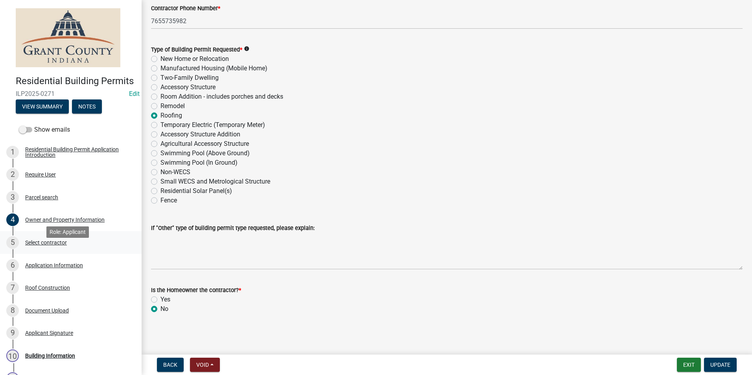
click at [53, 245] on div "Select contractor" at bounding box center [46, 243] width 42 height 6
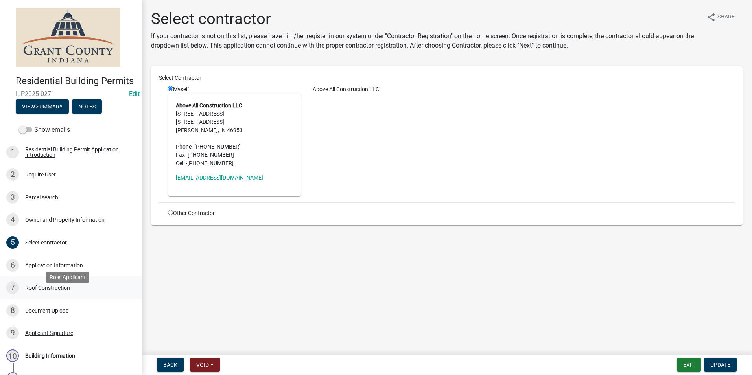
click at [42, 291] on div "Roof Construction" at bounding box center [47, 288] width 45 height 6
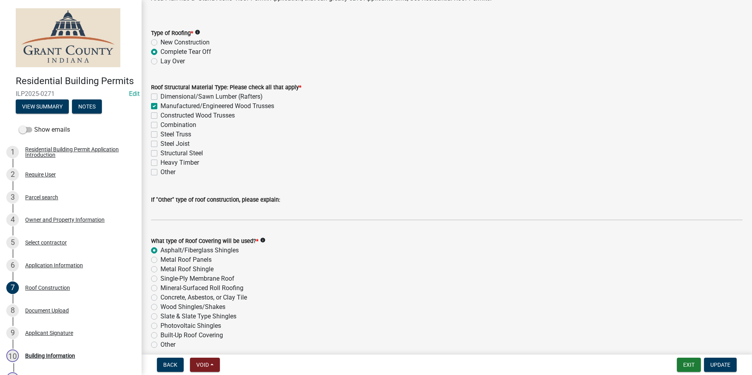
scroll to position [116, 0]
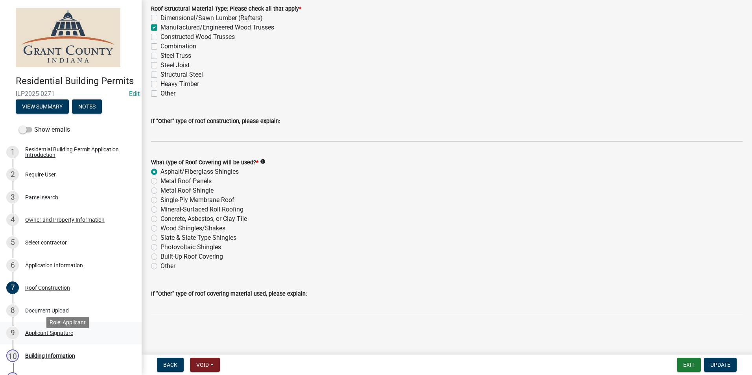
click at [35, 336] on div "Applicant Signature" at bounding box center [49, 333] width 48 height 6
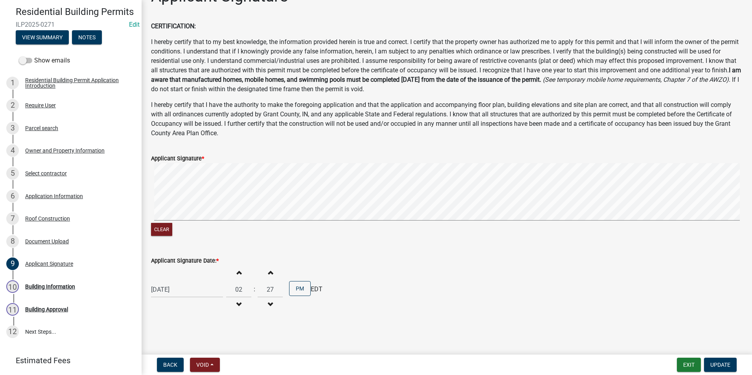
scroll to position [70, 0]
click at [41, 289] on div "Building Information" at bounding box center [50, 286] width 50 height 6
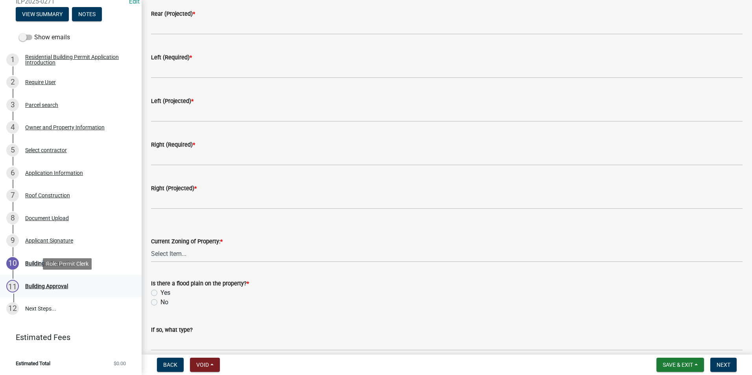
scroll to position [104, 0]
click at [680, 367] on span "Save & Exit" at bounding box center [678, 365] width 30 height 6
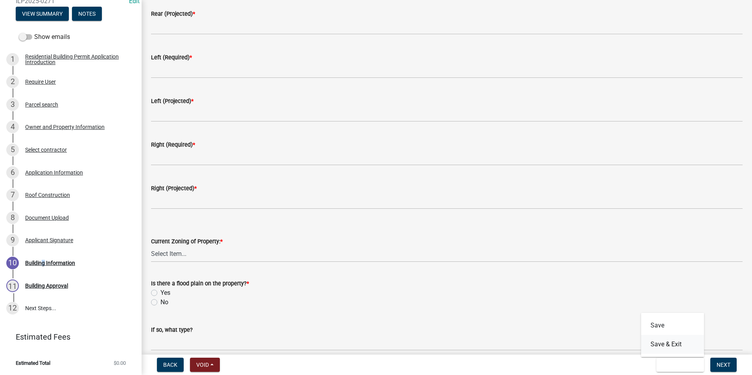
click at [657, 350] on button "Save & Exit" at bounding box center [672, 344] width 63 height 19
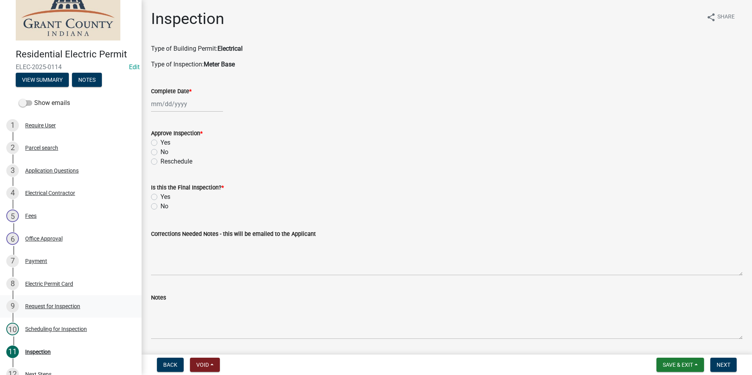
scroll to position [39, 0]
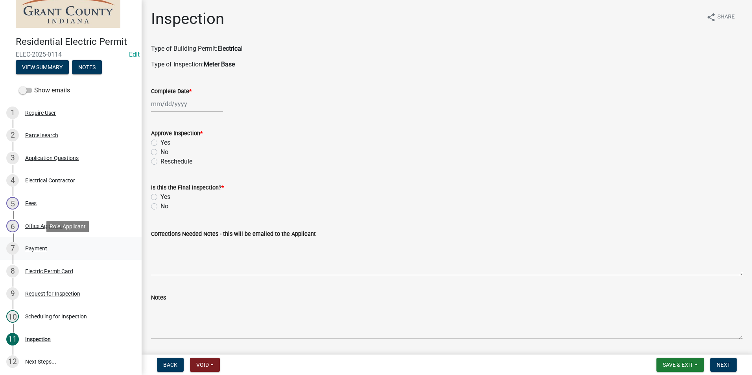
click at [35, 251] on div "Payment" at bounding box center [36, 249] width 22 height 6
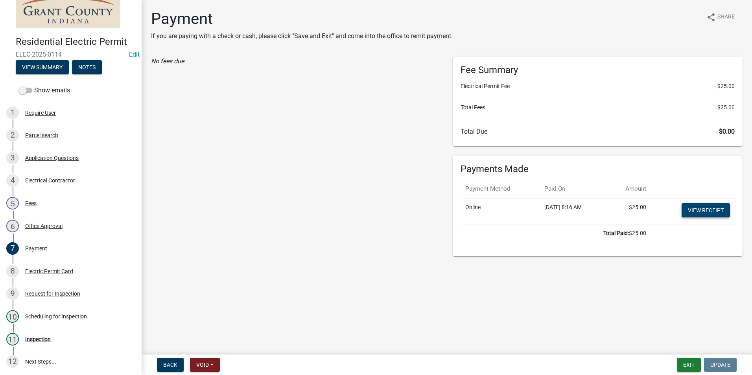
click at [705, 214] on link "View receipt" at bounding box center [706, 210] width 48 height 14
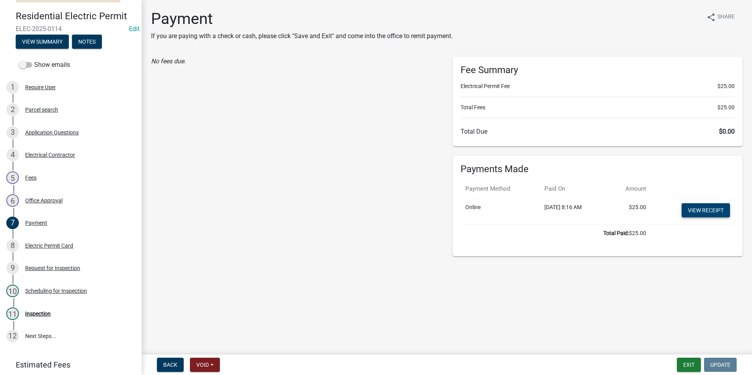
scroll to position [79, 0]
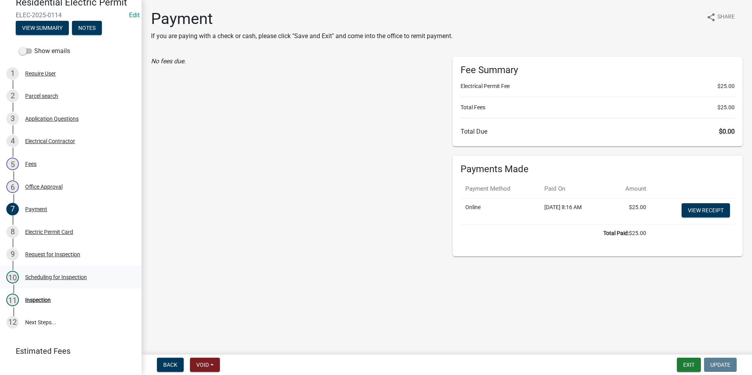
click at [73, 276] on div "Scheduling for Inspection" at bounding box center [56, 278] width 62 height 6
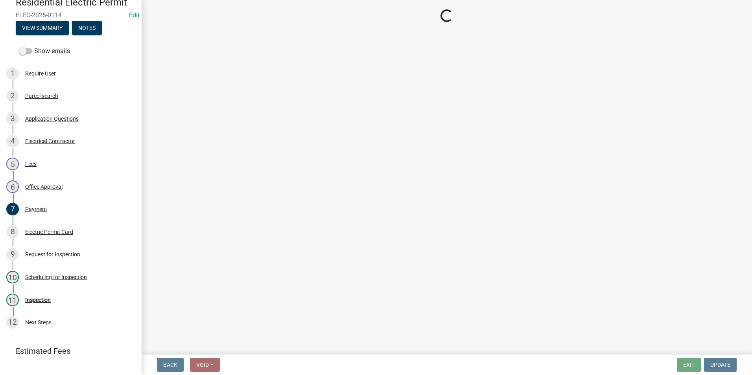
select select "d7f9a44a-d2ea-4d3c-83b3-1aa71c950bd5"
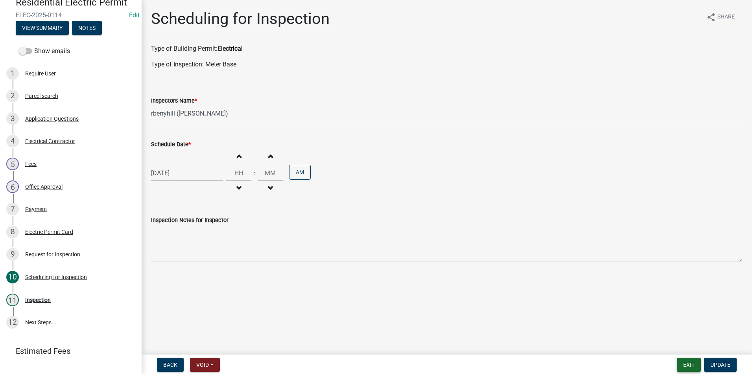
click at [684, 367] on button "Exit" at bounding box center [689, 365] width 24 height 14
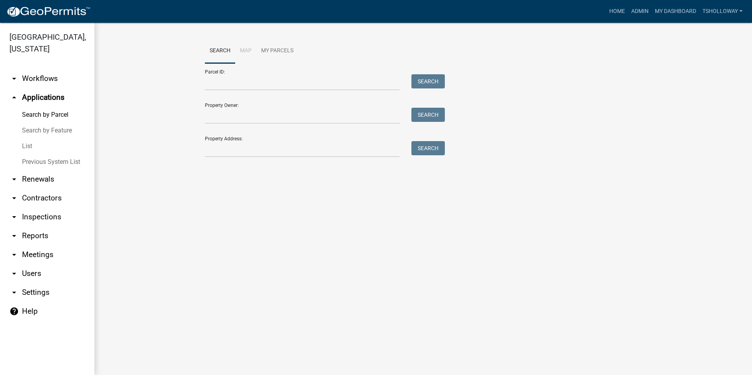
click at [40, 208] on link "arrow_drop_down Inspections" at bounding box center [47, 217] width 94 height 19
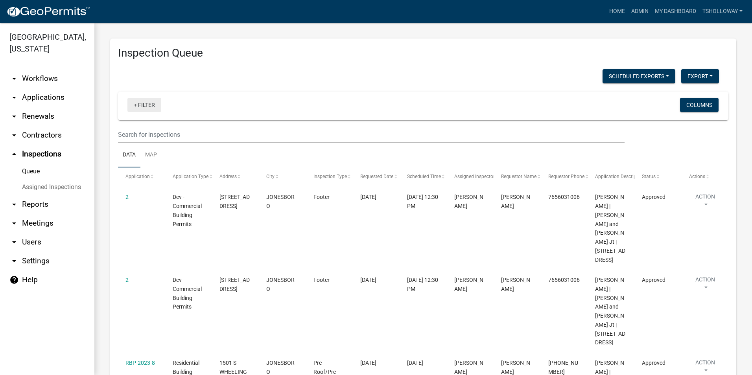
click at [141, 105] on link "+ Filter" at bounding box center [144, 105] width 34 height 14
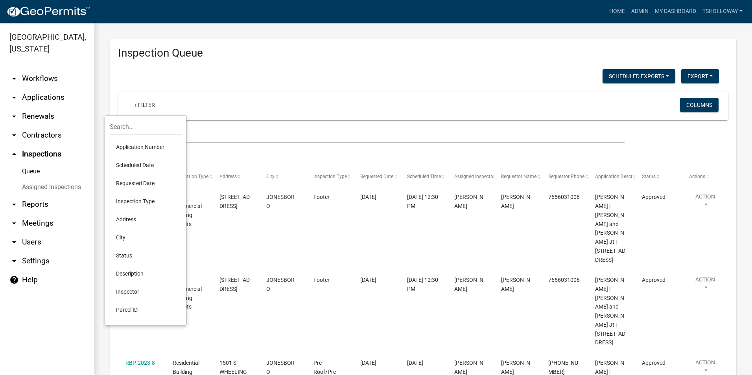
click at [143, 164] on li "Scheduled Date" at bounding box center [146, 165] width 72 height 18
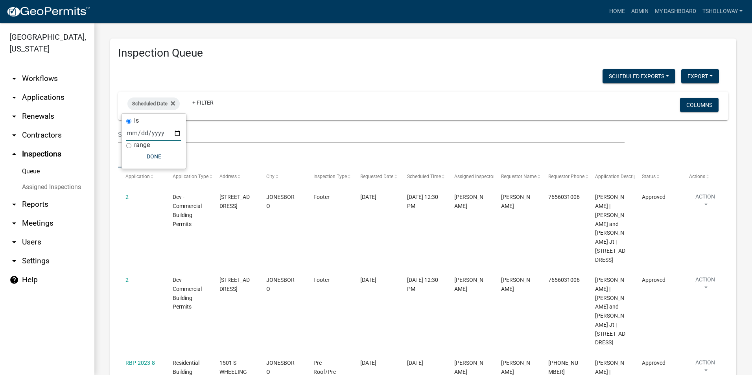
click at [178, 134] on input "date" at bounding box center [153, 133] width 55 height 16
type input "2025-09-22"
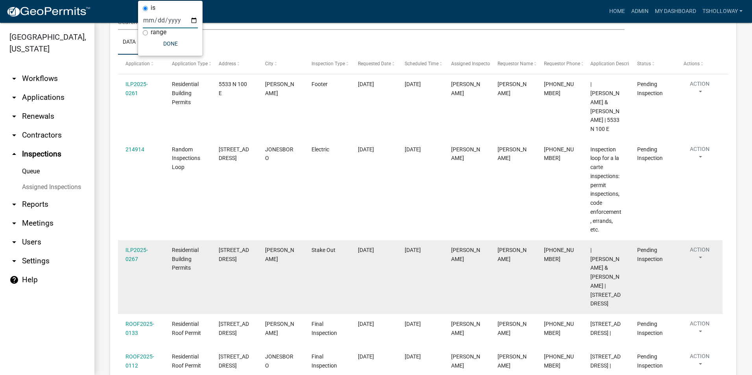
scroll to position [108, 0]
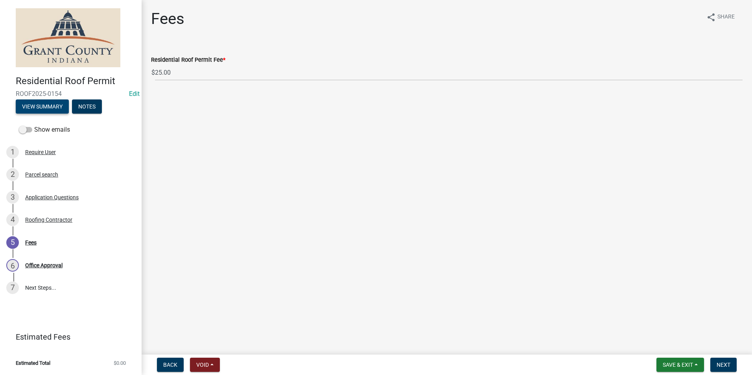
click at [33, 107] on button "View Summary" at bounding box center [42, 107] width 53 height 14
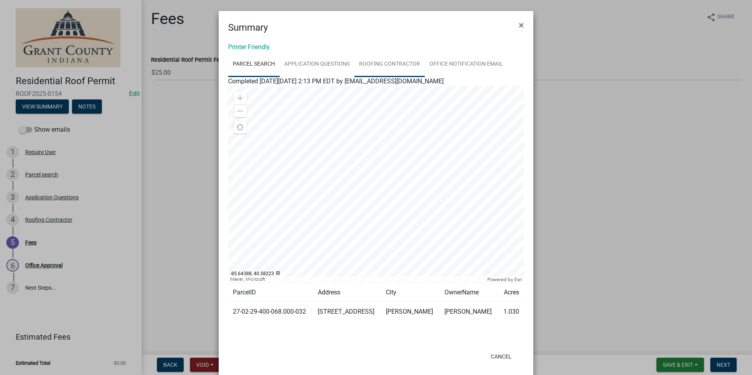
click at [400, 64] on link "Roofing Contractor" at bounding box center [389, 64] width 70 height 25
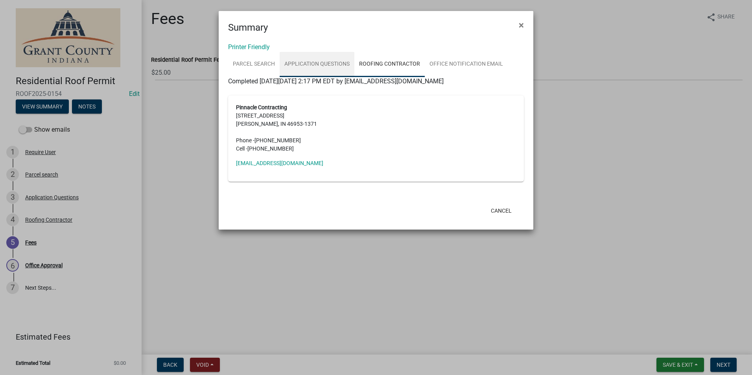
click at [318, 63] on link "Application Questions" at bounding box center [317, 64] width 75 height 25
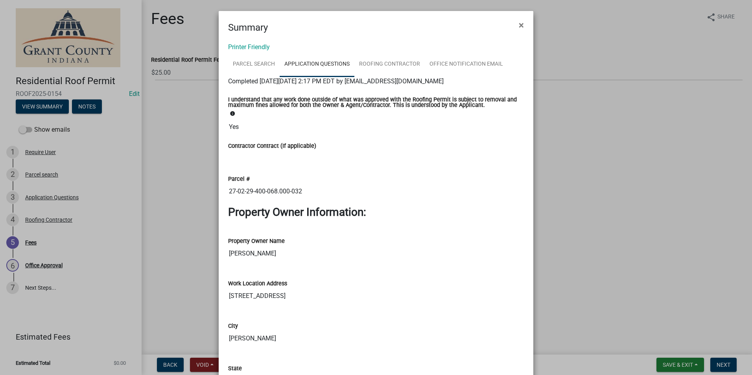
scroll to position [39, 0]
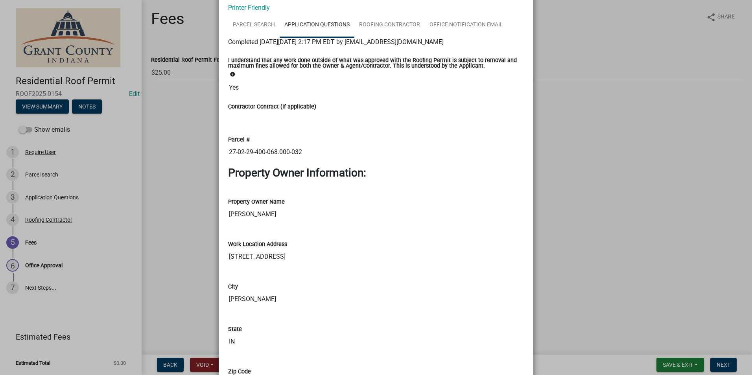
click at [571, 134] on ngb-modal-window "Summary × Printer Friendly Parcel search Application Questions Roofing Contract…" at bounding box center [376, 187] width 752 height 375
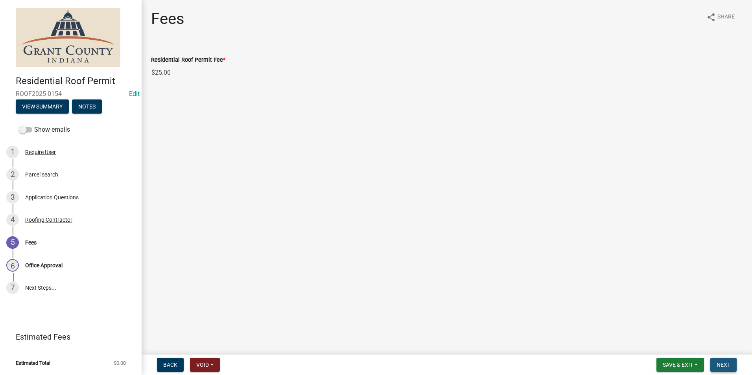
click at [718, 365] on span "Next" at bounding box center [724, 365] width 14 height 6
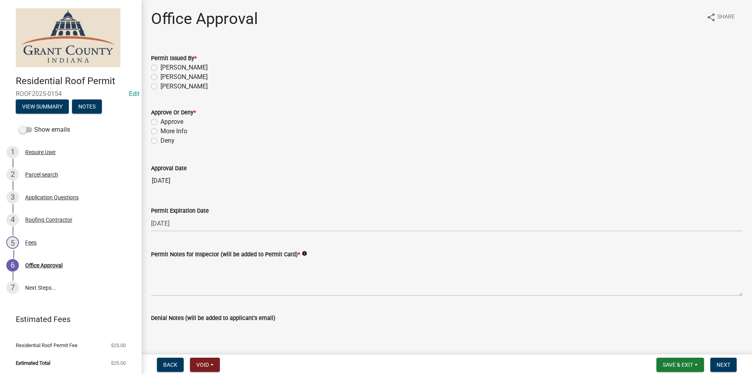
click at [160, 76] on label "[PERSON_NAME]" at bounding box center [183, 76] width 47 height 9
click at [160, 76] on input "[PERSON_NAME]" at bounding box center [162, 74] width 5 height 5
radio input "true"
click at [160, 121] on label "Approve" at bounding box center [171, 121] width 23 height 9
click at [160, 121] on input "Approve" at bounding box center [162, 119] width 5 height 5
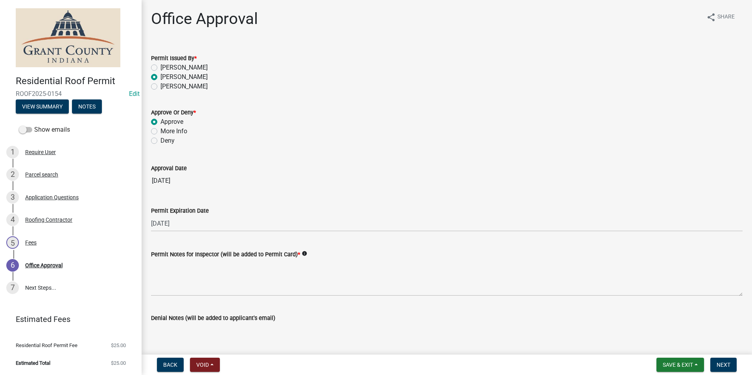
radio input "true"
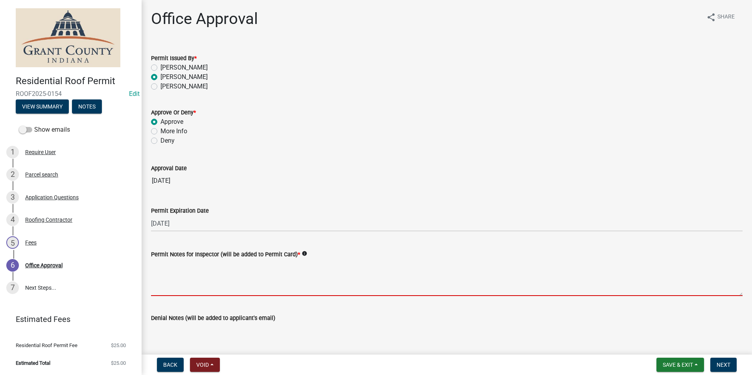
click at [189, 280] on textarea "Permit Notes for Inspector (will be added to Permit Card) *" at bounding box center [447, 277] width 592 height 37
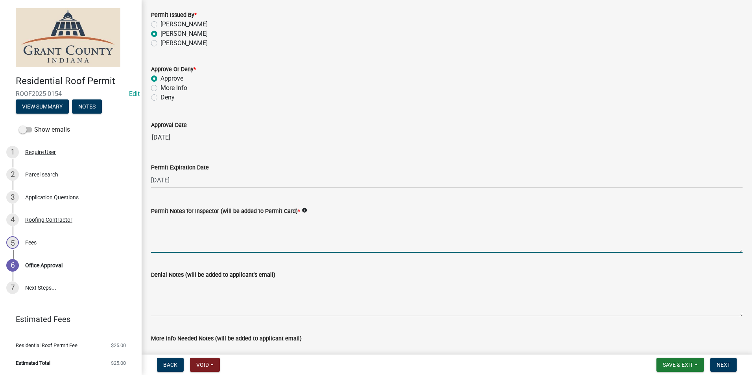
scroll to position [109, 0]
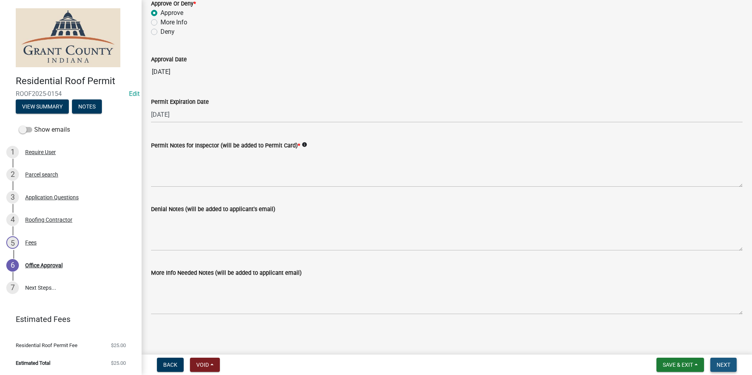
click at [729, 365] on span "Next" at bounding box center [724, 365] width 14 height 6
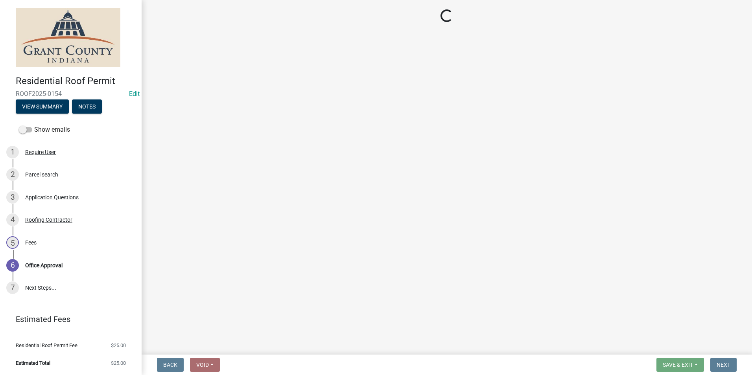
select select "3: 3"
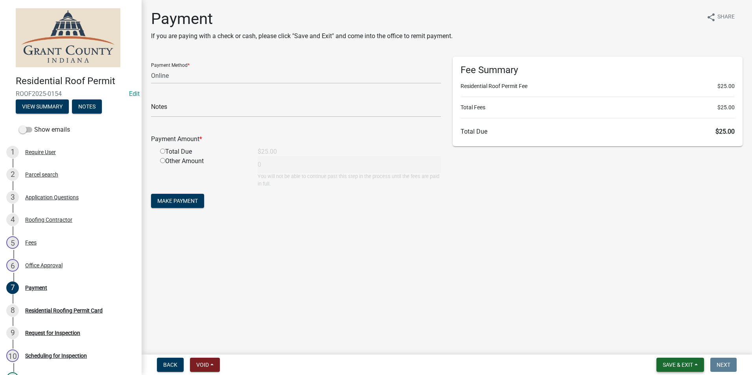
click at [682, 364] on span "Save & Exit" at bounding box center [678, 365] width 30 height 6
click at [660, 347] on button "Save & Exit" at bounding box center [672, 344] width 63 height 19
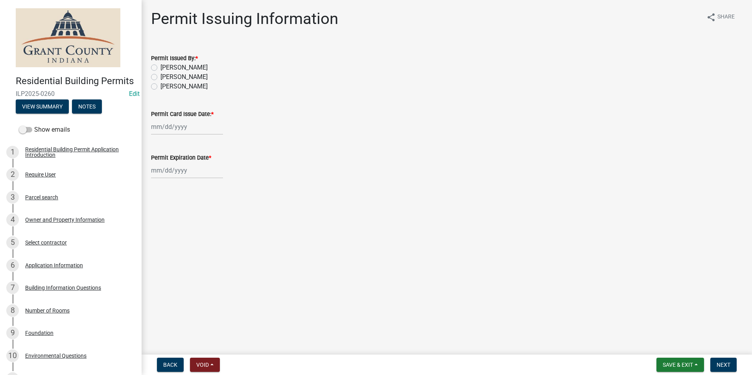
click at [160, 76] on label "[PERSON_NAME]" at bounding box center [183, 76] width 47 height 9
click at [160, 76] on input "[PERSON_NAME]" at bounding box center [162, 74] width 5 height 5
radio input "true"
click at [171, 131] on div at bounding box center [187, 127] width 72 height 16
select select "9"
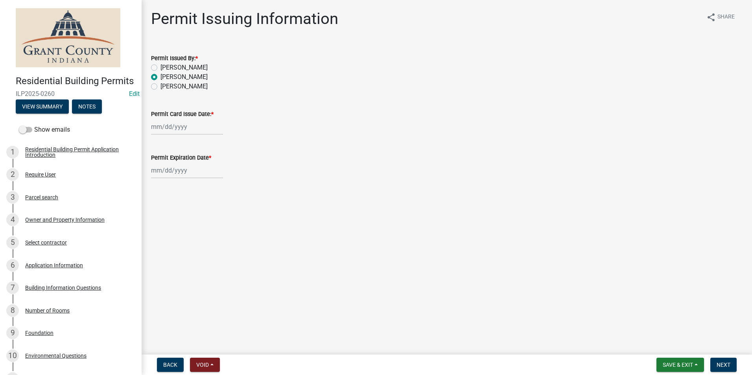
select select "2025"
click at [159, 207] on div "22" at bounding box center [159, 206] width 13 height 13
type input "[DATE]"
click at [160, 174] on div at bounding box center [187, 170] width 72 height 16
select select "9"
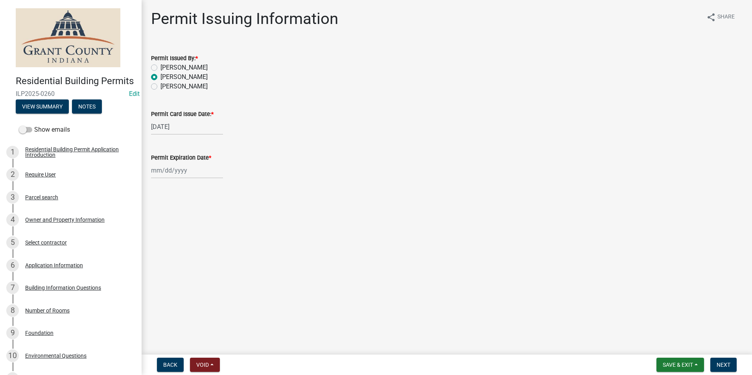
select select "2025"
click at [179, 189] on select "Jan Feb Mar Apr May Jun [DATE] Aug Sep Oct Nov Dec" at bounding box center [183, 187] width 32 height 12
select select "3"
click at [167, 181] on select "Jan Feb Mar Apr May Jun [DATE] Aug Sep Oct Nov Dec" at bounding box center [183, 187] width 32 height 12
click at [216, 188] on select "1525 1526 1527 1528 1529 1530 1531 1532 1533 1534 1535 1536 1537 1538 1539 1540…" at bounding box center [213, 187] width 28 height 12
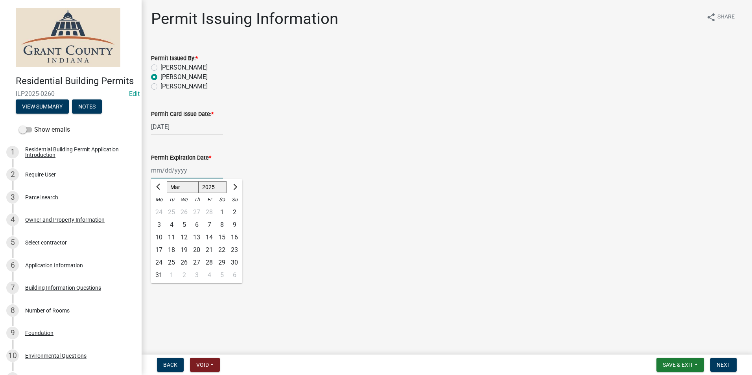
select select "2026"
click at [199, 181] on select "1525 1526 1527 1528 1529 1530 1531 1532 1533 1534 1535 1536 1537 1538 1539 1540…" at bounding box center [213, 187] width 28 height 12
click at [236, 249] on div "22" at bounding box center [234, 250] width 13 height 13
type input "[DATE]"
click at [719, 367] on span "Next" at bounding box center [724, 365] width 14 height 6
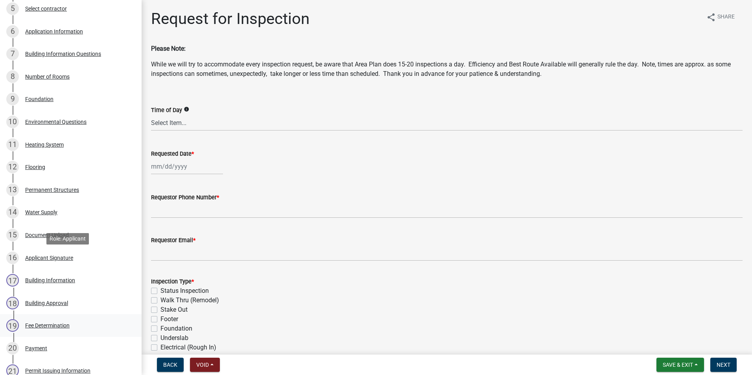
scroll to position [354, 0]
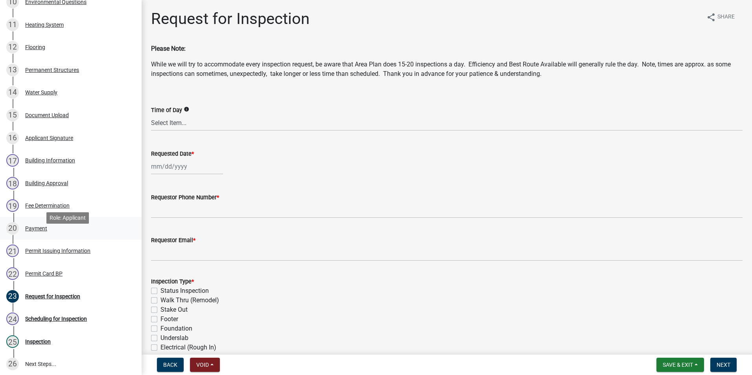
click at [35, 231] on div "Payment" at bounding box center [36, 229] width 22 height 6
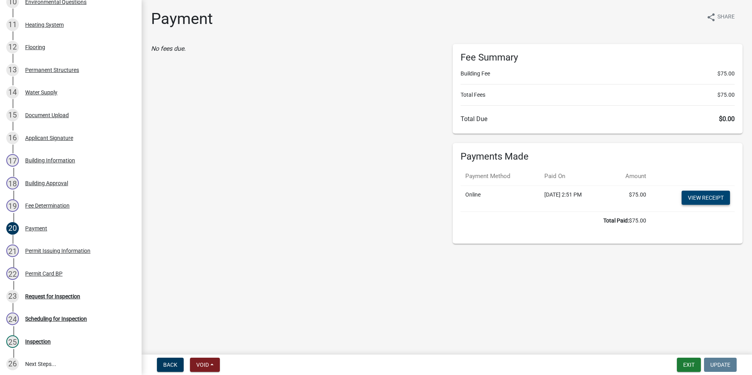
click at [693, 195] on link "View receipt" at bounding box center [706, 198] width 48 height 14
click at [35, 276] on div "Permit Card BP" at bounding box center [43, 274] width 37 height 6
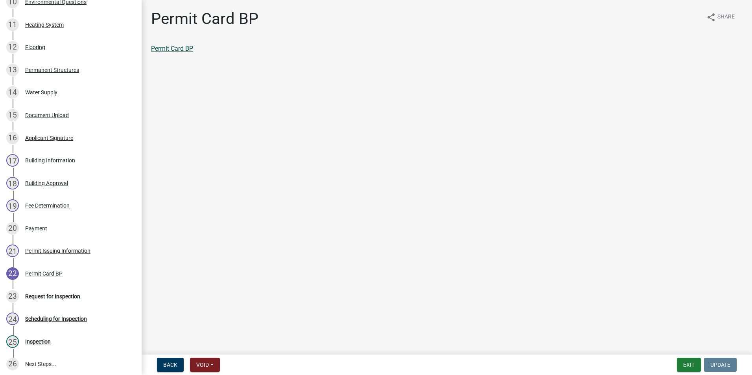
click at [170, 49] on link "Permit Card BP" at bounding box center [172, 48] width 42 height 7
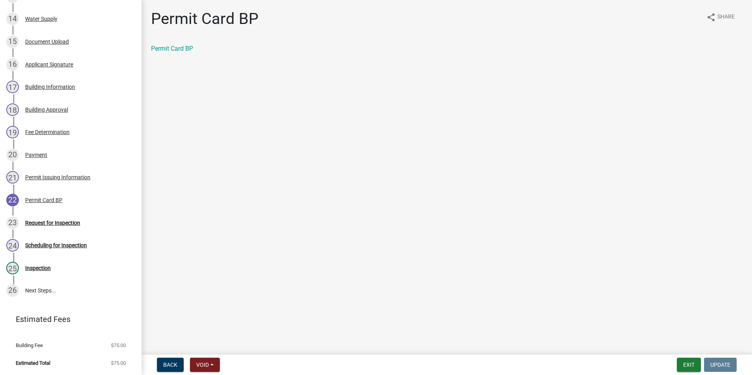
scroll to position [439, 0]
click at [55, 222] on div "Request for Inspection" at bounding box center [52, 223] width 55 height 6
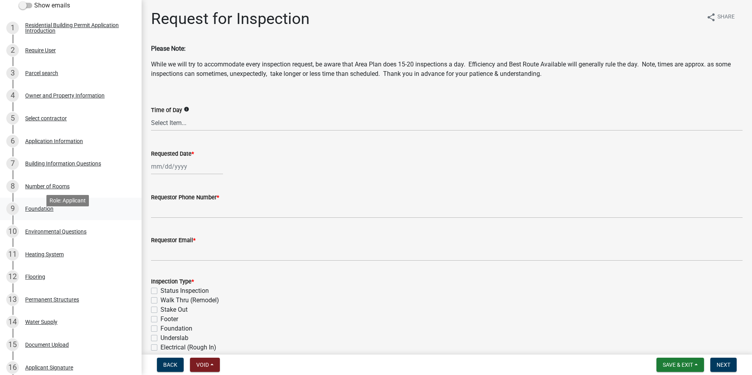
scroll to position [85, 0]
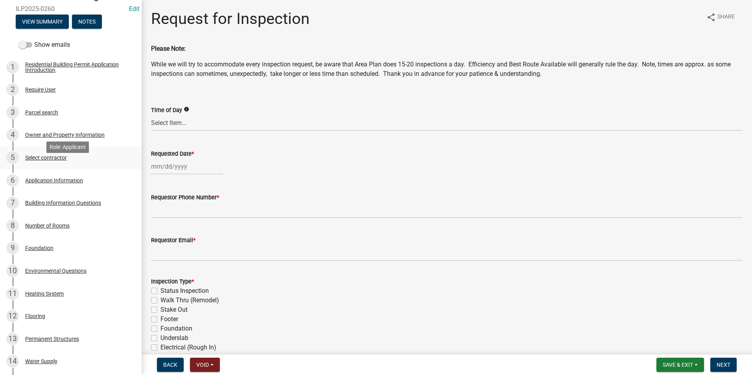
click at [55, 160] on div "Select contractor" at bounding box center [46, 158] width 42 height 6
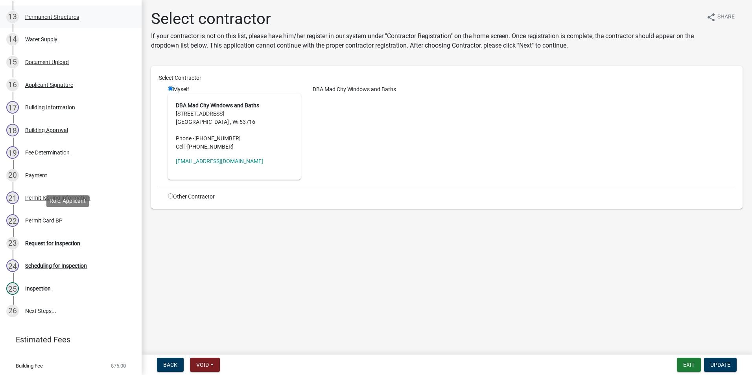
scroll to position [439, 0]
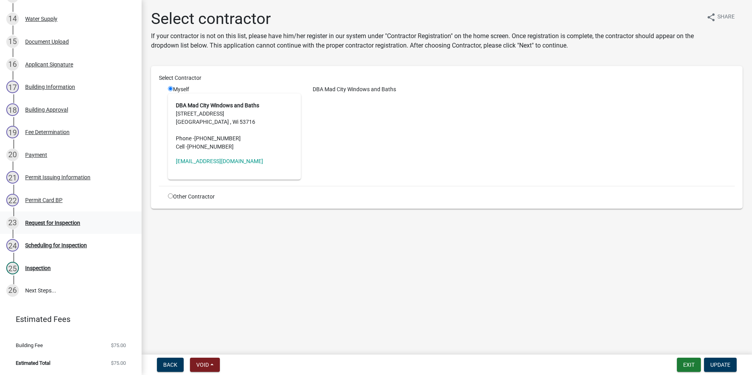
click at [65, 222] on div "Request for Inspection" at bounding box center [52, 223] width 55 height 6
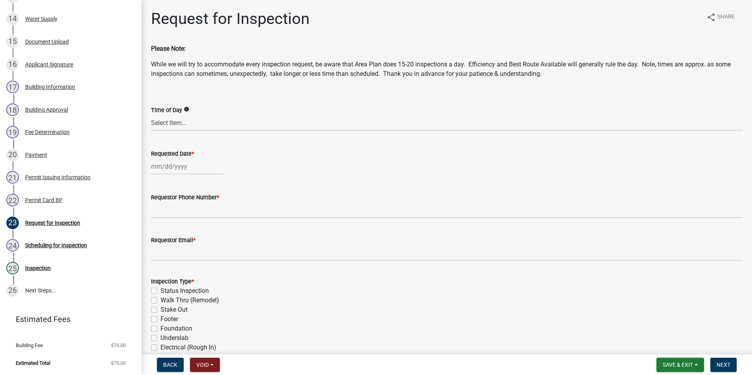
click at [158, 168] on div at bounding box center [187, 167] width 72 height 16
select select "9"
select select "2025"
click at [171, 247] on div "23" at bounding box center [171, 246] width 13 height 13
type input "[DATE]"
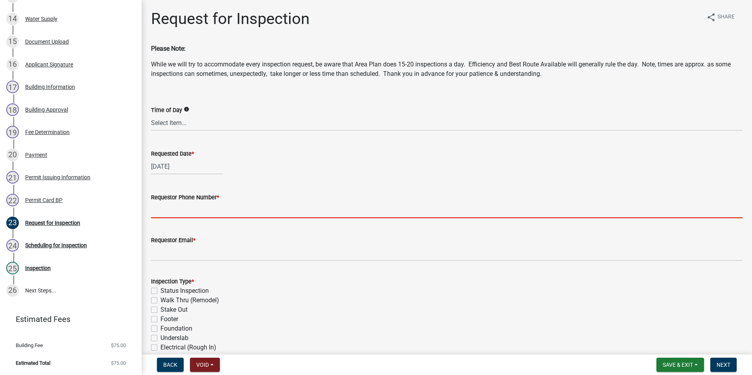
click at [155, 210] on input "Requestor Phone Number *" at bounding box center [447, 210] width 592 height 16
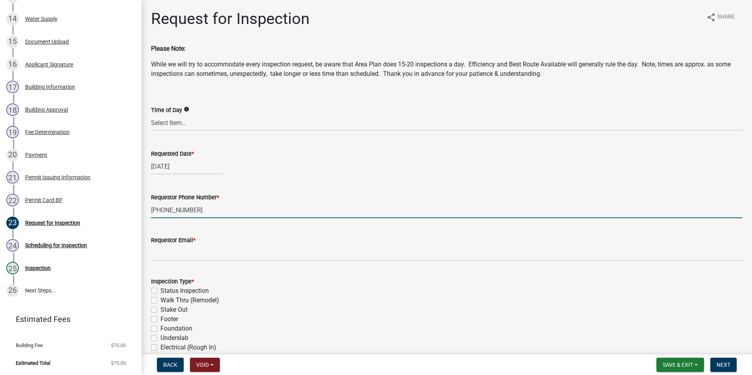
type input "[PHONE_NUMBER]"
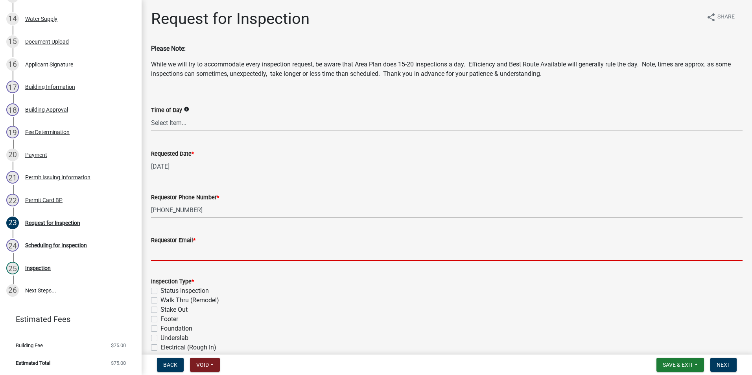
click at [154, 254] on input "Requestor Email *" at bounding box center [447, 253] width 592 height 16
type input "no@email"
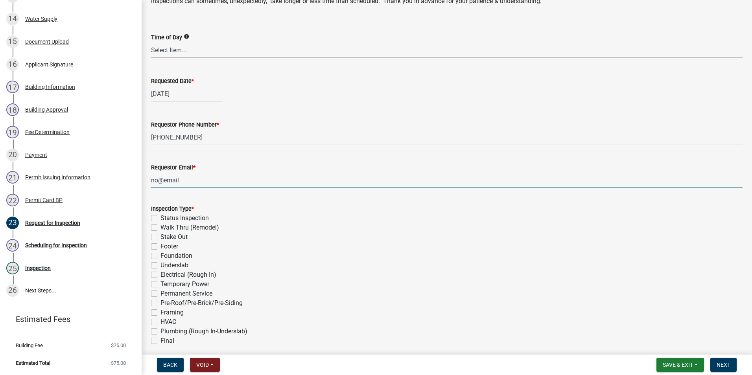
scroll to position [79, 0]
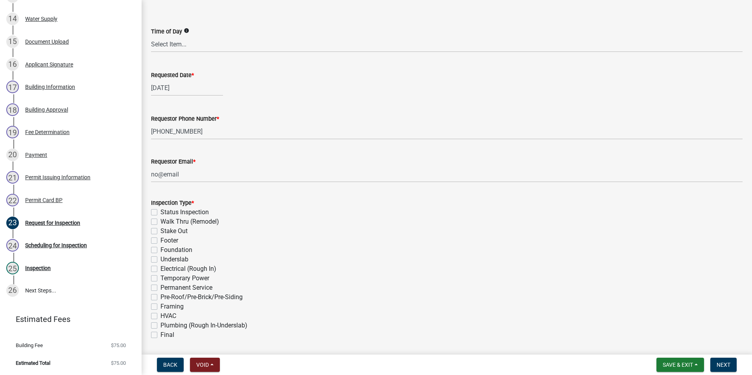
click at [160, 233] on label "Stake Out" at bounding box center [173, 231] width 27 height 9
click at [160, 232] on input "Stake Out" at bounding box center [162, 229] width 5 height 5
checkbox input "true"
checkbox input "false"
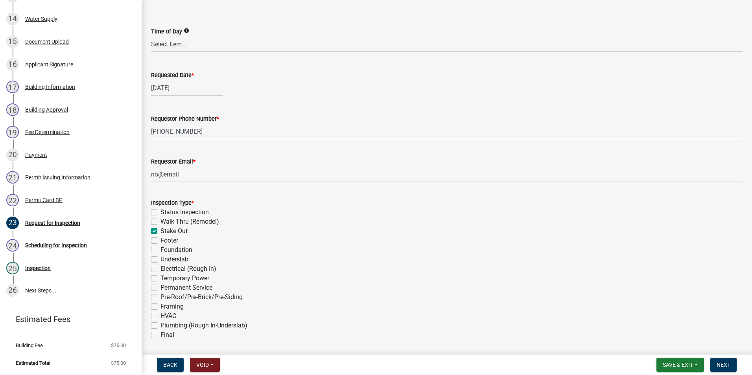
checkbox input "true"
checkbox input "false"
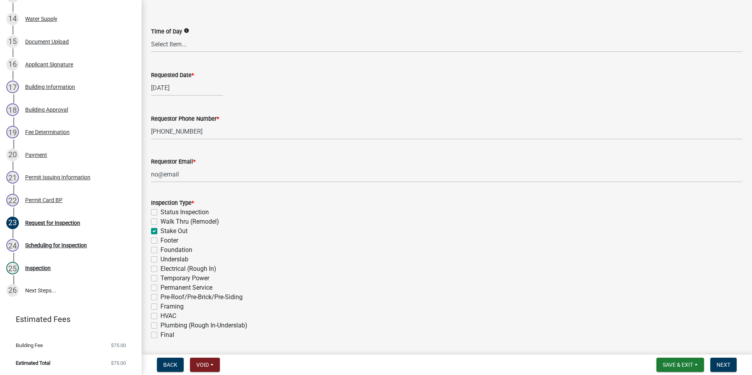
checkbox input "false"
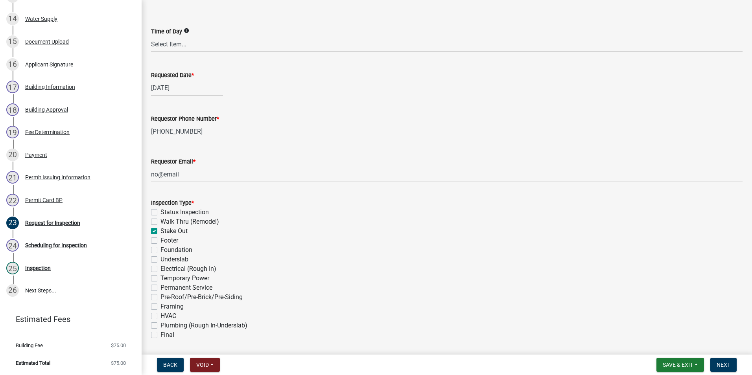
checkbox input "false"
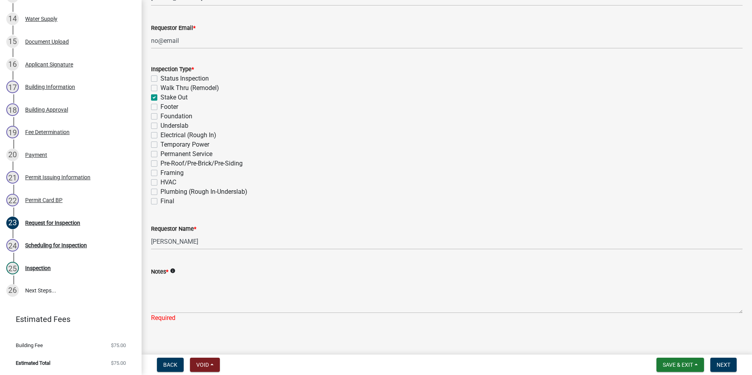
scroll to position [221, 0]
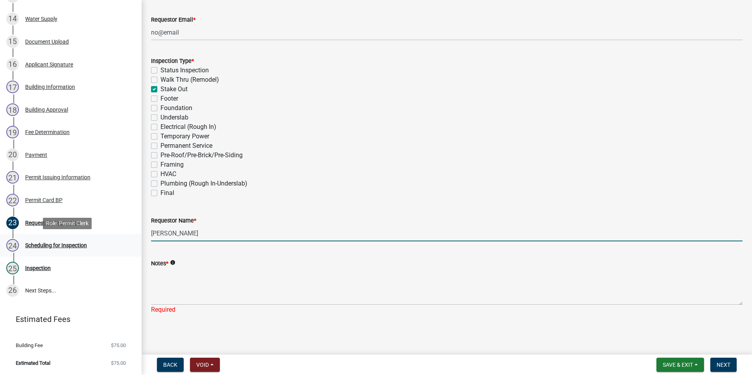
drag, startPoint x: 205, startPoint y: 233, endPoint x: 101, endPoint y: 235, distance: 103.9
click at [101, 235] on div "Residential Building Permits ILP2025-0260 Edit View Summary Notes Show emails 1…" at bounding box center [376, 187] width 752 height 375
type input "[PERSON_NAME]"
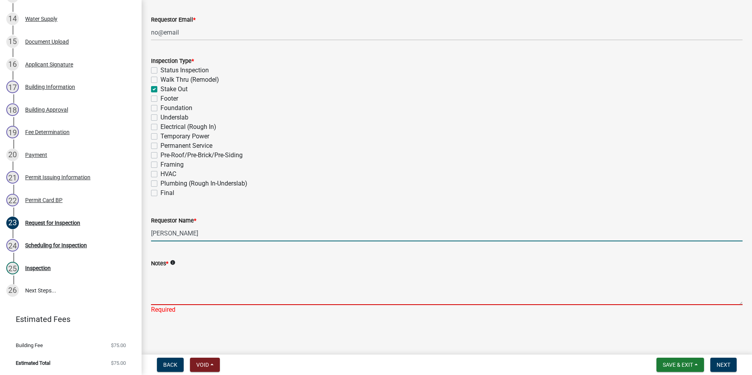
click at [167, 283] on textarea "Notes *" at bounding box center [447, 286] width 592 height 37
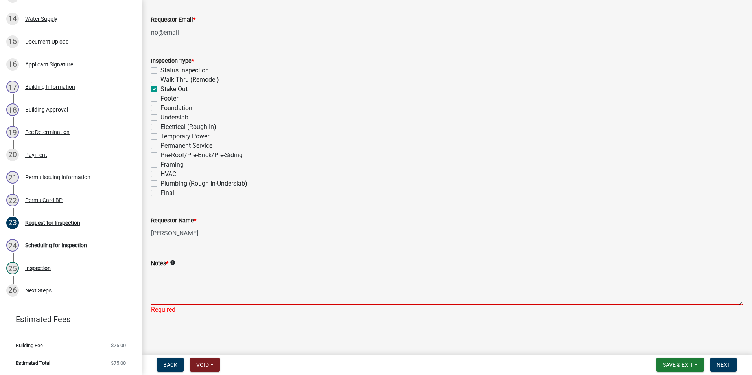
type textarea "B"
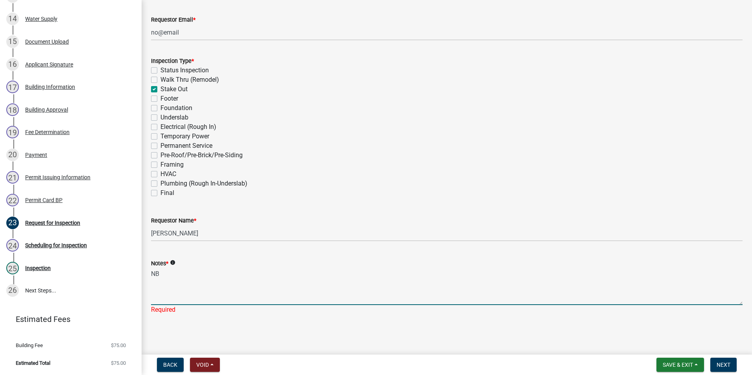
type textarea "N"
click at [173, 280] on textarea "Bathroom Remodel- no plumbing moved" at bounding box center [447, 286] width 592 height 37
type textarea "Bathroom Remodel- no plumbing moved"
click at [720, 363] on span "Next" at bounding box center [724, 365] width 14 height 6
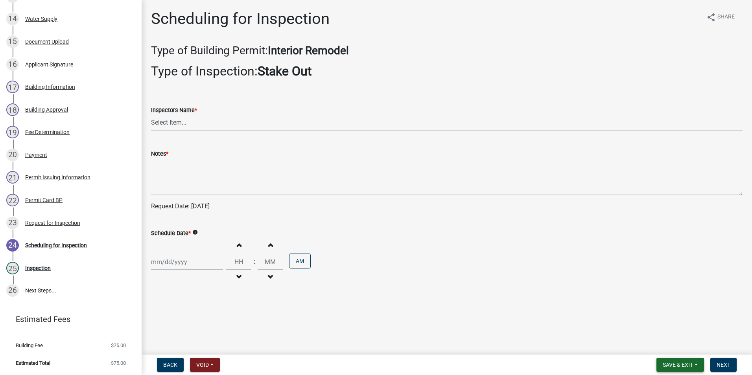
click at [676, 364] on span "Save & Exit" at bounding box center [678, 365] width 30 height 6
click at [671, 346] on button "Save & Exit" at bounding box center [672, 344] width 63 height 19
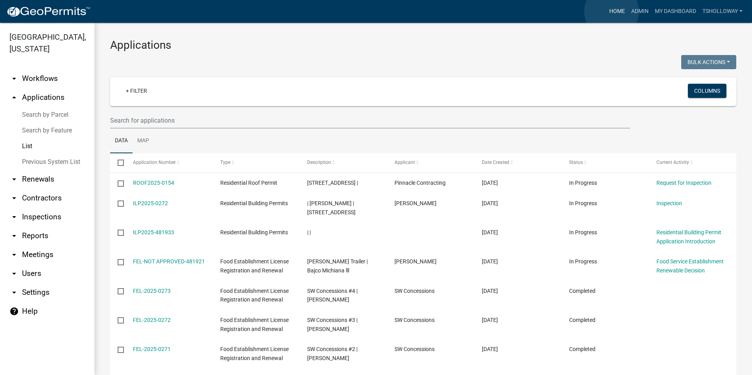
click at [612, 11] on link "Home" at bounding box center [617, 11] width 22 height 15
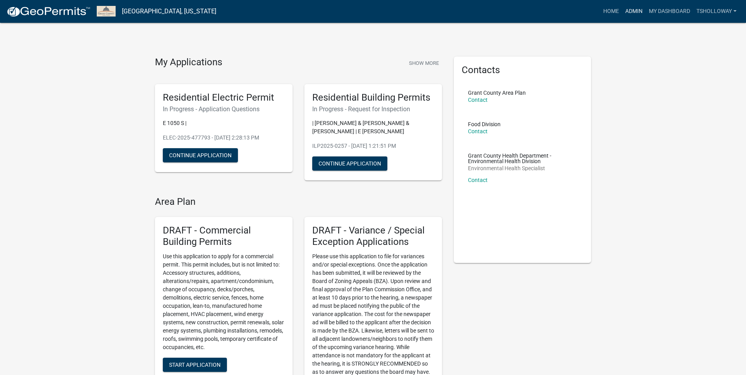
click at [637, 11] on link "Admin" at bounding box center [634, 11] width 24 height 15
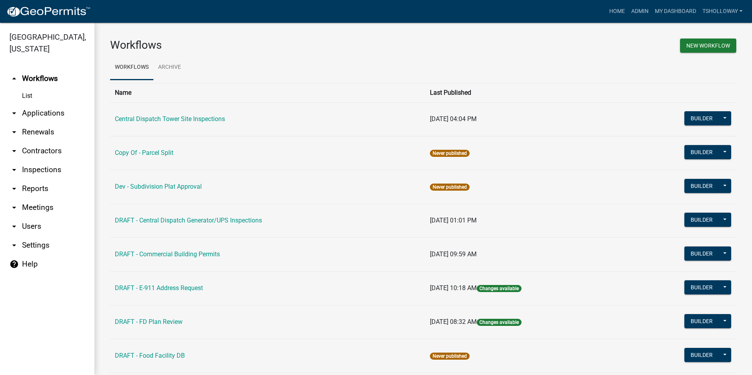
click at [53, 104] on link "arrow_drop_down Applications" at bounding box center [47, 113] width 94 height 19
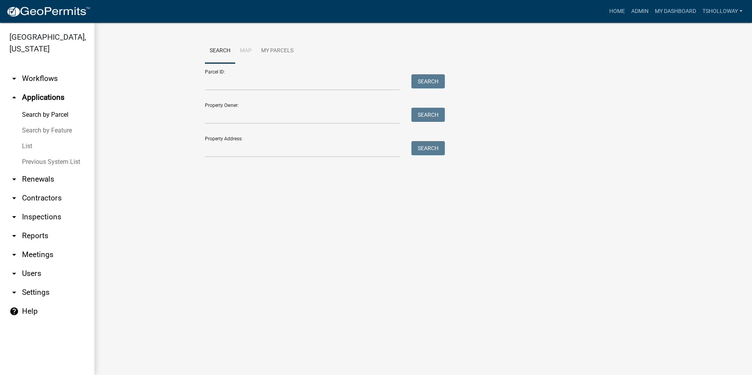
click at [22, 138] on link "List" at bounding box center [47, 146] width 94 height 16
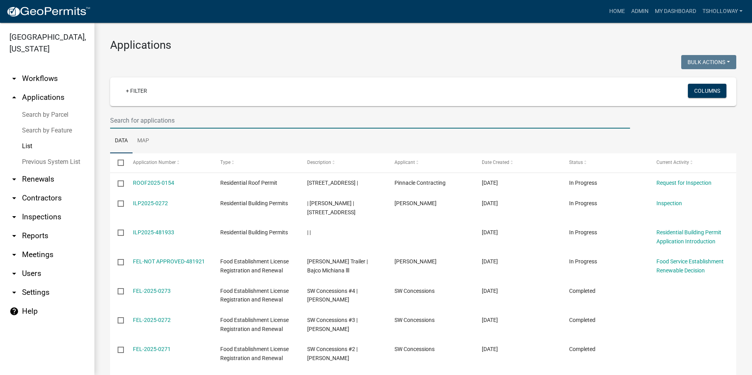
click at [129, 122] on input "text" at bounding box center [370, 120] width 520 height 16
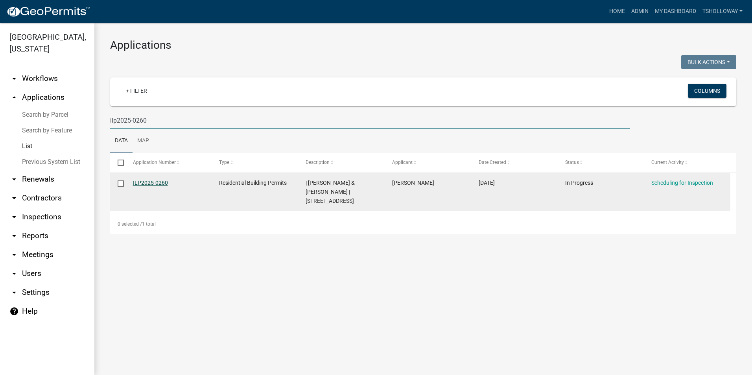
type input "ilp2025-0260"
click at [154, 184] on link "ILP2025-0260" at bounding box center [150, 183] width 35 height 6
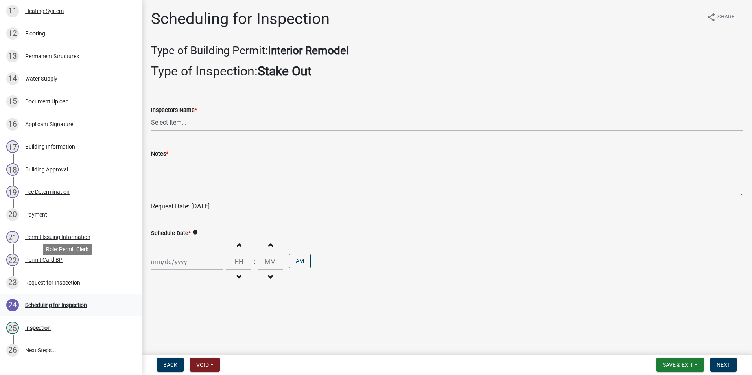
scroll to position [439, 0]
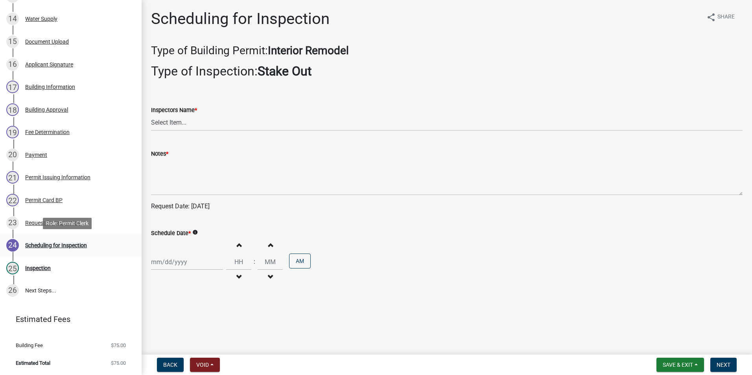
click at [55, 243] on div "Scheduling for Inspection" at bounding box center [56, 246] width 62 height 6
click at [164, 124] on select "Select Item... rberryhill ([PERSON_NAME]) [PERSON_NAME] ([PERSON_NAME]) BBenefi…" at bounding box center [447, 123] width 592 height 16
select select "d7f9a44a-d2ea-4d3c-83b3-1aa71c950bd5"
click at [151, 115] on select "Select Item... rberryhill ([PERSON_NAME]) [PERSON_NAME] ([PERSON_NAME]) BBenefi…" at bounding box center [447, 123] width 592 height 16
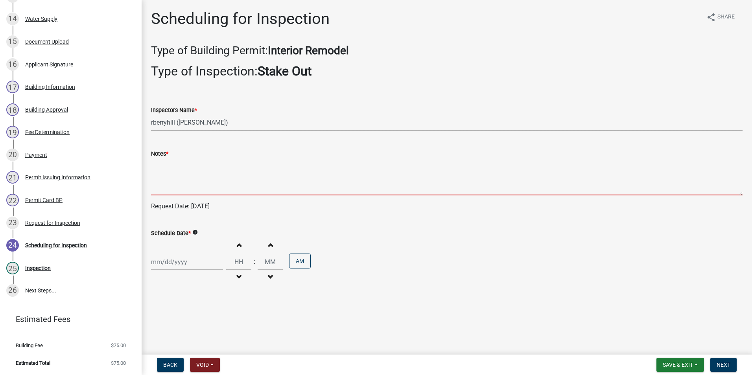
click at [163, 173] on textarea "Notes *" at bounding box center [447, 177] width 592 height 37
type textarea "N"
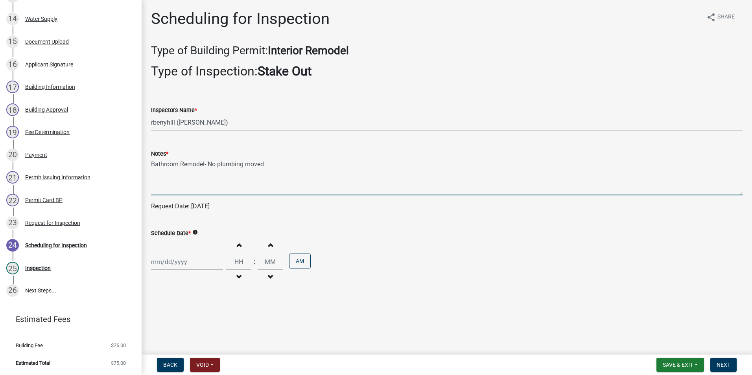
type textarea "Bathroom Remodel- No plumbing moved"
click at [170, 264] on div at bounding box center [187, 262] width 72 height 16
select select "9"
select select "2025"
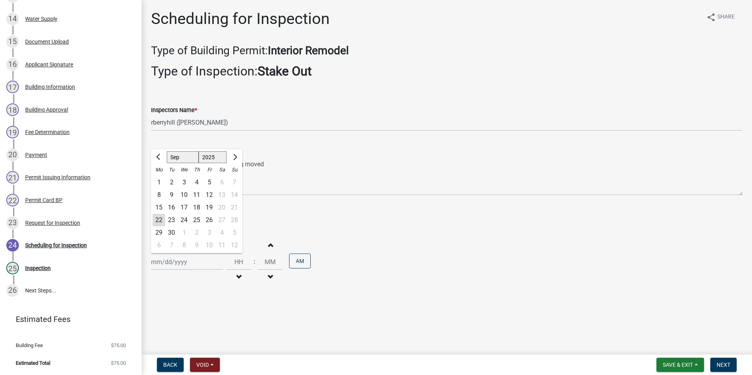
click at [171, 220] on div "23" at bounding box center [171, 220] width 13 height 13
type input "[DATE]"
click at [726, 365] on span "Next" at bounding box center [724, 365] width 14 height 6
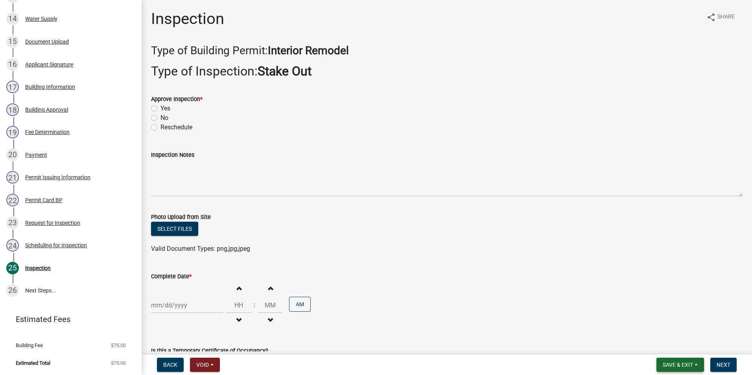
click at [682, 365] on span "Save & Exit" at bounding box center [678, 365] width 30 height 6
click at [661, 344] on button "Save & Exit" at bounding box center [672, 344] width 63 height 19
